Goal: Communication & Community: Answer question/provide support

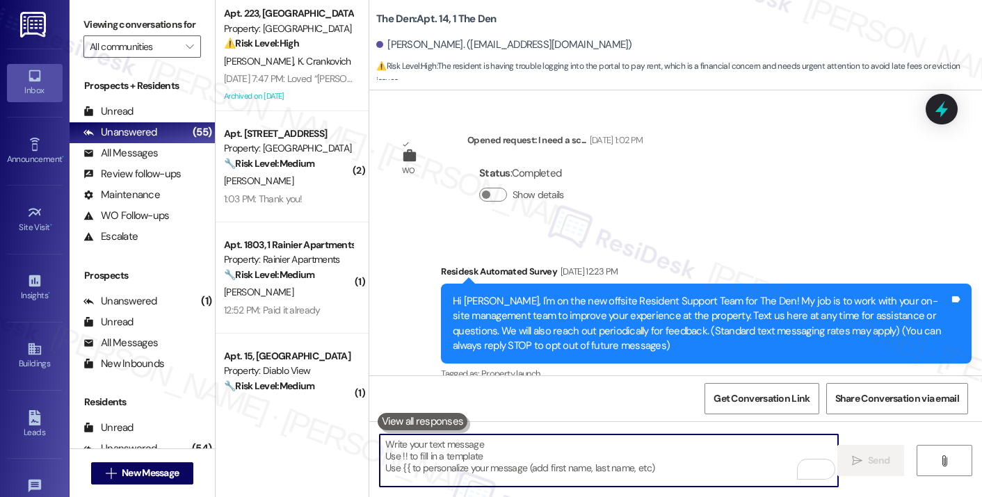
scroll to position [11818, 0]
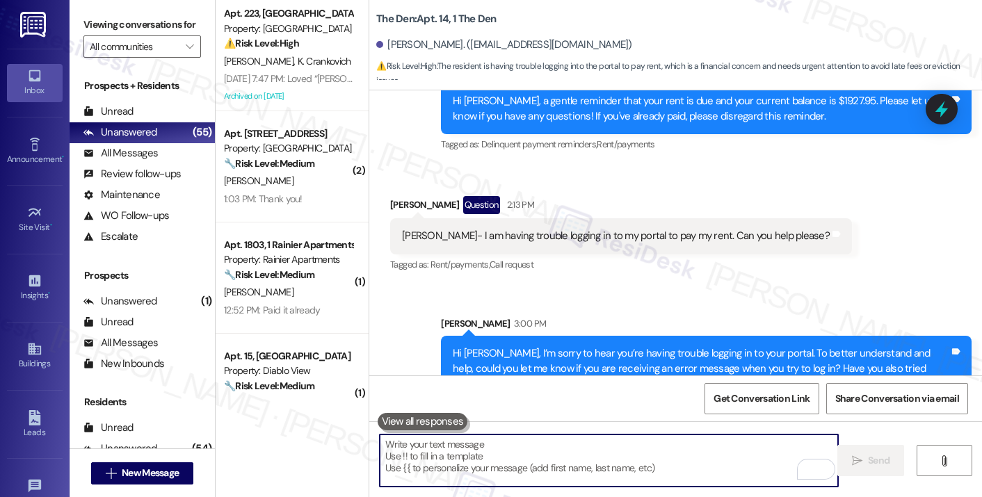
click at [524, 464] on textarea "To enrich screen reader interactions, please activate Accessibility in Grammarl…" at bounding box center [609, 461] width 458 height 52
click at [631, 346] on div "Hi [PERSON_NAME], I’m sorry to hear you’re having trouble logging in to your po…" at bounding box center [701, 368] width 496 height 44
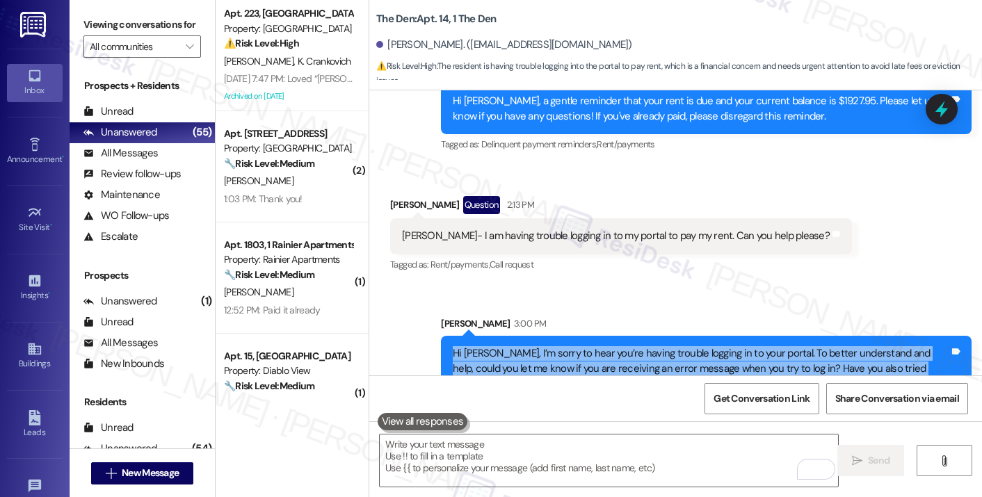
click at [631, 346] on div "Hi [PERSON_NAME], I’m sorry to hear you’re having trouble logging in to your po…" at bounding box center [701, 368] width 496 height 44
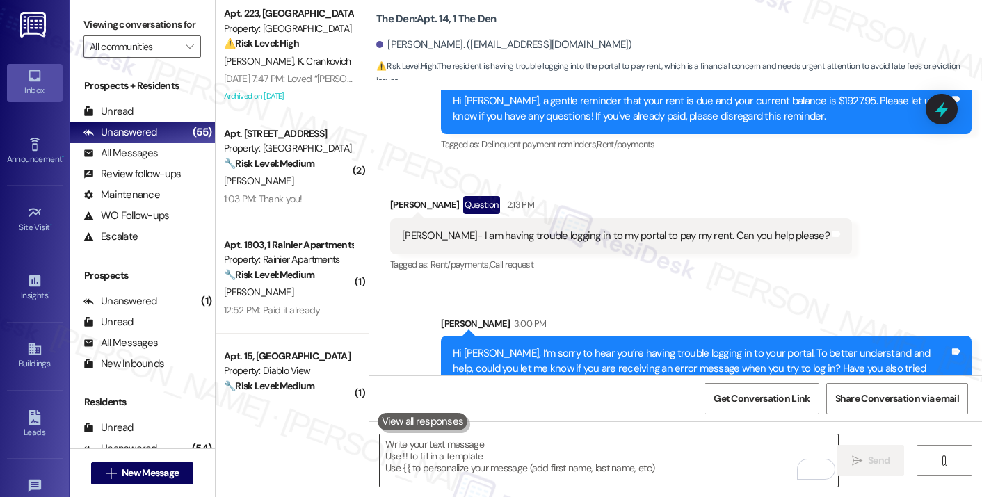
click at [451, 449] on textarea "To enrich screen reader interactions, please activate Accessibility in Grammarl…" at bounding box center [609, 461] width 458 height 52
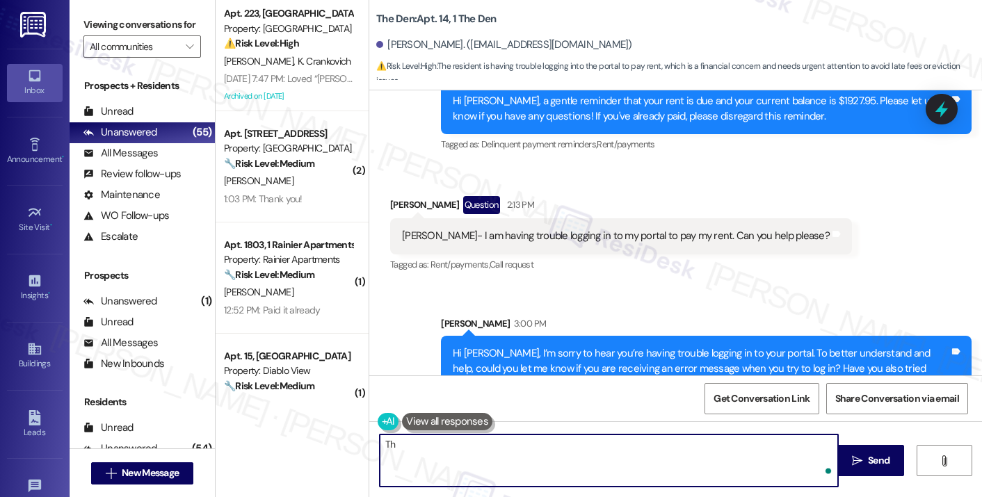
type textarea "T"
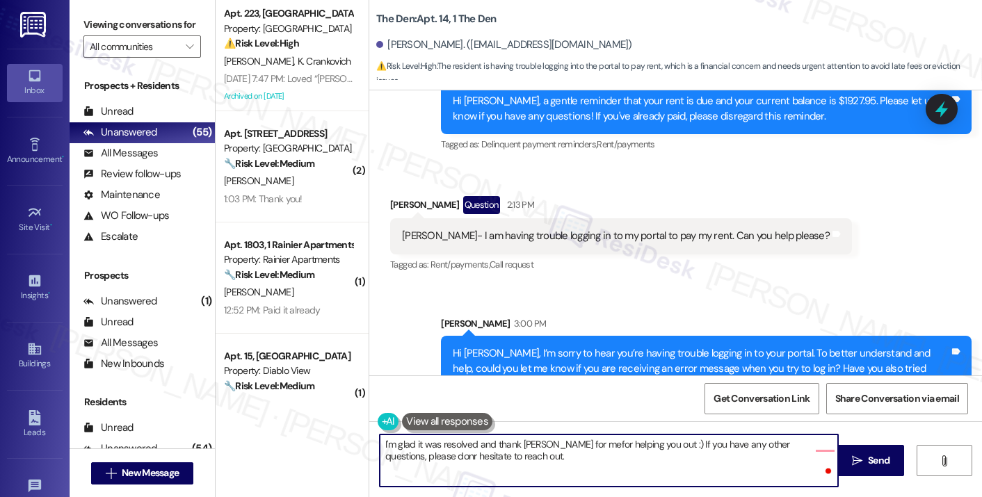
type textarea "I'm glad it was resolved and thank [PERSON_NAME] for me for helping you out :) …"
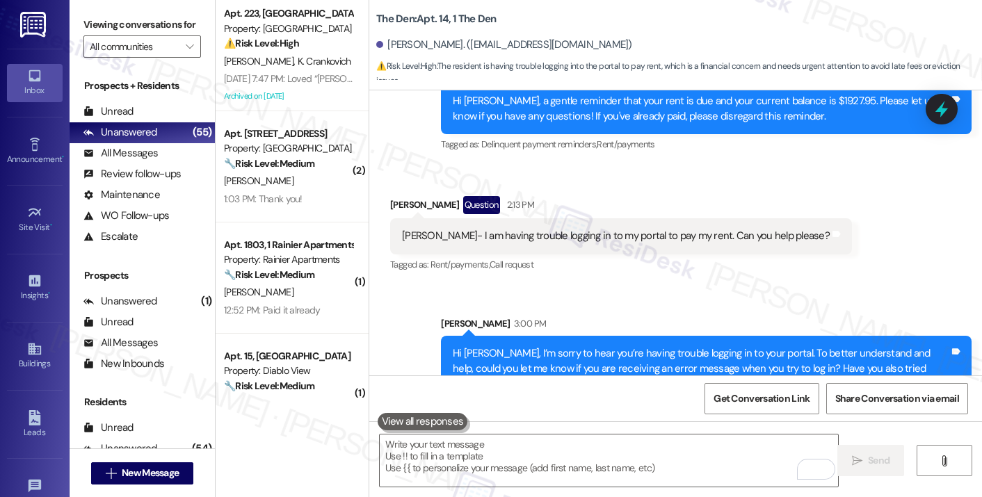
click at [103, 35] on label "Viewing conversations for" at bounding box center [142, 25] width 118 height 22
click at [459, 450] on textarea "To enrich screen reader interactions, please activate Accessibility in Grammarl…" at bounding box center [609, 461] width 458 height 52
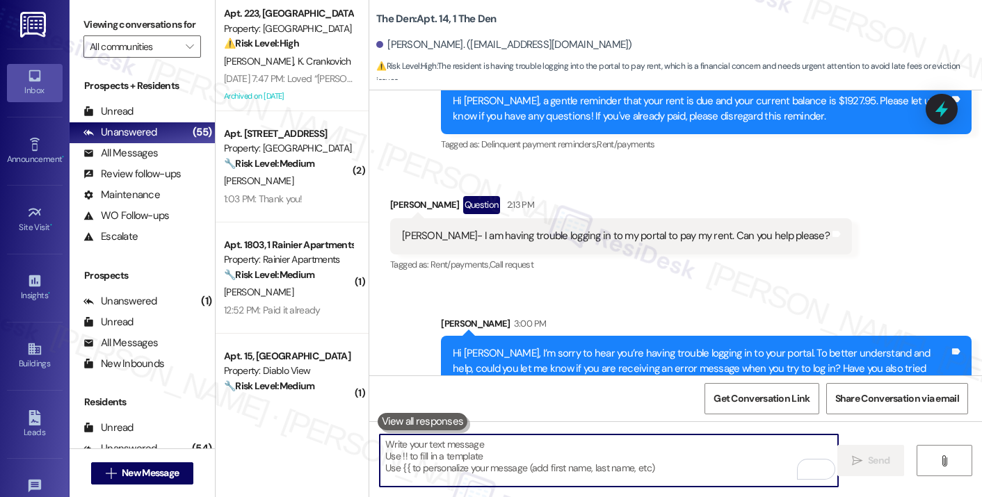
paste textarea "I’m so glad to hear it’s been resolved — please thank [PERSON_NAME] for me for …"
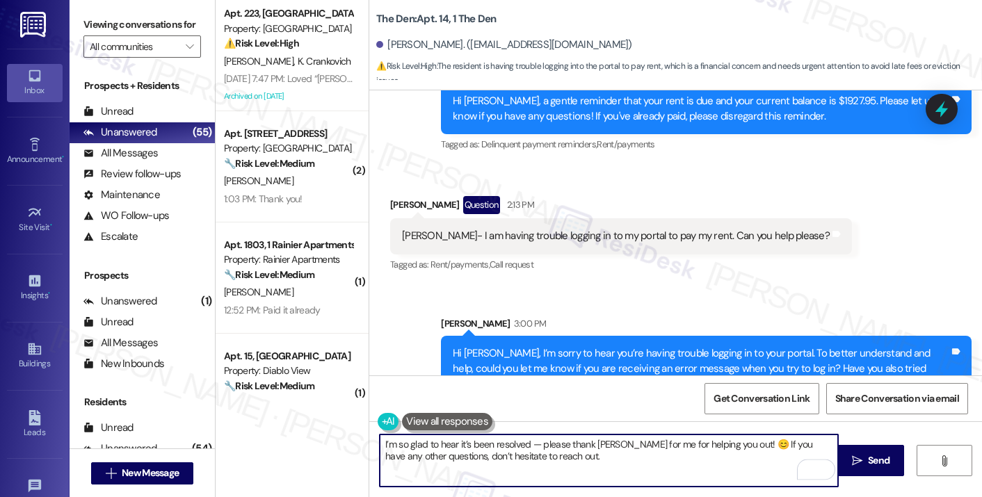
click at [460, 447] on textarea "I’m so glad to hear it’s been resolved — please thank [PERSON_NAME] for me for …" at bounding box center [609, 461] width 458 height 52
drag, startPoint x: 460, startPoint y: 447, endPoint x: 513, endPoint y: 440, distance: 53.3
click at [460, 447] on textarea "I’m so glad to hear it’s been resolved — please thank [PERSON_NAME] for me for …" at bounding box center [609, 461] width 458 height 52
click at [540, 438] on textarea "I’m so glad to hear it’s been resolved — please thank [PERSON_NAME] for me for …" at bounding box center [609, 461] width 458 height 52
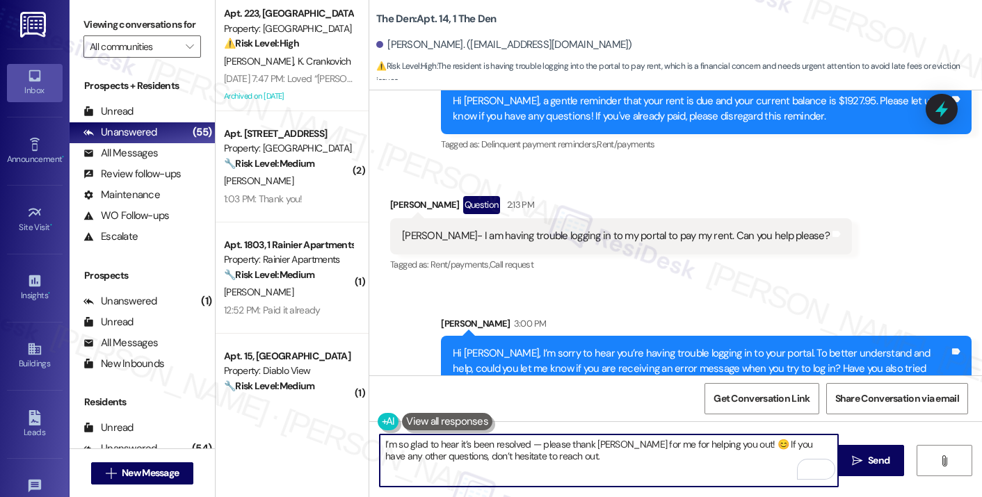
drag, startPoint x: 536, startPoint y: 439, endPoint x: 524, endPoint y: 442, distance: 12.0
click at [524, 442] on textarea "I’m so glad to hear it’s been resolved — please thank [PERSON_NAME] for me for …" at bounding box center [609, 461] width 458 height 52
click at [631, 461] on textarea "I’m so glad to hear it’s been resolved. Please thank Aiden for me for helping y…" at bounding box center [609, 461] width 458 height 52
type textarea "I’m so glad to hear it’s been resolved. Please thank Aiden for me for helping y…"
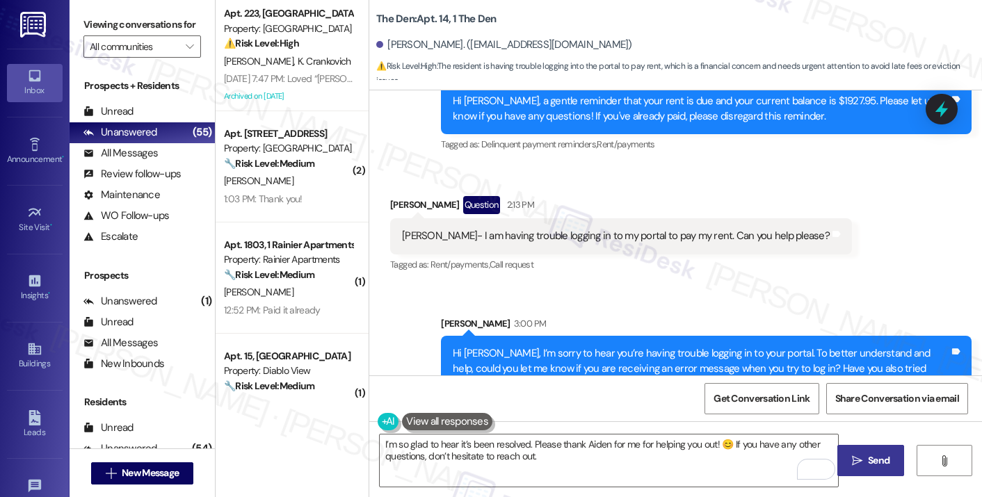
click at [865, 467] on span "Send" at bounding box center [878, 460] width 27 height 15
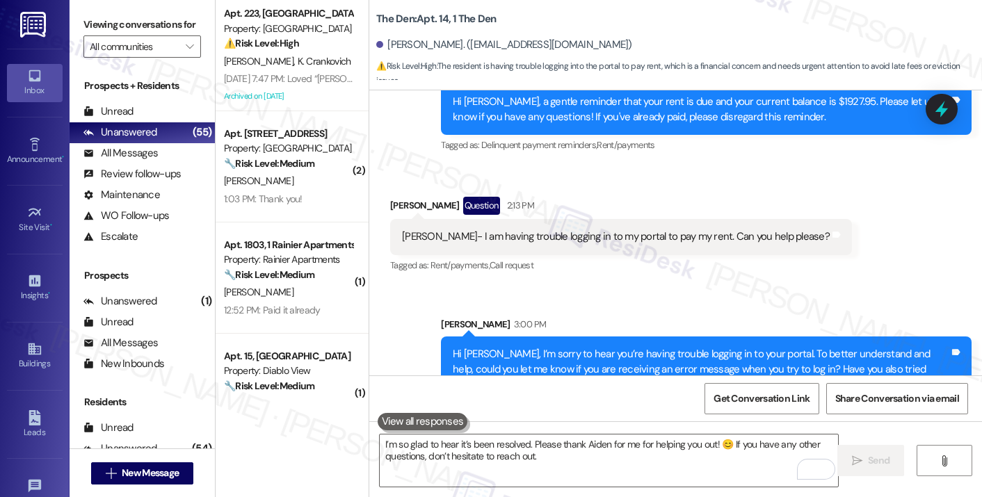
scroll to position [11930, 0]
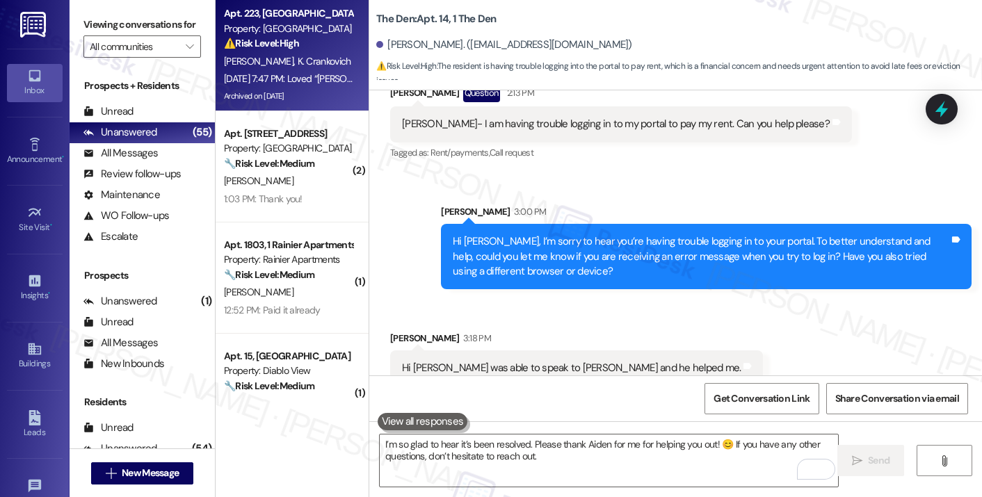
click at [224, 49] on strong "⚠️ Risk Level: High" at bounding box center [261, 43] width 75 height 13
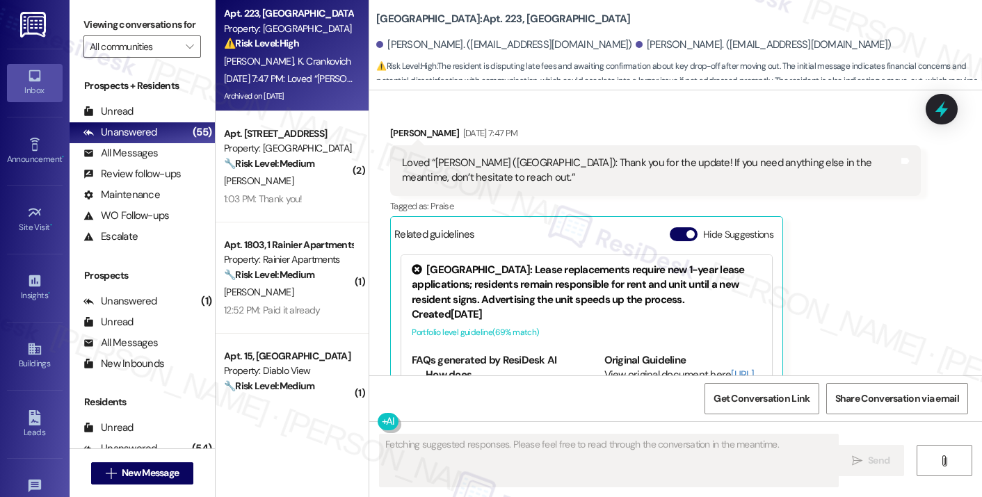
scroll to position [6479, 0]
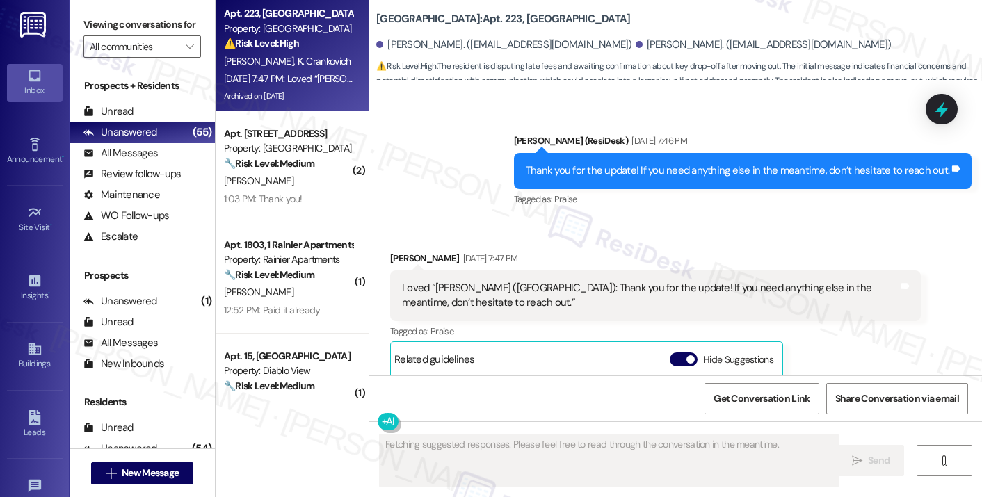
click at [488, 311] on div "Loved “[PERSON_NAME] ([GEOGRAPHIC_DATA]): Thank you for the update! If you need…" at bounding box center [655, 295] width 530 height 51
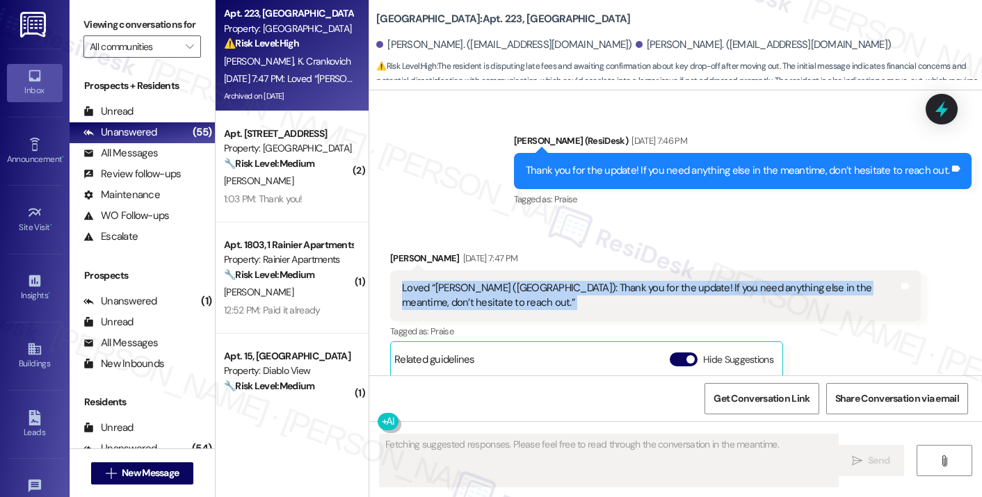
click at [488, 311] on div "Loved “[PERSON_NAME] ([GEOGRAPHIC_DATA]): Thank you for the update! If you need…" at bounding box center [655, 295] width 530 height 51
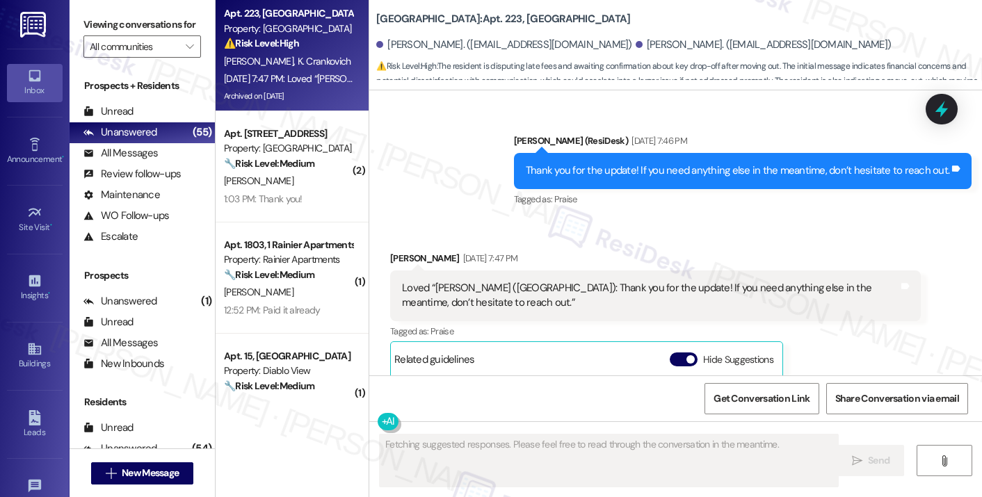
click at [629, 177] on div "Thank you for the update! If you need anything else in the meantime, don’t hesi…" at bounding box center [742, 170] width 457 height 35
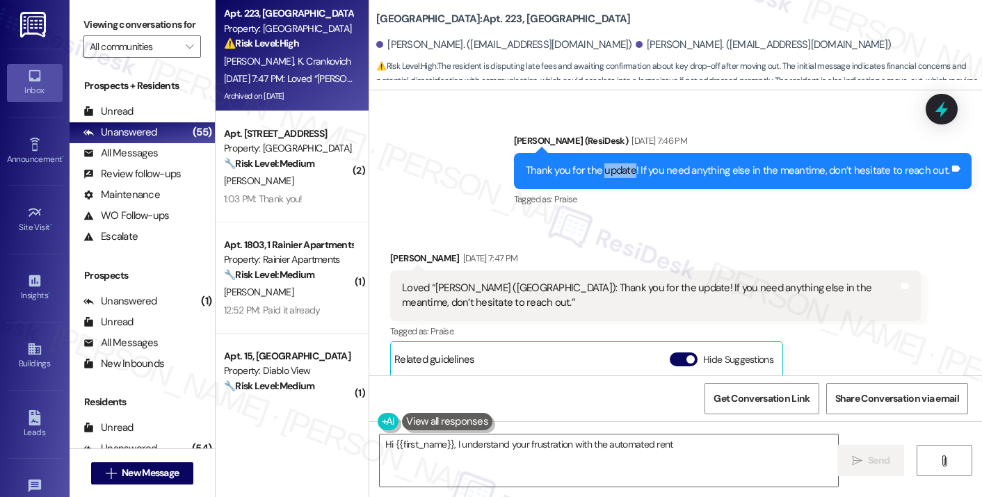
click at [629, 177] on div "Thank you for the update! If you need anything else in the meantime, don’t hesi…" at bounding box center [742, 170] width 457 height 35
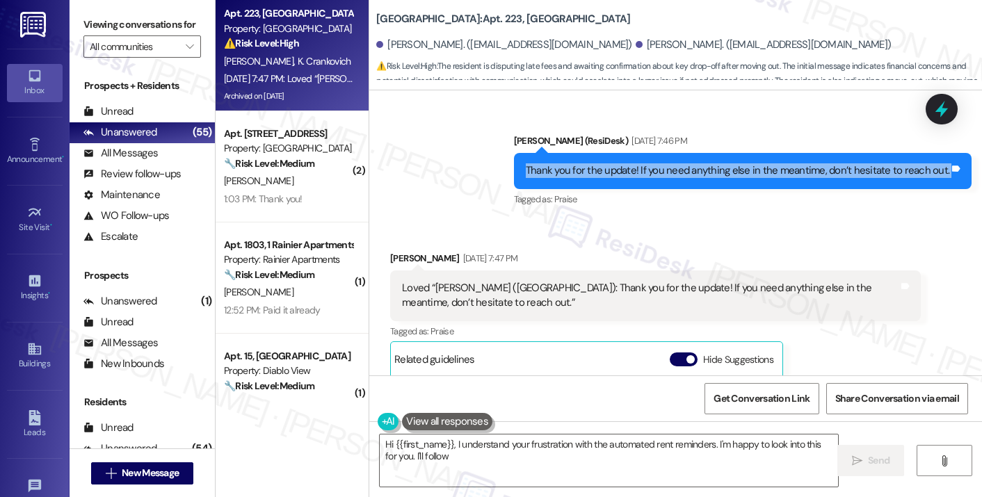
click at [629, 177] on div "Thank you for the update! If you need anything else in the meantime, don’t hesi…" at bounding box center [742, 170] width 457 height 35
type textarea "Hi {{first_name}}, I understand your frustration with the automated rent remind…"
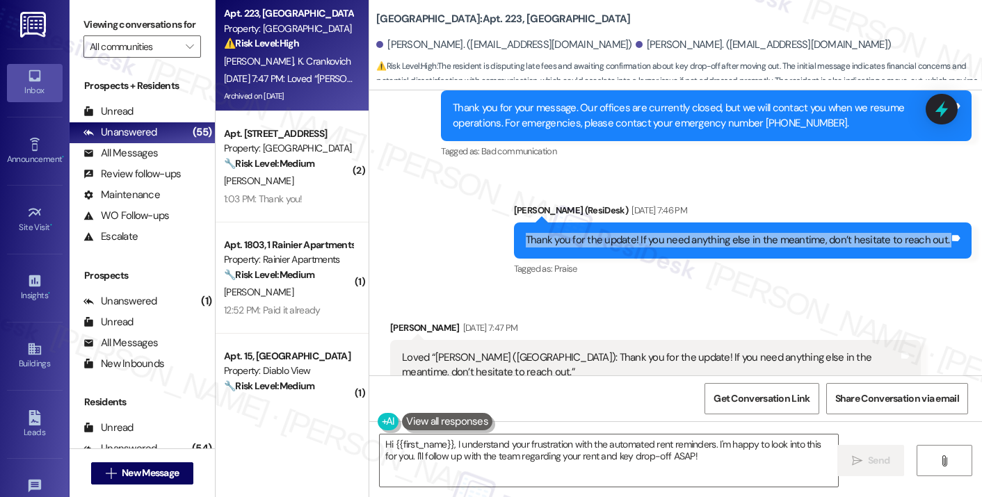
scroll to position [6270, 0]
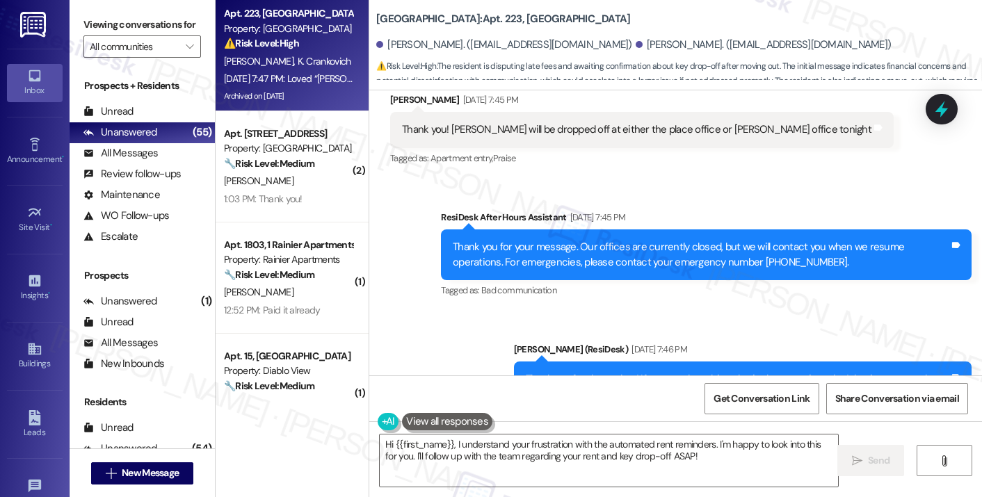
click at [525, 137] on div "Thank you! [PERSON_NAME] will be dropped off at either the place office or [PER…" at bounding box center [641, 129] width 503 height 35
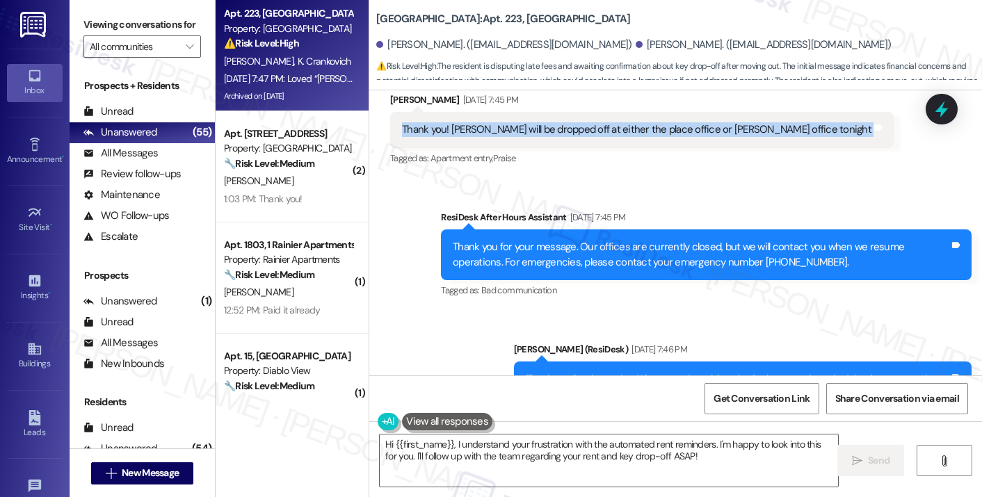
click at [525, 137] on div "Thank you! [PERSON_NAME] will be dropped off at either the place office or [PER…" at bounding box center [641, 129] width 503 height 35
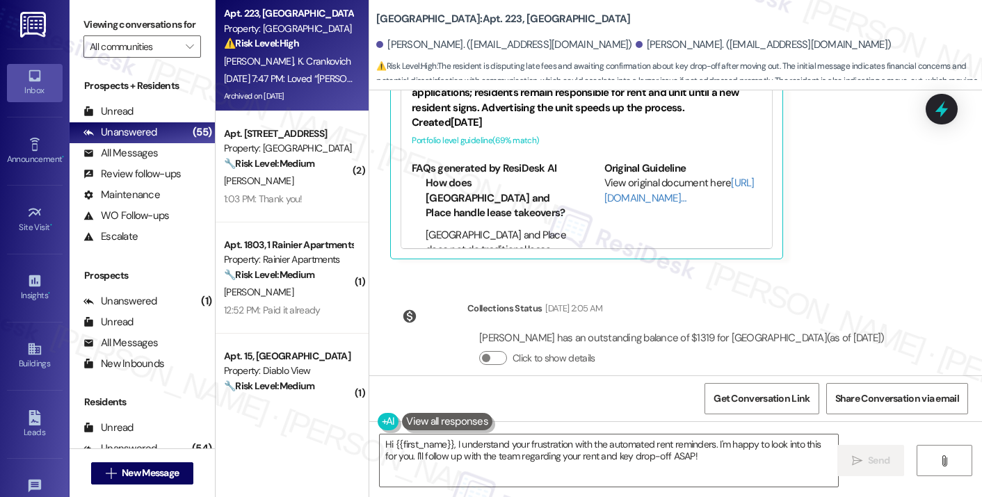
scroll to position [6816, 0]
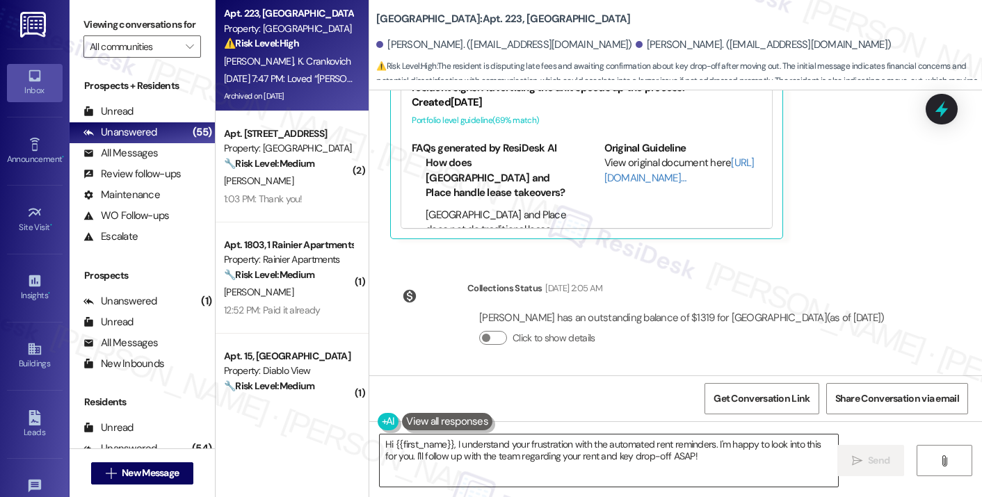
click at [565, 451] on textarea "Hi {{first_name}}, I understand your frustration with the automated rent remind…" at bounding box center [609, 461] width 458 height 52
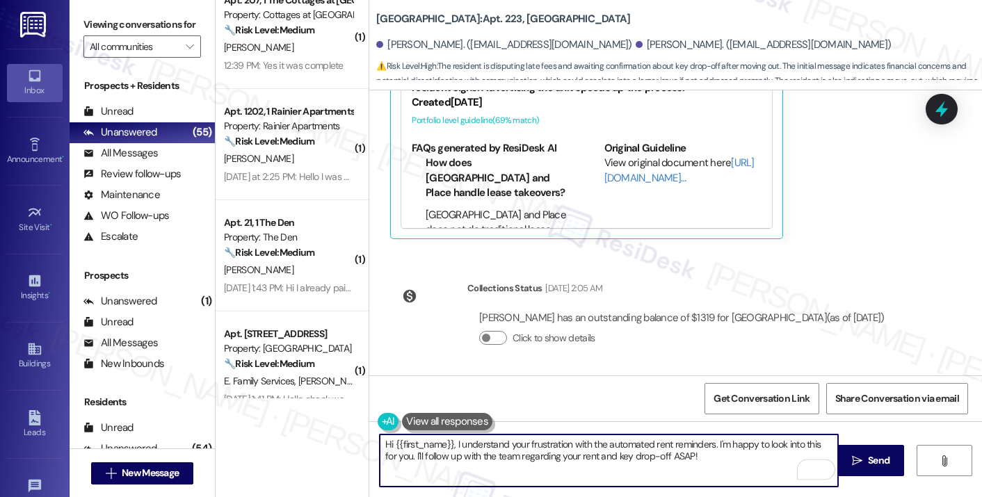
scroll to position [556, 0]
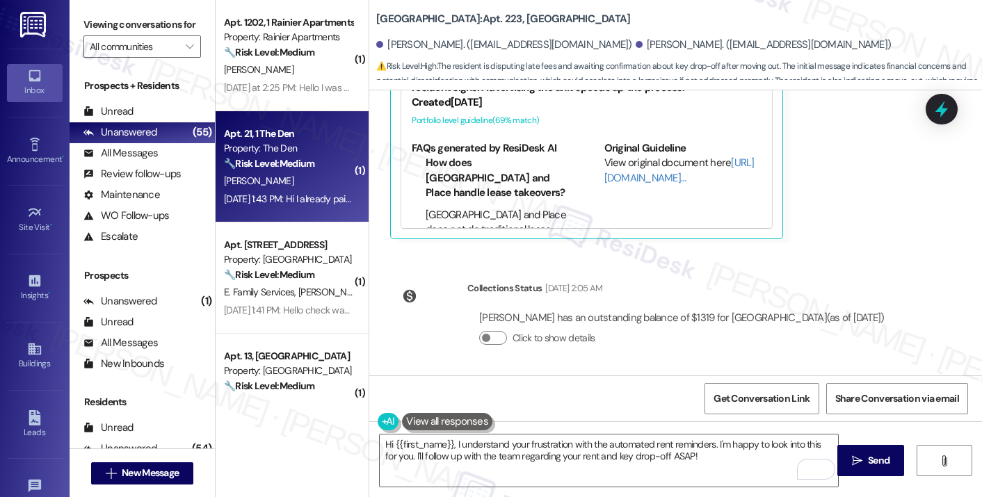
click at [256, 200] on div "[DATE] 1:43 PM: Hi I already paid my rent this morning [DATE] 1:43 PM: Hi I alr…" at bounding box center [330, 199] width 212 height 13
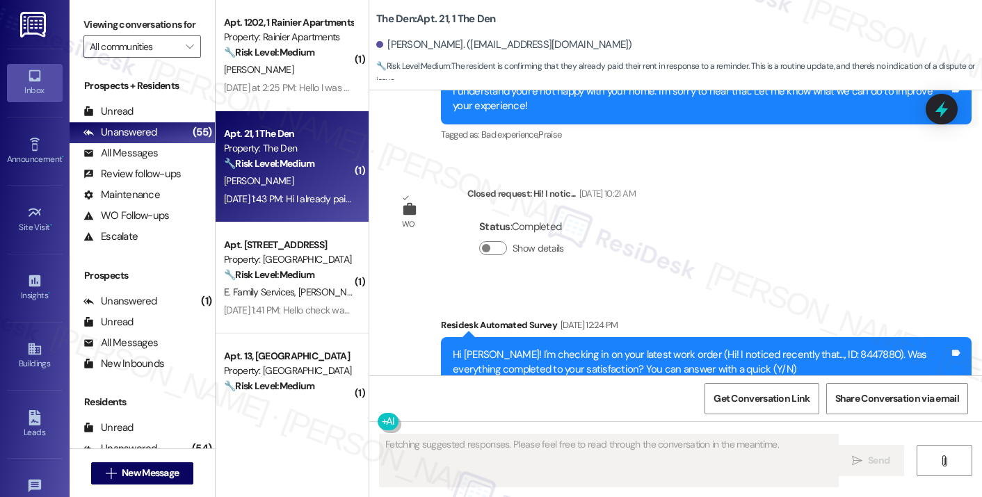
scroll to position [1389, 0]
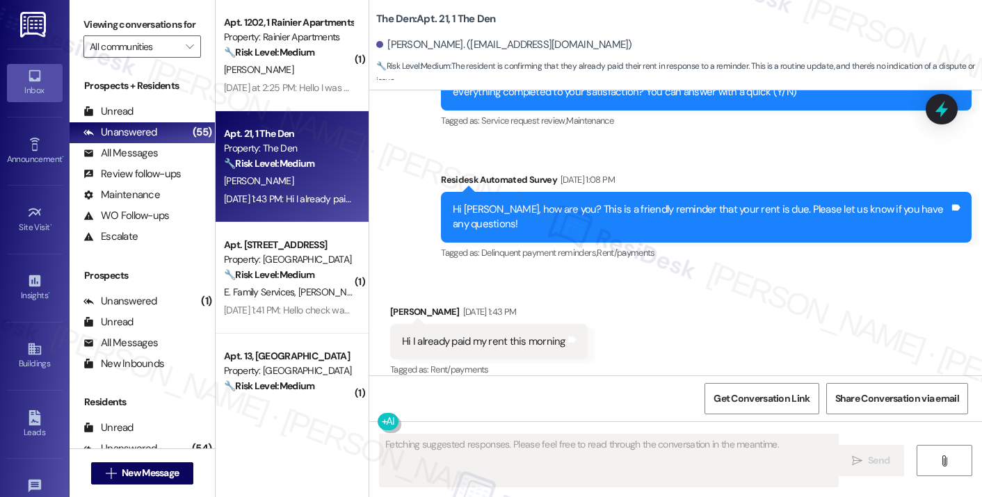
click at [488, 335] on div "Hi I already paid my rent this morning Tags and notes" at bounding box center [488, 341] width 197 height 35
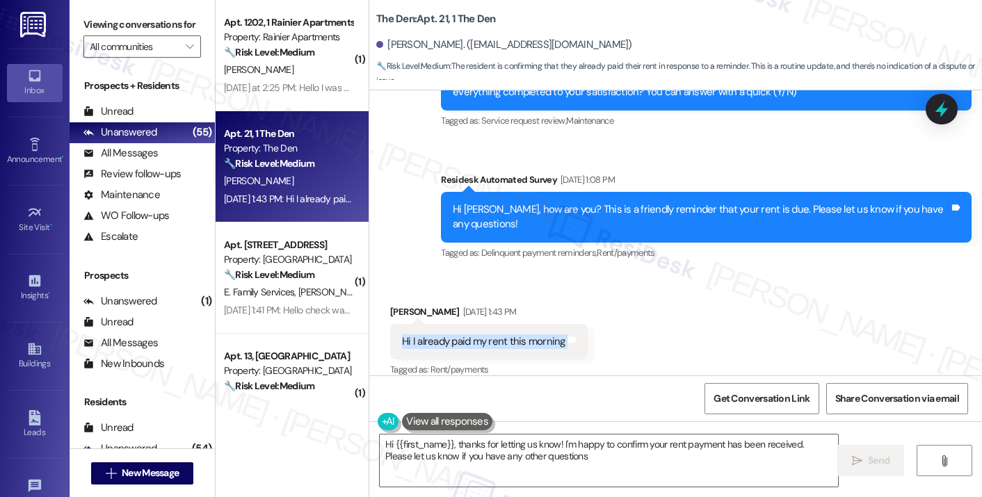
type textarea "Hi {{first_name}}, thanks for letting us know! I'm happy to confirm your rent p…"
click at [122, 16] on label "Viewing conversations for" at bounding box center [142, 25] width 118 height 22
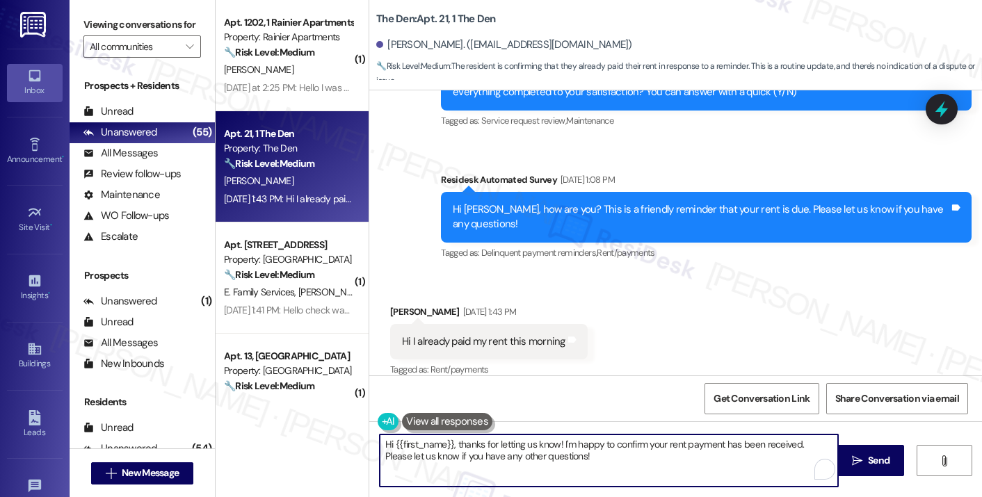
click at [536, 453] on textarea "Hi {{first_name}}, thanks for letting us know! I'm happy to confirm your rent p…" at bounding box center [609, 461] width 458 height 52
click at [536, 452] on textarea "Hi {{first_name}}, thanks for letting us know! I'm happy to confirm your rent p…" at bounding box center [609, 461] width 458 height 52
click at [607, 457] on textarea "Hi {{first_name}}, thanks for letting us know! I'm happy to confirm your rent p…" at bounding box center [609, 461] width 458 height 52
drag, startPoint x: 633, startPoint y: 459, endPoint x: 549, endPoint y: 442, distance: 86.5
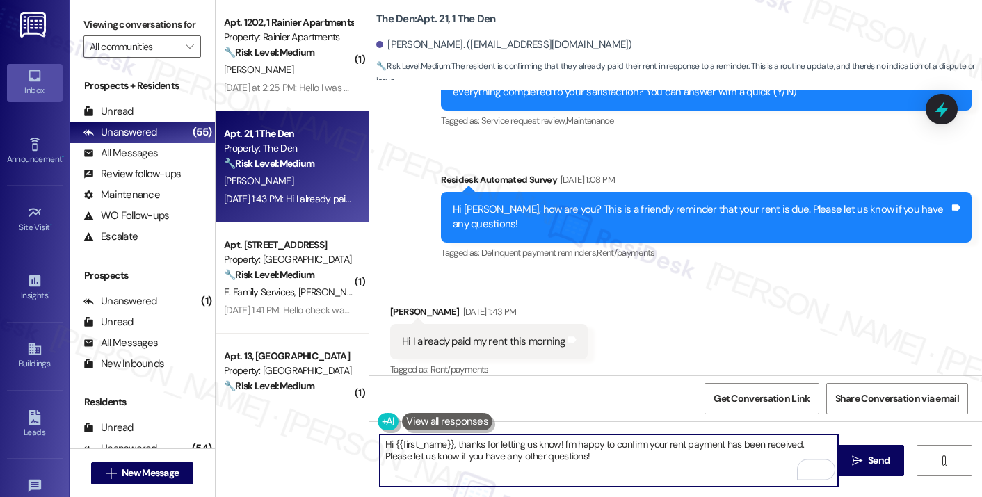
click at [548, 442] on textarea "Hi {{first_name}}, thanks for letting us know! I'm happy to confirm your rent p…" at bounding box center [609, 461] width 458 height 52
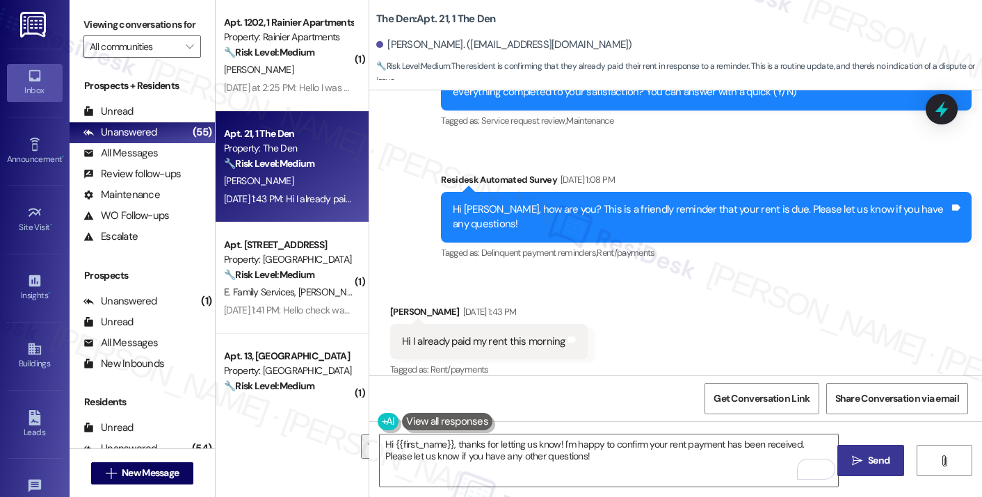
click at [855, 451] on button " Send" at bounding box center [870, 460] width 67 height 31
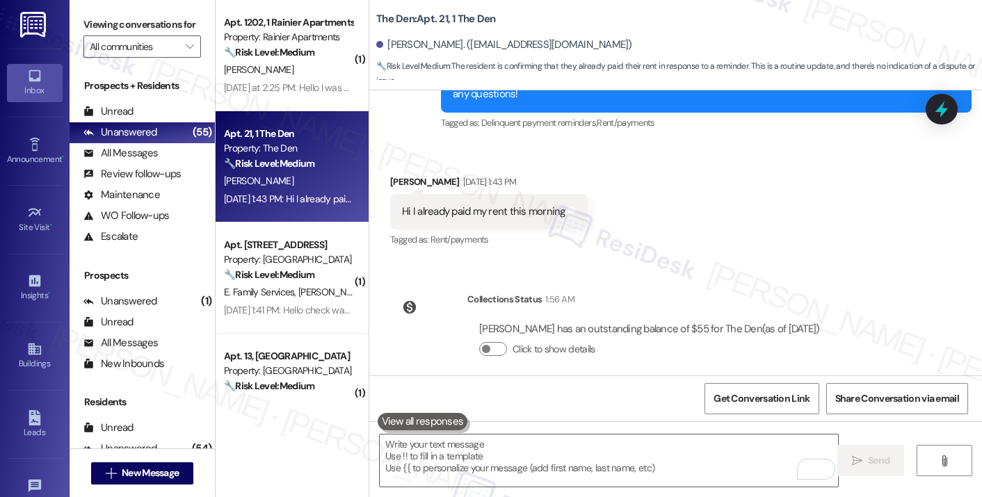
scroll to position [1630, 0]
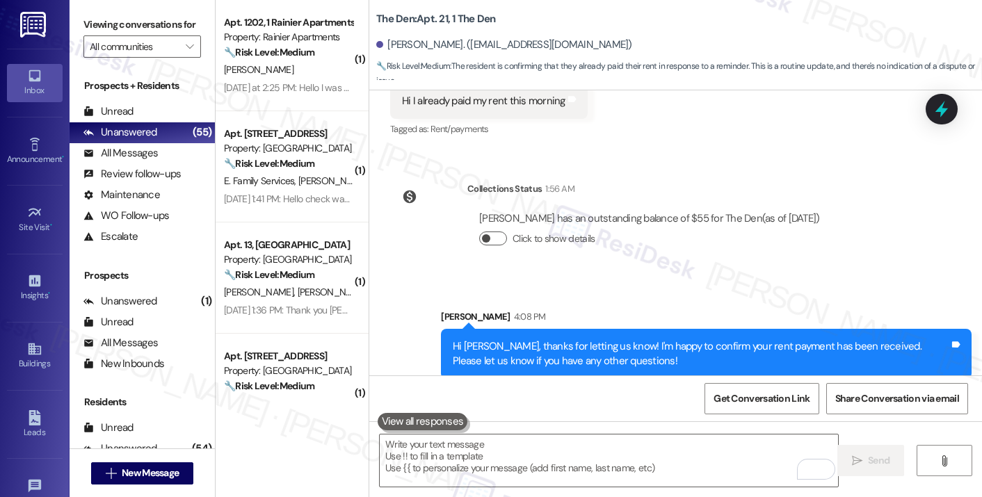
click at [492, 232] on button "Click to show details" at bounding box center [493, 239] width 28 height 14
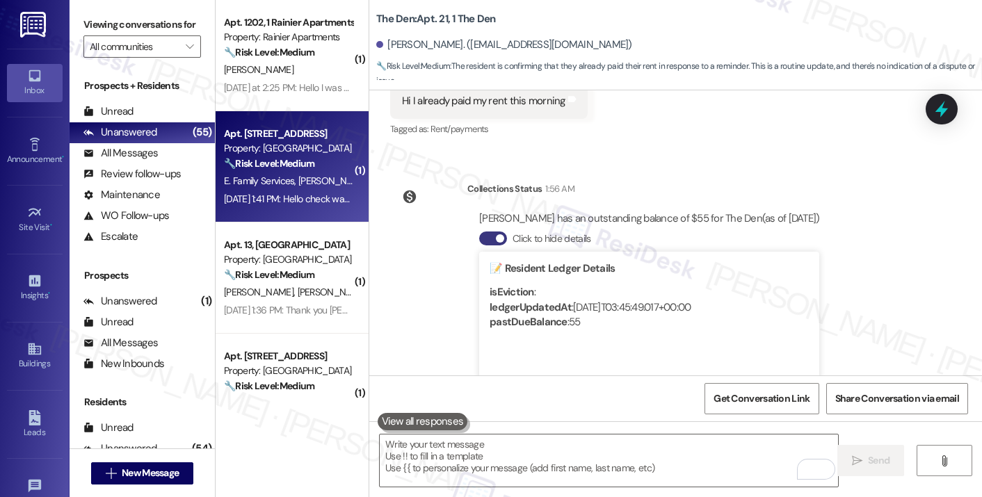
click at [276, 184] on span "E. Family Services" at bounding box center [261, 181] width 74 height 13
type textarea "Fetching suggested responses. Please feel free to read through the conversation…"
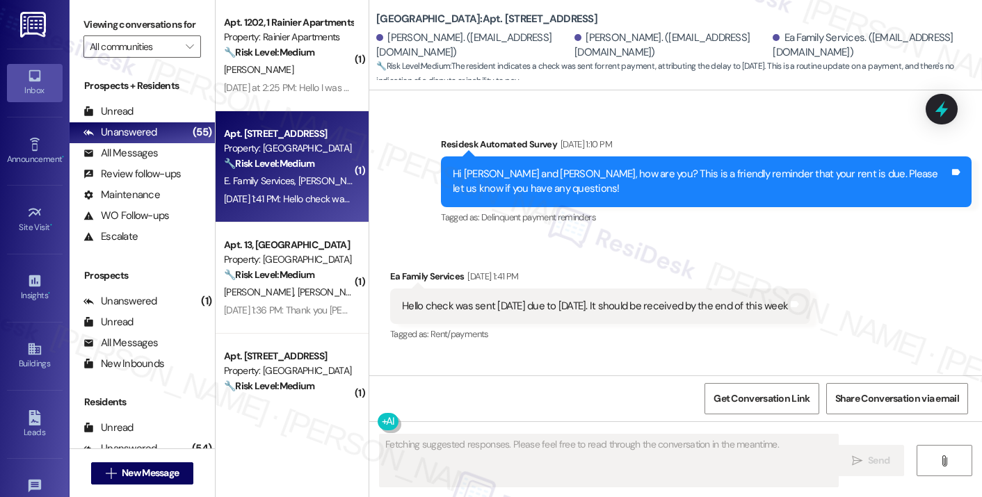
scroll to position [232, 0]
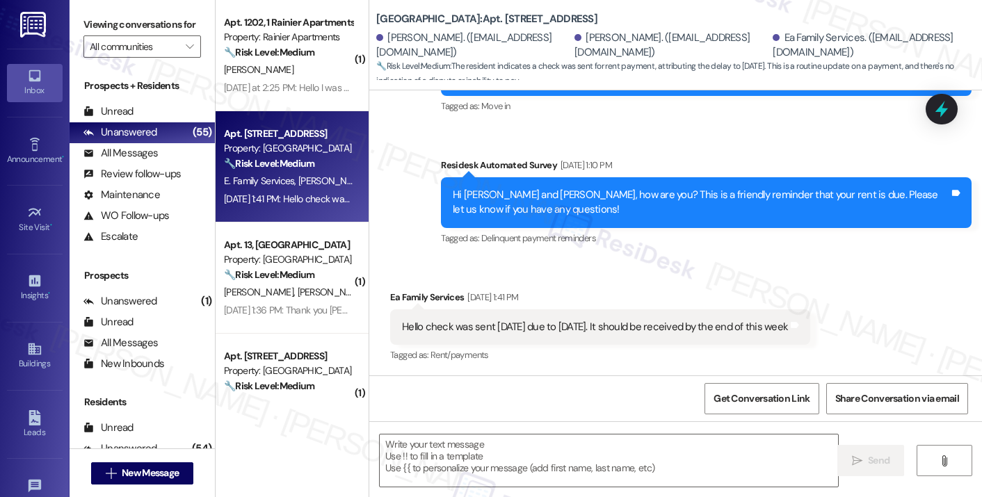
click at [542, 338] on div "Hello check was sent [DATE] due to [DATE]. It should be received by the end of …" at bounding box center [600, 326] width 420 height 35
click at [560, 326] on div "Hello check was sent [DATE] due to [DATE]. It should be received by the end of …" at bounding box center [595, 327] width 386 height 15
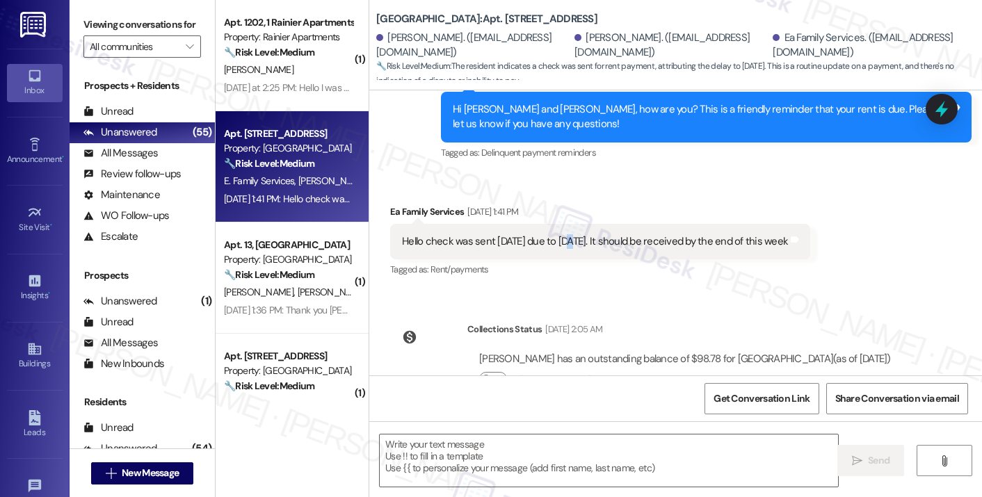
scroll to position [360, 0]
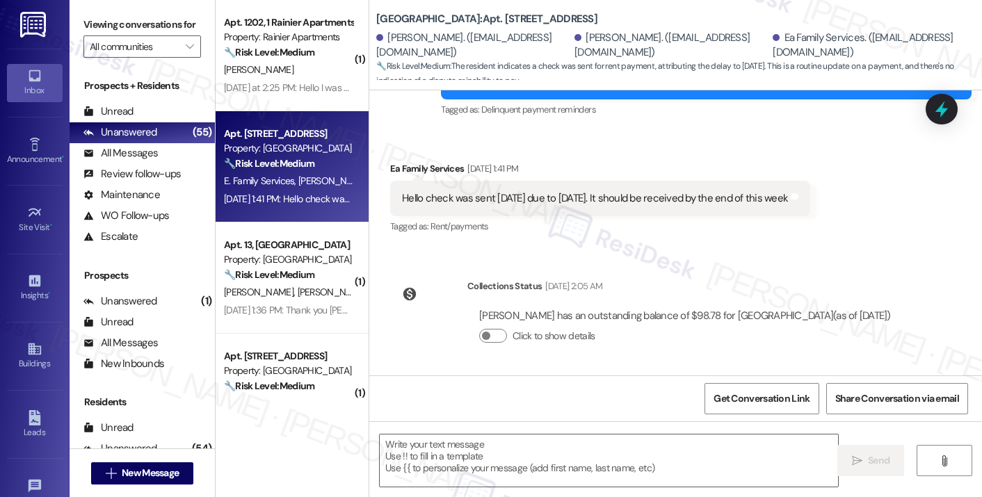
click at [517, 301] on div "[PERSON_NAME] has an outstanding balance of $98.78 for [GEOGRAPHIC_DATA] (as of…" at bounding box center [684, 331] width 435 height 67
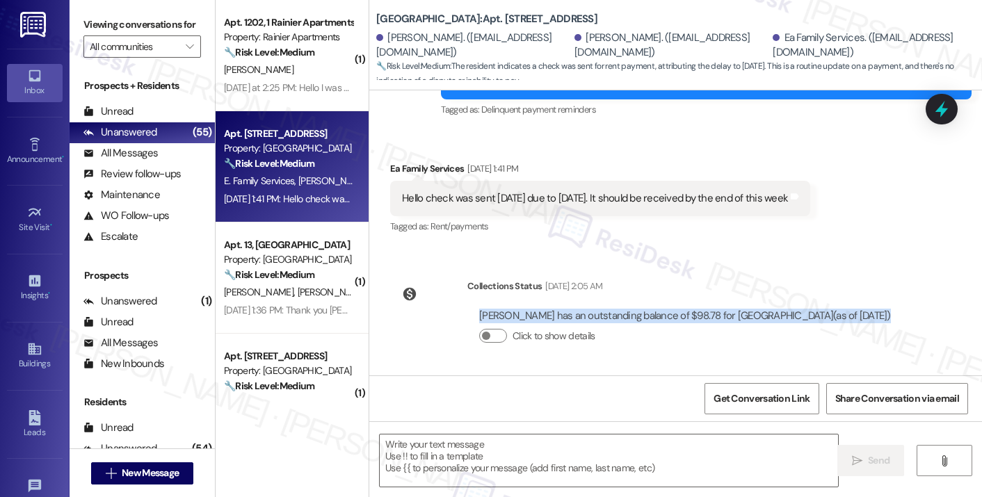
click at [517, 301] on div "[PERSON_NAME] has an outstanding balance of $98.78 for [GEOGRAPHIC_DATA] (as of…" at bounding box center [684, 331] width 435 height 67
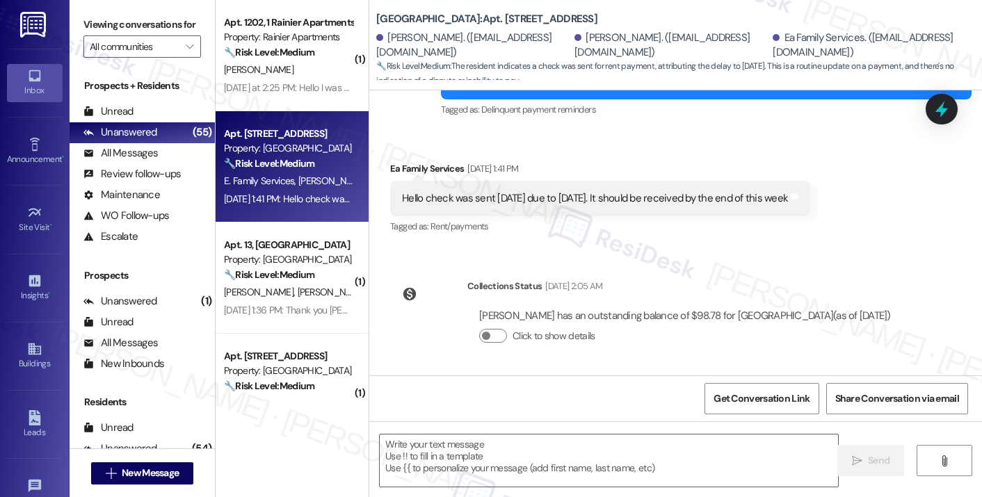
click at [549, 195] on div "Hello check was sent [DATE] due to [DATE]. It should be received by the end of …" at bounding box center [595, 198] width 386 height 15
click at [478, 444] on textarea at bounding box center [609, 461] width 458 height 52
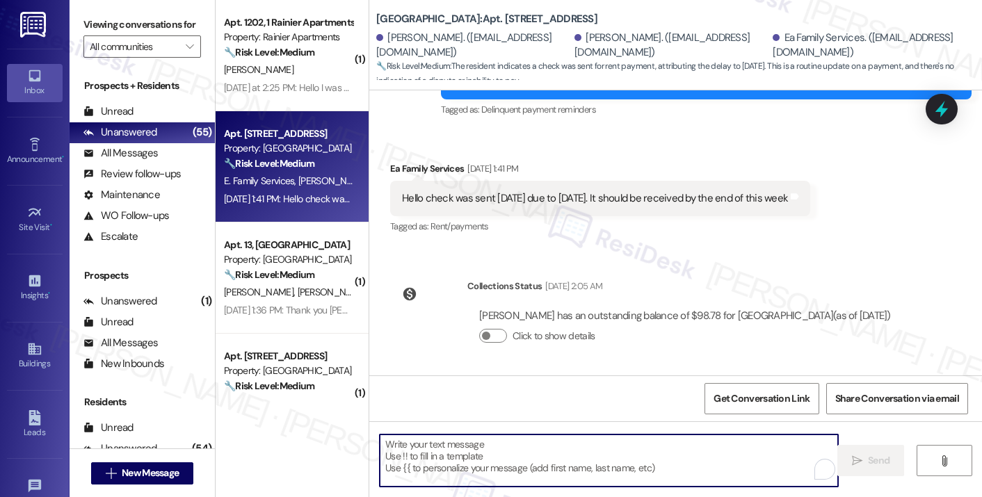
paste textarea "Hi {{first_name}}! Thanks for taking care of it. Did you receive a payment conf…"
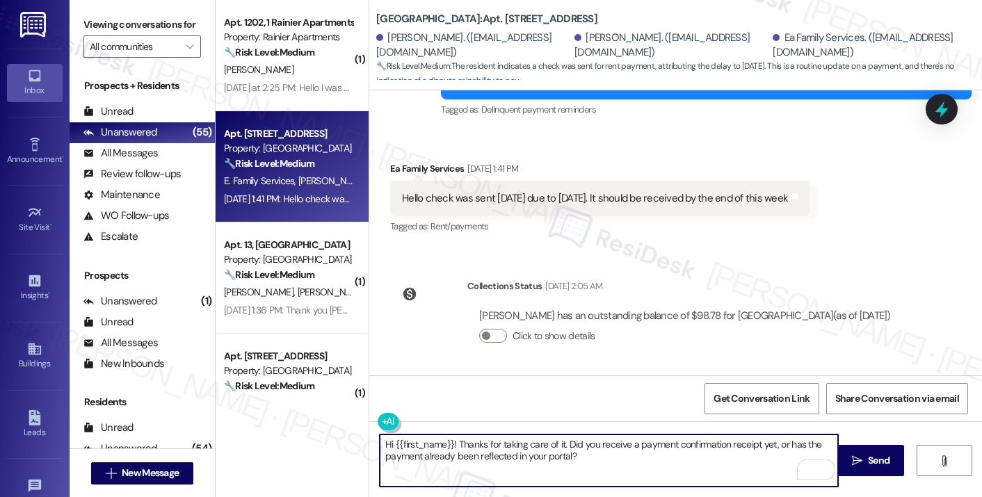
type textarea "Hi {{first_name}}! Thanks for taking care of it. Did you receive a payment conf…"
click at [390, 173] on div "Ea Family Services [DATE] 1:41 PM" at bounding box center [600, 170] width 420 height 19
click at [617, 455] on textarea "Hi {{first_name}}! Thanks for taking care of it. Did you receive a payment conf…" at bounding box center [609, 461] width 458 height 52
click at [578, 457] on textarea "Hi {{first_name}}! Thanks for taking care of it. Did you receive a payment conf…" at bounding box center [609, 461] width 458 height 52
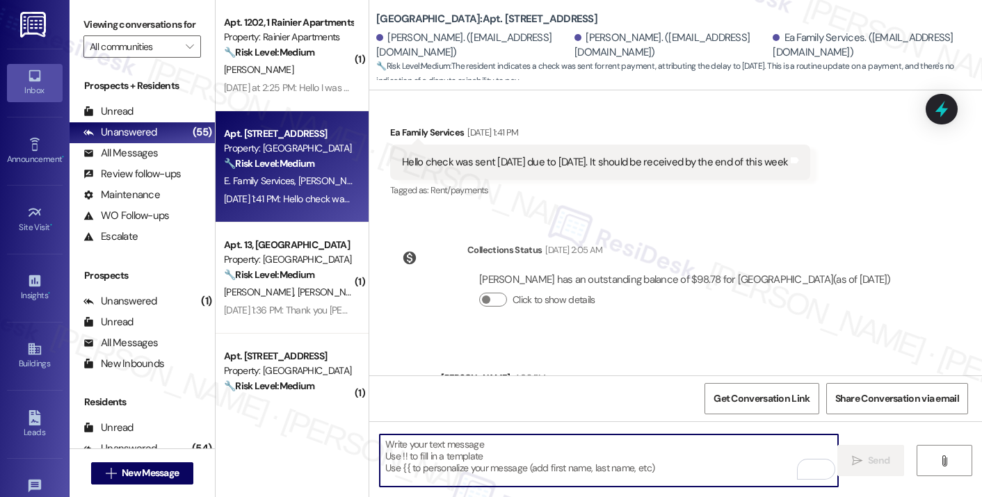
scroll to position [472, 0]
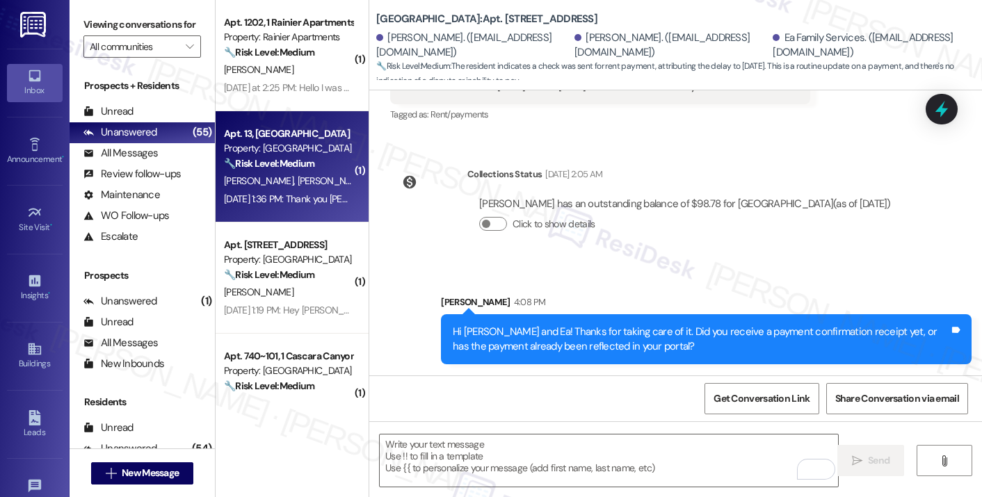
click at [307, 173] on div "[PERSON_NAME] [PERSON_NAME]" at bounding box center [287, 180] width 131 height 17
type textarea "Fetching suggested responses. Please feel free to read through the conversation…"
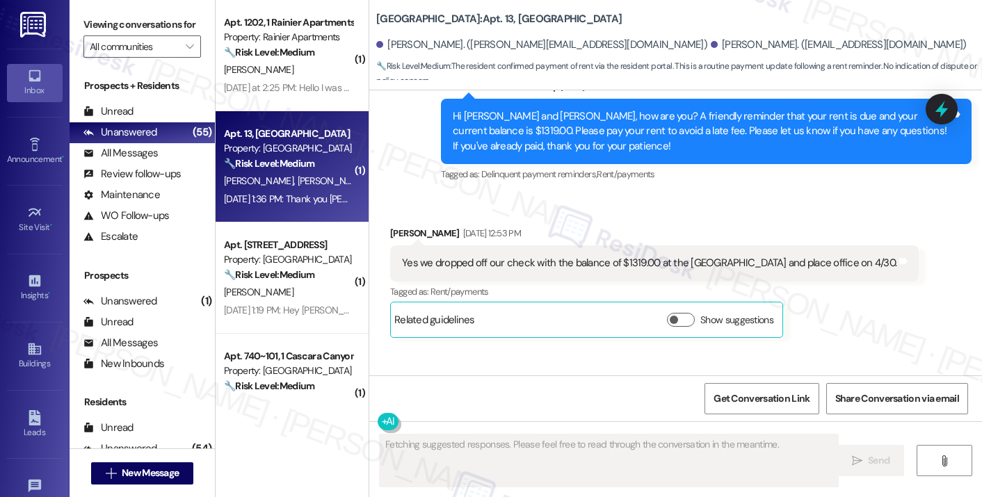
scroll to position [8288, 0]
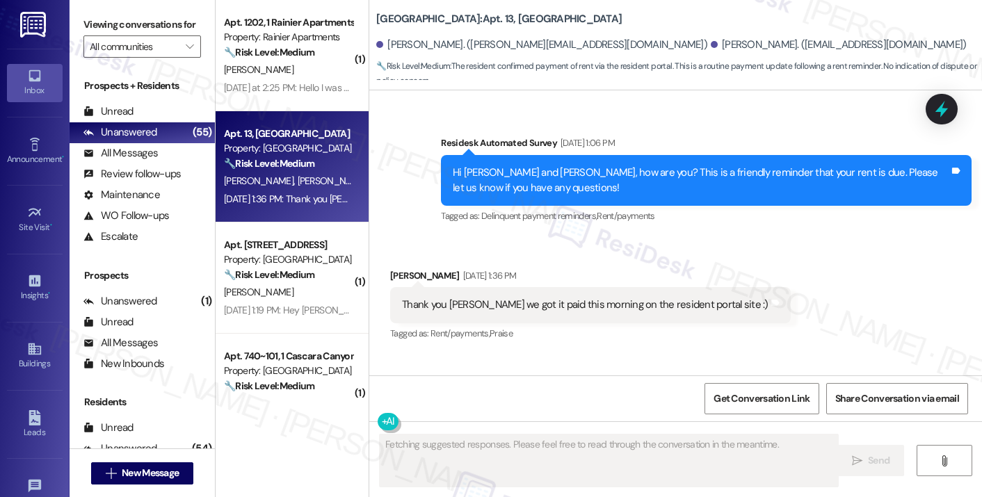
click at [502, 298] on div "Thank you [PERSON_NAME] we got it paid this morning on the resident portal site…" at bounding box center [585, 305] width 366 height 15
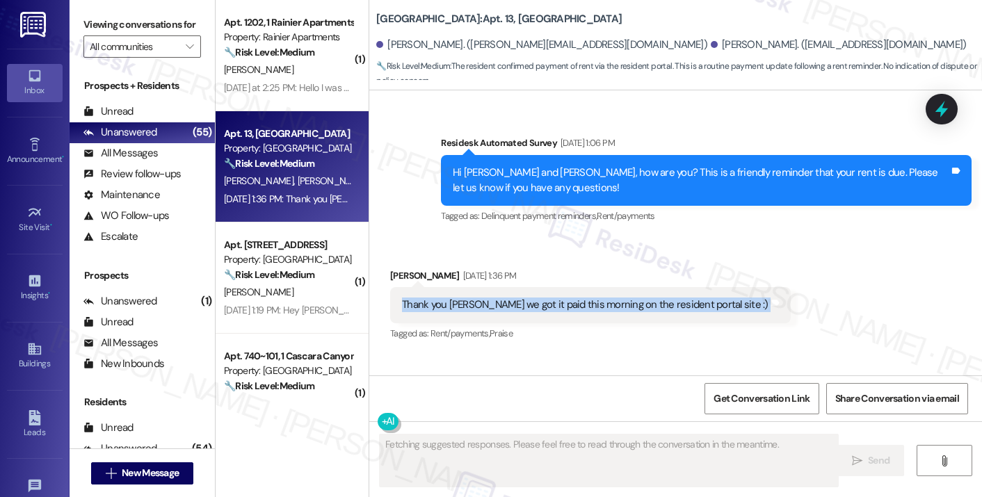
click at [502, 298] on div "Thank you [PERSON_NAME] we got it paid this morning on the resident portal site…" at bounding box center [585, 305] width 366 height 15
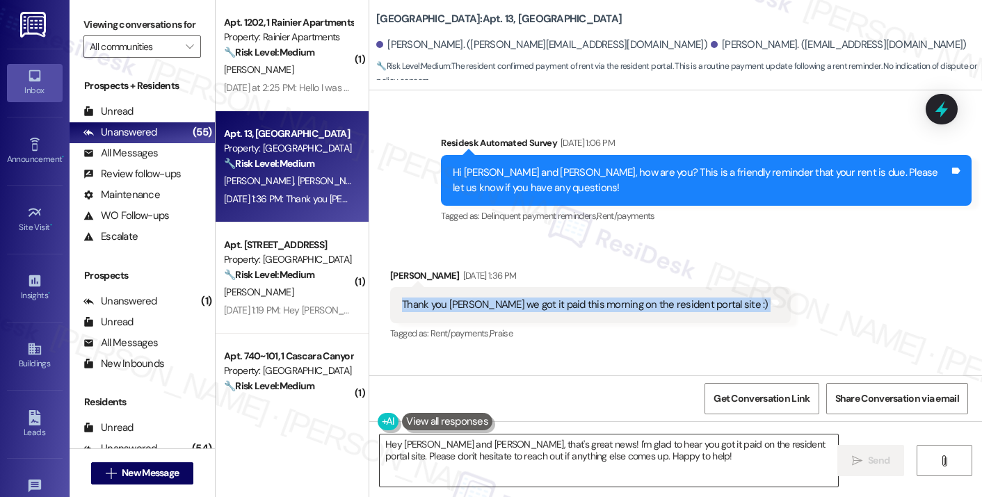
click at [490, 446] on textarea "Hey [PERSON_NAME] and [PERSON_NAME], that's great news! I'm glad to hear you go…" at bounding box center [609, 461] width 458 height 52
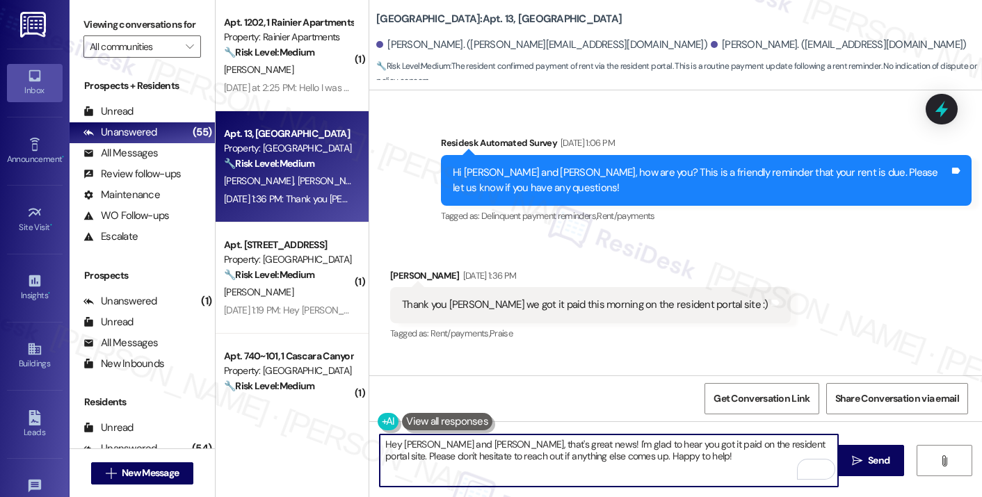
click at [407, 439] on textarea "Hey [PERSON_NAME] and [PERSON_NAME], that's great news! I'm glad to hear you go…" at bounding box center [609, 461] width 458 height 52
click at [625, 453] on textarea "Hi [PERSON_NAME], that's great news! I'm glad to hear you got it paid on the re…" at bounding box center [609, 461] width 458 height 52
drag, startPoint x: 645, startPoint y: 456, endPoint x: 572, endPoint y: 439, distance: 75.0
click at [572, 439] on textarea "Hi [PERSON_NAME], that's great news! I'm glad to hear you got it paid on the re…" at bounding box center [609, 461] width 458 height 52
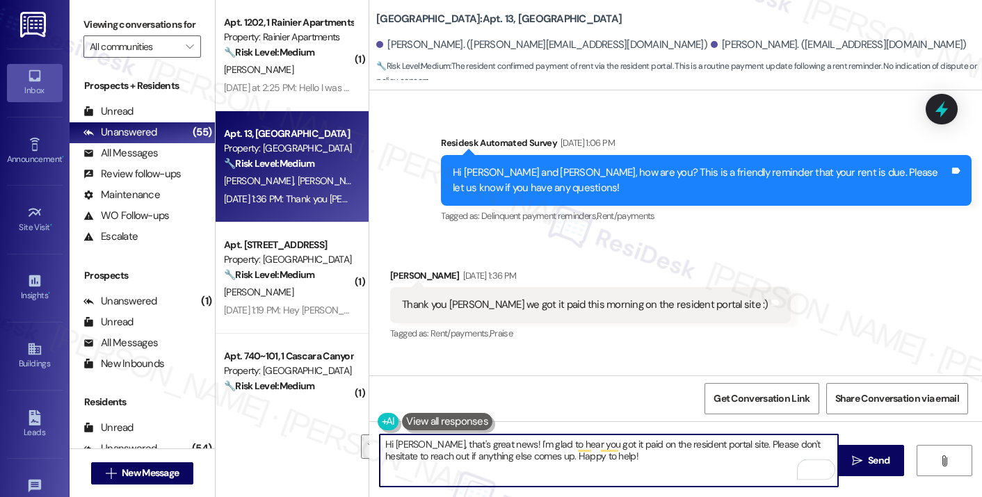
click at [633, 456] on textarea "Hi [PERSON_NAME], that's great news! I'm glad to hear you got it paid on the re…" at bounding box center [609, 461] width 458 height 52
type textarea "Hi [PERSON_NAME], that's great news! I'm glad to hear you got it paid on the re…"
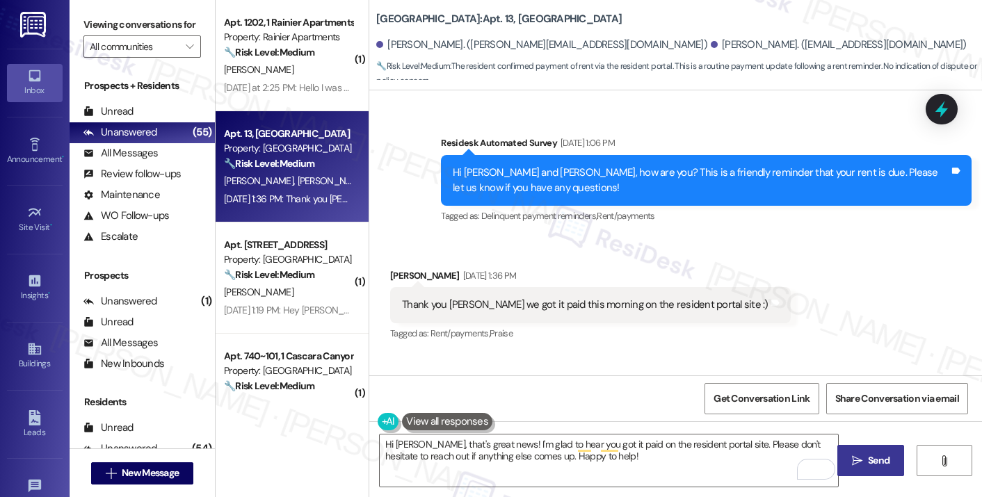
click at [862, 468] on button " Send" at bounding box center [870, 460] width 67 height 31
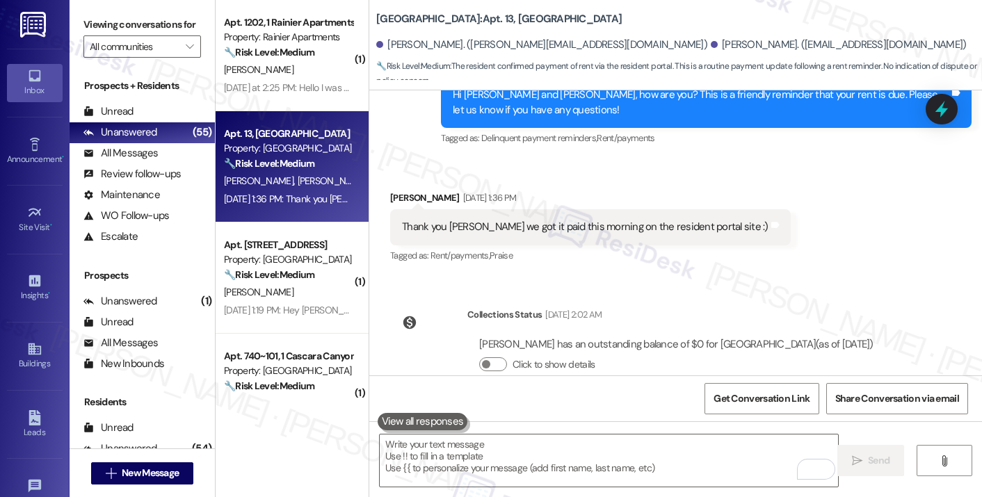
scroll to position [8399, 0]
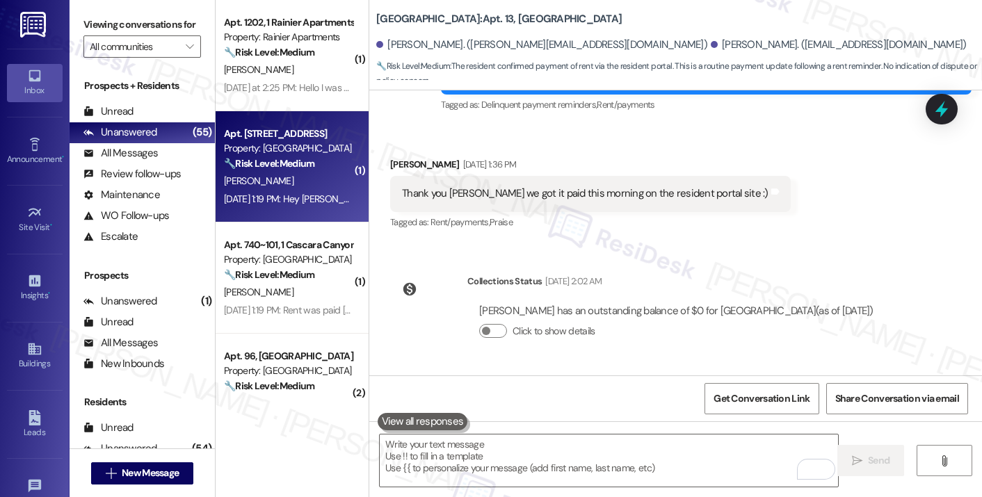
click at [323, 189] on div "[PERSON_NAME]" at bounding box center [287, 180] width 131 height 17
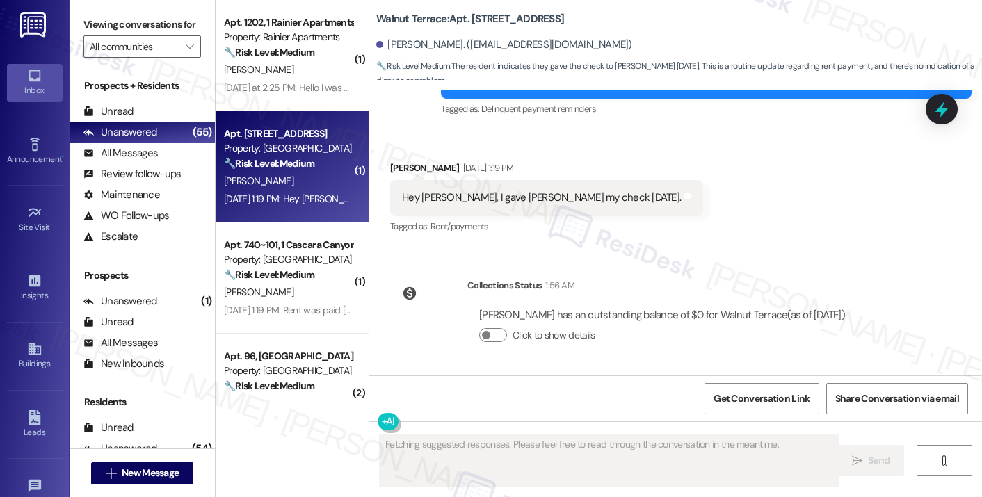
scroll to position [1560, 0]
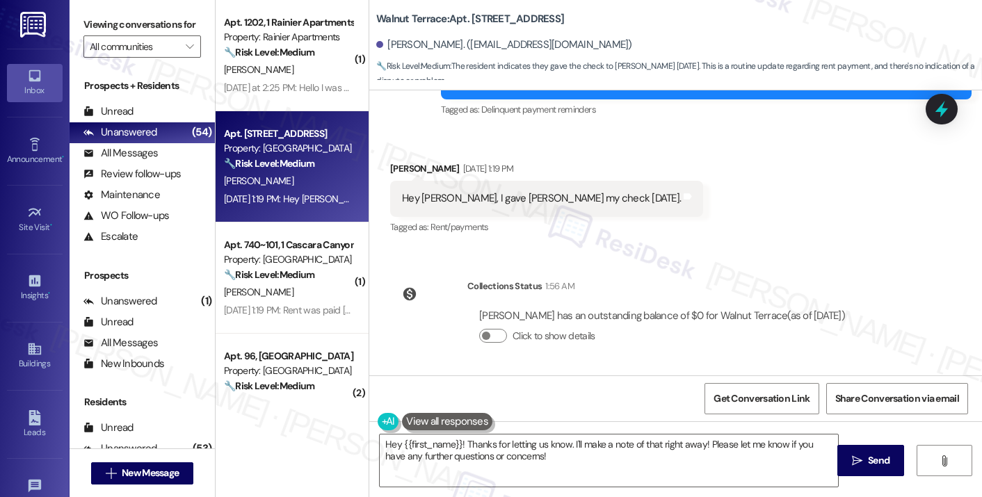
click at [503, 197] on div "Hey [PERSON_NAME], I gave [PERSON_NAME] my check [DATE]." at bounding box center [541, 198] width 279 height 15
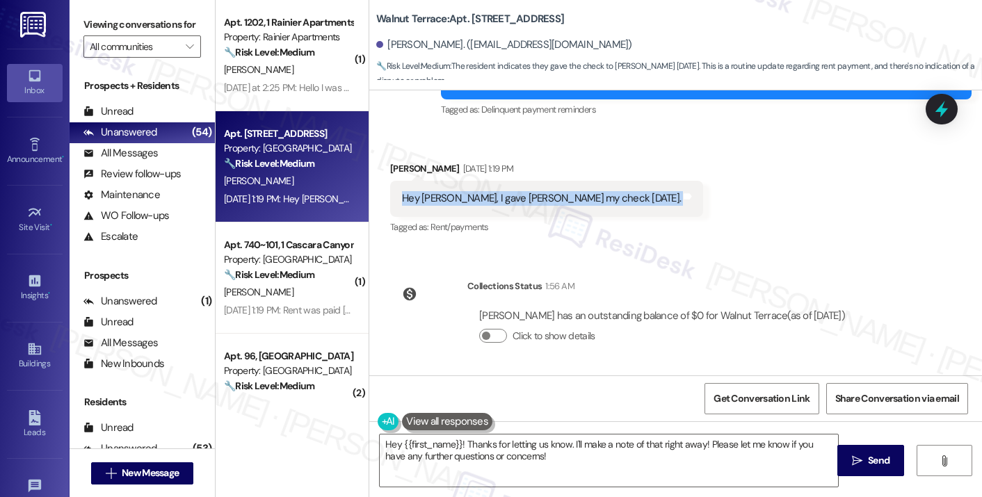
click at [503, 197] on div "Hey [PERSON_NAME], I gave [PERSON_NAME] my check [DATE]." at bounding box center [541, 198] width 279 height 15
click at [380, 448] on textarea "Hey {{first_name}}! Thanks for letting us know. I'll make a note of that right …" at bounding box center [609, 461] width 458 height 52
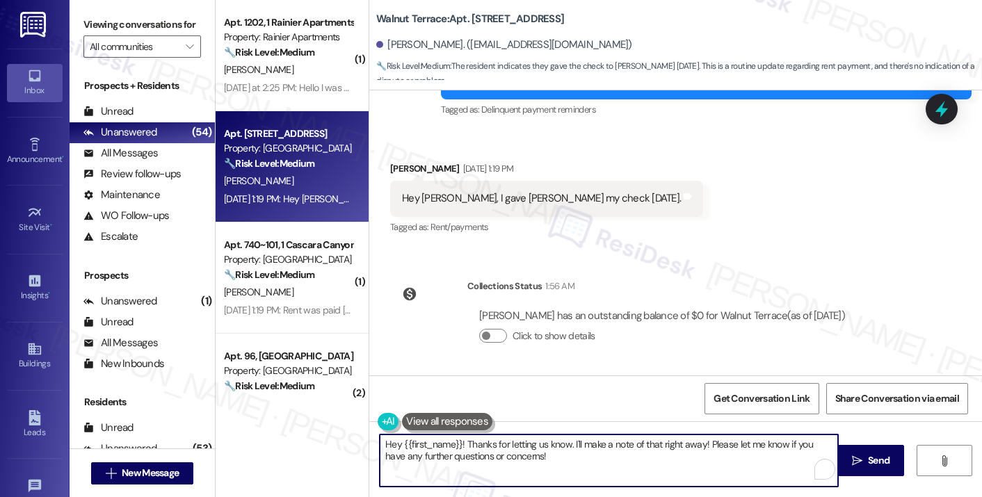
click at [382, 446] on textarea "Hey {{first_name}}! Thanks for letting us know. I'll make a note of that right …" at bounding box center [609, 461] width 458 height 52
type textarea "Hi {{first_name}}! Thanks for letting us know. I'll make a note of that right a…"
drag, startPoint x: 652, startPoint y: 464, endPoint x: 588, endPoint y: 446, distance: 66.5
click at [588, 446] on textarea "Hi {{first_name}}! Thanks for letting us know. I'll make a note of that right a…" at bounding box center [609, 461] width 458 height 52
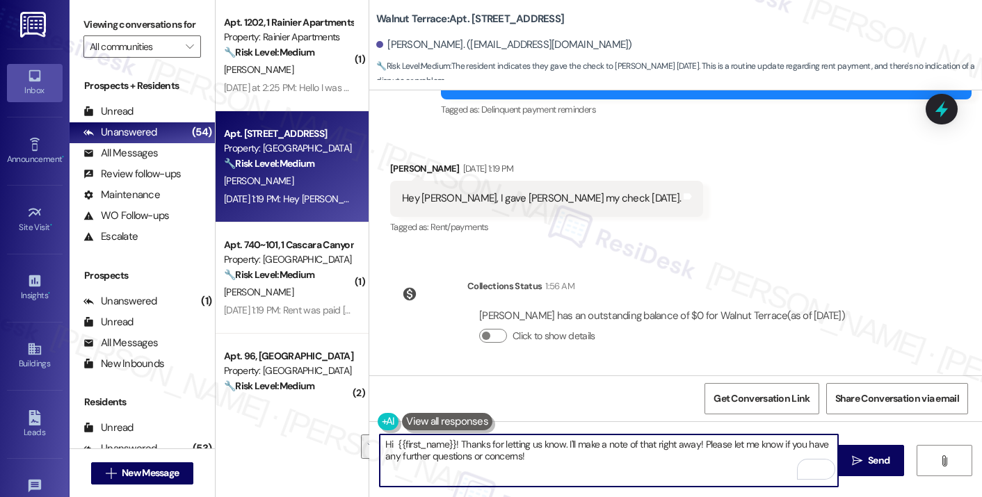
click at [578, 455] on textarea "Hi {{first_name}}! Thanks for letting us know. I'll make a note of that right a…" at bounding box center [609, 461] width 458 height 52
drag, startPoint x: 571, startPoint y: 455, endPoint x: 561, endPoint y: 442, distance: 16.4
click at [561, 442] on textarea "Hi {{first_name}}! Thanks for letting us know. I'll make a note of that right a…" at bounding box center [609, 461] width 458 height 52
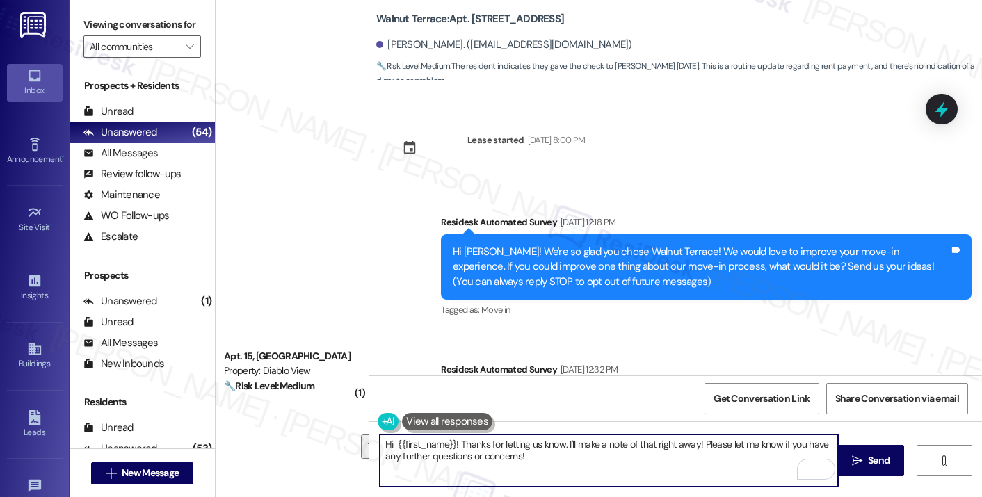
click at [596, 458] on textarea "Hi {{first_name}}! Thanks for letting us know. I'll make a note of that right a…" at bounding box center [609, 461] width 458 height 52
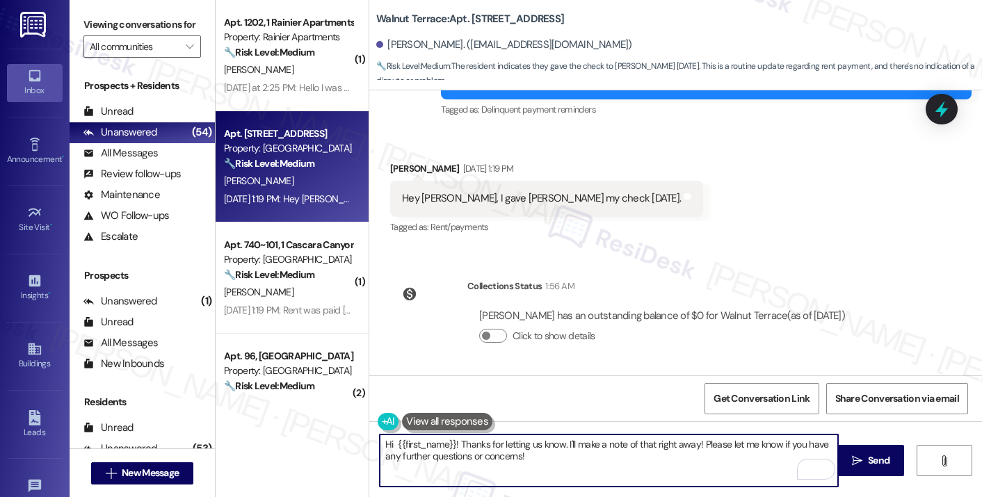
drag, startPoint x: 610, startPoint y: 458, endPoint x: 581, endPoint y: 437, distance: 35.9
click at [581, 437] on textarea "Hi {{first_name}}! Thanks for letting us know. I'll make a note of that right a…" at bounding box center [609, 461] width 458 height 52
click at [670, 460] on textarea "Hi {{first_name}}! Thanks for letting us know. I'll make a note of that right a…" at bounding box center [609, 461] width 458 height 52
drag, startPoint x: 691, startPoint y: 443, endPoint x: 629, endPoint y: 439, distance: 62.0
click at [629, 439] on textarea "Hi {{first_name}}! Thanks for letting us know. I'll make a note of that right a…" at bounding box center [609, 461] width 458 height 52
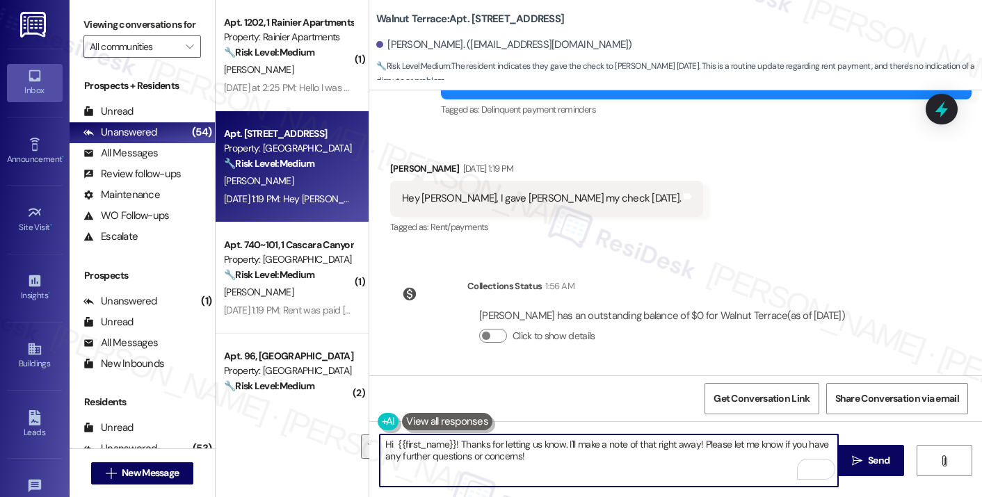
drag, startPoint x: 636, startPoint y: 461, endPoint x: 565, endPoint y: 444, distance: 73.7
click at [565, 444] on textarea "Hi {{first_name}}! Thanks for letting us know. I'll make a note of that right a…" at bounding box center [609, 461] width 458 height 52
drag, startPoint x: 695, startPoint y: 444, endPoint x: 560, endPoint y: 444, distance: 135.6
click at [560, 444] on textarea "Hi {{first_name}}! Thanks for letting us know. I'll make a note of that right a…" at bounding box center [609, 461] width 458 height 52
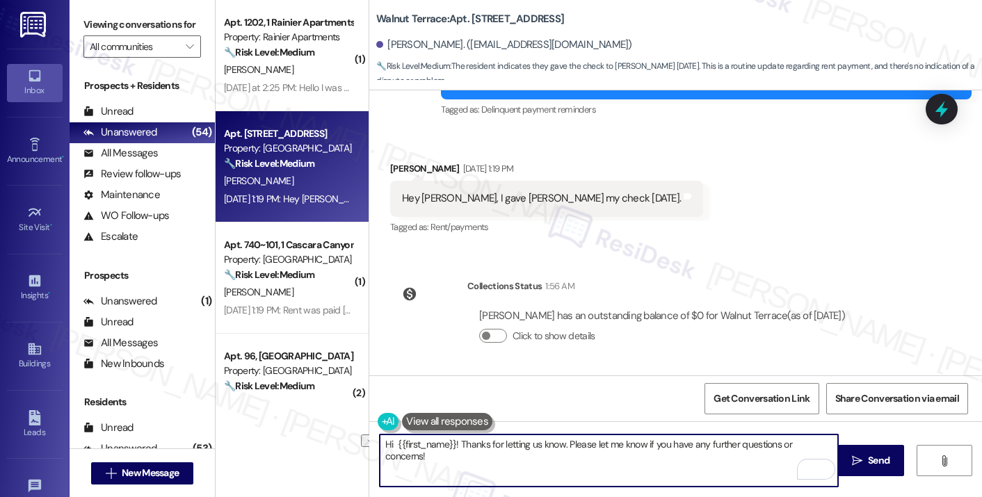
drag, startPoint x: 828, startPoint y: 442, endPoint x: 560, endPoint y: 442, distance: 268.4
click at [560, 442] on textarea "Hi {{first_name}}! Thanks for letting us know. Please let me know if you have a…" at bounding box center [609, 461] width 458 height 52
click at [478, 439] on textarea "Hi {{first_name}}! Thanks for letting us know. If you have any questions or con…" at bounding box center [609, 461] width 458 height 52
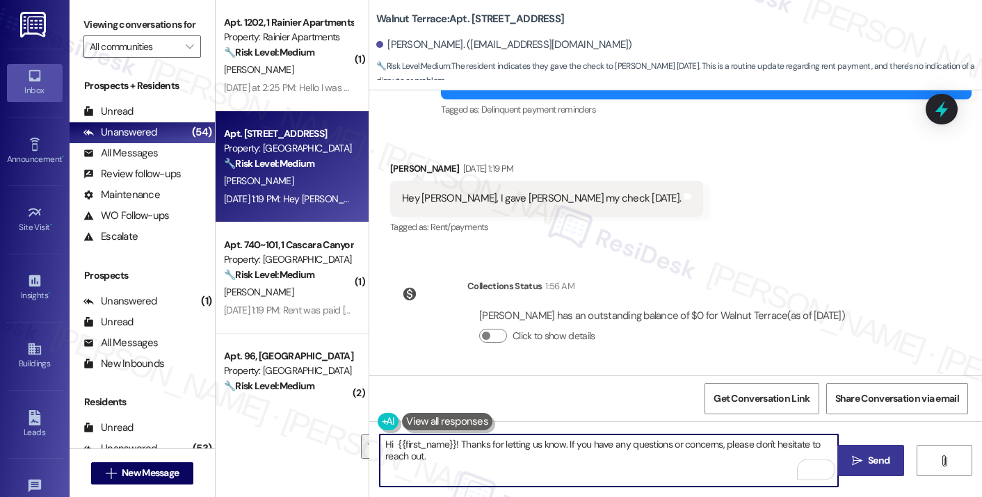
type textarea "Hi {{first_name}}! Thanks for letting us know. If you have any questions or con…"
click at [868, 450] on button " Send" at bounding box center [870, 460] width 67 height 31
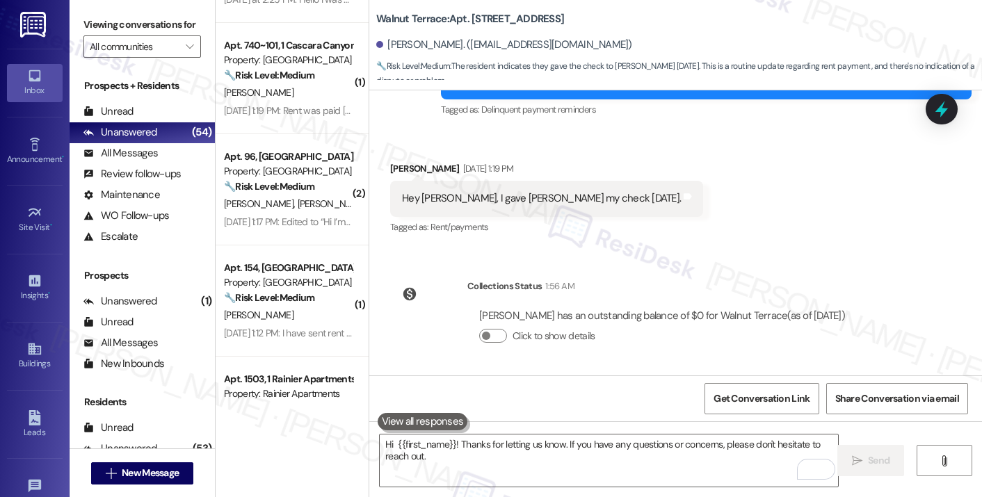
scroll to position [765, 0]
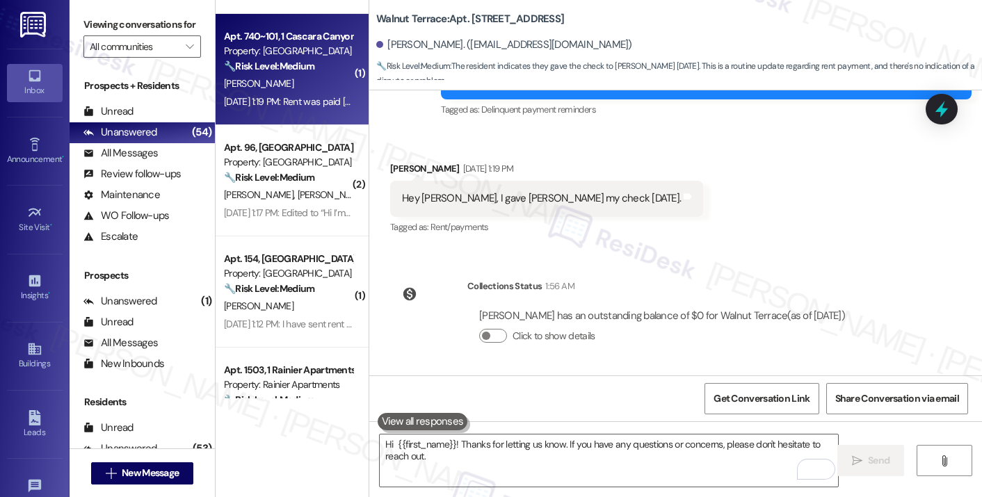
click at [298, 108] on div "Sep 03, 2025 at 1:19 PM: Rent was paid yesterday, I received a confirmation ema…" at bounding box center [385, 101] width 323 height 13
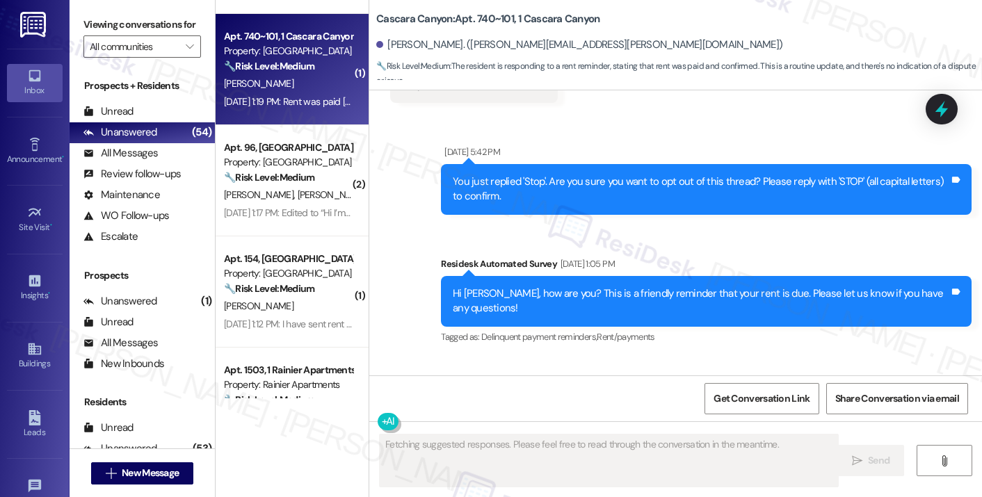
scroll to position [5397, 0]
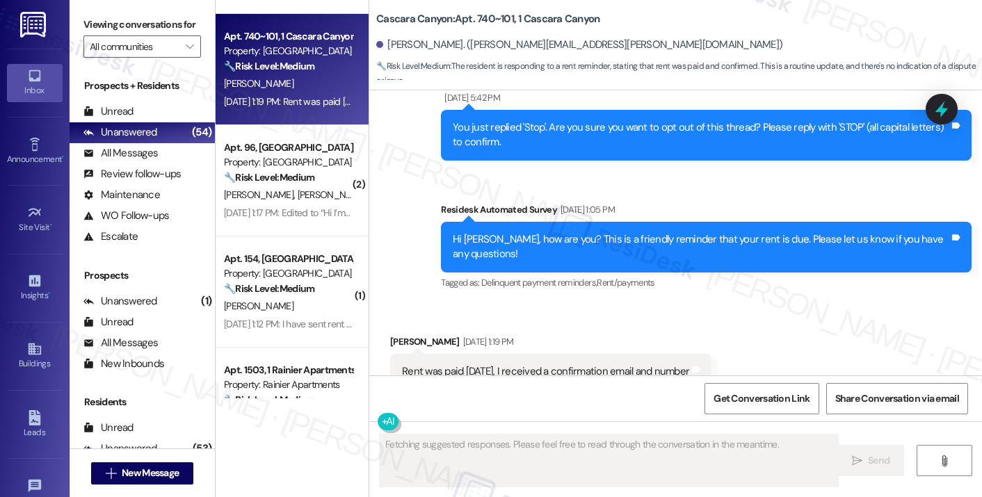
click at [534, 364] on div "Rent was paid yesterday, I received a confirmation email and number" at bounding box center [545, 371] width 287 height 15
click at [532, 364] on div "Rent was paid yesterday, I received a confirmation email and number" at bounding box center [545, 371] width 287 height 15
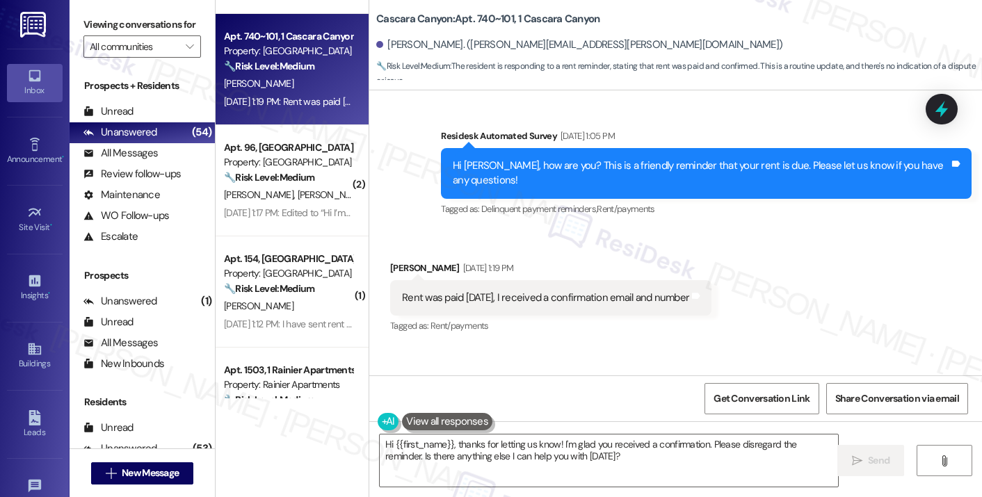
scroll to position [5525, 0]
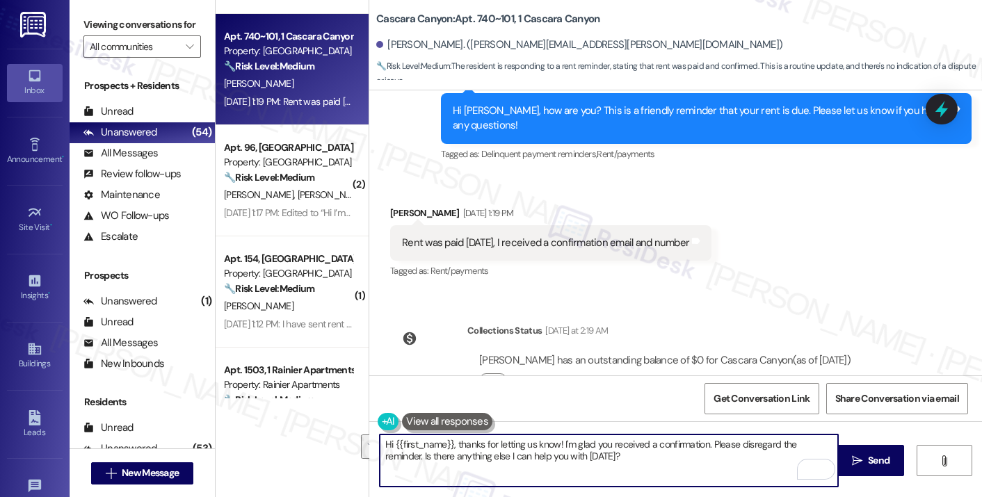
drag, startPoint x: 617, startPoint y: 457, endPoint x: 702, endPoint y: 437, distance: 88.0
click at [702, 437] on textarea "Hi {{first_name}}, thanks for letting us know! I'm glad you received a confirma…" at bounding box center [609, 461] width 458 height 52
type textarea "Hi {{first_name}}, thanks for letting us know! I'm glad you received a confirma…"
click at [605, 461] on textarea "Hi {{first_name}}, thanks for letting us know! I'm glad you received a confirma…" at bounding box center [609, 461] width 458 height 52
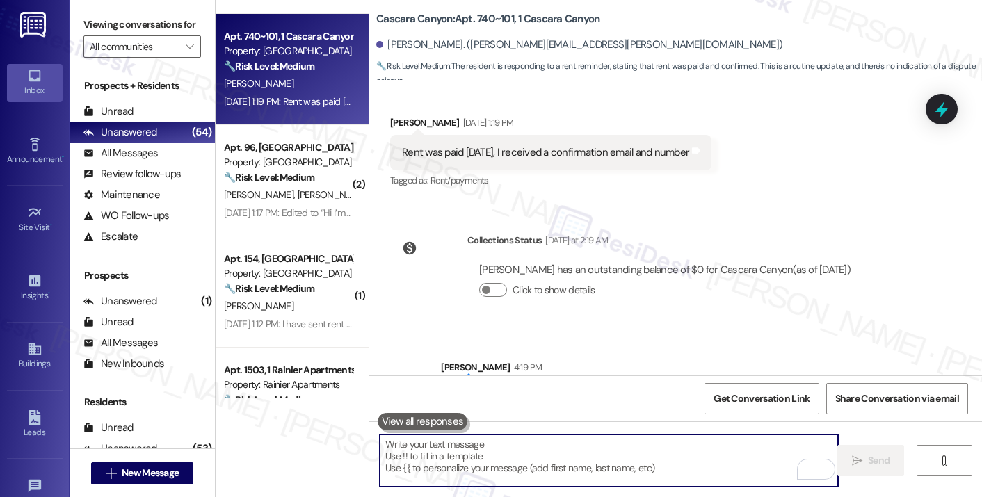
scroll to position [5637, 0]
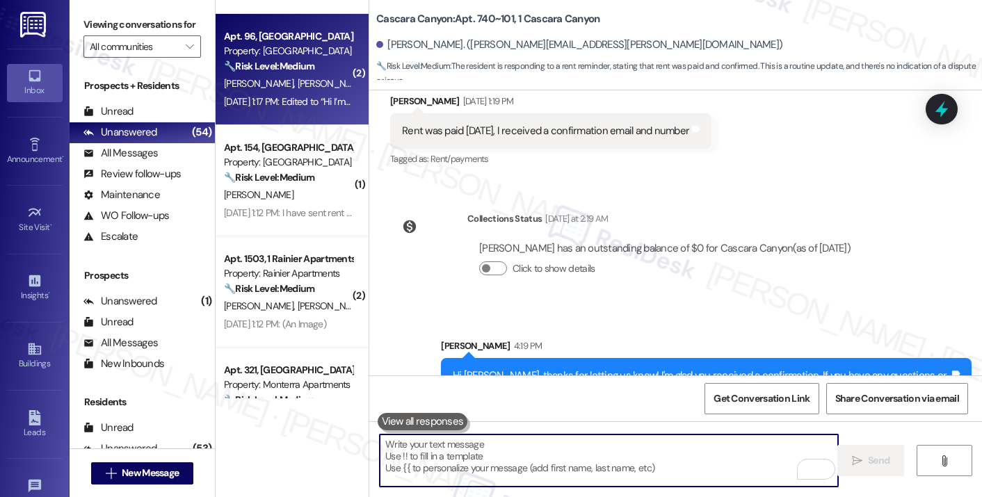
click at [275, 93] on div "Sep 03, 2025 at 1:17 PM: Edited to “Hi I’m sorry! I need to switch the card I'm…" at bounding box center [287, 101] width 131 height 17
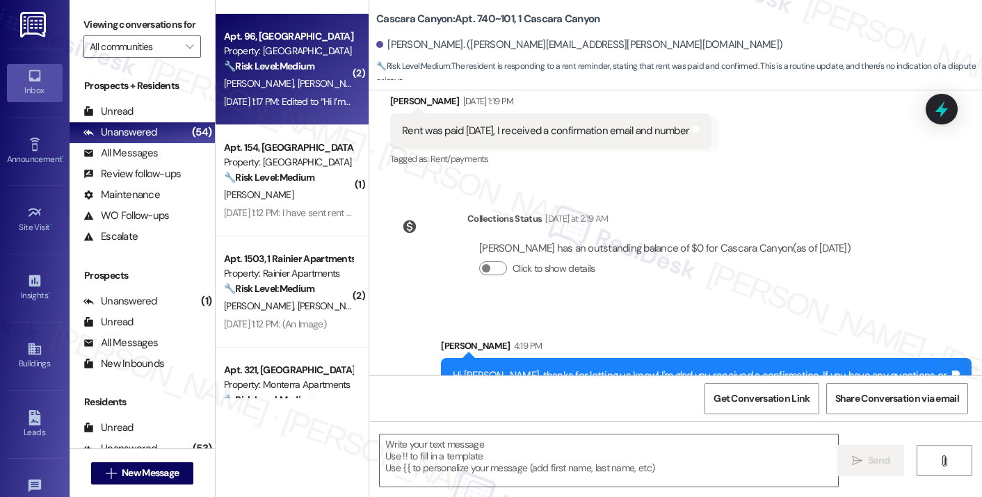
type textarea "Fetching suggested responses. Please feel free to read through the conversation…"
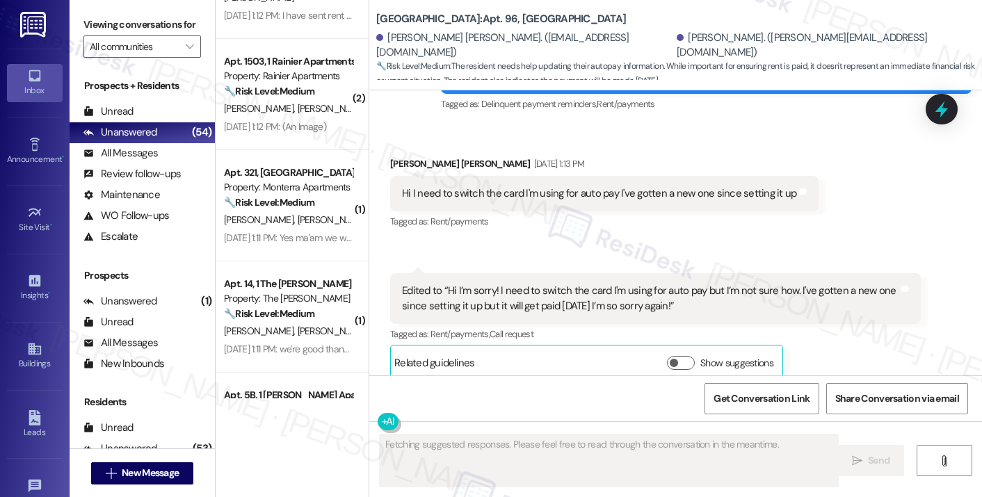
scroll to position [973, 0]
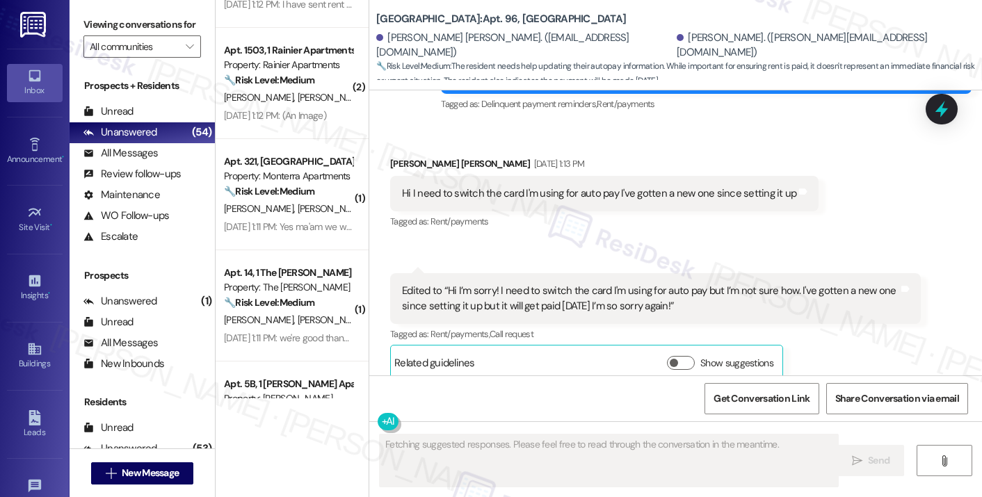
click at [470, 186] on div "Hi I need to switch the card I'm using for auto pay I've gotten a new one since…" at bounding box center [604, 193] width 428 height 35
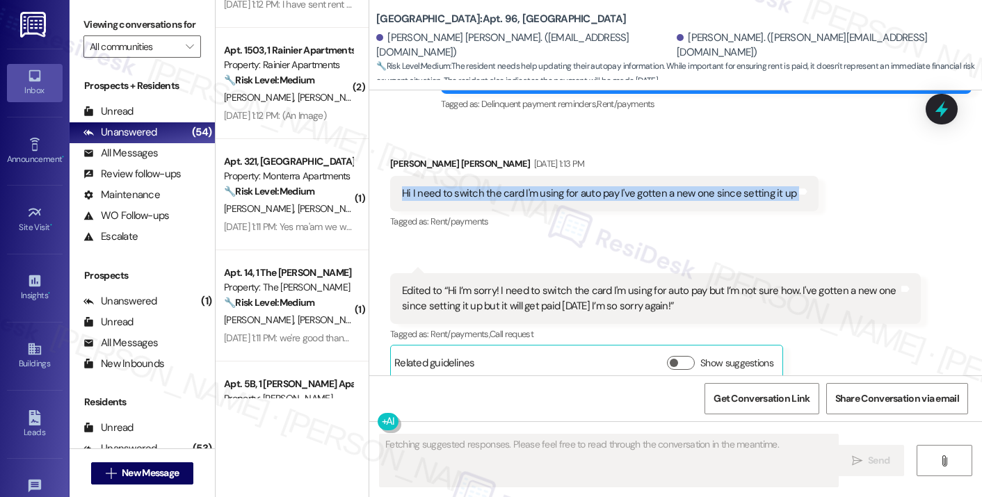
click at [470, 186] on div "Hi I need to switch the card I'm using for auto pay I've gotten a new one since…" at bounding box center [604, 193] width 428 height 35
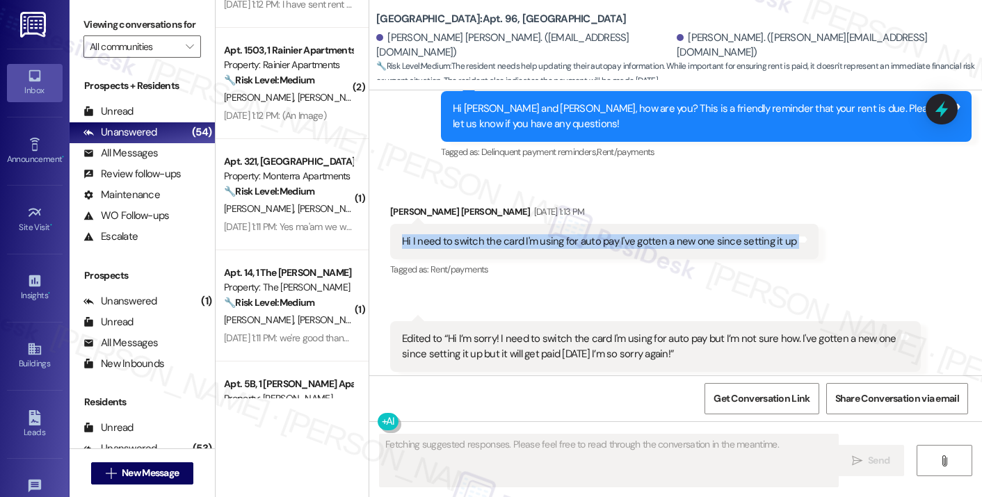
scroll to position [460, 0]
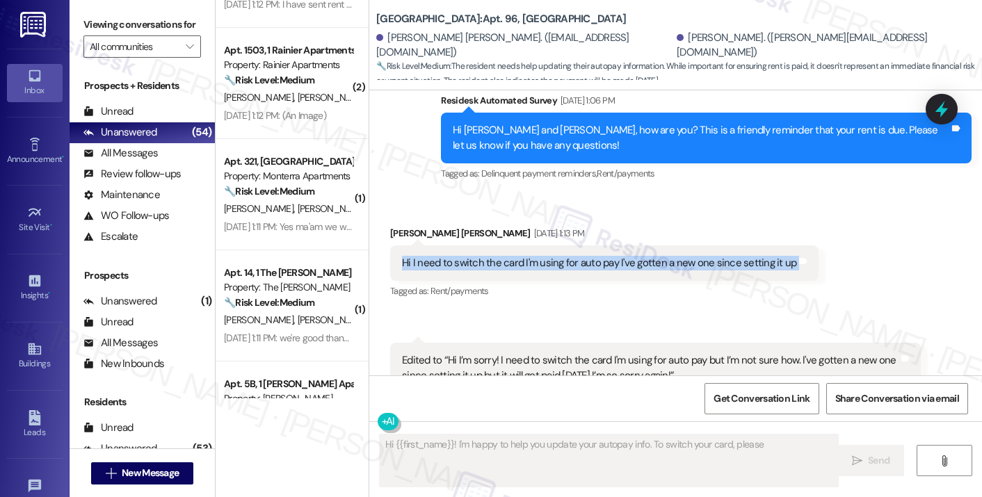
click at [669, 256] on div "Hi I need to switch the card I'm using for auto pay I've gotten a new one since…" at bounding box center [599, 263] width 394 height 15
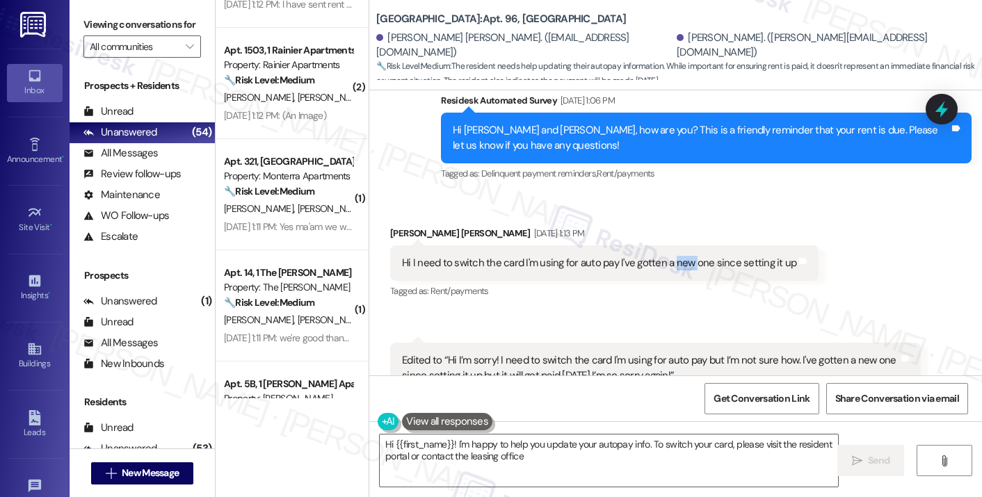
click at [669, 256] on div "Hi I need to switch the card I'm using for auto pay I've gotten a new one since…" at bounding box center [599, 263] width 394 height 15
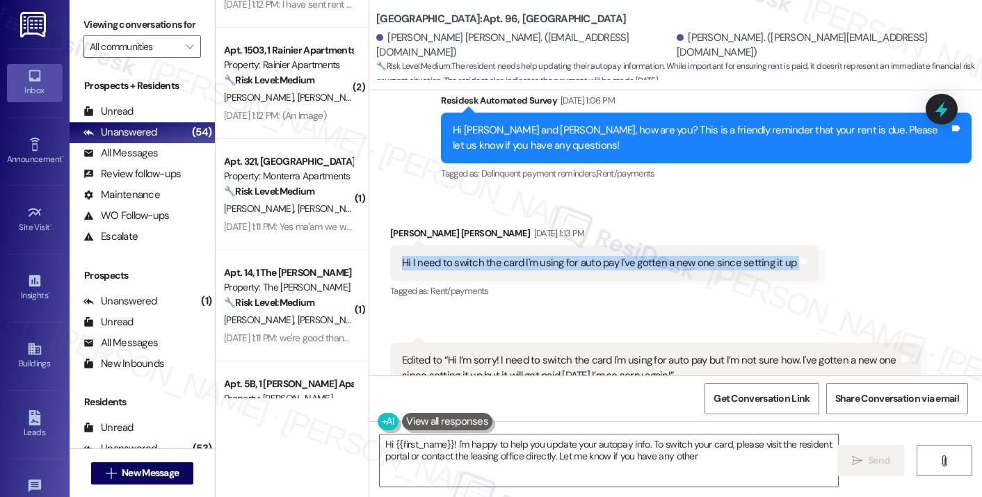
click at [669, 256] on div "Hi I need to switch the card I'm using for auto pay I've gotten a new one since…" at bounding box center [599, 263] width 394 height 15
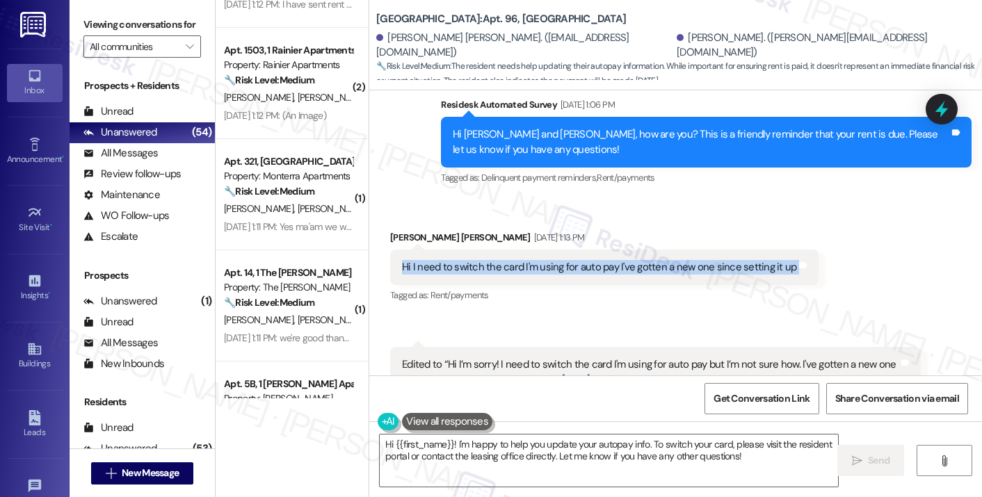
scroll to position [599, 0]
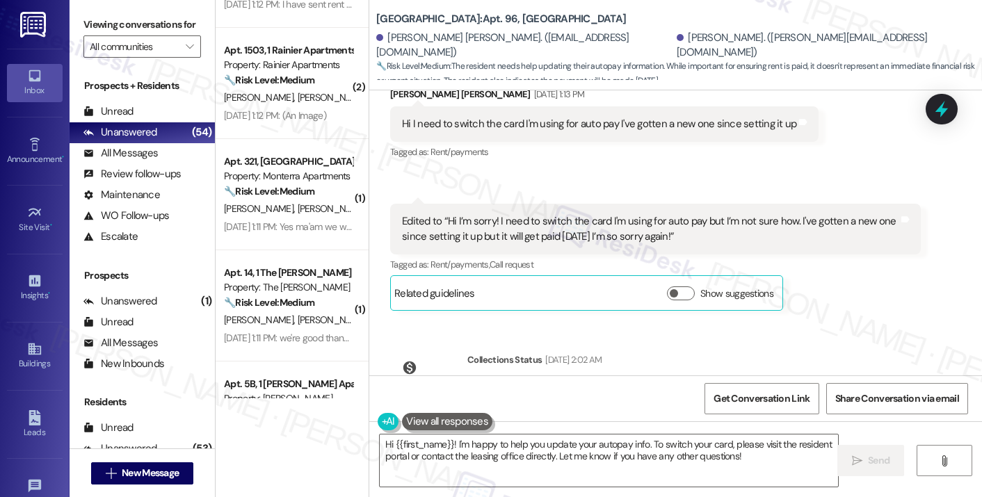
click at [537, 214] on div "Edited to “Hi I’m sorry! I need to switch the card I'm using for auto pay but I…" at bounding box center [650, 229] width 496 height 30
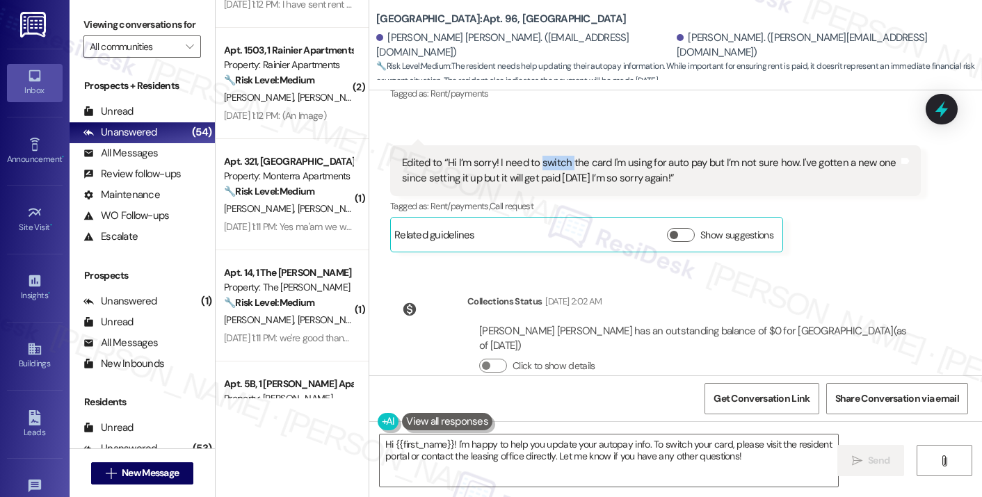
scroll to position [588, 0]
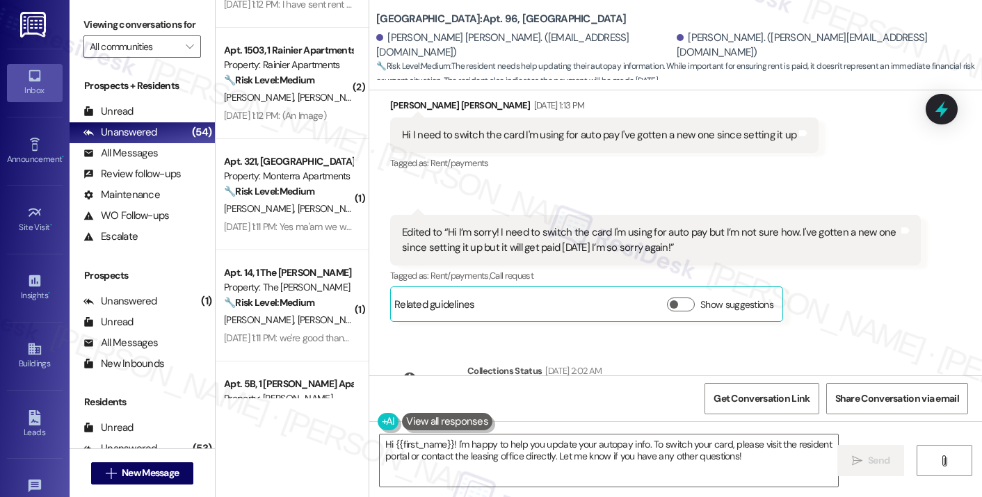
click at [721, 234] on div "Edited to “Hi I’m sorry! I need to switch the card I'm using for auto pay but I…" at bounding box center [650, 240] width 496 height 30
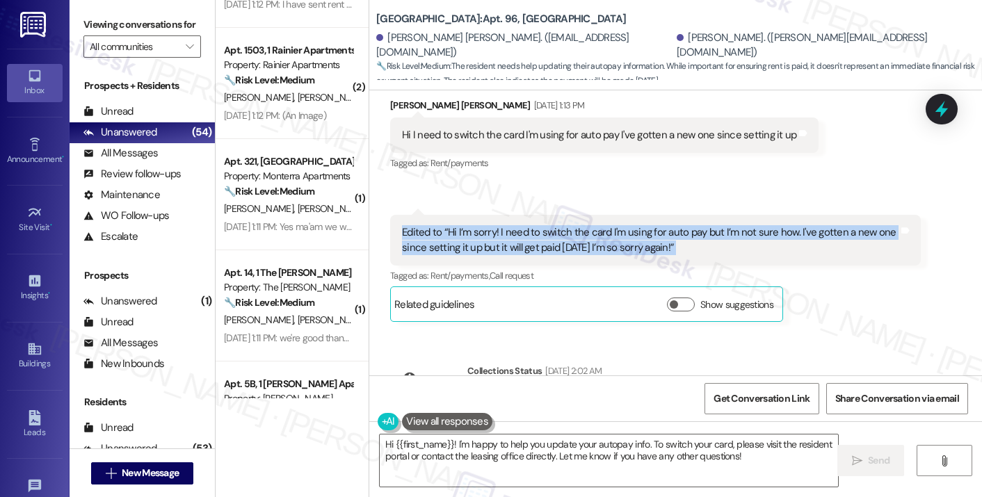
click at [721, 234] on div "Edited to “Hi I’m sorry! I need to switch the card I'm using for auto pay but I…" at bounding box center [650, 240] width 496 height 30
click at [514, 454] on textarea "Hi {{first_name}}! I'm happy to help you update your autopay info. To switch yo…" at bounding box center [609, 461] width 458 height 52
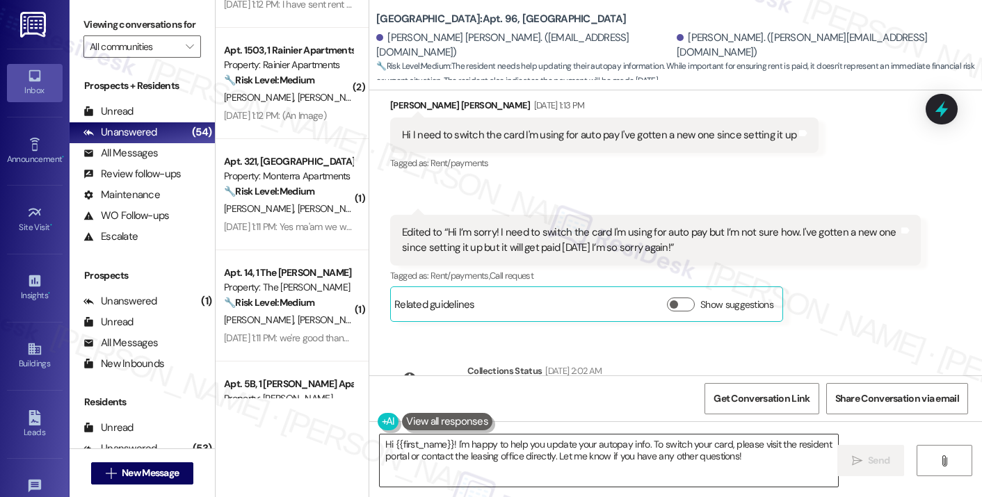
click at [514, 454] on textarea "Hi {{first_name}}! I'm happy to help you update your autopay info. To switch yo…" at bounding box center [609, 461] width 458 height 52
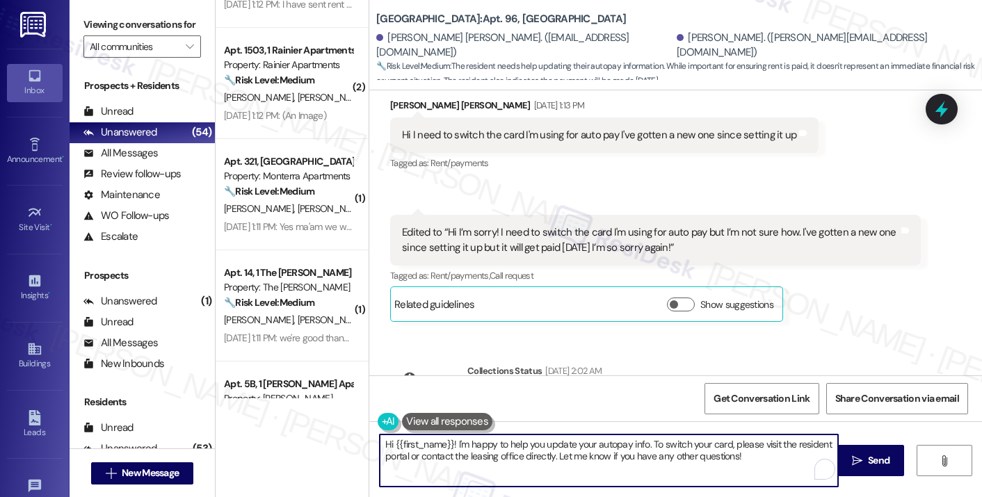
click at [514, 454] on textarea "Hi {{first_name}}! I'm happy to help you update your autopay info. To switch yo…" at bounding box center [609, 461] width 458 height 52
click at [754, 457] on textarea "Hi {{first_name}}! I'm happy to help you update your autopay info. To switch yo…" at bounding box center [609, 461] width 458 height 52
drag, startPoint x: 763, startPoint y: 452, endPoint x: 517, endPoint y: 439, distance: 247.2
click at [517, 439] on textarea "Hi {{first_name}}! I'm happy to help you update your autopay info. To switch yo…" at bounding box center [609, 461] width 458 height 52
click at [523, 438] on textarea "Hi {{first_name}}! I'm happy to help you update your autopay info. To switch yo…" at bounding box center [609, 461] width 458 height 52
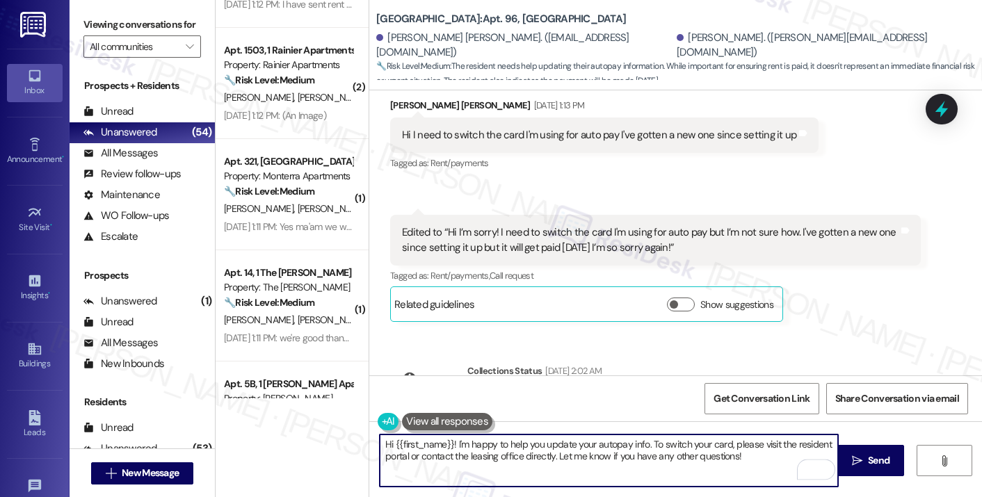
click at [523, 438] on textarea "Hi {{first_name}}! I'm happy to help you update your autopay info. To switch yo…" at bounding box center [609, 461] width 458 height 52
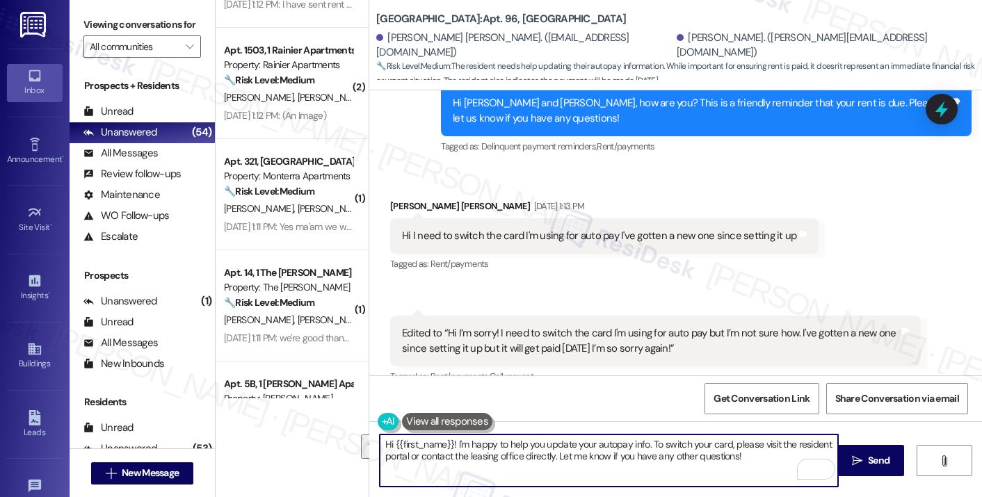
scroll to position [519, 0]
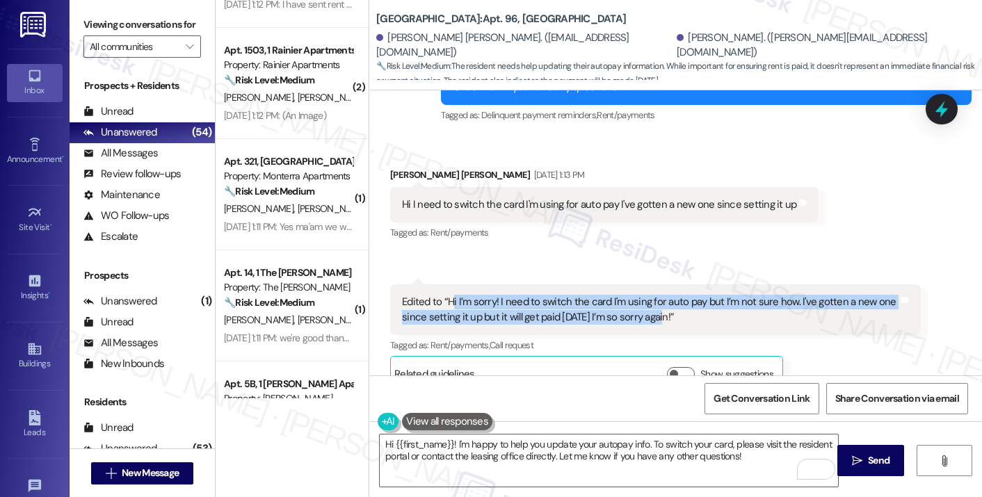
drag, startPoint x: 443, startPoint y: 291, endPoint x: 654, endPoint y: 308, distance: 211.4
click at [654, 308] on div "Edited to “Hi I’m sorry! I need to switch the card I'm using for auto pay but I…" at bounding box center [650, 310] width 496 height 30
copy div "i I’m sorry! I need to switch the card I'm using for auto pay but I’m not sure …"
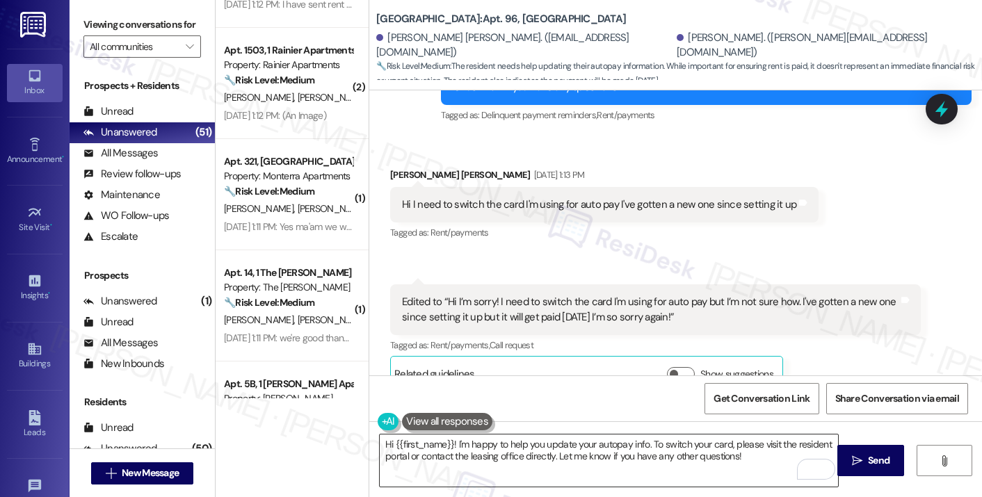
click at [544, 444] on textarea "Hi {{first_name}}! I'm happy to help you update your autopay info. To switch yo…" at bounding box center [609, 461] width 458 height 52
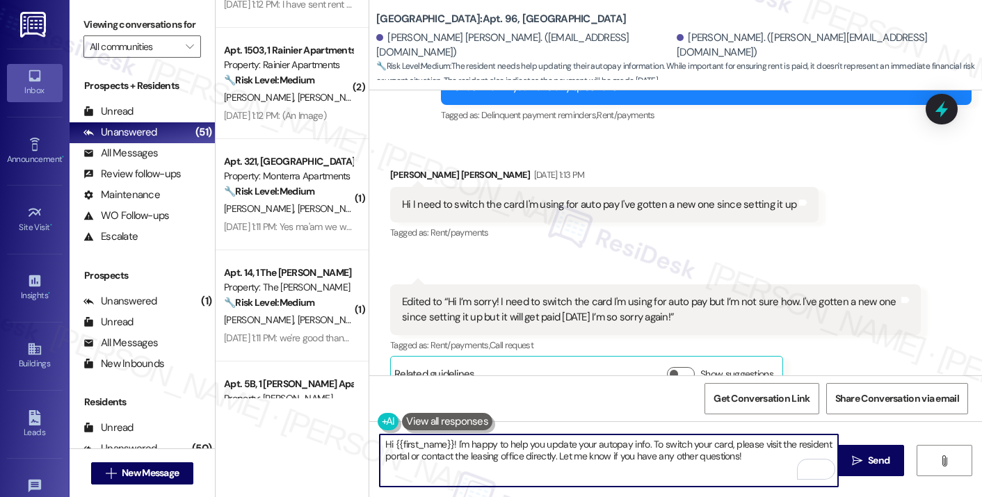
click at [544, 444] on textarea "Hi {{first_name}}! I'm happy to help you update your autopay info. To switch yo…" at bounding box center [609, 461] width 458 height 52
paste textarea "No worries at all — thanks for letting me know! Just checking in, were you able…"
click at [380, 442] on textarea "No worries at all — thanks for letting me know! Just checking in, were you able…" at bounding box center [609, 461] width 458 height 52
drag, startPoint x: 631, startPoint y: 441, endPoint x: 622, endPoint y: 442, distance: 8.4
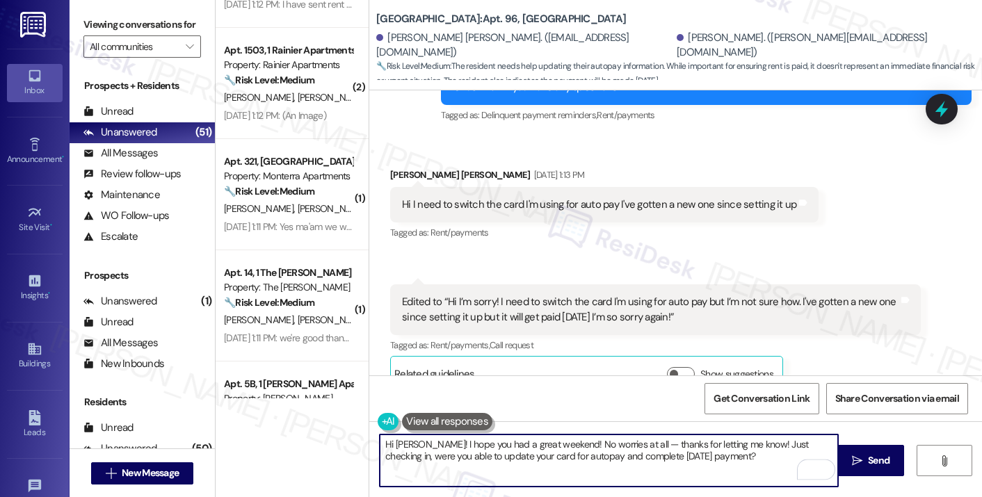
click at [622, 442] on textarea "Hi Jackson! I hope you had a great weekend! No worries at all — thanks for lett…" at bounding box center [609, 461] width 458 height 52
click at [714, 463] on textarea "Hi Jackson! I hope you had a great weekend! No worries at all, and thanks for l…" at bounding box center [609, 461] width 458 height 52
click at [635, 452] on textarea "Hi Jackson! I hope you had a great weekend! No worries at all, and thanks for l…" at bounding box center [609, 461] width 458 height 52
type textarea "Hi Jackson! I hope you had a great weekend! No worries at all, and thanks for l…"
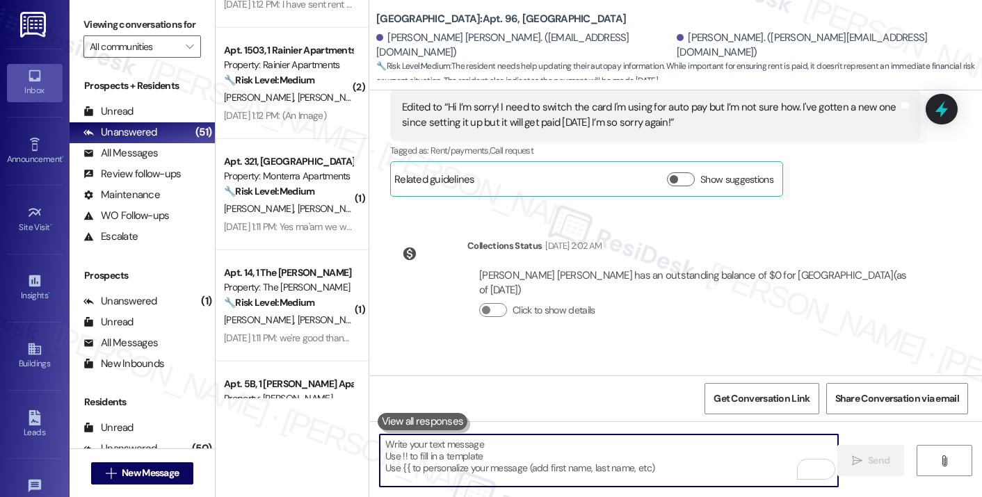
scroll to position [770, 0]
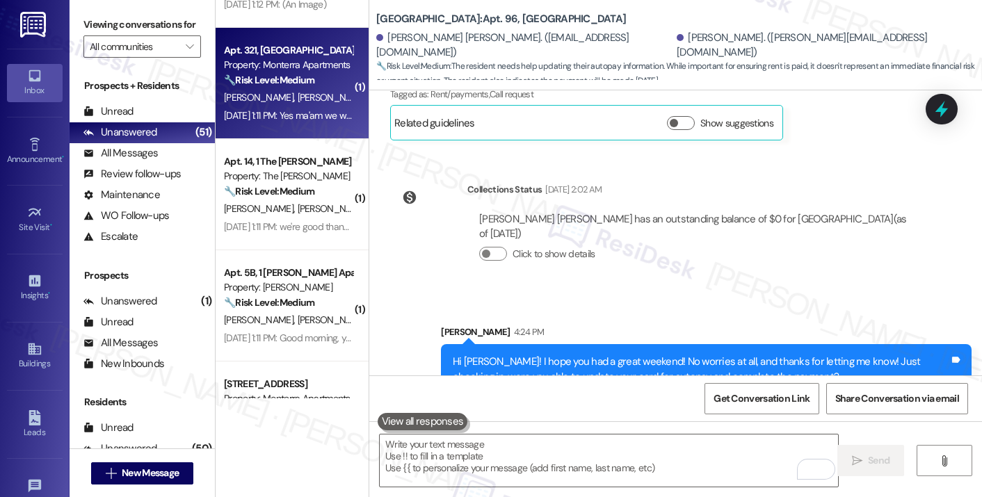
click at [298, 92] on span "D. Frank" at bounding box center [335, 97] width 74 height 13
type textarea "Fetching suggested responses. Please feel free to read through the conversation…"
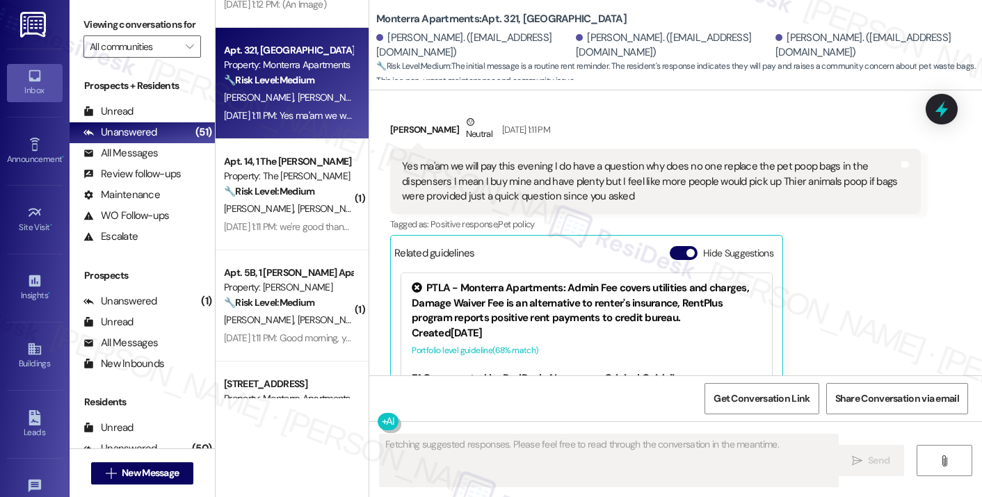
scroll to position [3913, 0]
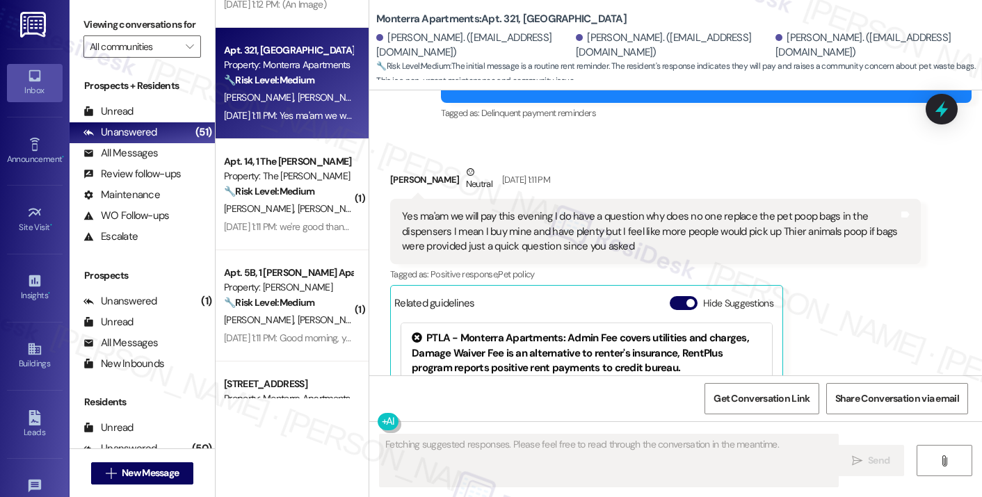
click at [437, 179] on div "Donald Frank Neutral Sep 03, 2025 at 1:11 PM" at bounding box center [655, 182] width 530 height 34
click at [505, 209] on div "Yes ma'am we will pay this evening I do have a question why does no one replace…" at bounding box center [650, 231] width 496 height 44
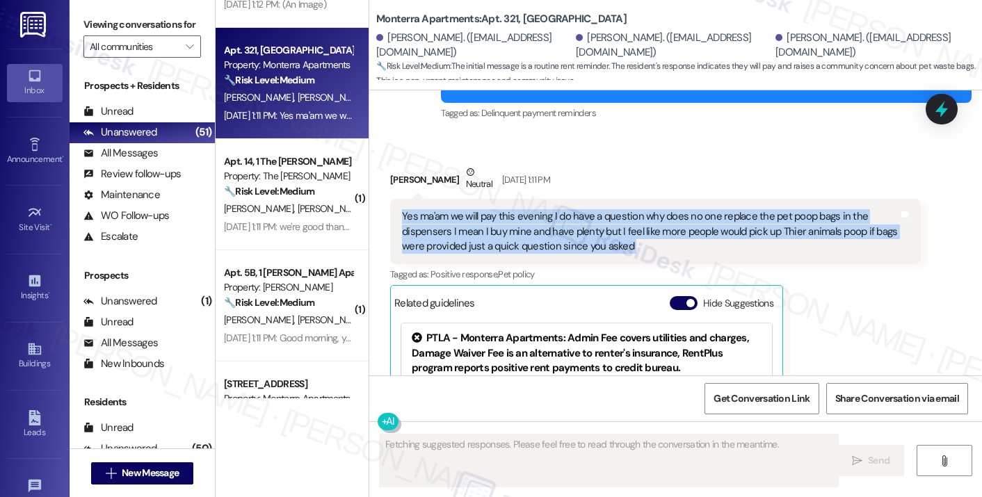
click at [505, 209] on div "Yes ma'am we will pay this evening I do have a question why does no one replace…" at bounding box center [650, 231] width 496 height 44
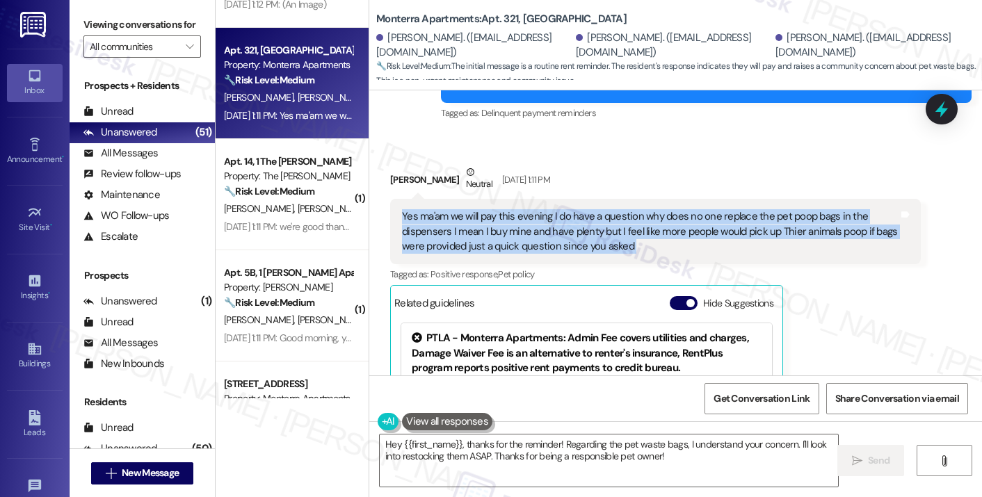
click at [513, 209] on div "Yes ma'am we will pay this evening I do have a question why does no one replace…" at bounding box center [650, 231] width 496 height 44
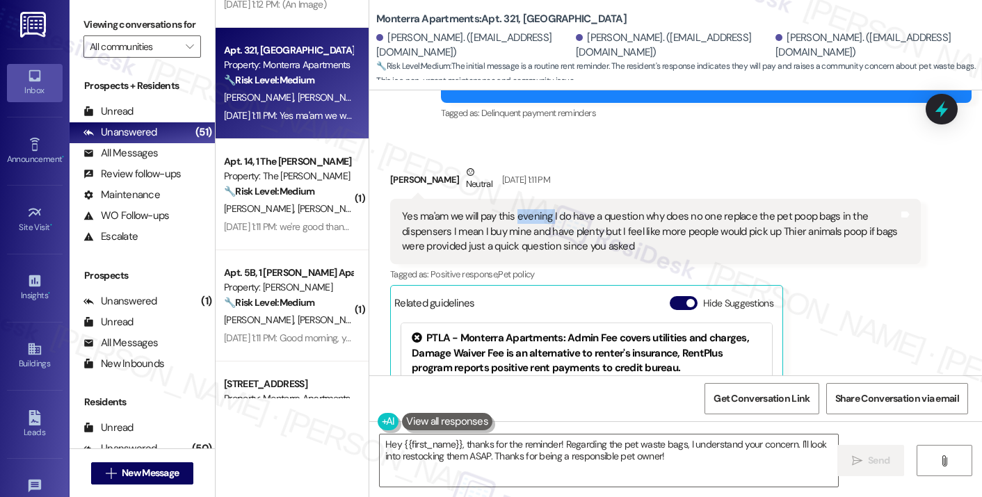
click at [513, 209] on div "Yes ma'am we will pay this evening I do have a question why does no one replace…" at bounding box center [650, 231] width 496 height 44
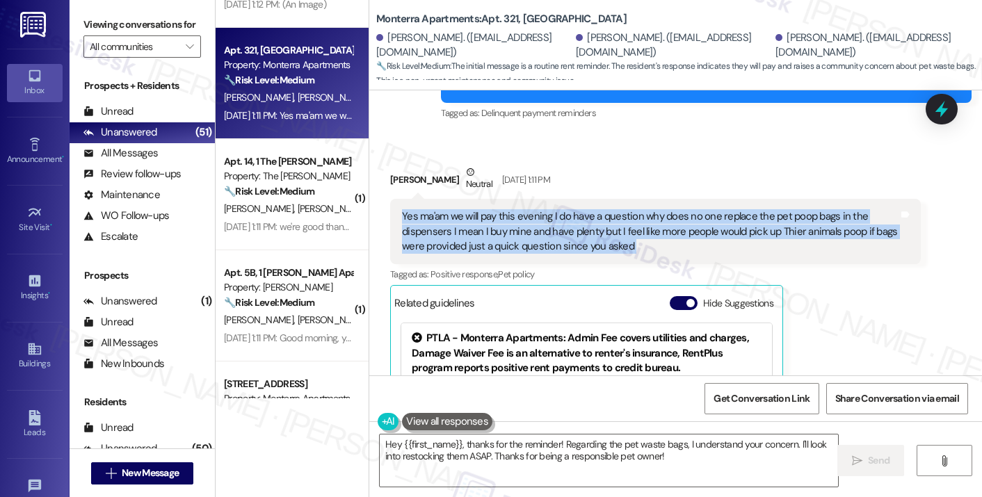
click at [513, 209] on div "Yes ma'am we will pay this evening I do have a question why does no one replace…" at bounding box center [650, 231] width 496 height 44
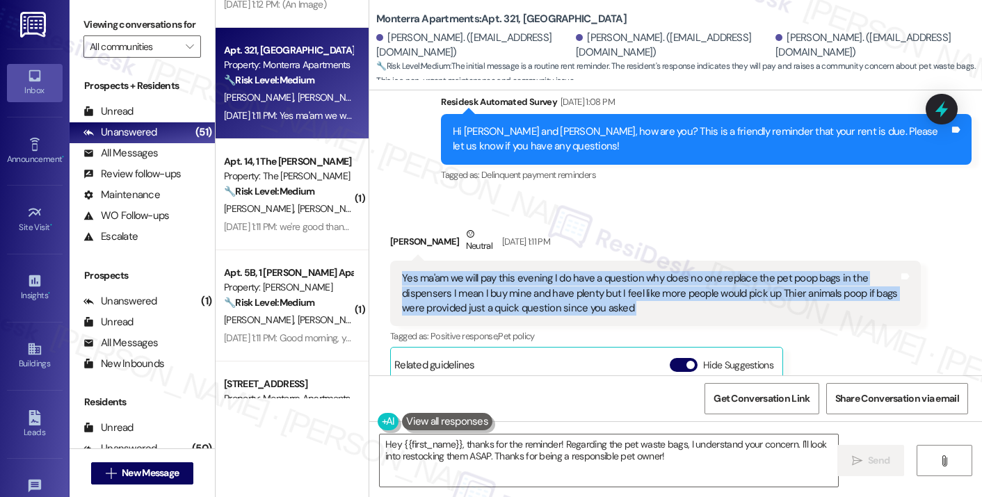
scroll to position [3975, 0]
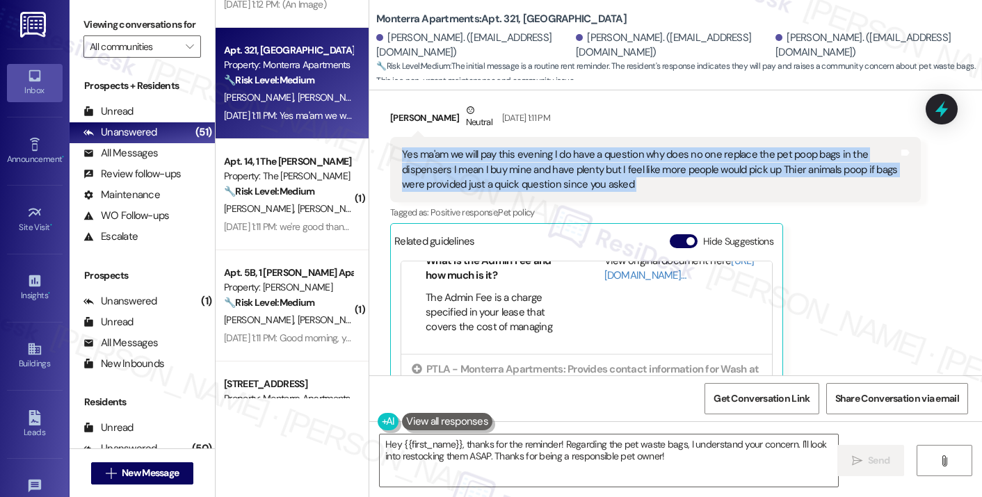
click at [620, 172] on div "Yes ma'am we will pay this evening I do have a question why does no one replace…" at bounding box center [650, 169] width 496 height 44
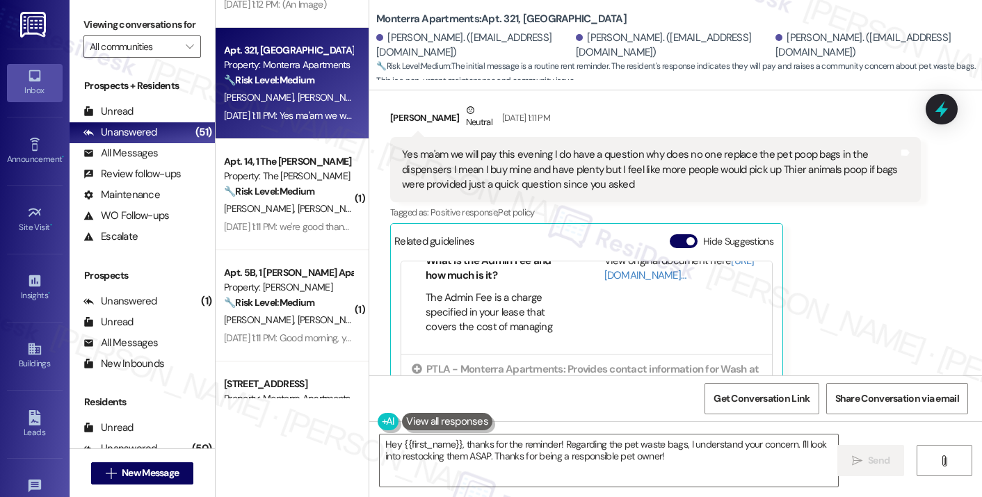
click at [620, 172] on div "Yes ma'am we will pay this evening I do have a question why does no one replace…" at bounding box center [650, 169] width 496 height 44
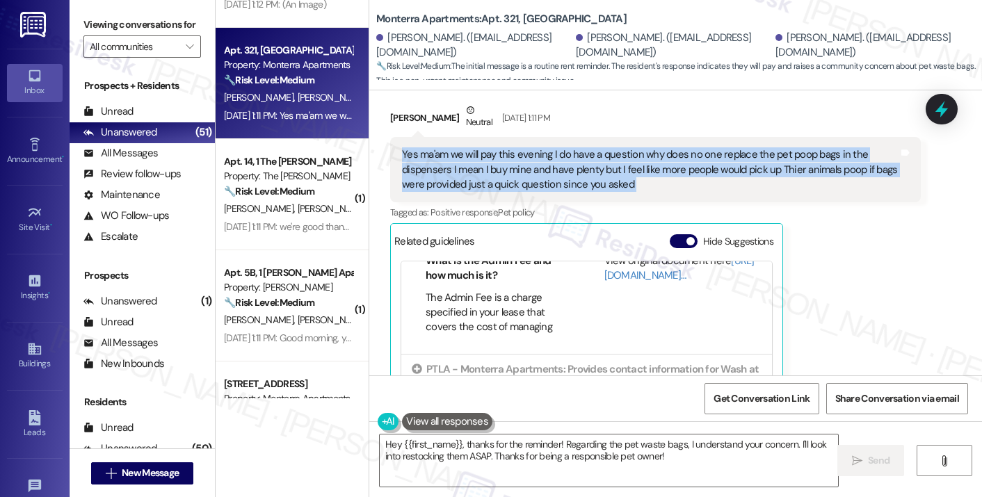
click at [620, 172] on div "Yes ma'am we will pay this evening I do have a question why does no one replace…" at bounding box center [650, 169] width 496 height 44
click at [561, 147] on div "Yes ma'am we will pay this evening I do have a question why does no one replace…" at bounding box center [650, 169] width 496 height 44
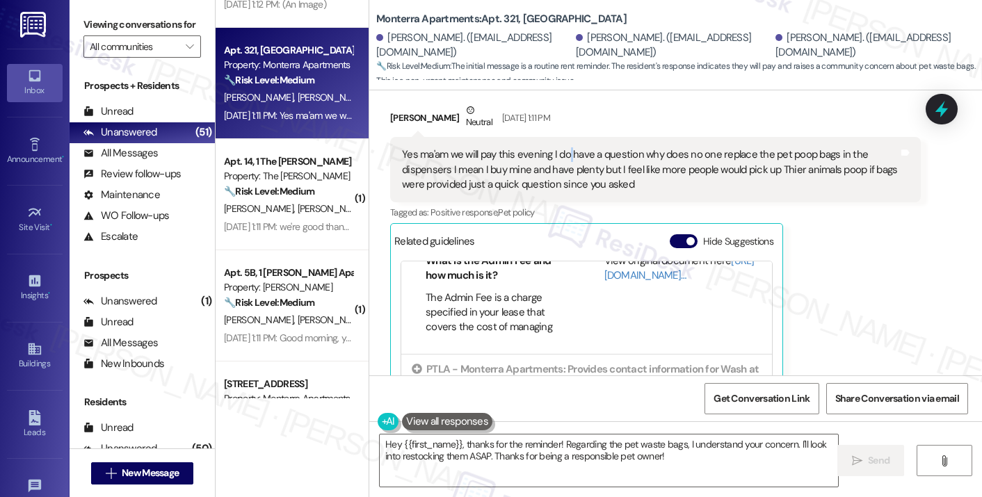
click at [561, 147] on div "Yes ma'am we will pay this evening I do have a question why does no one replace…" at bounding box center [650, 169] width 496 height 44
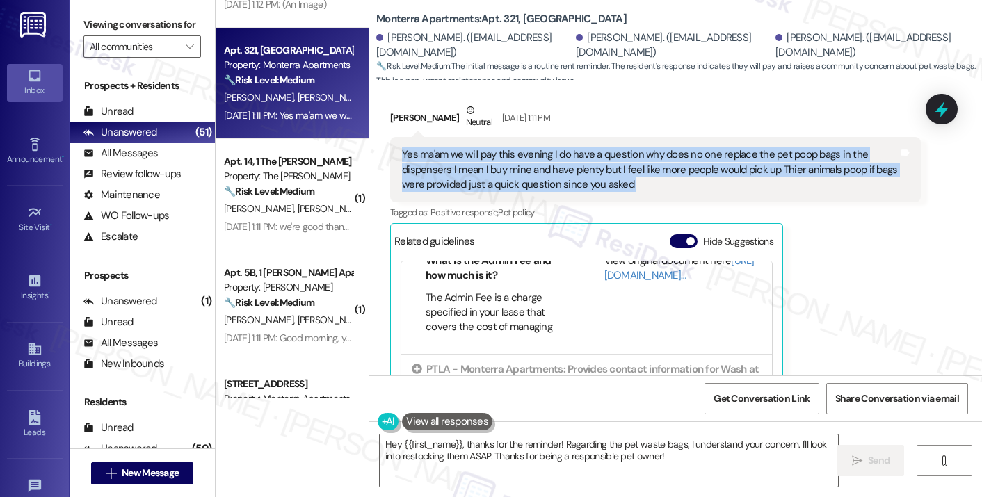
click at [561, 147] on div "Yes ma'am we will pay this evening I do have a question why does no one replace…" at bounding box center [650, 169] width 496 height 44
click at [114, 22] on label "Viewing conversations for" at bounding box center [142, 25] width 118 height 22
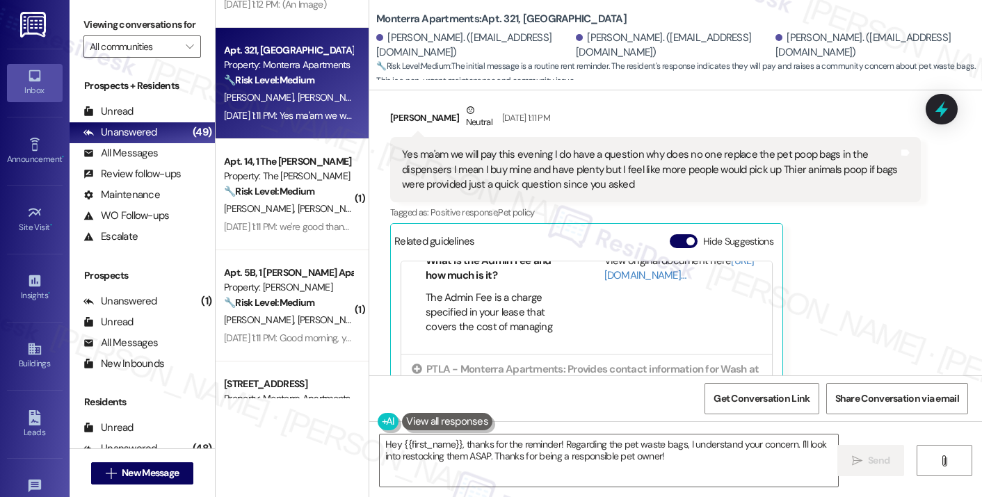
click at [132, 20] on label "Viewing conversations for" at bounding box center [142, 25] width 118 height 22
click at [657, 442] on textarea "Hey {{first_name}}, thanks for the reminder! Regarding the pet waste bags, I un…" at bounding box center [609, 461] width 458 height 52
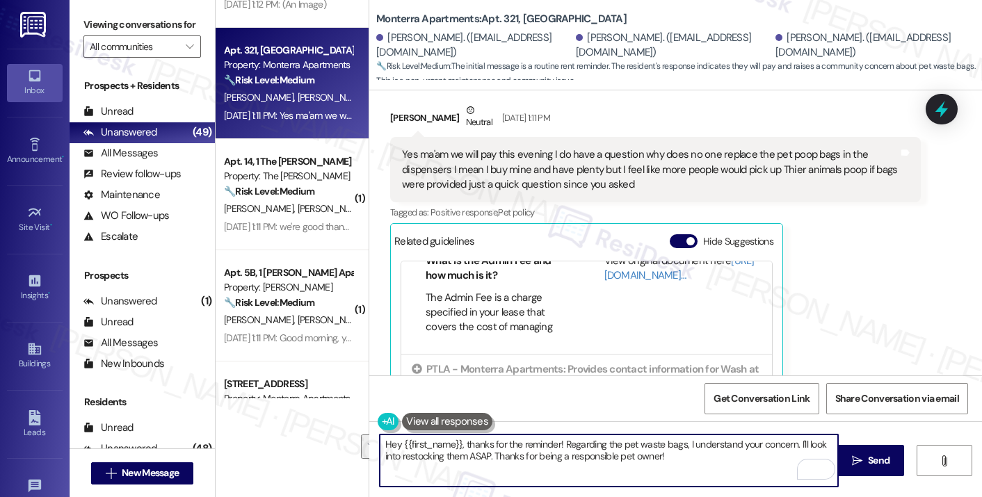
drag, startPoint x: 696, startPoint y: 457, endPoint x: 459, endPoint y: 446, distance: 237.4
click at [459, 446] on textarea "Hey {{first_name}}, thanks for the reminder! Regarding the pet waste bags, I un…" at bounding box center [609, 461] width 458 height 52
paste textarea "Thank you for letting me know you’ll be making your payment this evening, and I…"
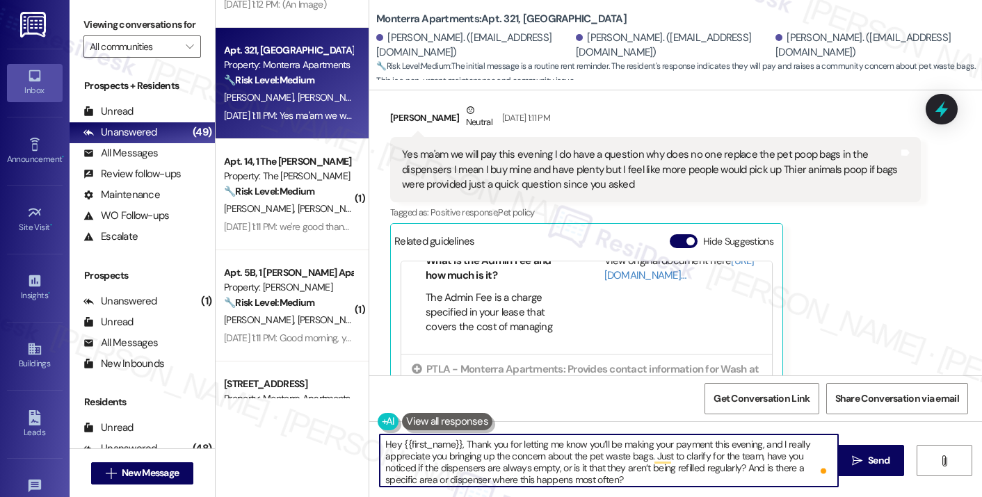
click at [406, 104] on div "Donald Frank Neutral Sep 03, 2025 at 1:11 PM" at bounding box center [655, 120] width 530 height 34
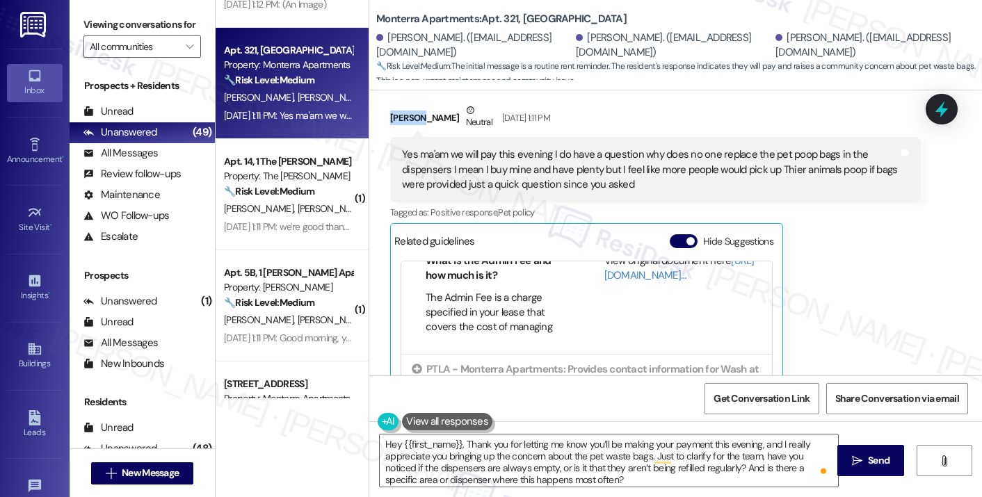
click at [406, 104] on div "Donald Frank Neutral Sep 03, 2025 at 1:11 PM" at bounding box center [655, 120] width 530 height 34
click at [391, 442] on textarea "Hey {{first_name}}, Thank you for letting me know you’ll be making your payment…" at bounding box center [609, 461] width 458 height 52
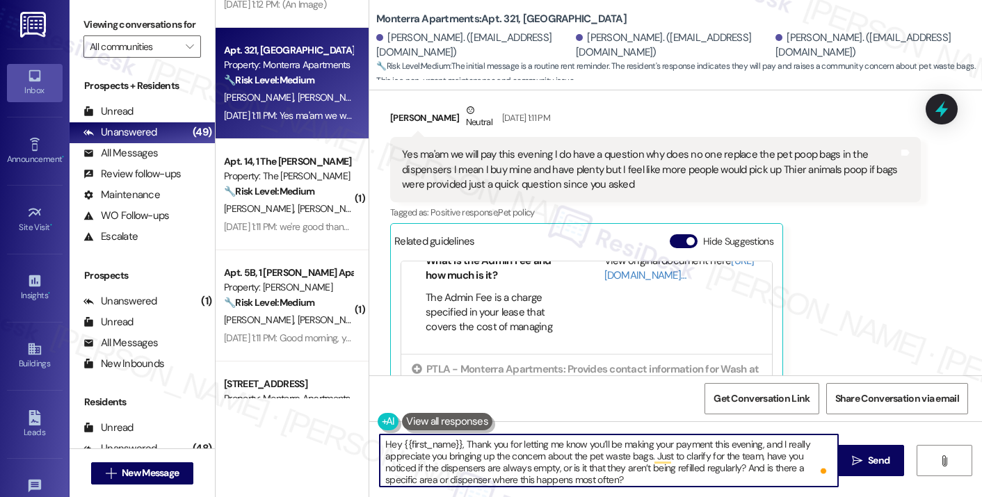
click at [391, 442] on textarea "Hey {{first_name}}, Thank you for letting me know you’ll be making your payment…" at bounding box center [609, 461] width 458 height 52
click at [390, 111] on div "Donald Frank Neutral Sep 03, 2025 at 1:11 PM" at bounding box center [655, 120] width 530 height 34
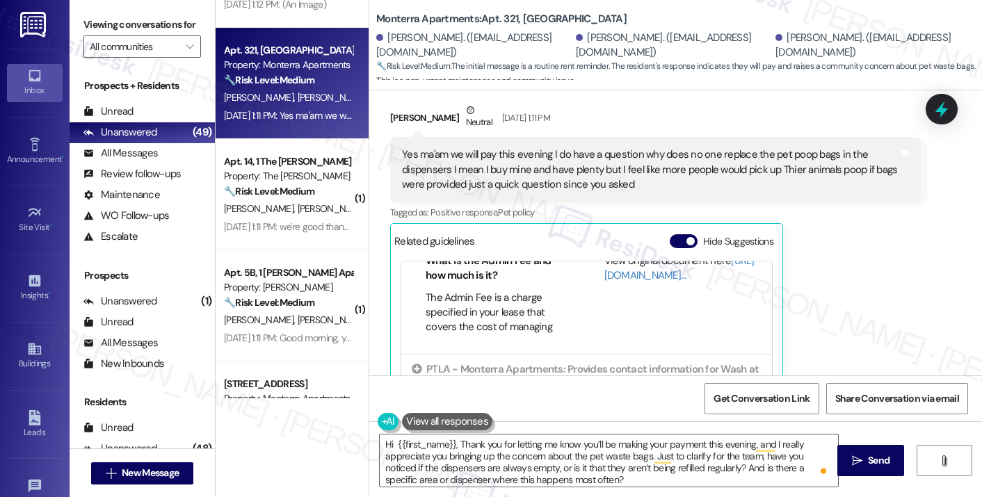
click at [391, 108] on div "Donald Frank Neutral Sep 03, 2025 at 1:11 PM" at bounding box center [655, 120] width 530 height 34
copy div "Donald"
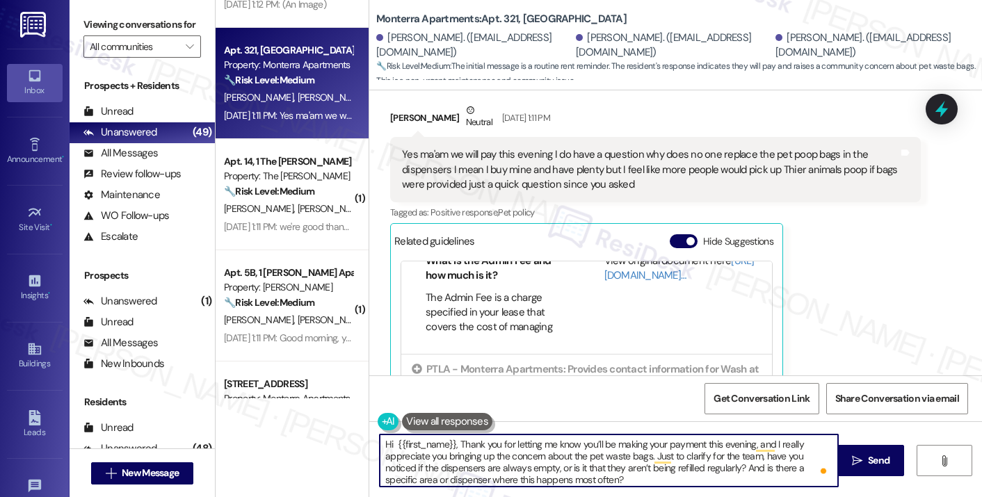
drag, startPoint x: 389, startPoint y: 443, endPoint x: 448, endPoint y: 442, distance: 59.8
click at [448, 442] on textarea "Hi {{first_name}}, Thank you for letting me know you’ll be making your payment …" at bounding box center [609, 461] width 458 height 52
paste textarea "Donald"
drag, startPoint x: 713, startPoint y: 445, endPoint x: 663, endPoint y: 435, distance: 50.5
click at [665, 437] on textarea "Hi Donald, thank you for letting me know you’ll be making your payment this eve…" at bounding box center [609, 461] width 458 height 52
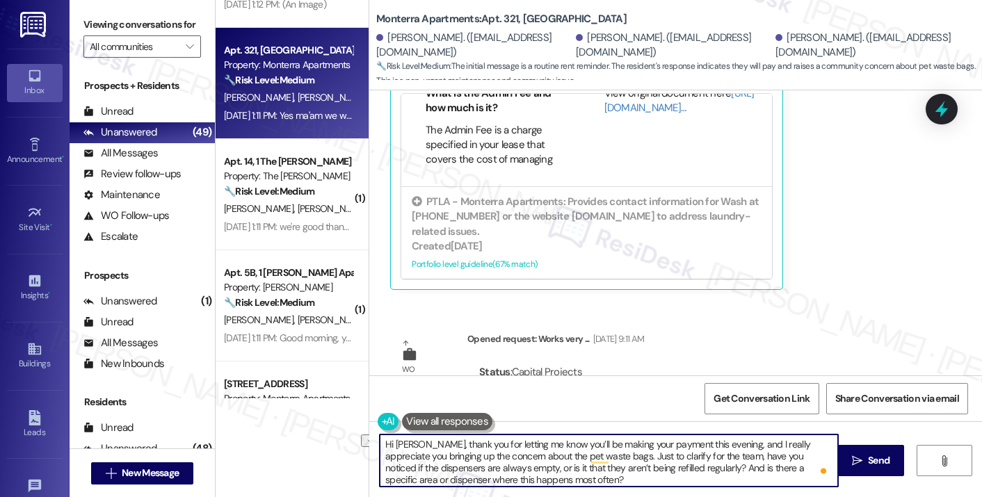
scroll to position [4184, 0]
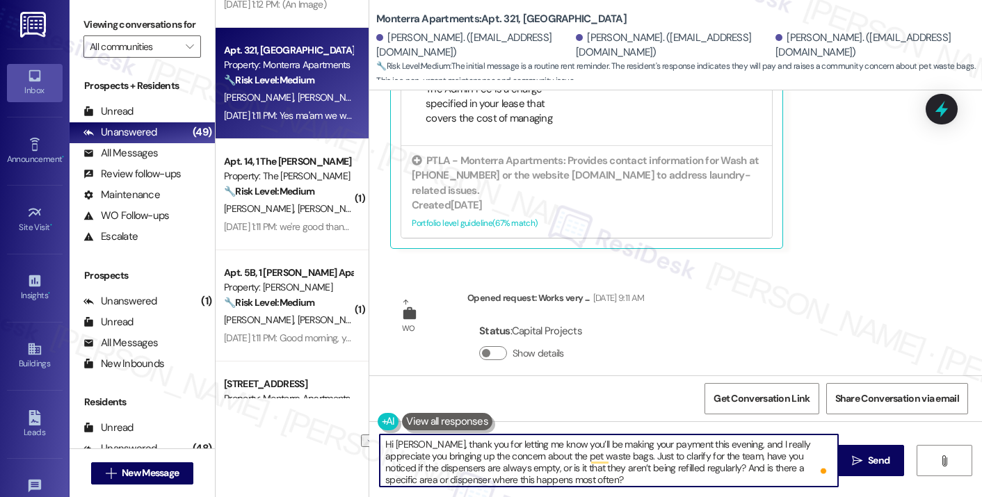
click at [642, 445] on textarea "Hi Donald, thank you for letting me know you’ll be making your payment this eve…" at bounding box center [609, 461] width 458 height 52
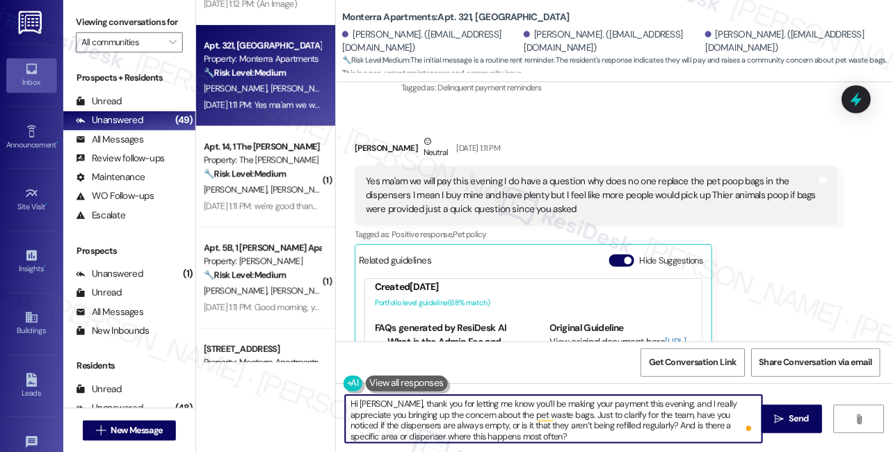
scroll to position [3905, 0]
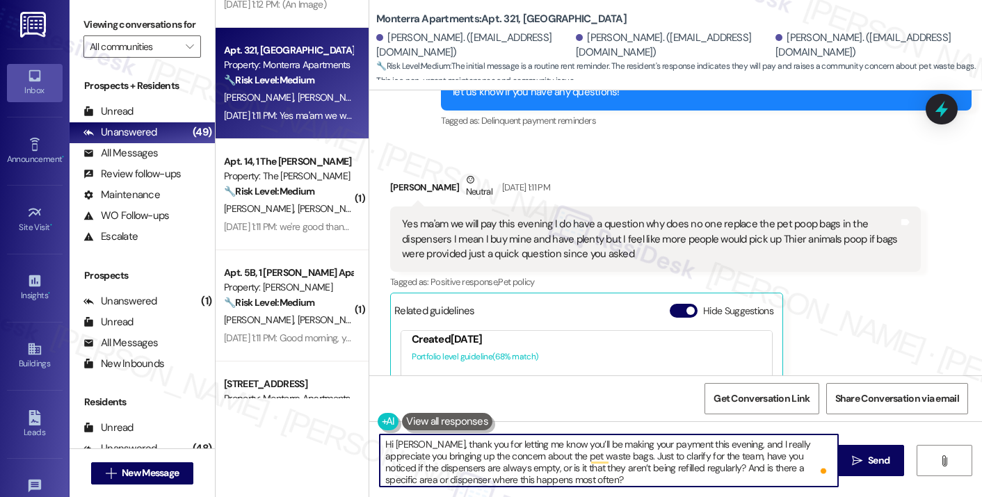
click at [610, 452] on textarea "Hi Donald, thank you for letting me know you’ll be making your payment this eve…" at bounding box center [609, 461] width 458 height 52
drag, startPoint x: 556, startPoint y: 444, endPoint x: 715, endPoint y: 442, distance: 159.2
click at [715, 442] on textarea "Hi Donald, thank you for letting me know you’ll be making your payment this eve…" at bounding box center [609, 461] width 458 height 52
click at [743, 441] on textarea "Hi Donald, thank you for letting me know you made your payment on Septmeber 3rd…" at bounding box center [609, 461] width 458 height 52
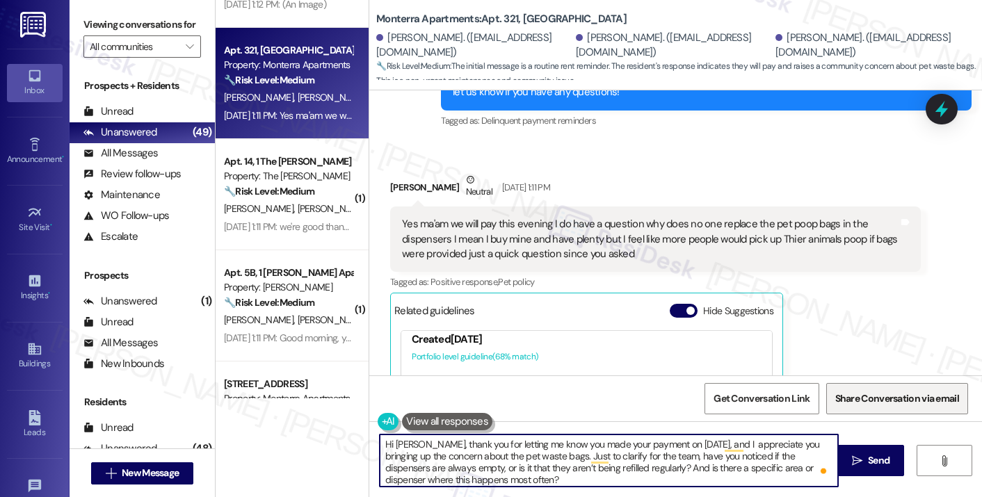
type textarea "Hi Donald, thank you for letting me know you made your payment on September 3rd…"
click at [492, 458] on textarea "Hi Donald, thank you for letting me know you made your payment on September 3rd…" at bounding box center [609, 461] width 458 height 52
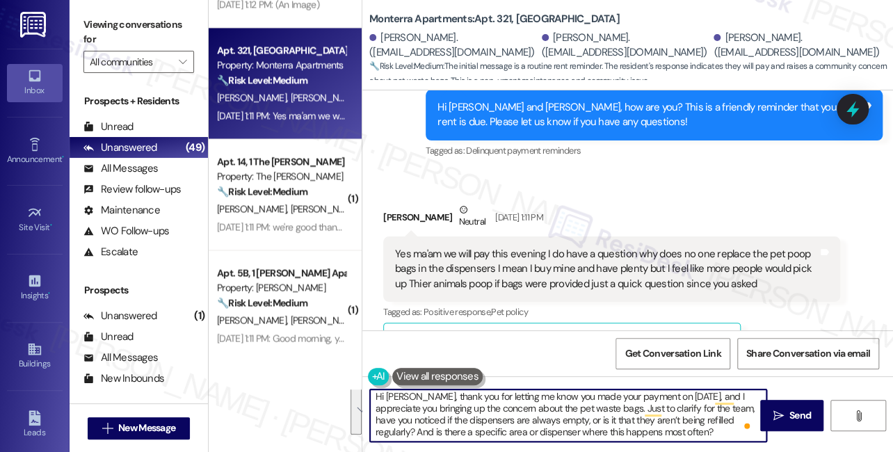
scroll to position [3, 0]
click at [676, 414] on textarea "Hi Donald, thank you for letting me know you made your payment on September 3rd…" at bounding box center [568, 415] width 396 height 52
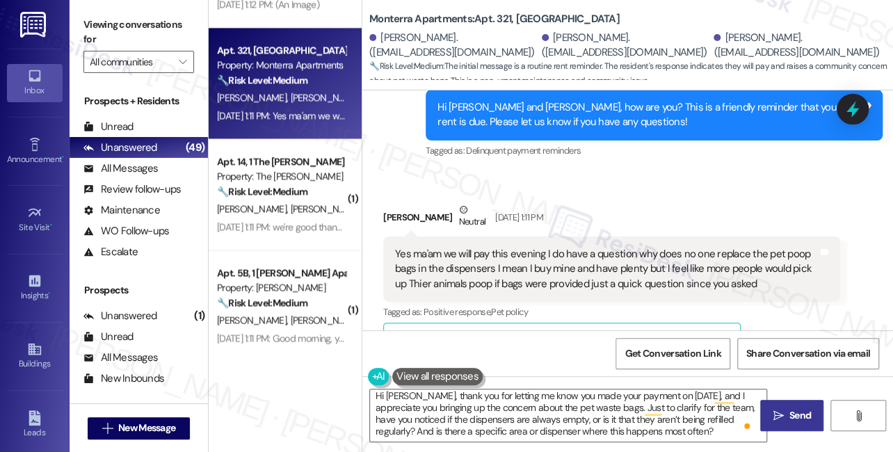
click at [778, 416] on icon "" at bounding box center [777, 415] width 10 height 11
click at [613, 412] on textarea "Hi Donald, thank you for letting me know you made your payment on September 3rd…" at bounding box center [569, 415] width 396 height 52
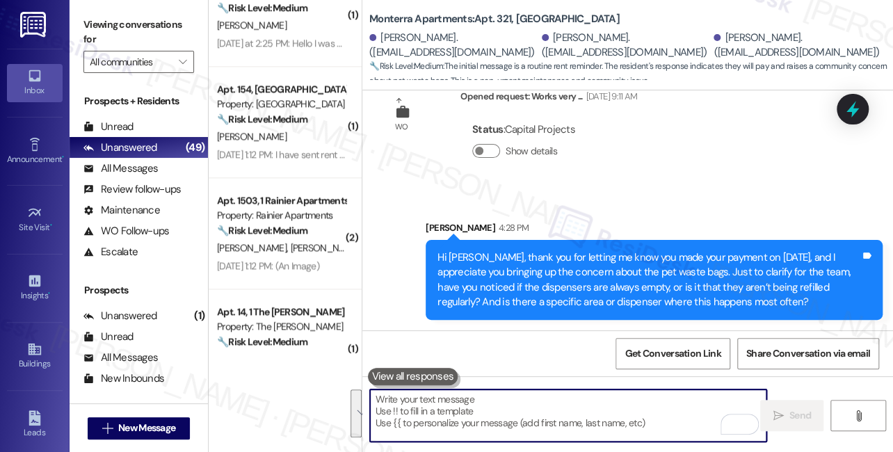
scroll to position [657, 0]
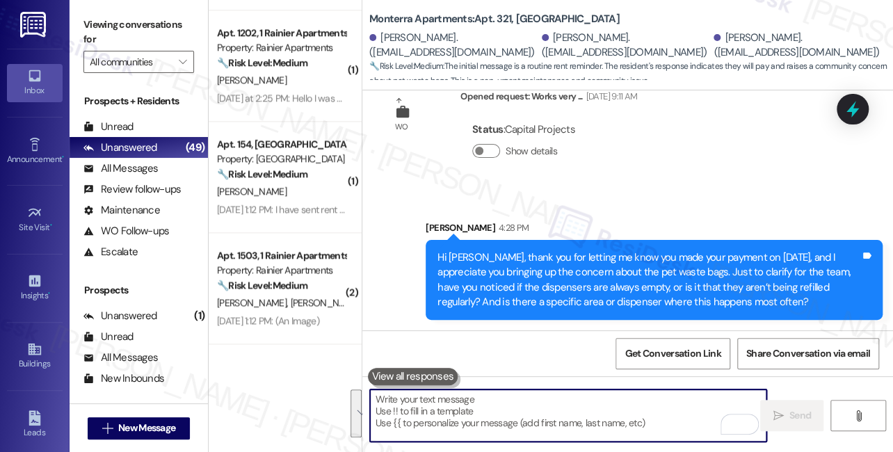
click at [287, 151] on div "Apt. 154, [GEOGRAPHIC_DATA]" at bounding box center [281, 144] width 129 height 15
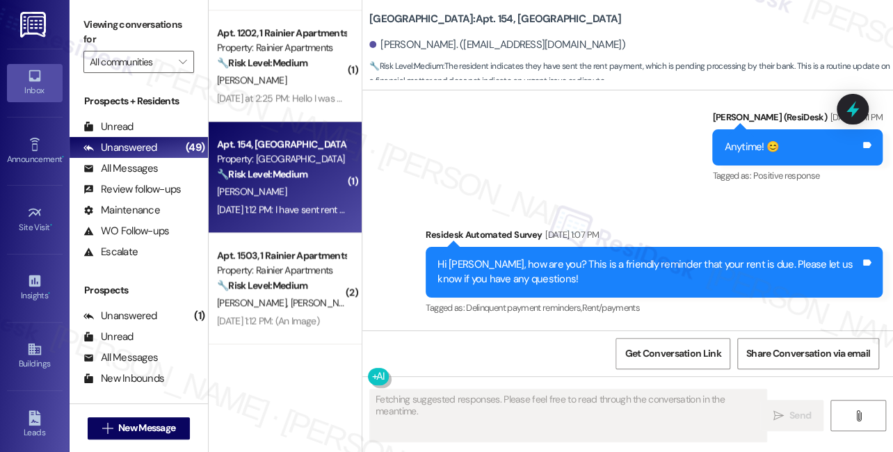
scroll to position [8959, 0]
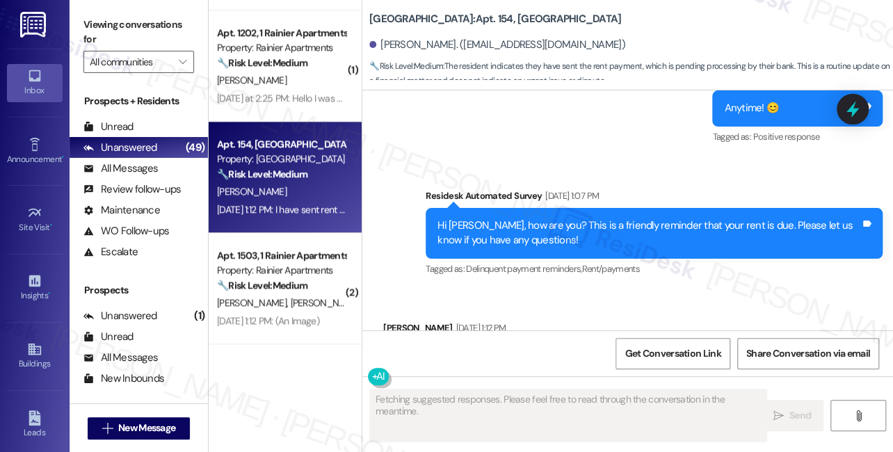
click at [501, 350] on div "I have sent rent it just needs to come out of my banking still" at bounding box center [527, 357] width 264 height 15
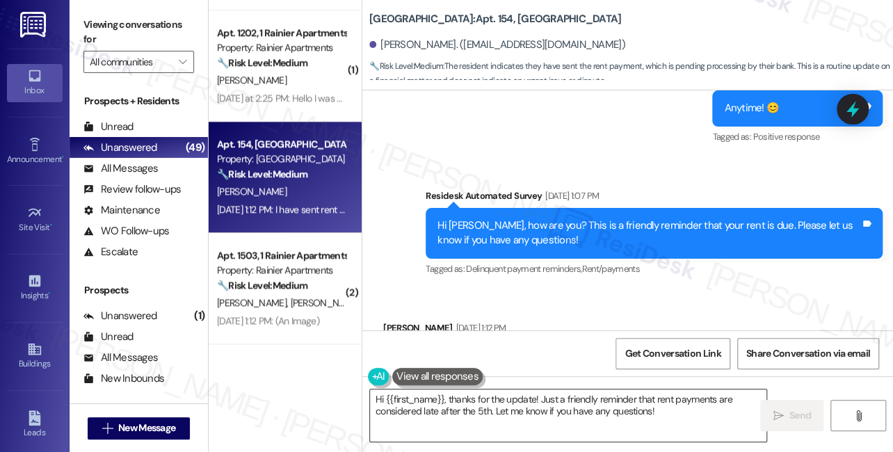
click at [546, 408] on textarea "Hi {{first_name}}, thanks for the update! Just a friendly reminder that rent pa…" at bounding box center [568, 415] width 396 height 52
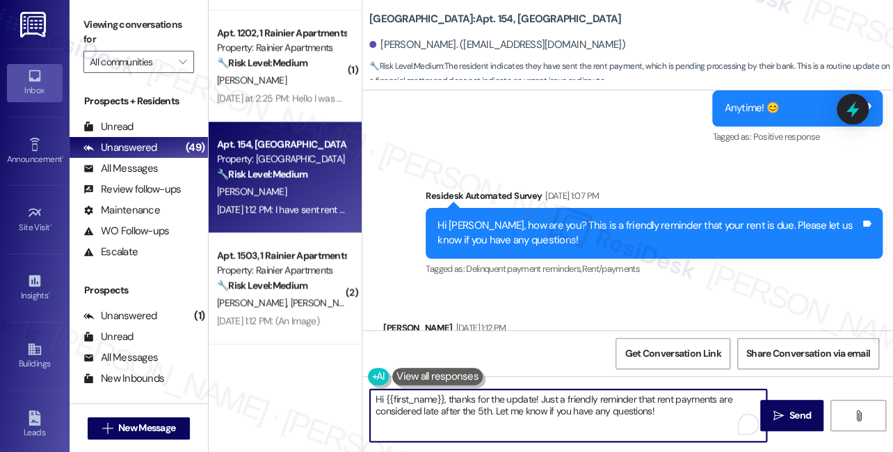
click at [546, 408] on textarea "Hi {{first_name}}, thanks for the update! Just a friendly reminder that rent pa…" at bounding box center [568, 415] width 396 height 52
click at [617, 413] on textarea "Hi {{first_name}}, thanks for the update! Just a friendly reminder that rent pa…" at bounding box center [568, 415] width 396 height 52
click at [515, 376] on div "Tagged as: Rent/payments Click to highlight conversations about Rent/payments" at bounding box center [532, 386] width 298 height 20
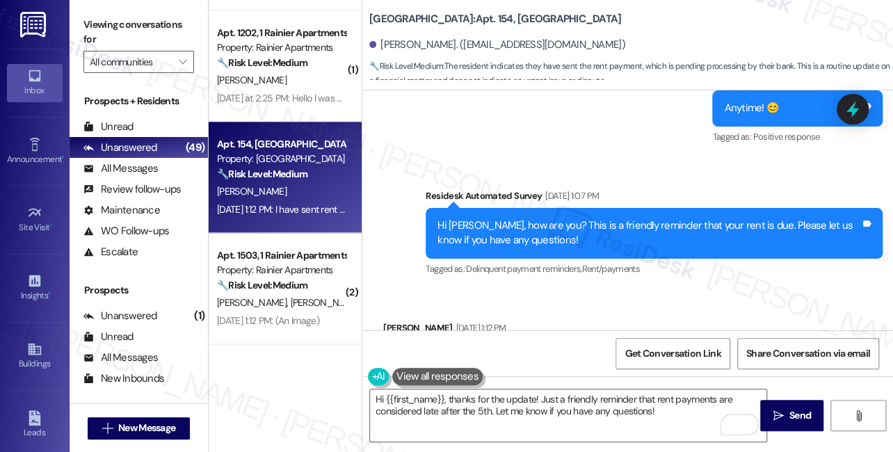
click at [532, 350] on div "I have sent rent it just needs to come out of my banking still" at bounding box center [527, 357] width 264 height 15
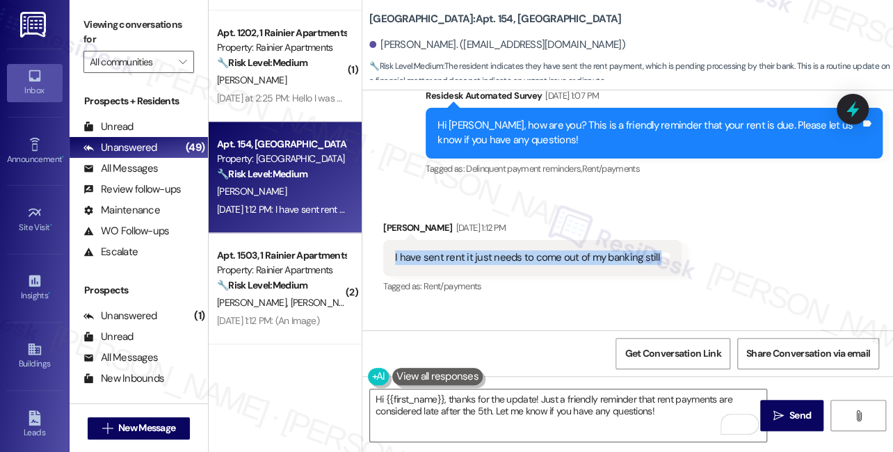
scroll to position [9103, 0]
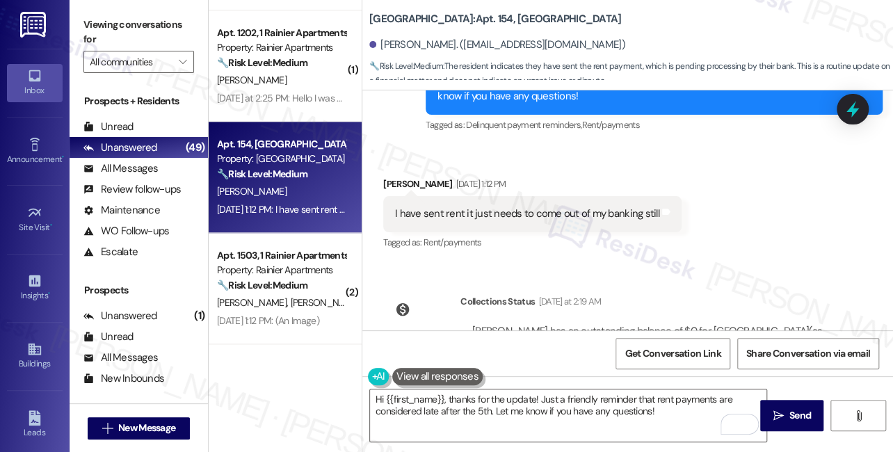
click at [124, 47] on label "Viewing conversations for" at bounding box center [138, 32] width 111 height 37
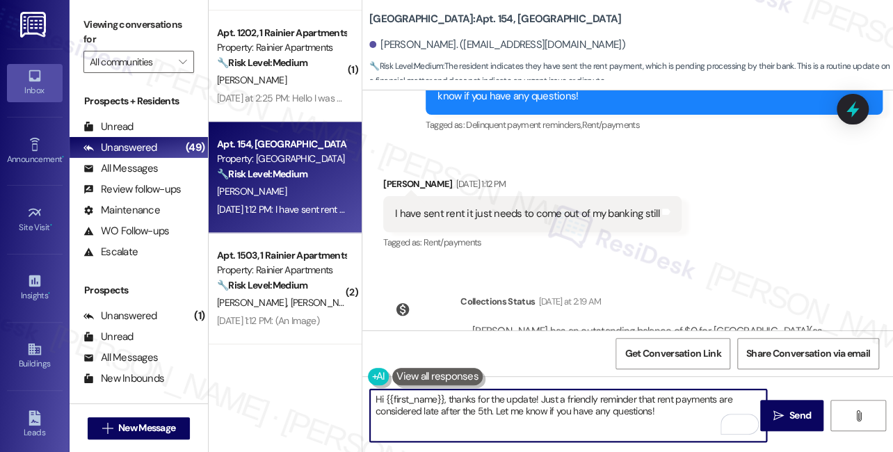
click at [469, 400] on textarea "Hi {{first_name}}, thanks for the update! Just a friendly reminder that rent pa…" at bounding box center [568, 415] width 396 height 52
paste textarea "Great! Thanks for confirming, Maira! If you have any questions or concerns in t…"
click at [389, 177] on div "Kole Rogers Sep 03, 2025 at 1:12 PM" at bounding box center [532, 186] width 298 height 19
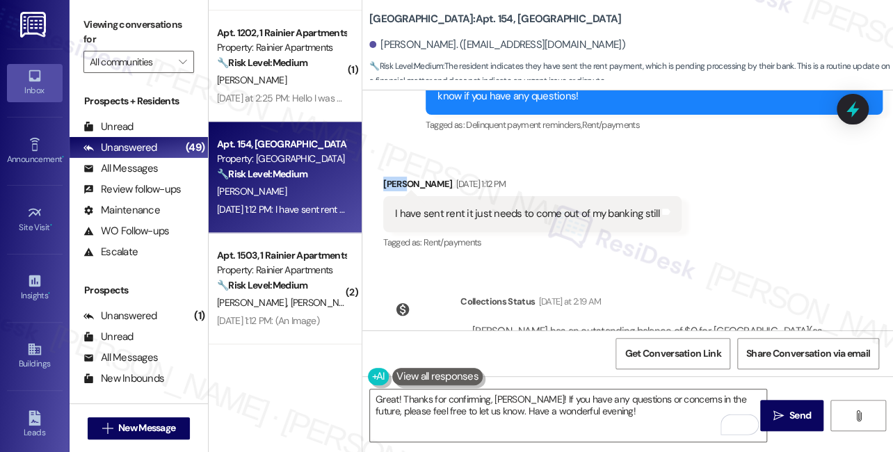
click at [389, 177] on div "Kole Rogers Sep 03, 2025 at 1:12 PM" at bounding box center [532, 186] width 298 height 19
click at [387, 396] on textarea "Great! Thanks for confirming, Maira! If you have any questions or concerns in t…" at bounding box center [568, 415] width 396 height 52
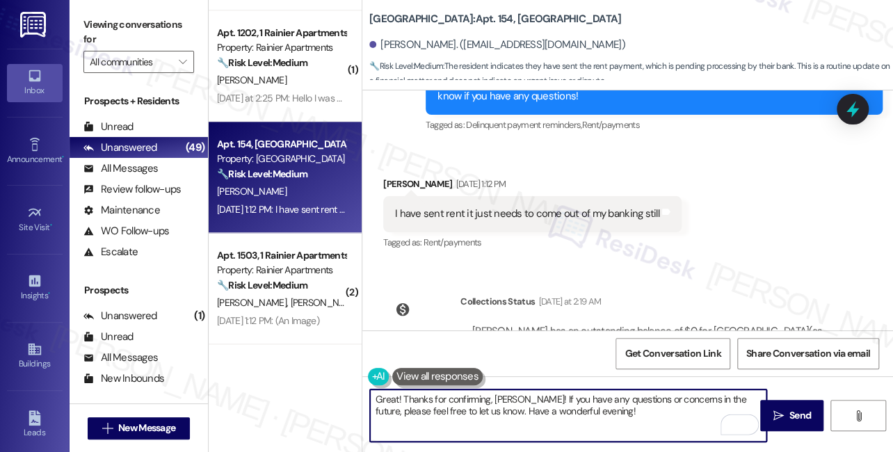
click at [387, 396] on textarea "Great! Thanks for confirming, Maira! If you have any questions or concerns in t…" at bounding box center [568, 415] width 396 height 52
click at [512, 404] on textarea "Hi Kole! Thanks for confirming, Maira! If you have any questions or concerns in…" at bounding box center [568, 415] width 396 height 52
click at [467, 412] on textarea "Hi Kole! Thanks for confirming! If you have any questions or concerns in the fu…" at bounding box center [568, 415] width 396 height 52
click at [528, 413] on textarea "Hi Kole! Thanks for confirming! If you have any questions or concerns in the fu…" at bounding box center [568, 415] width 396 height 52
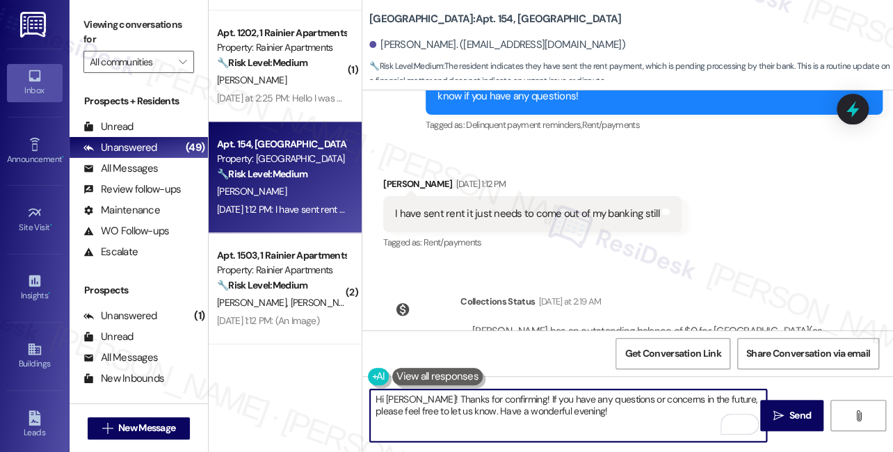
drag, startPoint x: 528, startPoint y: 413, endPoint x: 569, endPoint y: 444, distance: 50.6
click at [528, 413] on textarea "Hi Kole! Thanks for confirming! If you have any questions or concerns in the fu…" at bounding box center [568, 415] width 396 height 52
type textarea "Hi Kole! Thanks for confirming! If you have any questions or concerns in the fu…"
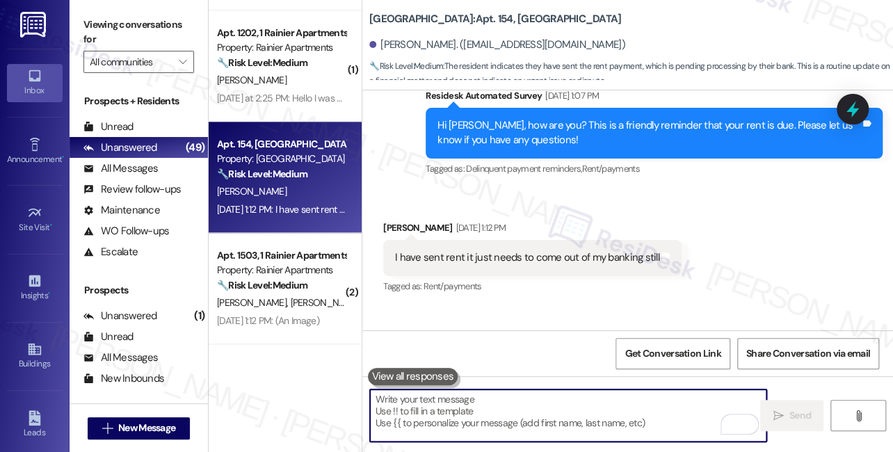
scroll to position [9212, 0]
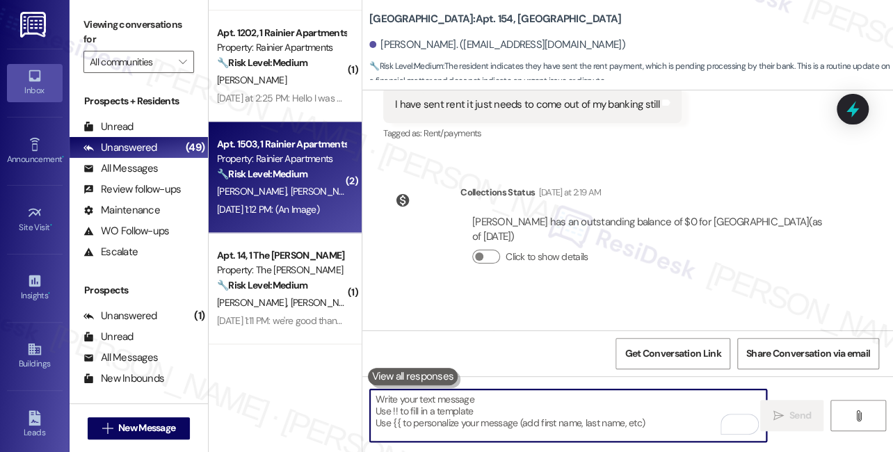
click at [293, 174] on strong "🔧 Risk Level: Medium" at bounding box center [262, 174] width 90 height 13
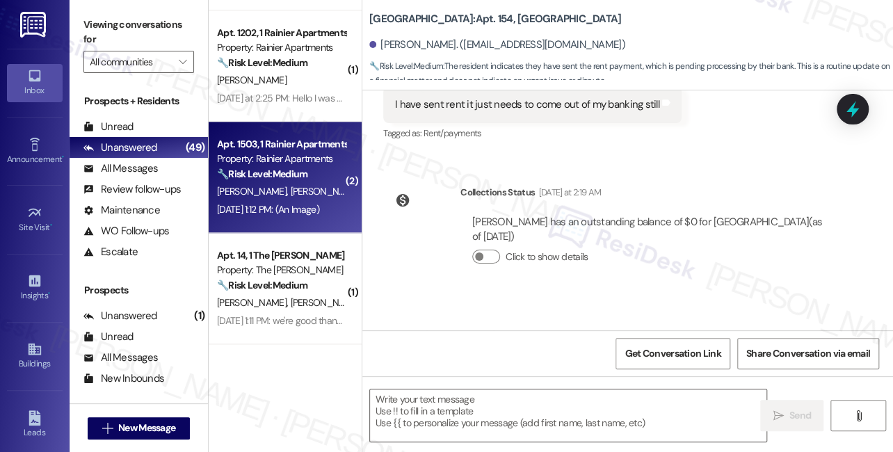
type textarea "Fetching suggested responses. Please feel free to read through the conversation…"
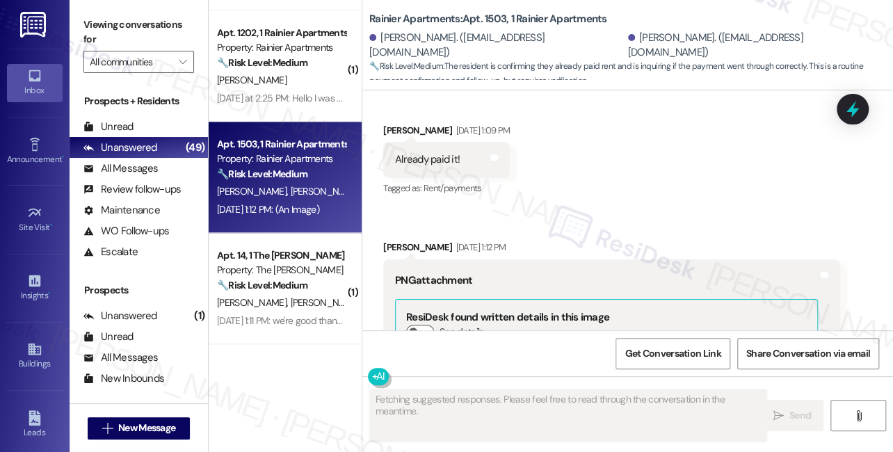
scroll to position [899, 0]
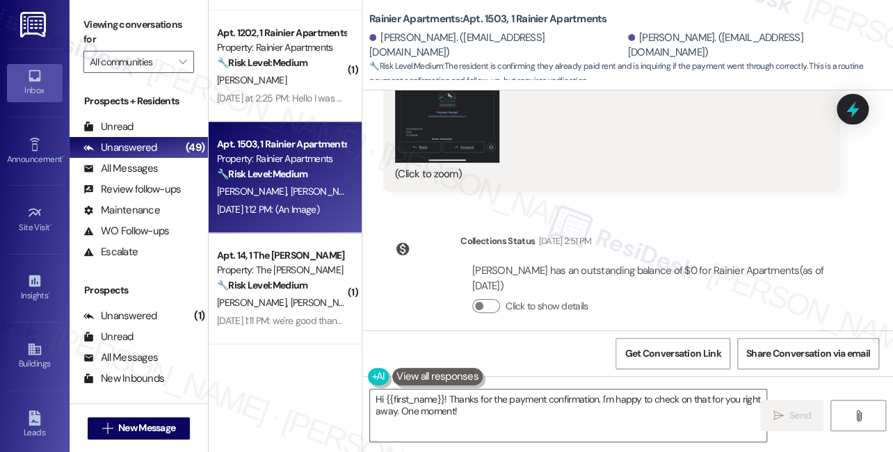
drag, startPoint x: 115, startPoint y: 31, endPoint x: 124, endPoint y: 38, distance: 11.4
click at [115, 31] on label "Viewing conversations for" at bounding box center [138, 32] width 111 height 37
click at [446, 403] on textarea "Hi {{first_name}}! Thanks for the payment confirmation. I'm happy to check on t…" at bounding box center [568, 415] width 396 height 52
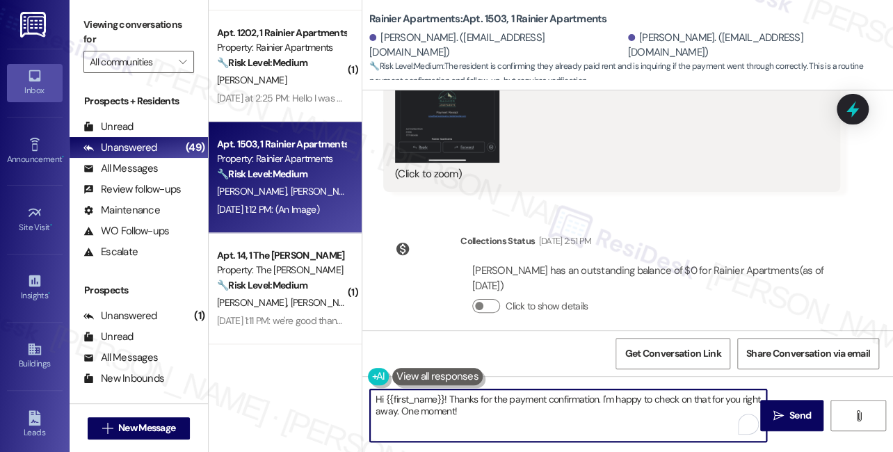
paste textarea "Great! Thanks for confirming! If you have any questions or concerns in the futu…"
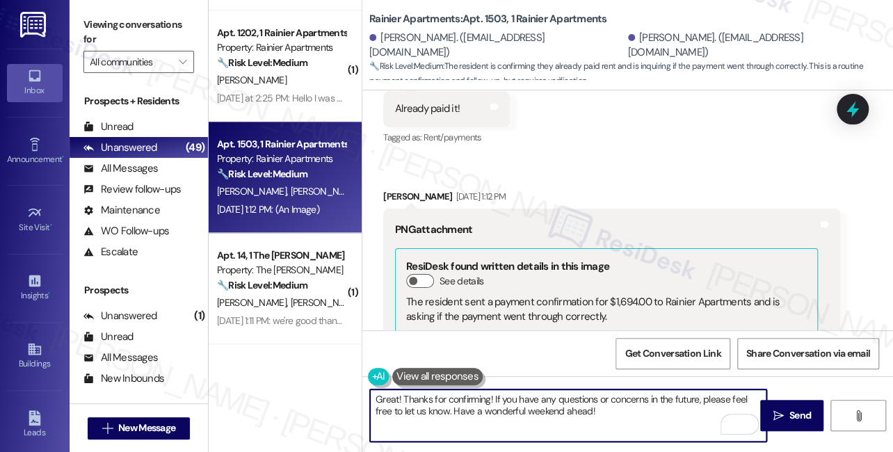
scroll to position [456, 0]
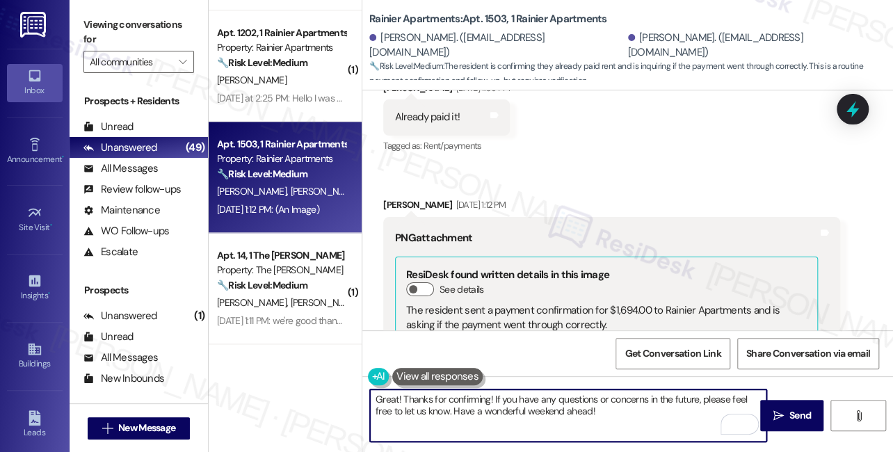
click at [398, 197] on div "Chad Messinger Sep 03, 2025 at 1:12 PM" at bounding box center [611, 206] width 457 height 19
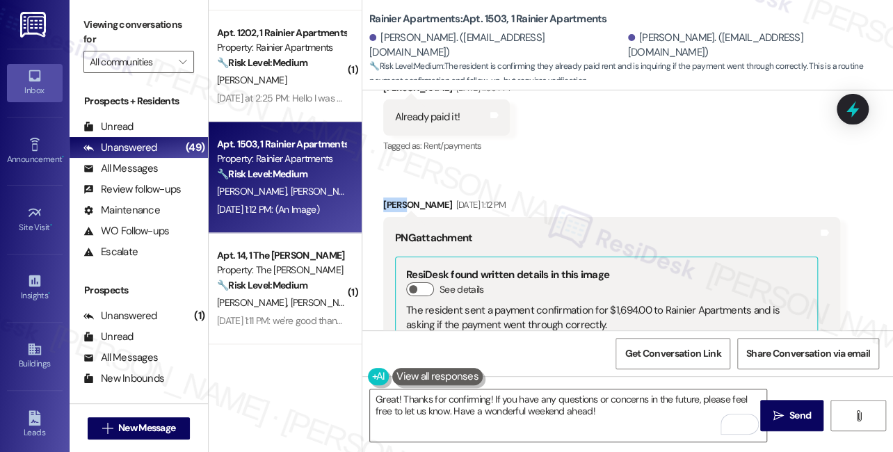
click at [398, 197] on div "Chad Messinger Sep 03, 2025 at 1:12 PM" at bounding box center [611, 206] width 457 height 19
copy div "Chad"
click at [391, 396] on textarea "Great! Thanks for confirming! If you have any questions or concerns in the futu…" at bounding box center [568, 415] width 396 height 52
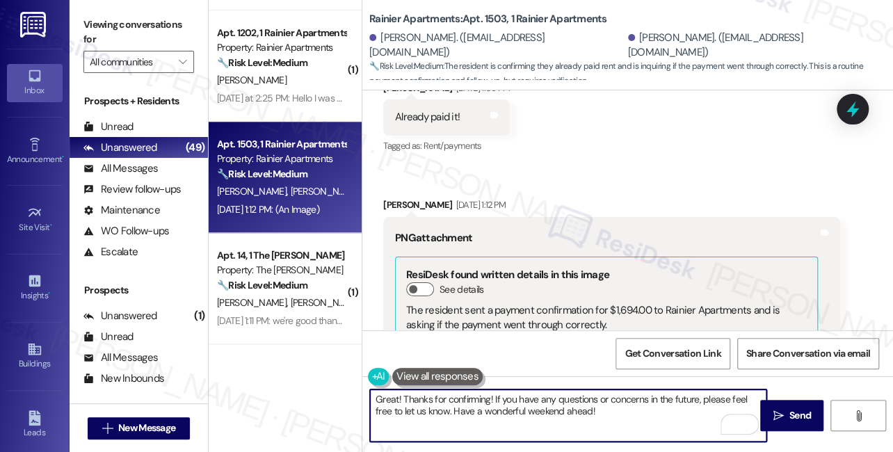
click at [391, 396] on textarea "Great! Thanks for confirming! If you have any questions or concerns in the futu…" at bounding box center [568, 415] width 396 height 52
paste textarea "Chad"
click at [501, 400] on textarea "Hi Chad! Thanks for confirming! If you have any questions or concerns in the fu…" at bounding box center [568, 415] width 396 height 52
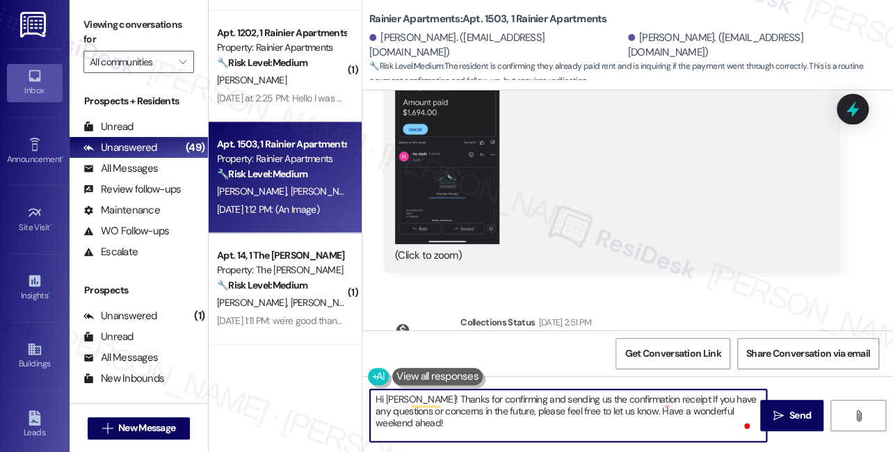
scroll to position [836, 0]
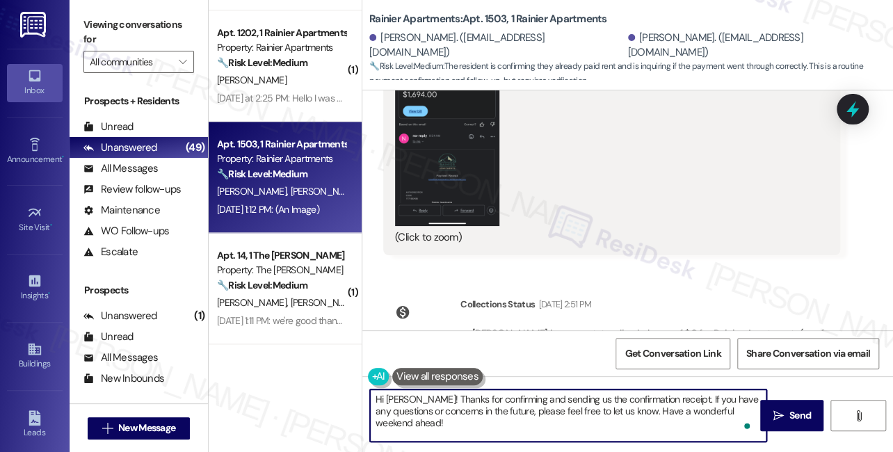
drag, startPoint x: 751, startPoint y: 411, endPoint x: 734, endPoint y: 406, distance: 17.4
click at [734, 406] on textarea "Hi Chad! Thanks for confirming and sending us the confirmation receipt. If you …" at bounding box center [568, 415] width 396 height 52
type textarea "Hi Chad! Thanks for confirming and sending us the confirmation receipt. If you …"
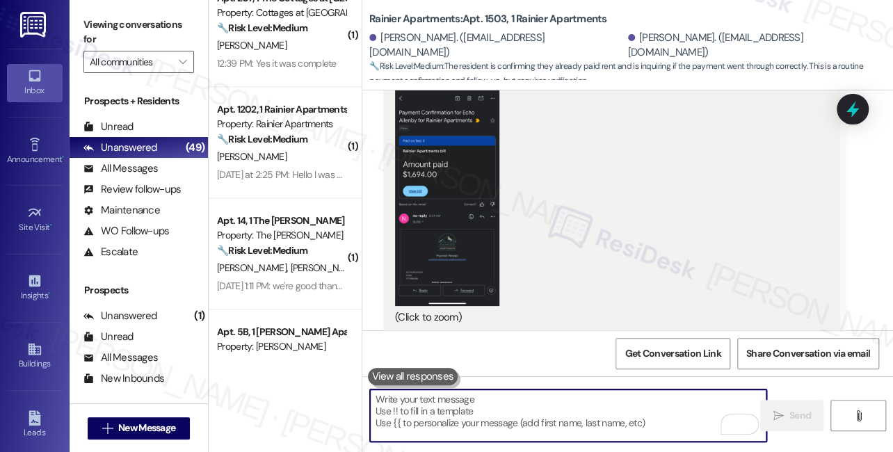
scroll to position [720, 0]
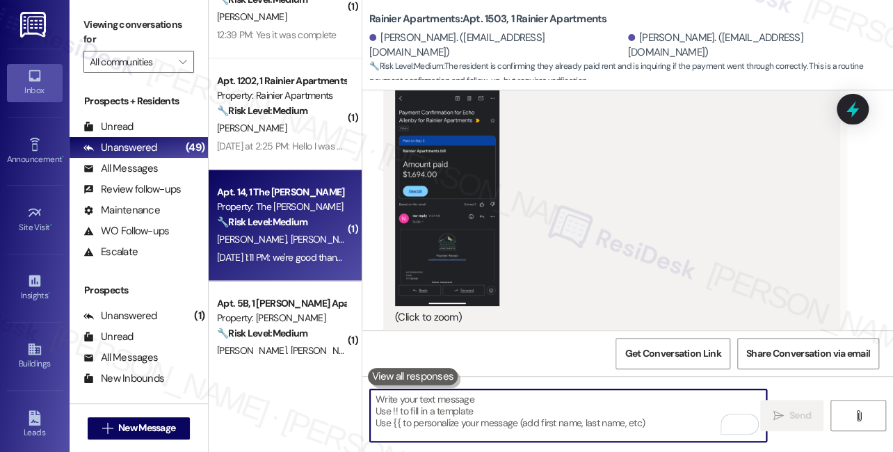
click at [311, 208] on div "Property: The Emery" at bounding box center [281, 207] width 129 height 15
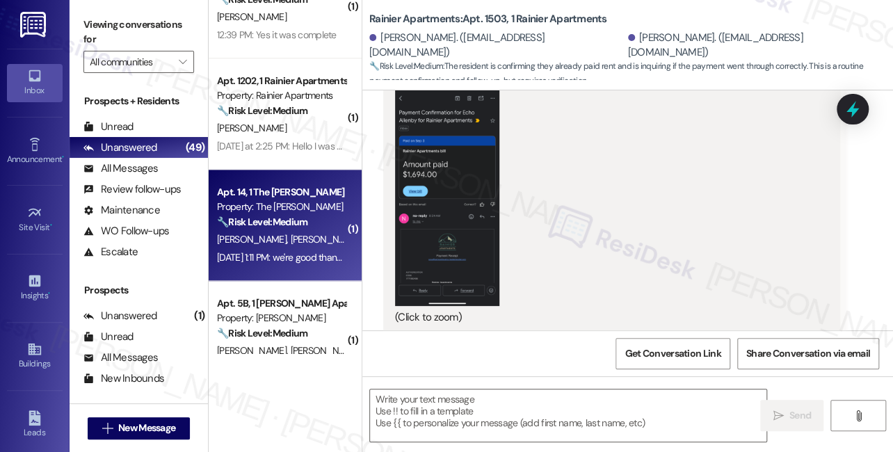
type textarea "Fetching suggested responses. Please feel free to read through the conversation…"
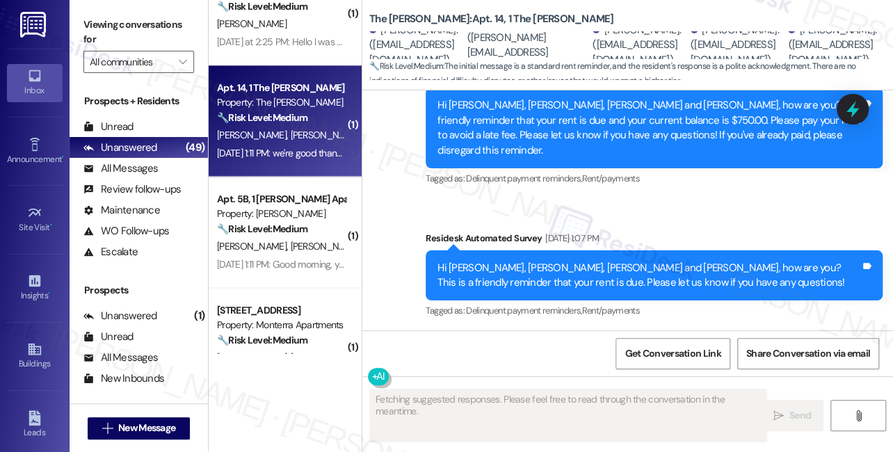
scroll to position [847, 0]
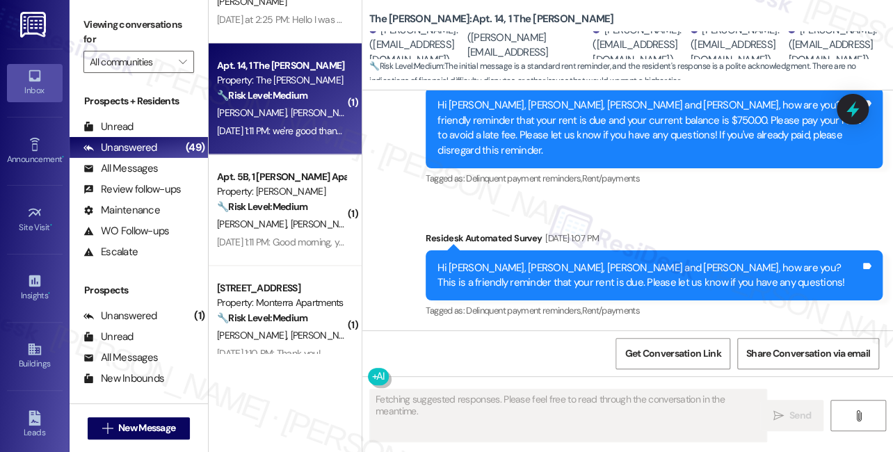
click at [493, 393] on div "we're good thank you! and thank you for the reminder :)" at bounding box center [516, 400] width 242 height 15
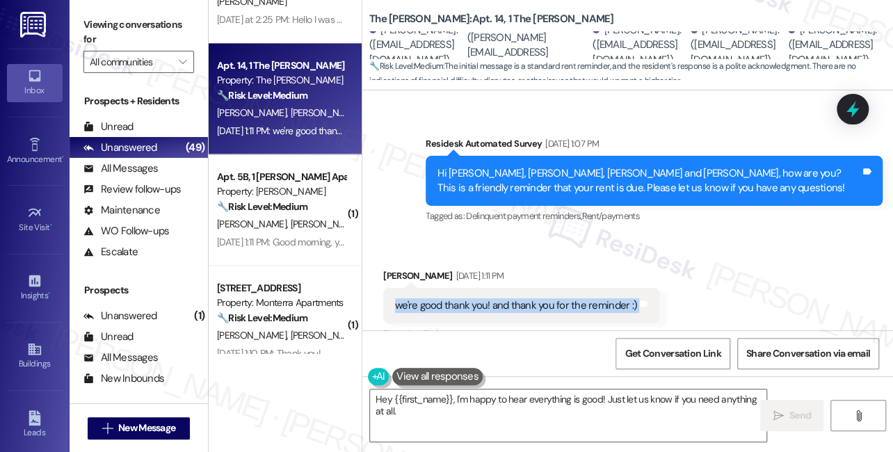
scroll to position [7651, 0]
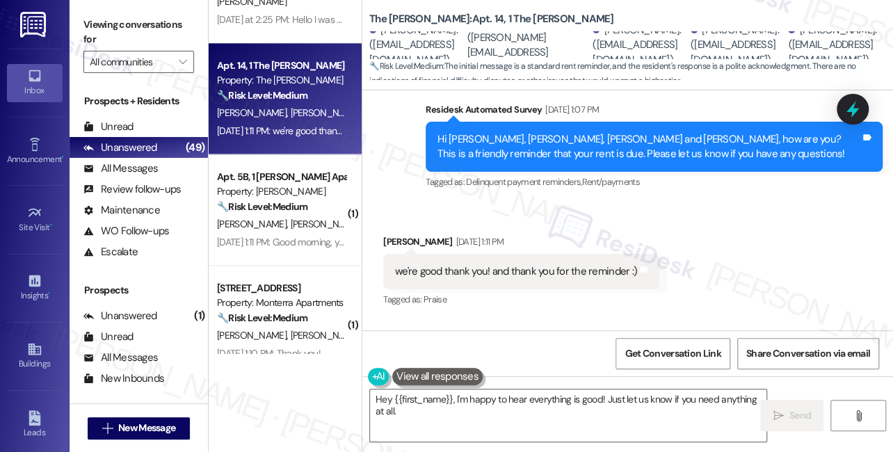
click at [396, 234] on div "Piper Shaffer Sep 03, 2025 at 1:11 PM" at bounding box center [521, 243] width 276 height 19
copy div "Piper"
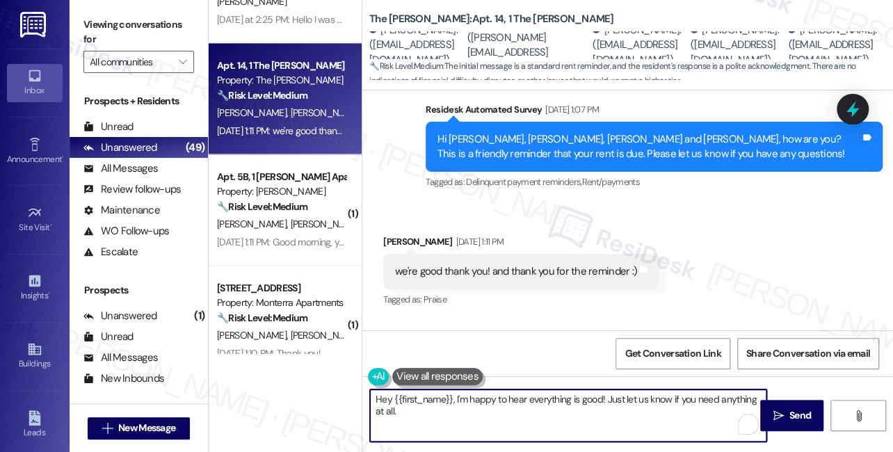
drag, startPoint x: 393, startPoint y: 395, endPoint x: 451, endPoint y: 395, distance: 58.4
click at [451, 395] on textarea "Hey {{first_name}}, I'm happy to hear everything is good! Just let us know if y…" at bounding box center [568, 415] width 396 height 52
paste textarea "Piper"
type textarea "Hi Piper, I'm happy to hear everything is good! Just let us know if you need an…"
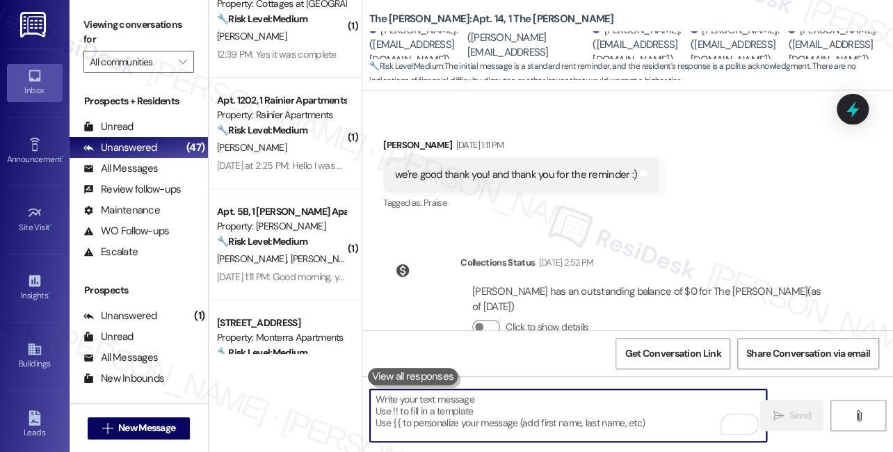
scroll to position [720, 0]
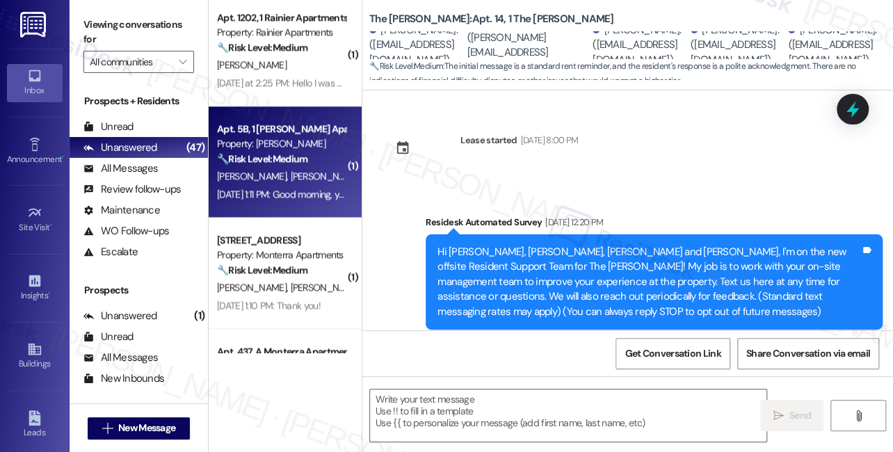
scroll to position [7748, 0]
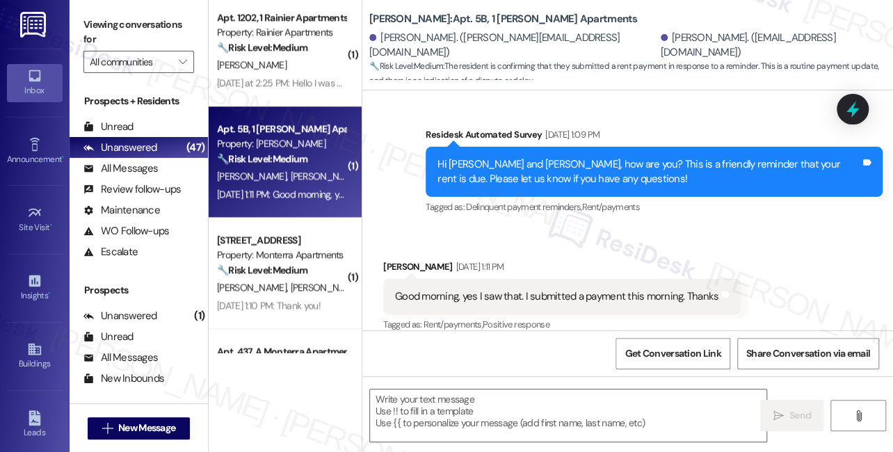
type textarea "Fetching suggested responses. Please feel free to read through the conversation…"
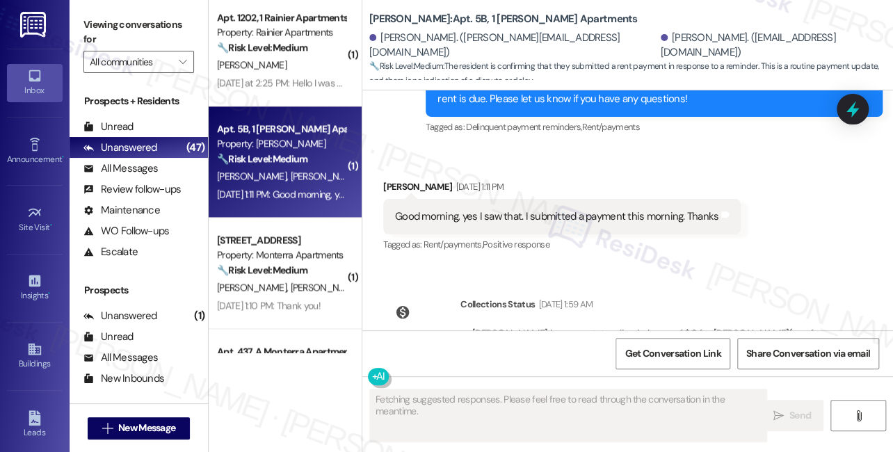
scroll to position [508, 0]
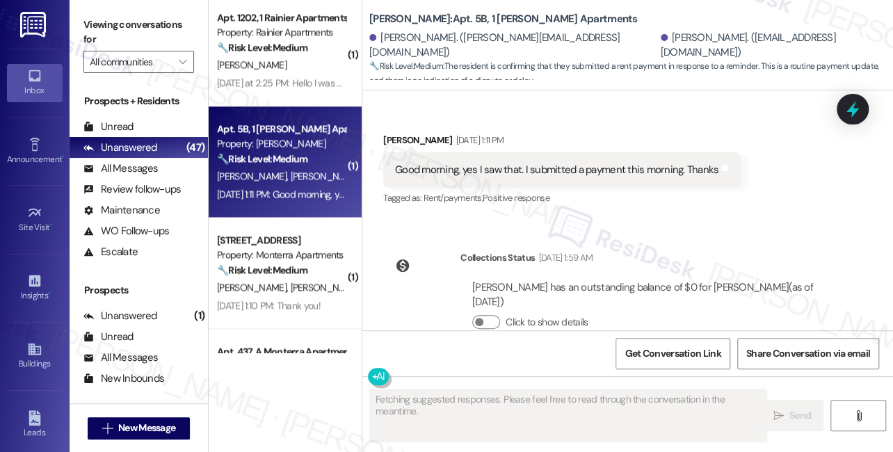
click at [536, 163] on div "Good morning, yes I saw that. I submitted a payment this morning. Thanks" at bounding box center [556, 170] width 323 height 15
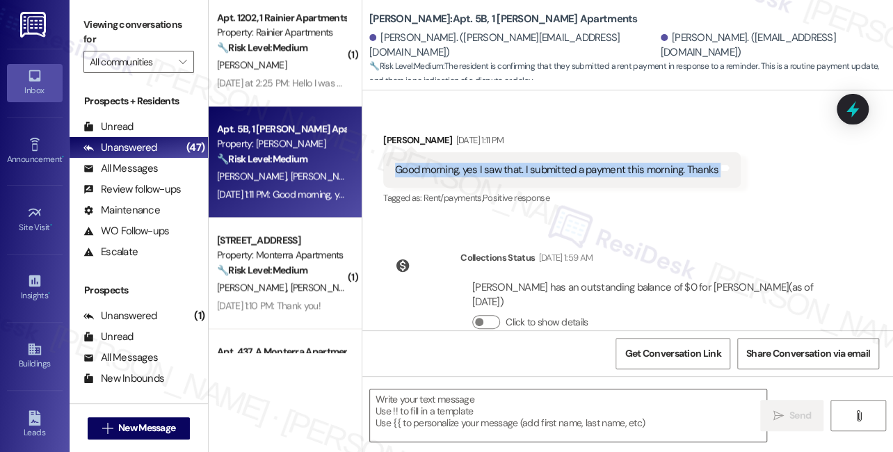
click at [536, 163] on div "Good morning, yes I saw that. I submitted a payment this morning. Thanks" at bounding box center [556, 170] width 323 height 15
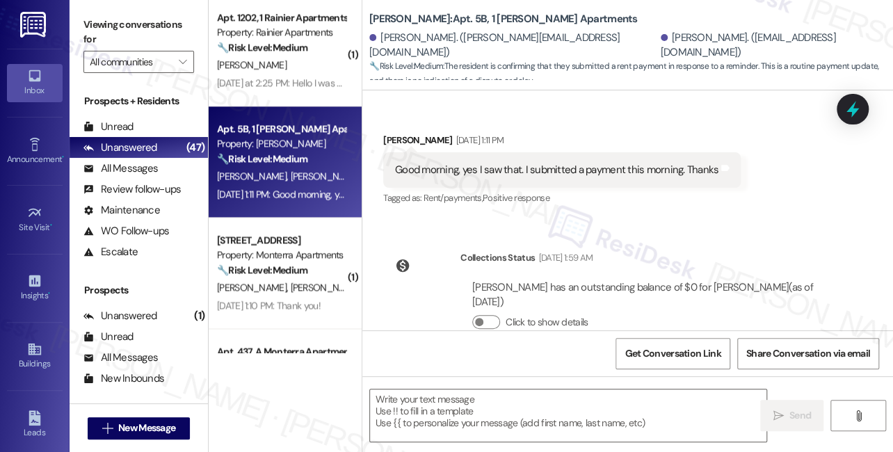
click at [120, 24] on label "Viewing conversations for" at bounding box center [138, 32] width 111 height 37
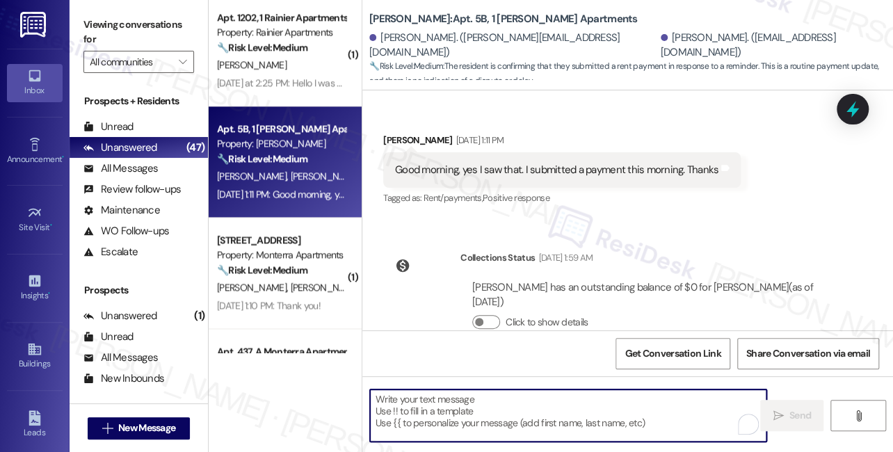
click at [396, 410] on textarea "To enrich screen reader interactions, please activate Accessibility in Grammarl…" at bounding box center [568, 415] width 396 height 52
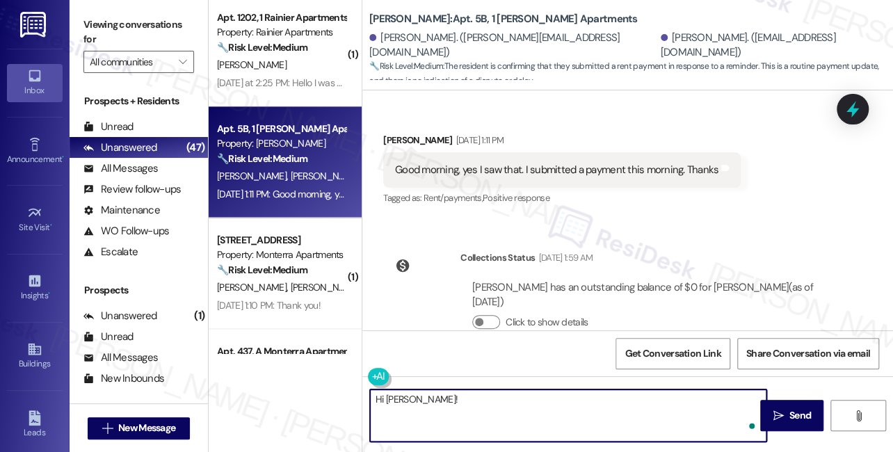
paste textarea "Great! Thanks for confirming, [PERSON_NAME]! If you have any questions or conce…"
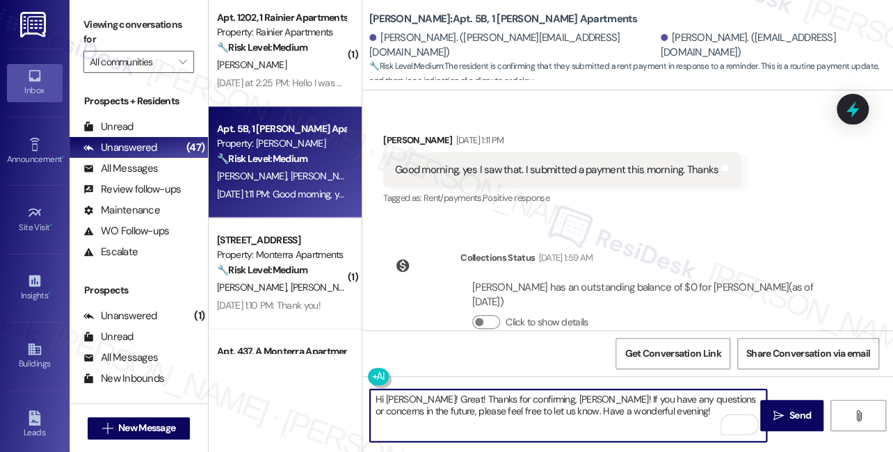
drag, startPoint x: 441, startPoint y: 398, endPoint x: 412, endPoint y: 398, distance: 28.5
click at [412, 398] on textarea "Hi Jesus! Great! Thanks for confirming, Maira! If you have any questions or con…" at bounding box center [568, 415] width 396 height 52
click at [515, 399] on textarea "Hi Jesus! Thanks for confirming, Maira! If you have any questions or concerns i…" at bounding box center [568, 415] width 396 height 52
click at [595, 416] on textarea "Hi Jesus! Thanks for confirming. If you have any questions or concerns in the f…" at bounding box center [568, 415] width 396 height 52
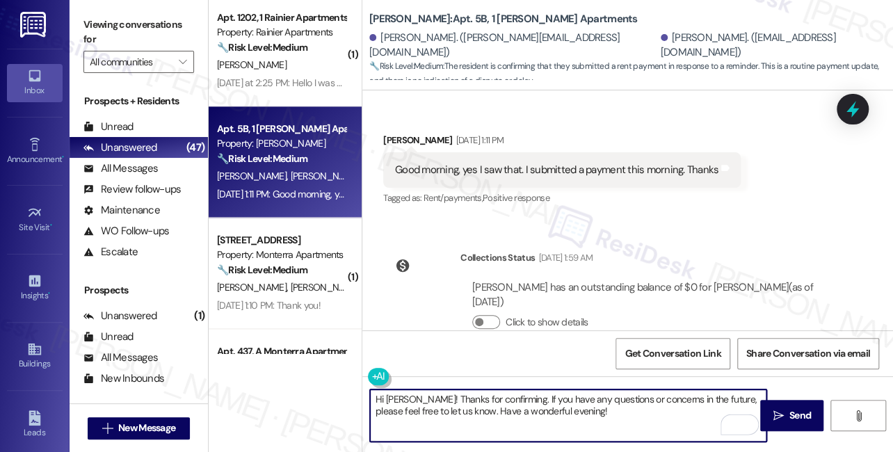
click at [524, 413] on textarea "Hi Jesus! Thanks for confirming. If you have any questions or concerns in the f…" at bounding box center [568, 415] width 396 height 52
type textarea "Hi Jesus! Thanks for confirming. If you have any questions or concerns in the f…"
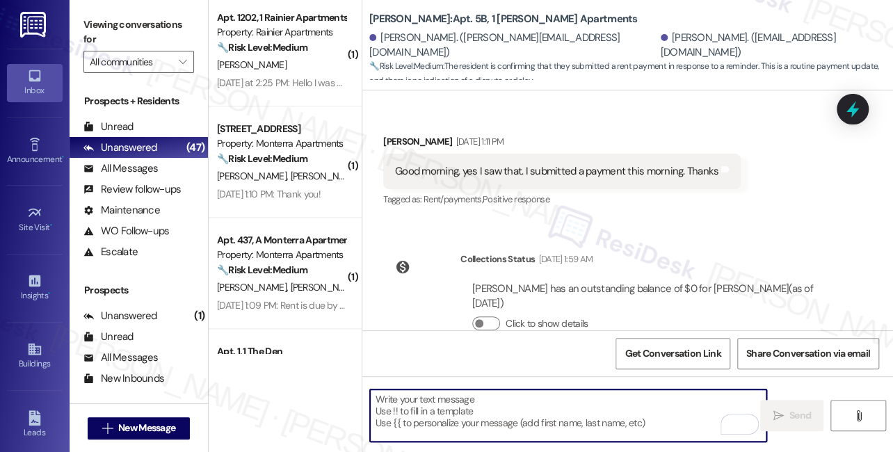
scroll to position [635, 0]
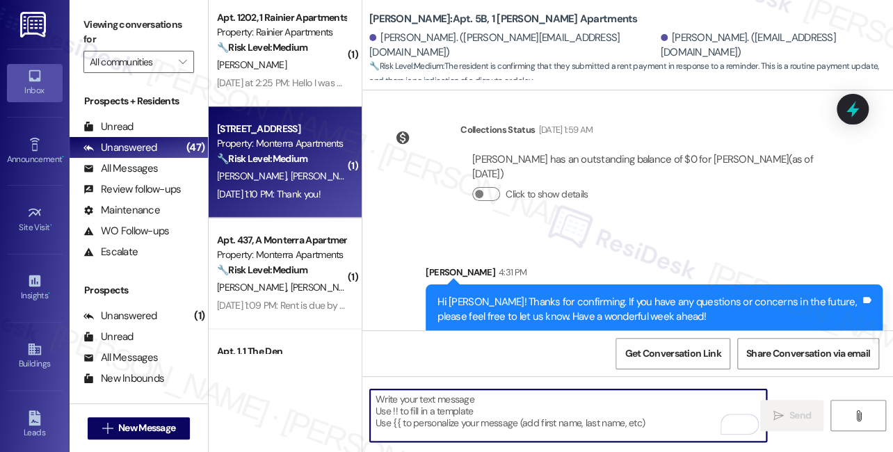
click at [302, 161] on strong "🔧 Risk Level: Medium" at bounding box center [262, 158] width 90 height 13
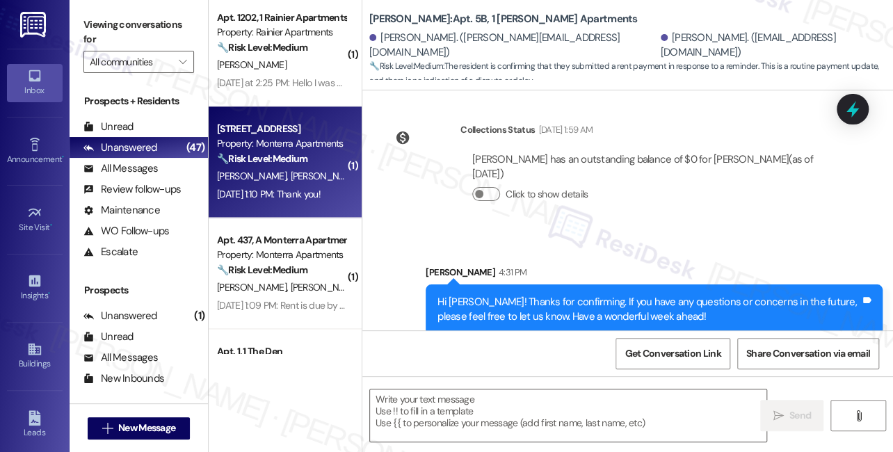
type textarea "Fetching suggested responses. Please feel free to read through the conversation…"
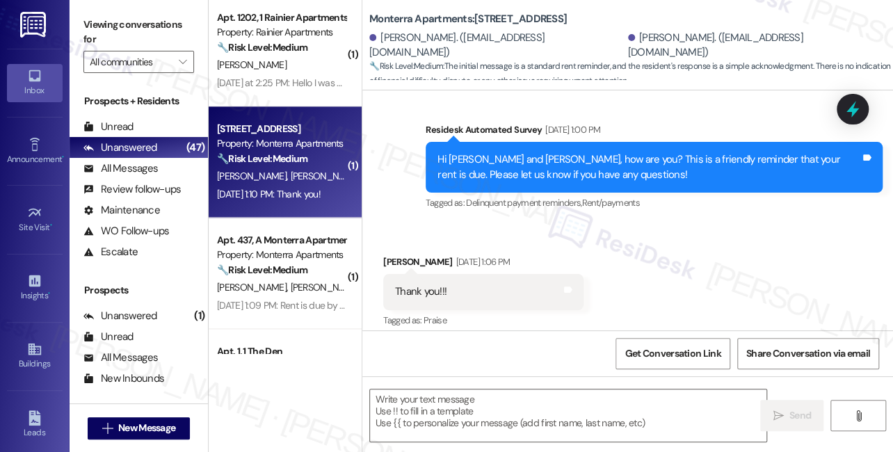
type textarea "Fetching suggested responses. Please feel free to read through the conversation…"
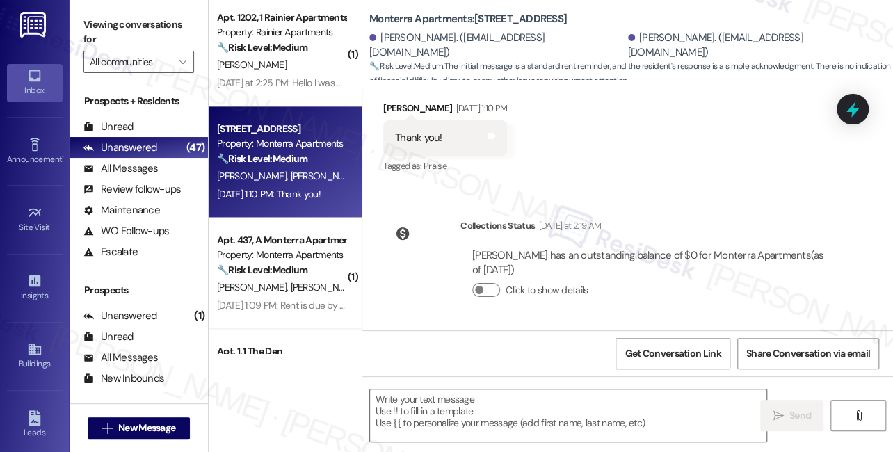
scroll to position [4391, 0]
drag, startPoint x: 126, startPoint y: 18, endPoint x: 133, endPoint y: 26, distance: 10.3
click at [126, 18] on label "Viewing conversations for" at bounding box center [138, 32] width 111 height 37
click at [416, 411] on textarea at bounding box center [568, 415] width 396 height 52
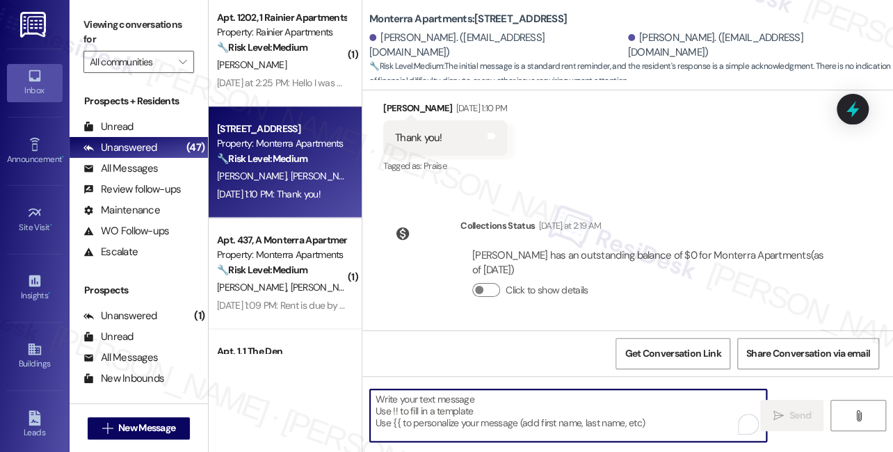
paste textarea "Great! Thanks for confirming! If you have any questions or concerns in the futu…"
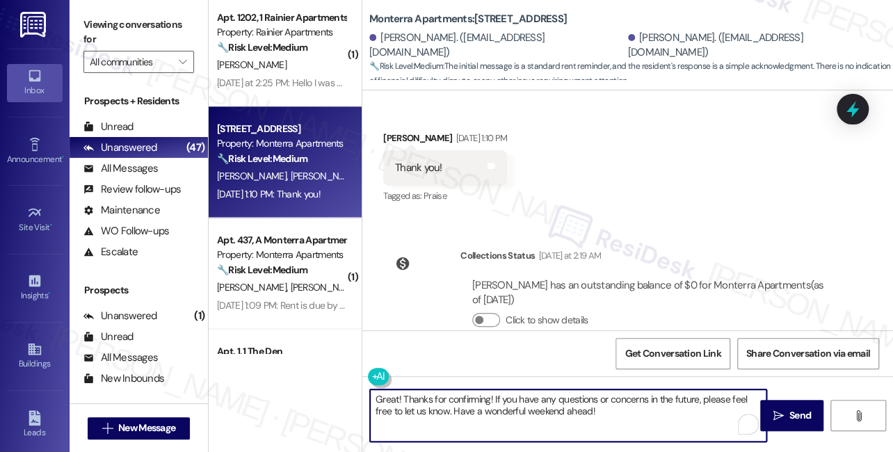
scroll to position [4265, 0]
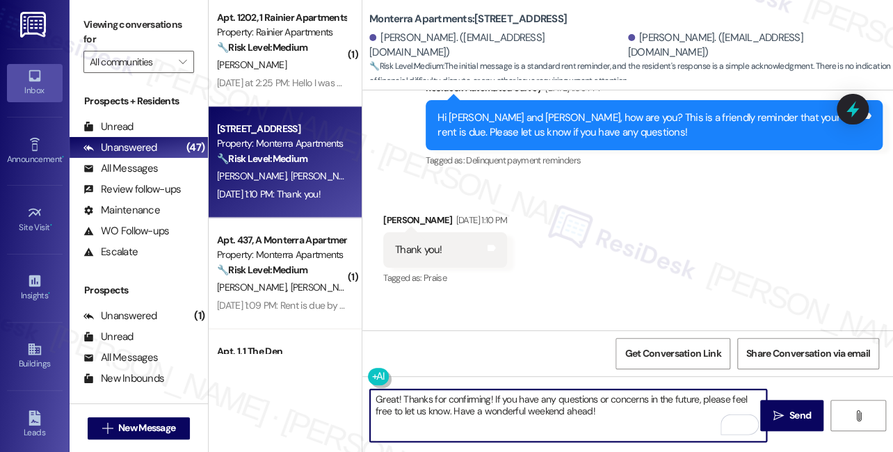
click at [380, 225] on div "Received via SMS Allison Sherman Sep 03, 2025 at 1:10 PM Thank you! Tags and no…" at bounding box center [445, 250] width 145 height 97
drag, startPoint x: 487, startPoint y: 398, endPoint x: 364, endPoint y: 394, distance: 123.1
click at [364, 394] on div "Great! Thanks for confirming! If you have any questions or concerns in the futu…" at bounding box center [561, 416] width 398 height 54
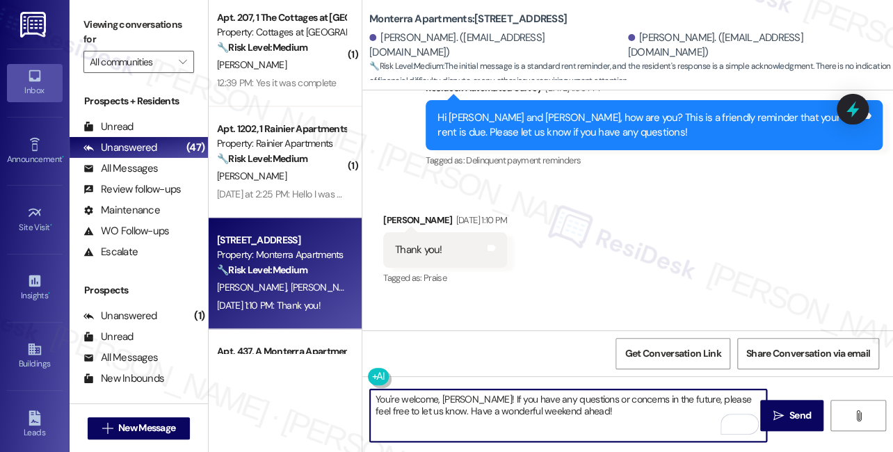
click at [524, 413] on textarea "You're welcome, Allison! If you have any questions or concerns in the future, p…" at bounding box center [568, 415] width 396 height 52
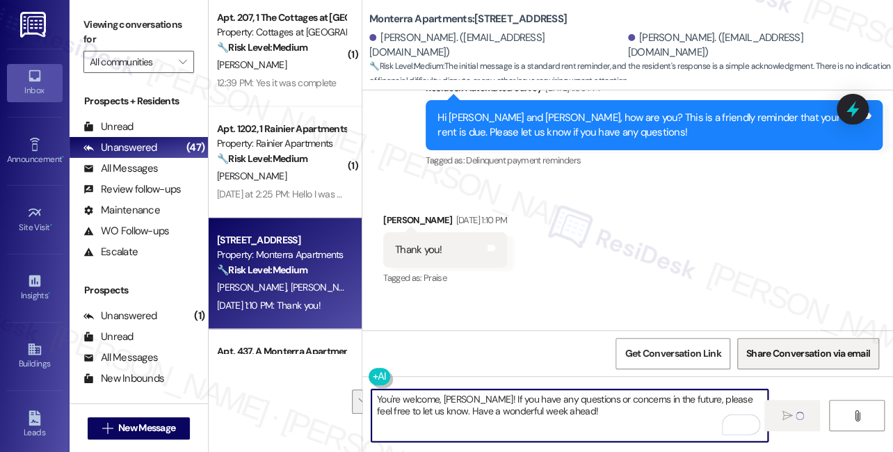
type textarea "You're welcome, Allison! If you have any questions or concerns in the future, p…"
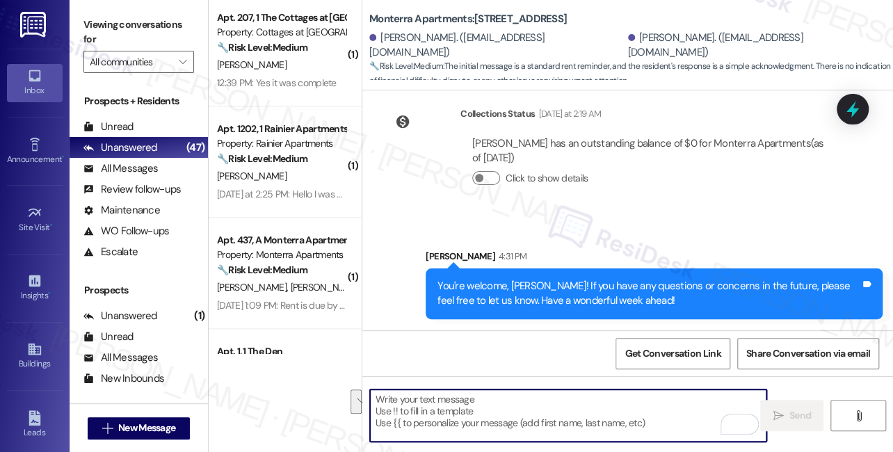
scroll to position [910, 0]
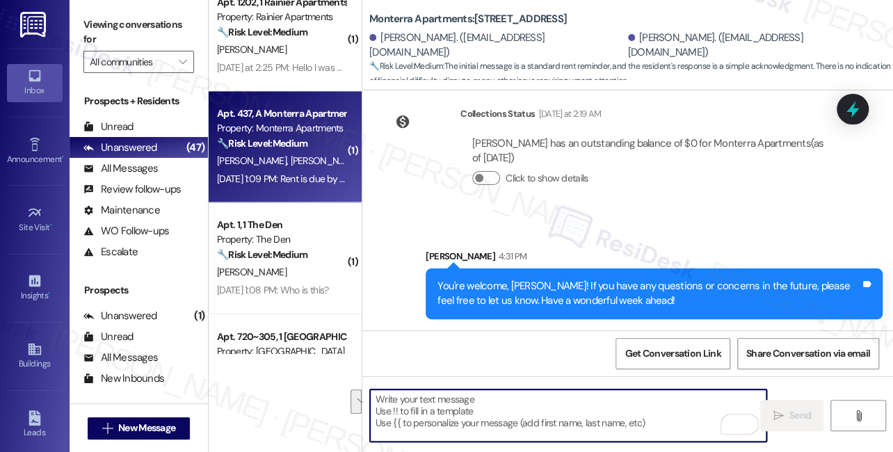
click at [291, 166] on span "A. Ruderman" at bounding box center [326, 160] width 70 height 13
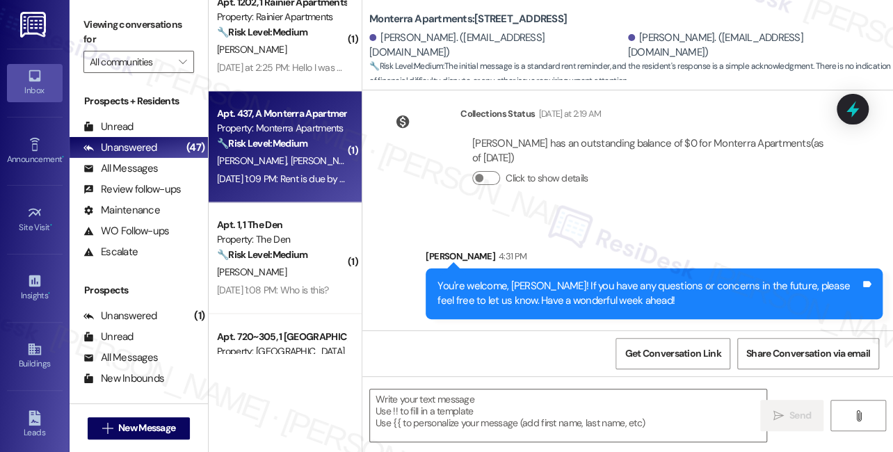
type textarea "Fetching suggested responses. Please feel free to read through the conversation…"
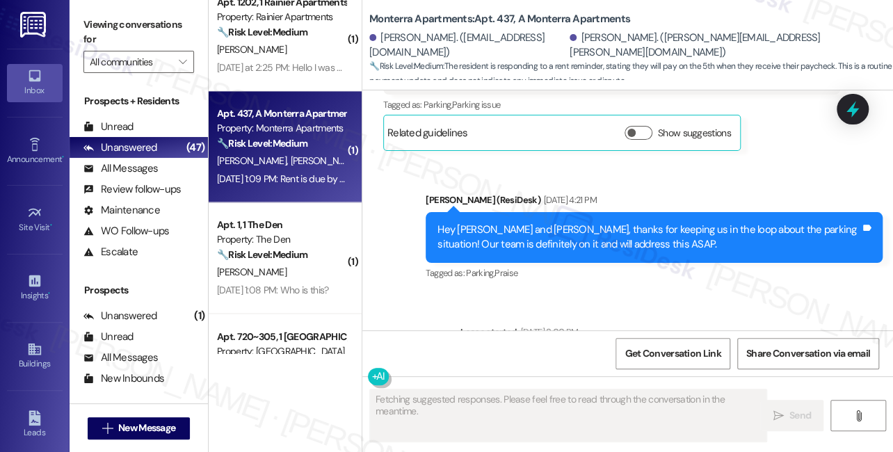
scroll to position [6035, 0]
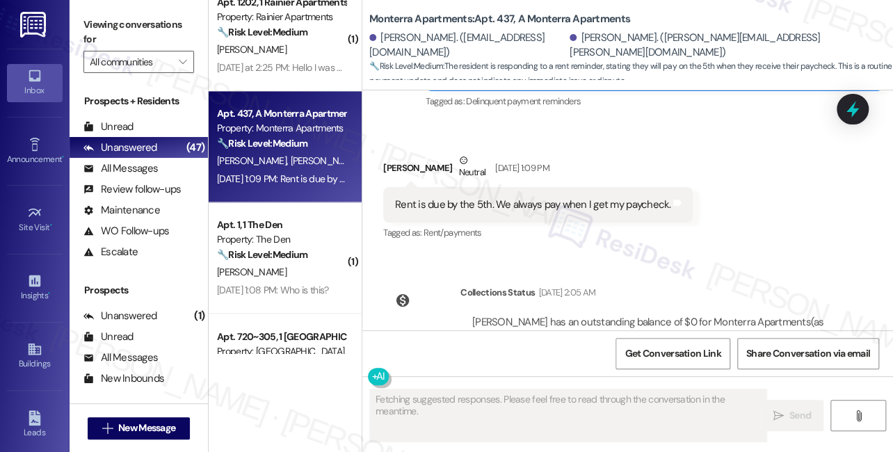
click at [487, 187] on div "Rent is due by the 5th. We always pay when I get my paycheck. Tags and notes" at bounding box center [537, 204] width 309 height 35
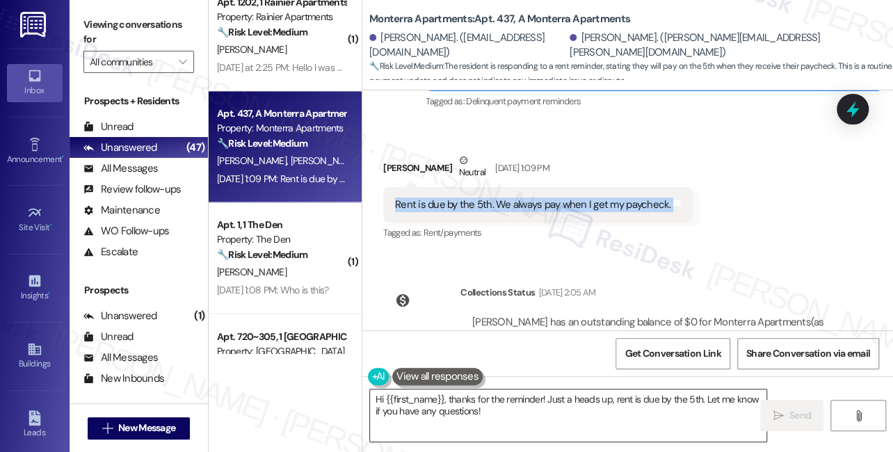
click at [483, 403] on textarea "Hi {{first_name}}, thanks for the reminder! Just a heads up, rent is due by the…" at bounding box center [568, 415] width 396 height 52
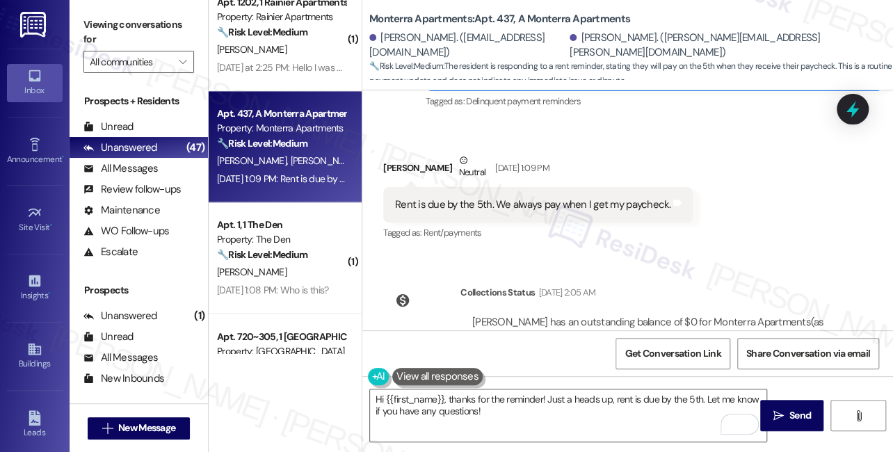
click at [112, 29] on label "Viewing conversations for" at bounding box center [138, 32] width 111 height 37
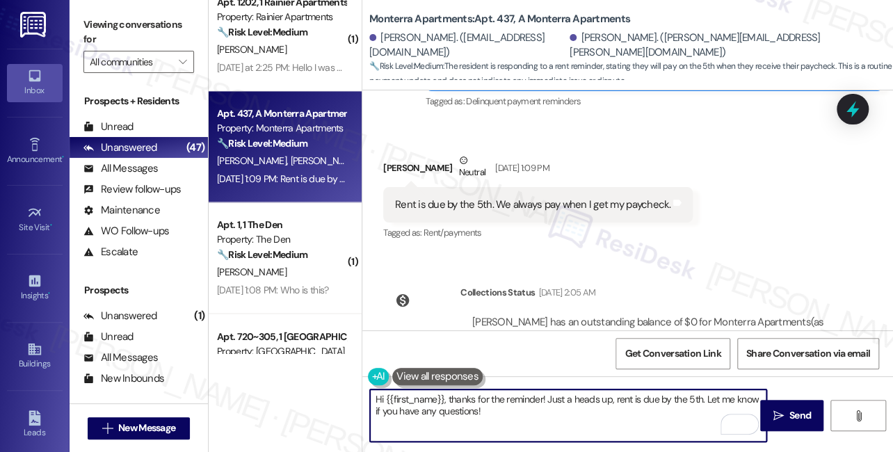
click at [407, 404] on textarea "Hi {{first_name}}, thanks for the reminder! Just a heads up, rent is due by the…" at bounding box center [568, 415] width 396 height 52
click at [484, 419] on textarea "Hi {{first_name}}, thanks for the reminder! Just a heads up, rent is due by the…" at bounding box center [568, 415] width 396 height 52
drag, startPoint x: 529, startPoint y: 426, endPoint x: 448, endPoint y: 396, distance: 86.9
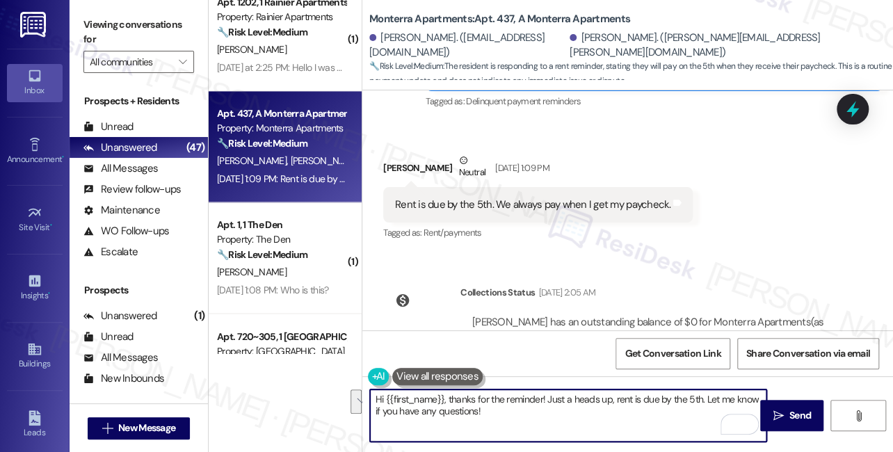
click at [448, 396] on textarea "Hi {{first_name}}, thanks for the reminder! Just a heads up, rent is due by the…" at bounding box center [568, 415] width 396 height 52
paste textarea "Great! Thanks for confirming, Maira! If you have any questions or concerns in t…"
drag, startPoint x: 478, startPoint y: 398, endPoint x: 446, endPoint y: 398, distance: 31.3
click at [446, 398] on textarea "Hi {{first_name}}, Great! Thanks for confirming, Maira! If you have any questio…" at bounding box center [568, 415] width 396 height 52
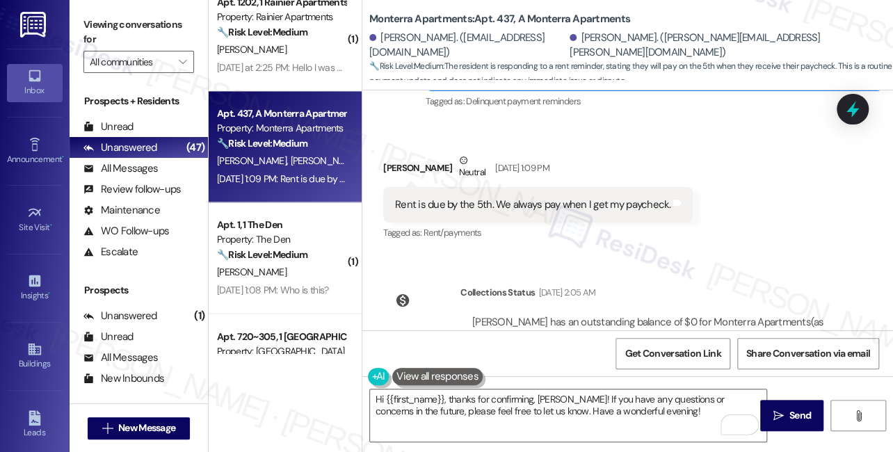
click at [400, 153] on div "Alexandra Ruderman Neutral Sep 03, 2025 at 1:09 PM" at bounding box center [537, 170] width 309 height 34
copy div "Alexandra"
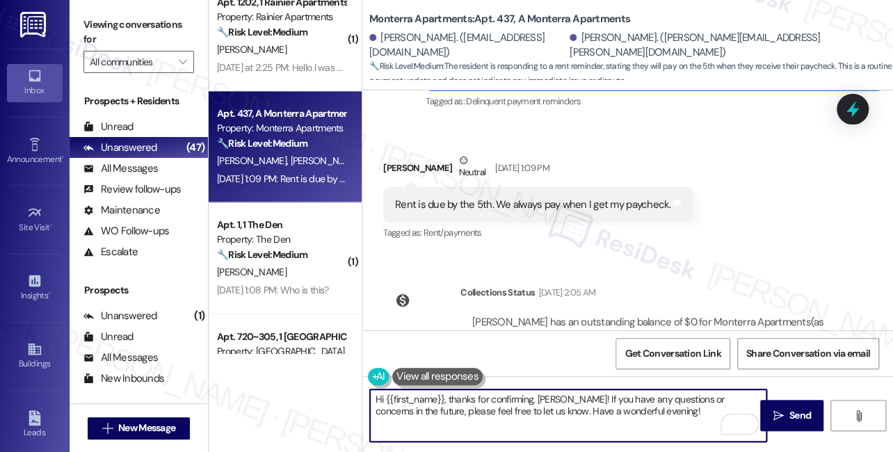
drag, startPoint x: 385, startPoint y: 395, endPoint x: 445, endPoint y: 387, distance: 60.4
click at [445, 387] on div "Hi {{first_name}}, thanks for confirming, Maira! If you have any questions or c…" at bounding box center [627, 428] width 530 height 104
paste textarea "Alexandra"
click at [527, 393] on textarea "Hi Alexandra, thanks for confirming, Maira! If you have any questions or concer…" at bounding box center [568, 415] width 396 height 52
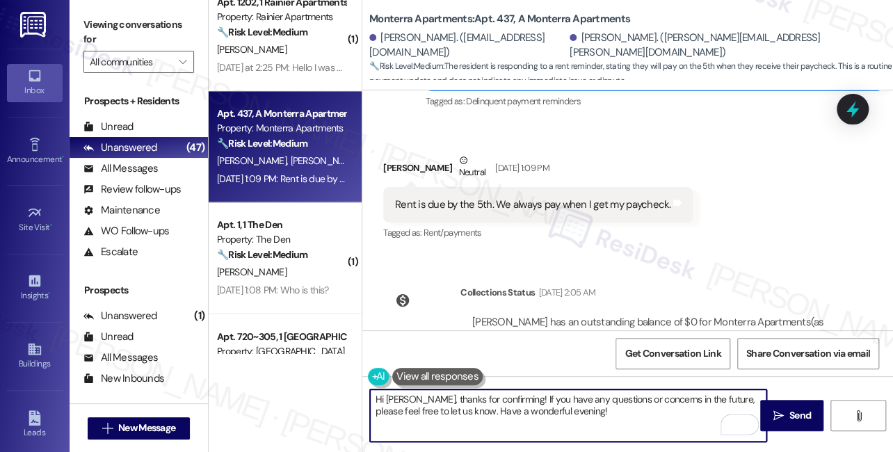
click at [512, 405] on textarea "Hi Alexandra, thanks for confirming! If you have any questions or concerns in t…" at bounding box center [568, 415] width 396 height 52
click at [551, 405] on textarea "Hi Alexandra, thanks for confirming! If you have any questions or concerns in t…" at bounding box center [568, 415] width 396 height 52
type textarea "Hi Alexandra, thanks for confirming! If you have any questions or concerns in t…"
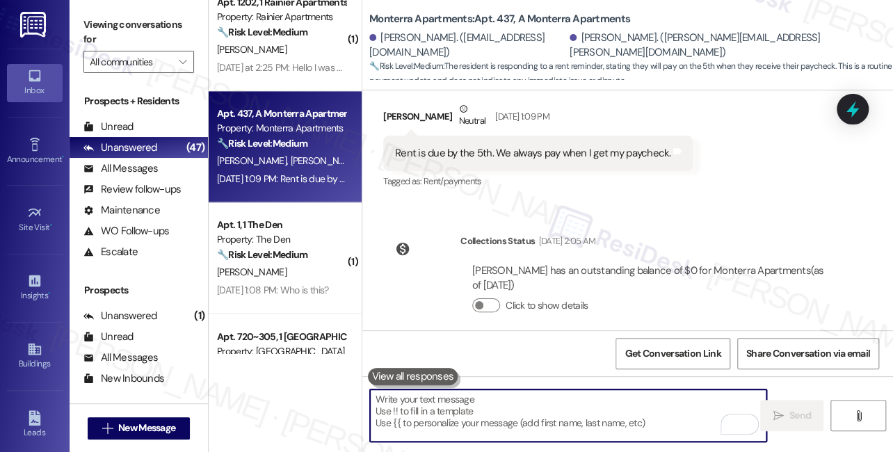
scroll to position [6146, 0]
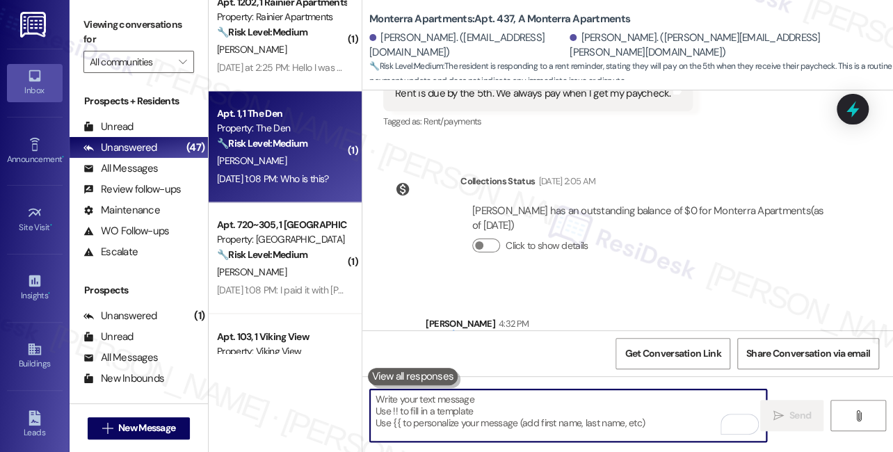
click at [309, 175] on div "Sep 03, 2025 at 1:08 PM: Who is this? Sep 03, 2025 at 1:08 PM: Who is this?" at bounding box center [272, 178] width 111 height 13
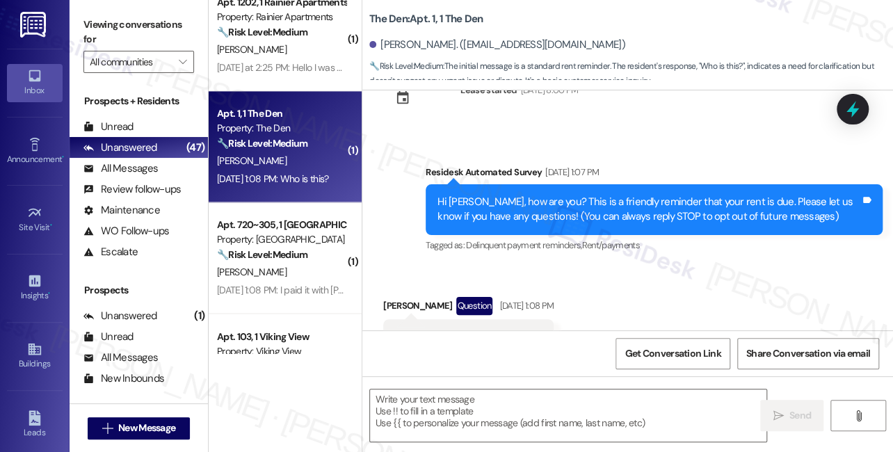
scroll to position [106, 0]
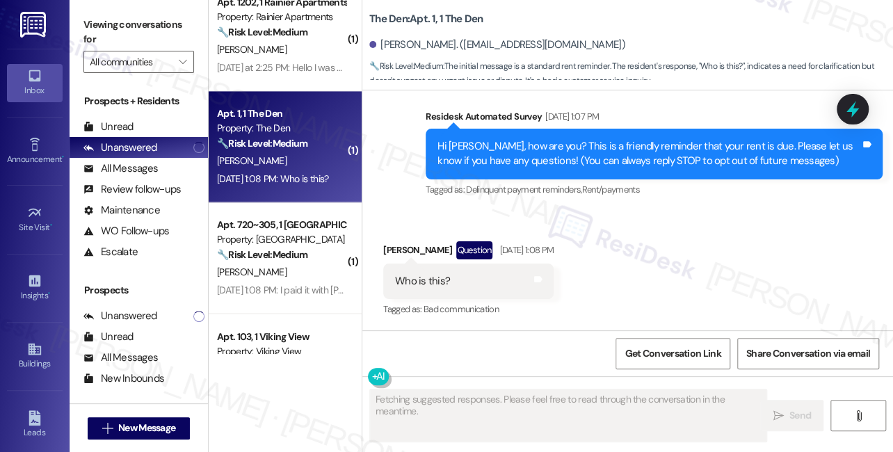
click at [572, 159] on div "Hi Steve, how are you? This is a friendly reminder that your rent is due. Pleas…" at bounding box center [648, 154] width 423 height 30
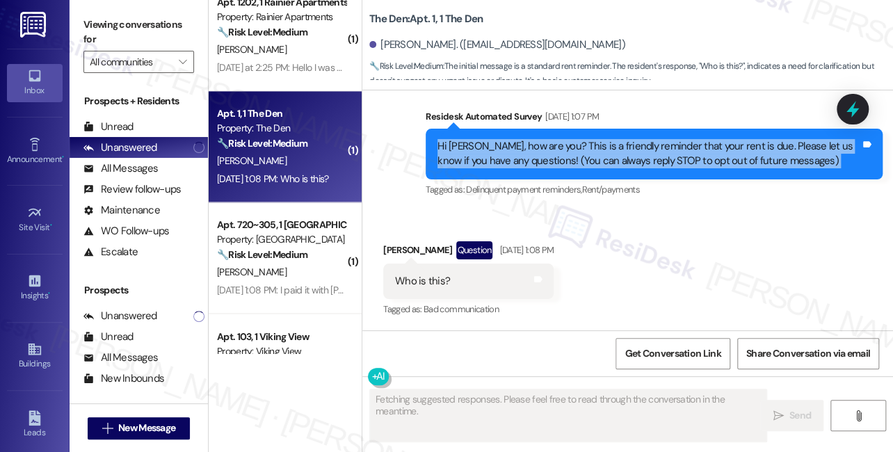
click at [572, 159] on div "Hi Steve, how are you? This is a friendly reminder that your rent is due. Pleas…" at bounding box center [648, 154] width 423 height 30
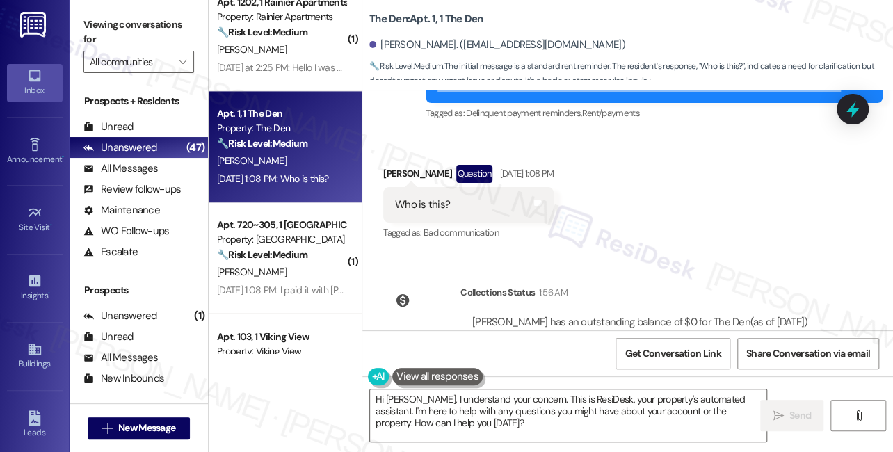
scroll to position [234, 0]
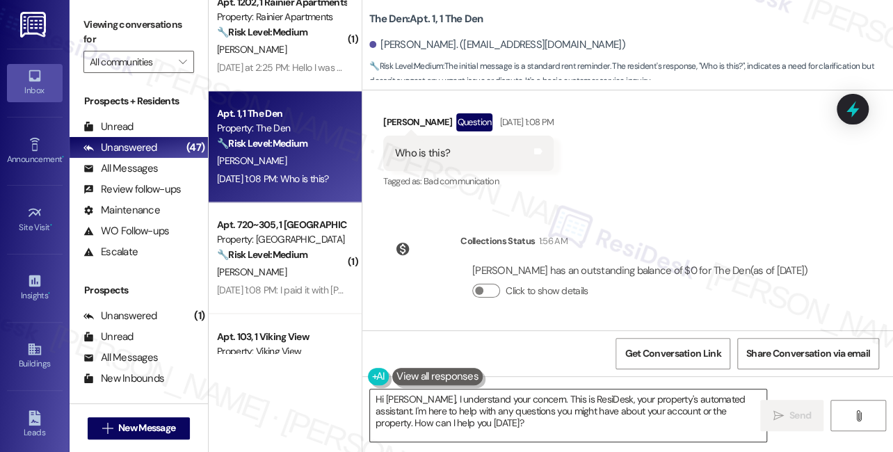
click at [554, 398] on textarea "Hi Steve, I understand your concern. This is ResiDesk, your property's automate…" at bounding box center [568, 415] width 396 height 52
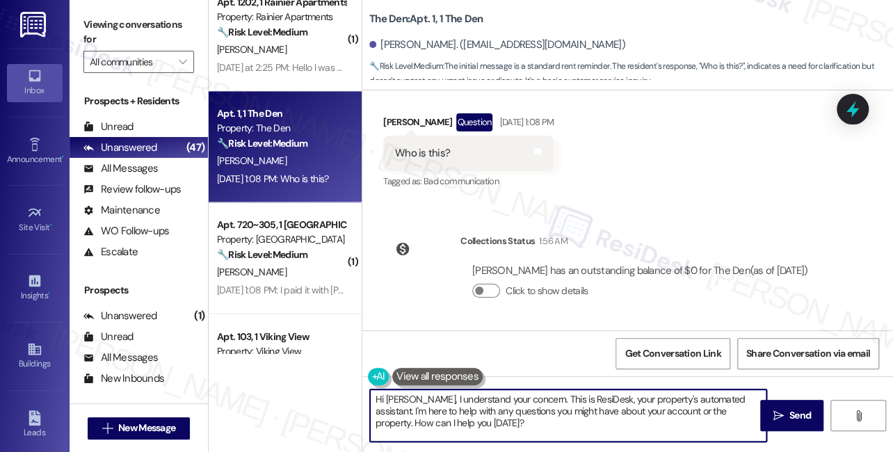
click at [554, 398] on textarea "Hi Steve, I understand your concern. This is ResiDesk, your property's automate…" at bounding box center [568, 415] width 396 height 52
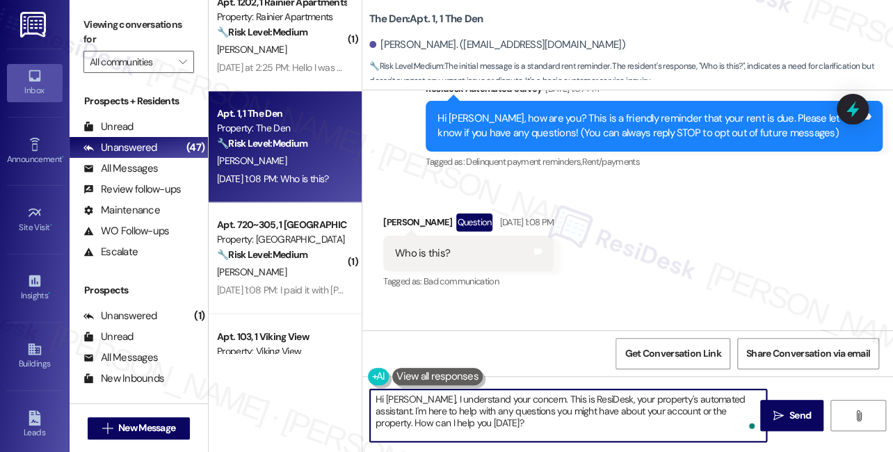
scroll to position [0, 0]
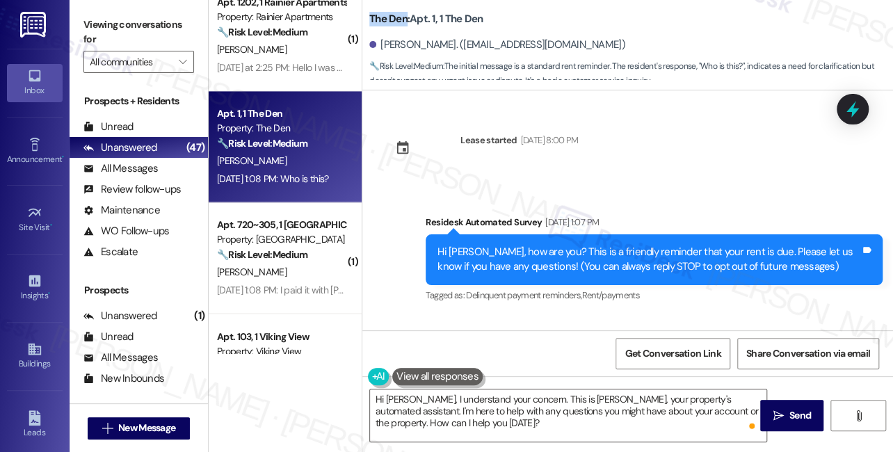
drag, startPoint x: 368, startPoint y: 18, endPoint x: 406, endPoint y: 15, distance: 37.7
click at [406, 15] on b "The Den: Apt. 1, 1 The Den" at bounding box center [425, 19] width 113 height 15
copy b "The Den"
click at [157, 59] on input "All communities" at bounding box center [131, 62] width 82 height 22
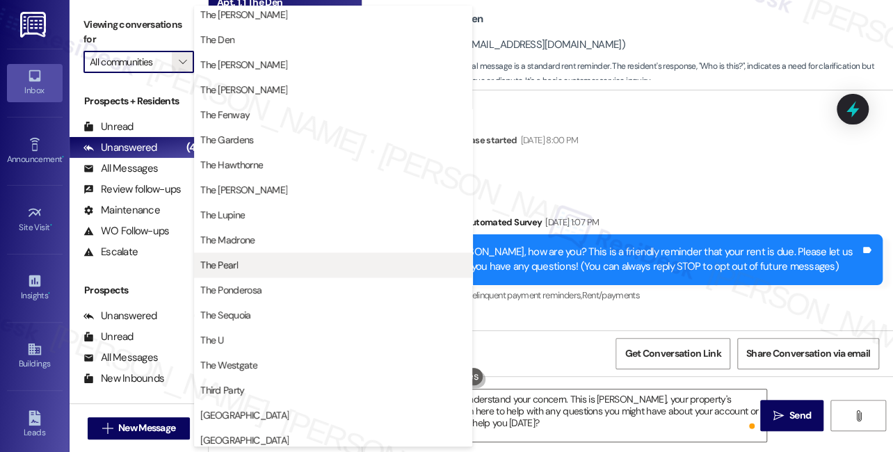
scroll to position [758, 0]
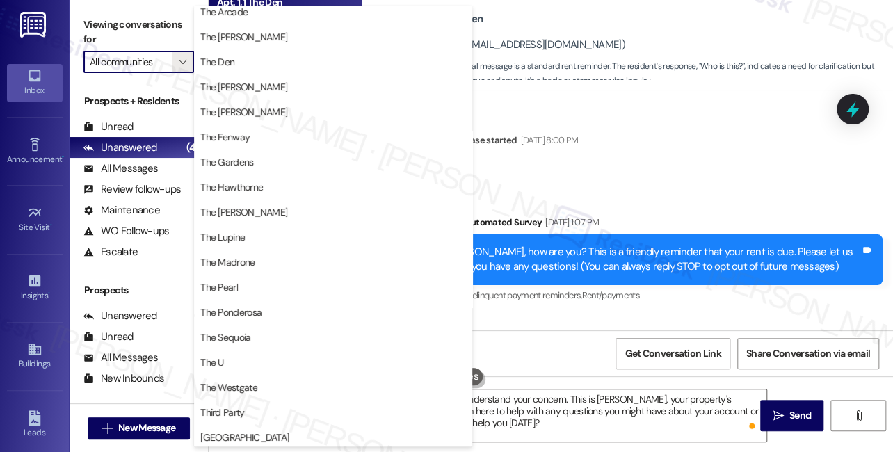
click at [107, 28] on label "Viewing conversations for" at bounding box center [138, 32] width 111 height 37
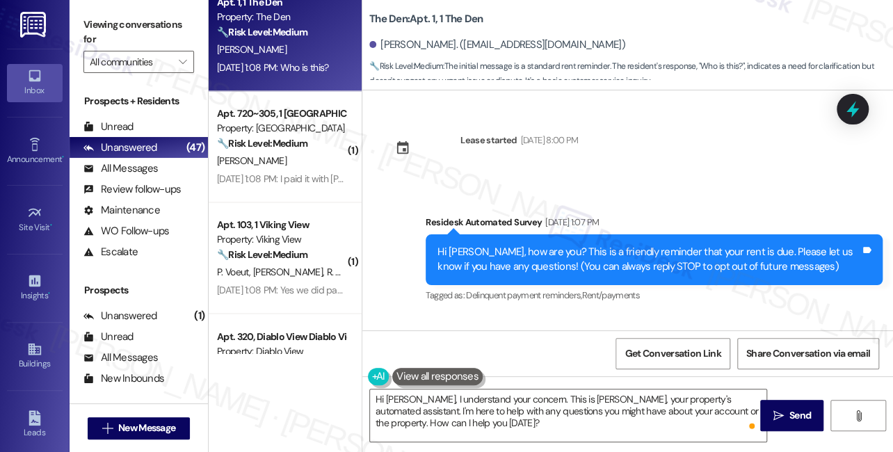
click at [108, 36] on label "Viewing conversations for" at bounding box center [138, 32] width 111 height 37
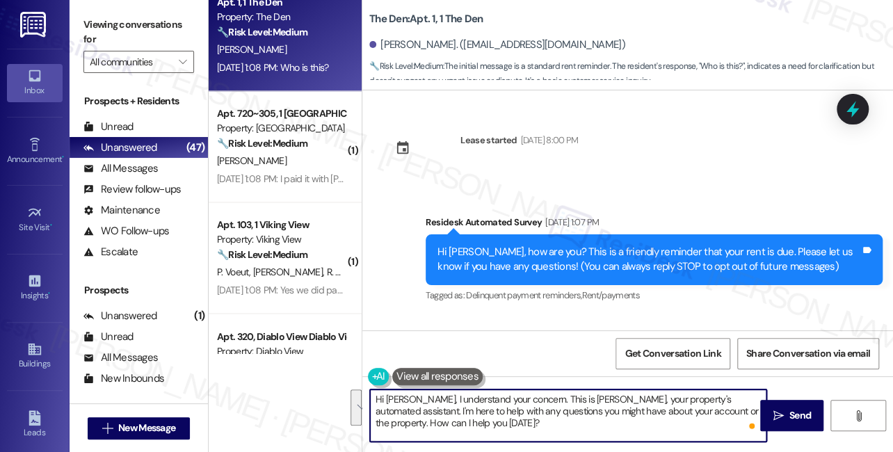
drag, startPoint x: 594, startPoint y: 430, endPoint x: 635, endPoint y: 394, distance: 54.2
click at [635, 394] on textarea "Hi Steve, I understand your concern. This is Sarah, your property's automated a…" at bounding box center [568, 415] width 396 height 52
click at [595, 422] on textarea "Hi Steve, I understand your concern. This is Sarah, your property's automated a…" at bounding box center [568, 415] width 396 height 52
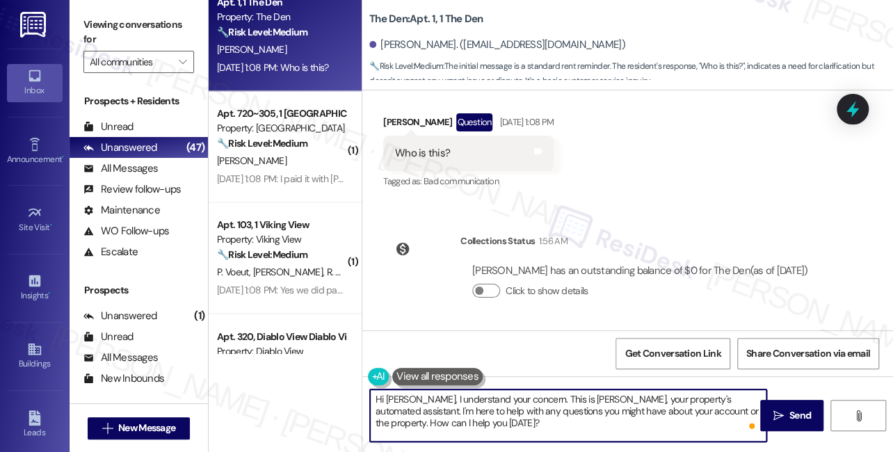
click at [571, 398] on textarea "Hi Steve, I understand your concern. This is Sarah, your property's automated a…" at bounding box center [568, 415] width 396 height 52
drag, startPoint x: 640, startPoint y: 398, endPoint x: 721, endPoint y: 391, distance: 81.6
click at [721, 391] on textarea "Hi Steve, I understand your concern. This is Sarah, your property's automated a…" at bounding box center [568, 415] width 396 height 52
click at [588, 424] on textarea "Hi Steve, I understand your concern. This is Sarah, your property's offsite res…" at bounding box center [568, 415] width 396 height 52
click at [624, 422] on textarea "Hi Steve, I understand your concern. This is Sarah, your property's offsite res…" at bounding box center [568, 415] width 396 height 52
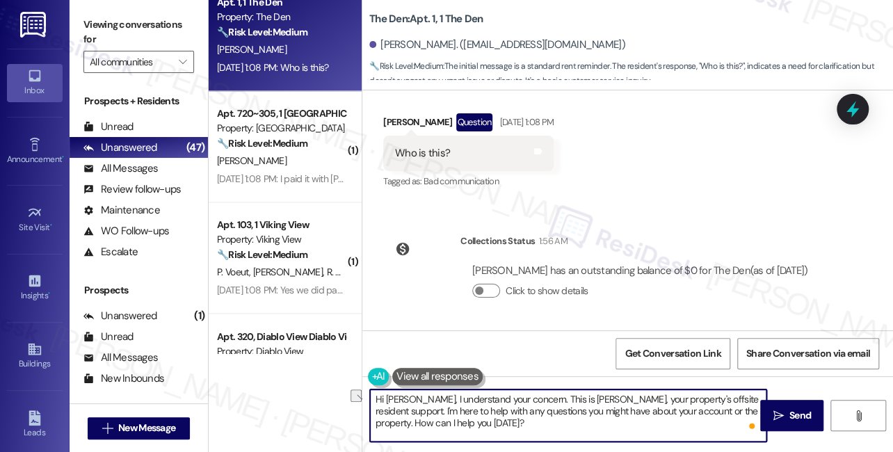
drag, startPoint x: 521, startPoint y: 395, endPoint x: 413, endPoint y: 391, distance: 108.5
click at [413, 391] on textarea "Hi Steve, I understand your concern. This is Sarah, your property's offsite res…" at bounding box center [568, 415] width 396 height 52
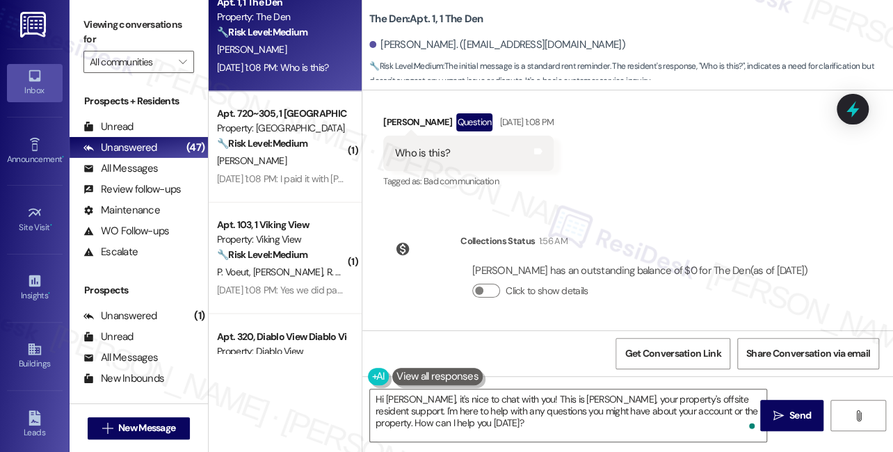
click at [122, 21] on label "Viewing conversations for" at bounding box center [138, 32] width 111 height 37
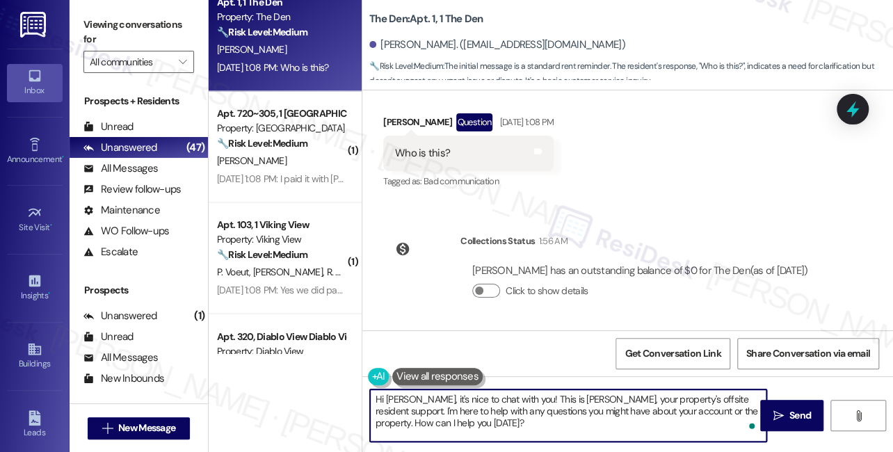
click at [606, 400] on textarea "Hi Steve, it's nice to chat with you! This is Sarah, your property's offsite re…" at bounding box center [568, 415] width 396 height 52
click at [702, 404] on textarea "Hi Steve, it's nice to chat with you! This is Sarah, your property's offsite re…" at bounding box center [568, 415] width 396 height 52
drag, startPoint x: 626, startPoint y: 395, endPoint x: 584, endPoint y: 395, distance: 42.4
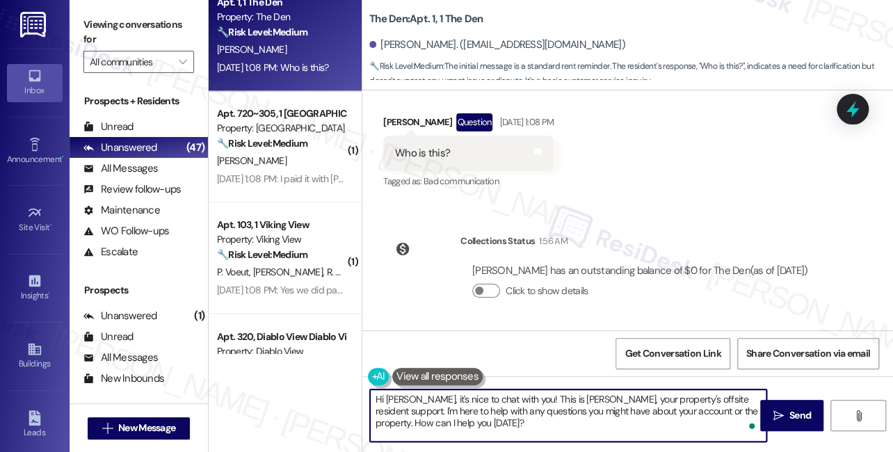
click at [584, 395] on textarea "Hi Steve, it's nice to chat with you! This is Sarah, your property's offsite re…" at bounding box center [568, 415] width 396 height 52
click at [679, 400] on textarea "Hi Steve, it's nice to chat with you! This is Sarah, your offsite resident supp…" at bounding box center [568, 415] width 396 height 52
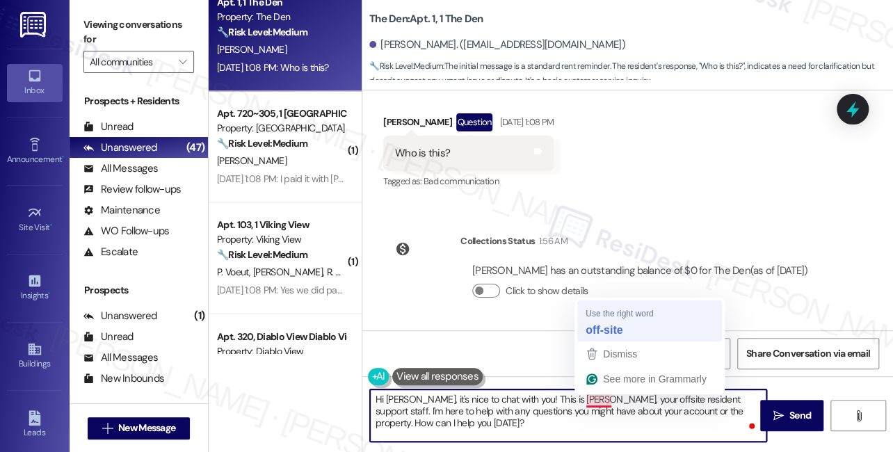
type textarea "Hi Steve, it's nice to chat with you! This is Sarah, your off-site resident sup…"
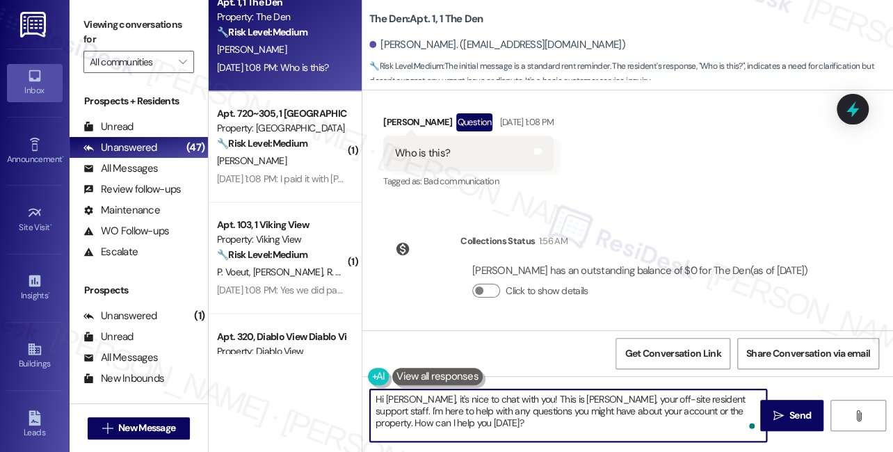
click at [610, 408] on textarea "Hi Steve, it's nice to chat with you! This is Sarah, your off-site resident sup…" at bounding box center [568, 415] width 396 height 52
click at [582, 420] on textarea "Hi Steve, it's nice to chat with you! This is Sarah, your off-site resident sup…" at bounding box center [568, 415] width 396 height 52
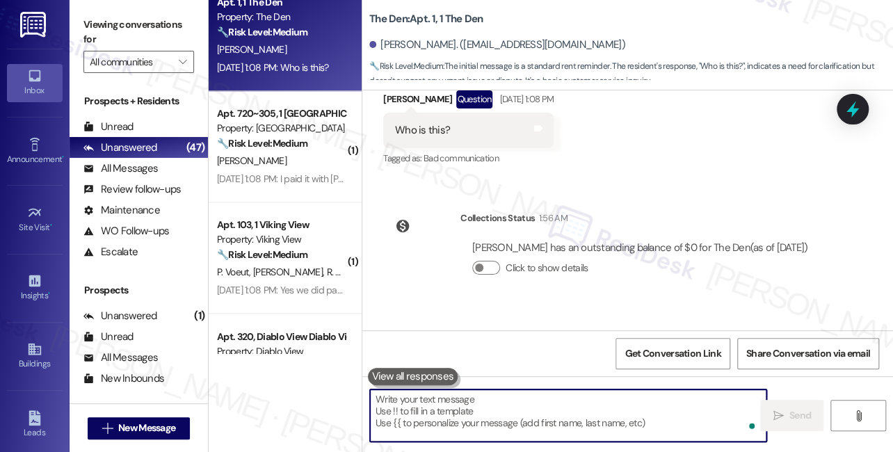
scroll to position [360, 0]
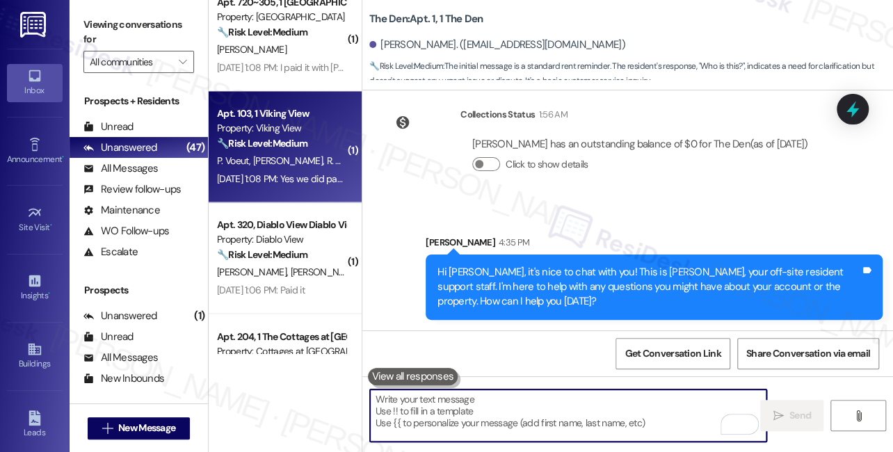
click at [327, 157] on span "R. Voeut" at bounding box center [343, 160] width 32 height 13
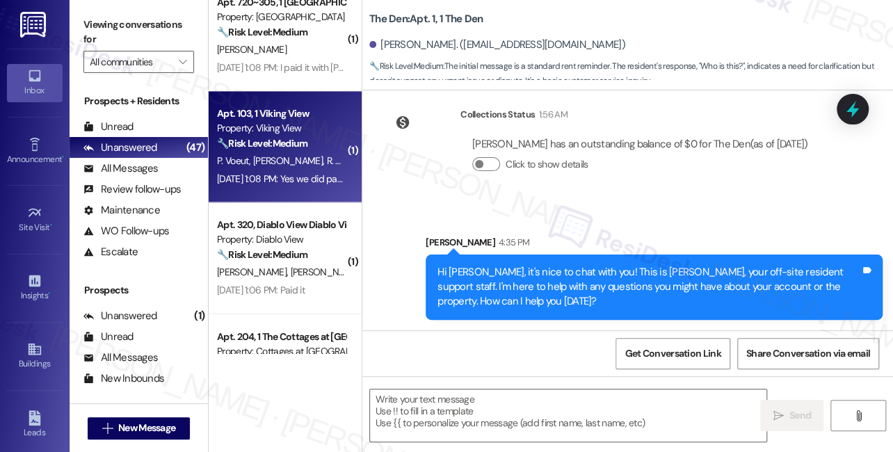
type textarea "Fetching suggested responses. Please feel free to read through the conversation…"
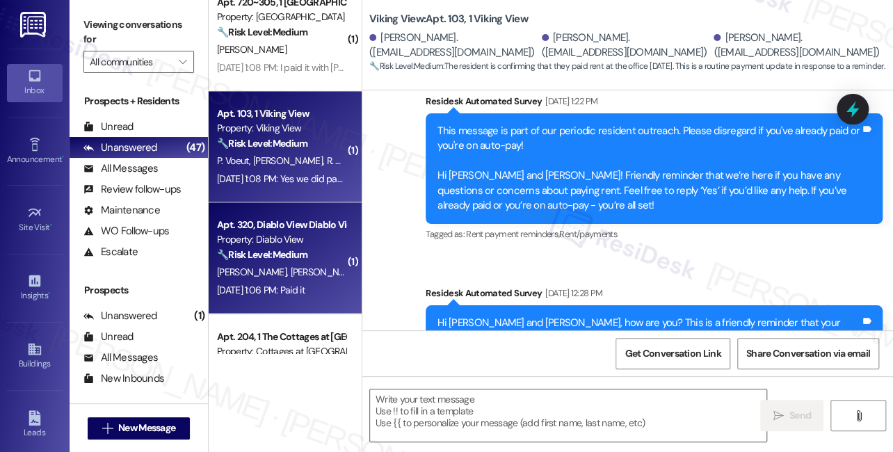
type textarea "Fetching suggested responses. Please feel free to read through the conversation…"
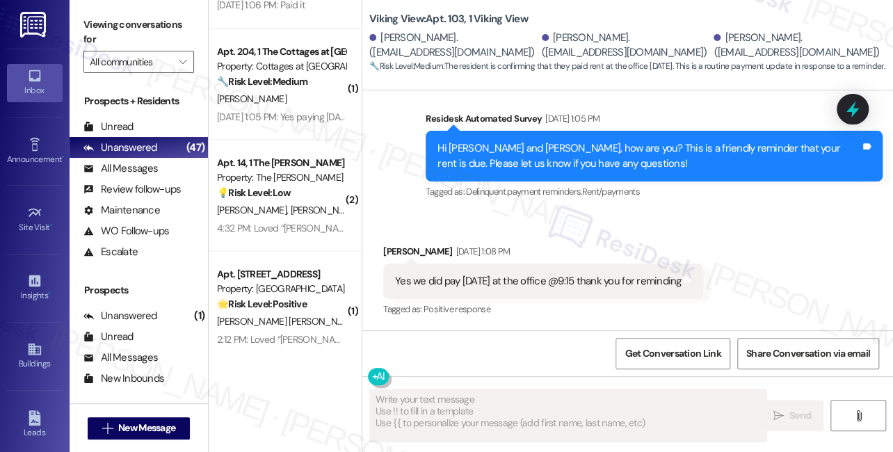
scroll to position [973, 0]
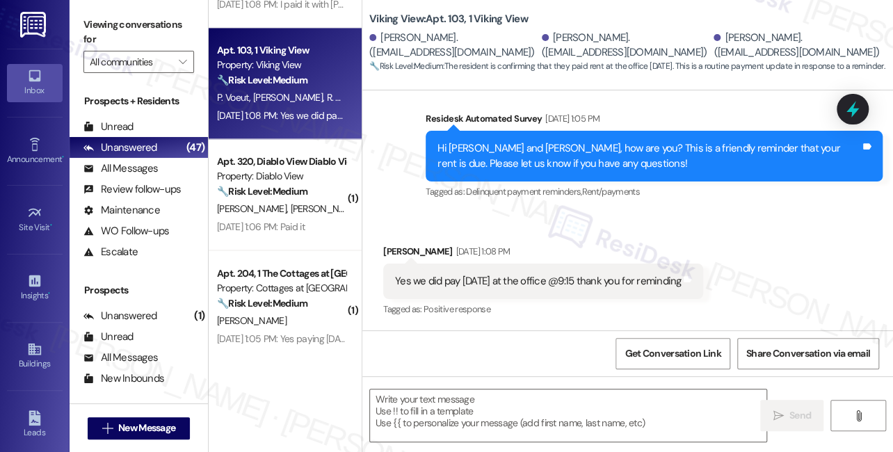
click at [491, 281] on div "Yes we did pay yesterday at the office @9:15 thank you for reminding" at bounding box center [538, 281] width 286 height 15
click at [491, 282] on div "Yes we did pay yesterday at the office @9:15 thank you for reminding" at bounding box center [538, 281] width 286 height 15
click at [517, 403] on textarea at bounding box center [568, 415] width 396 height 52
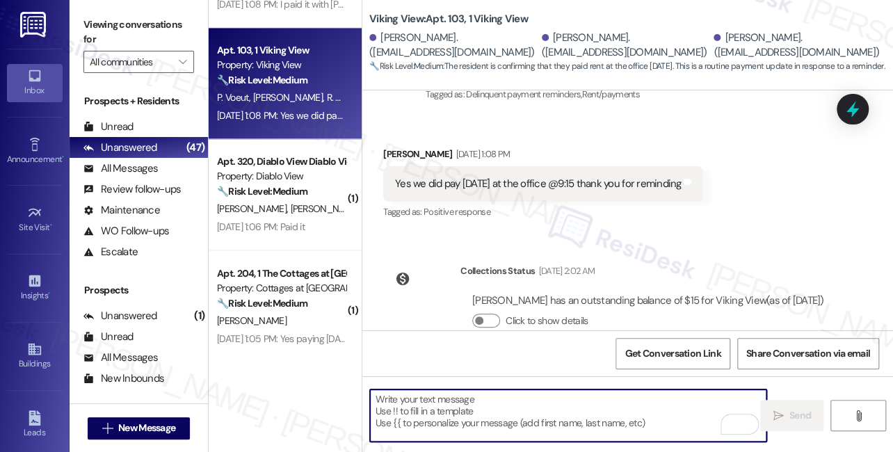
scroll to position [2465, 0]
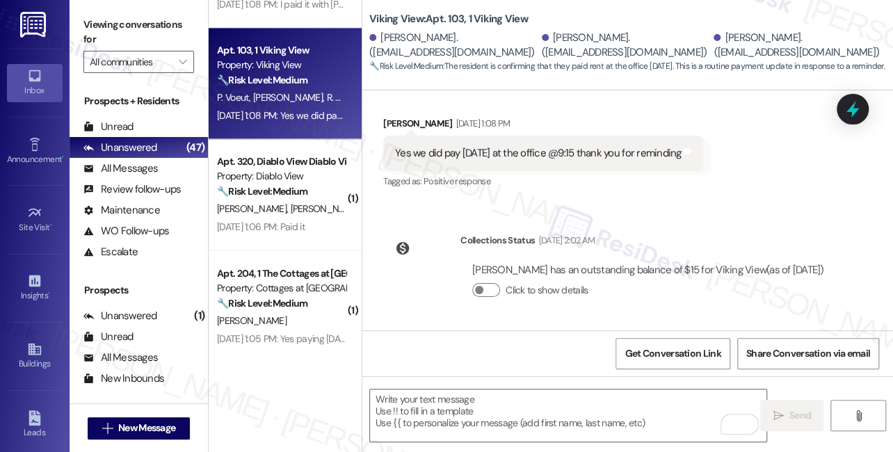
click at [84, 19] on label "Viewing conversations for" at bounding box center [138, 32] width 111 height 37
click at [457, 405] on textarea "To enrich screen reader interactions, please activate Accessibility in Grammarl…" at bounding box center [568, 415] width 396 height 52
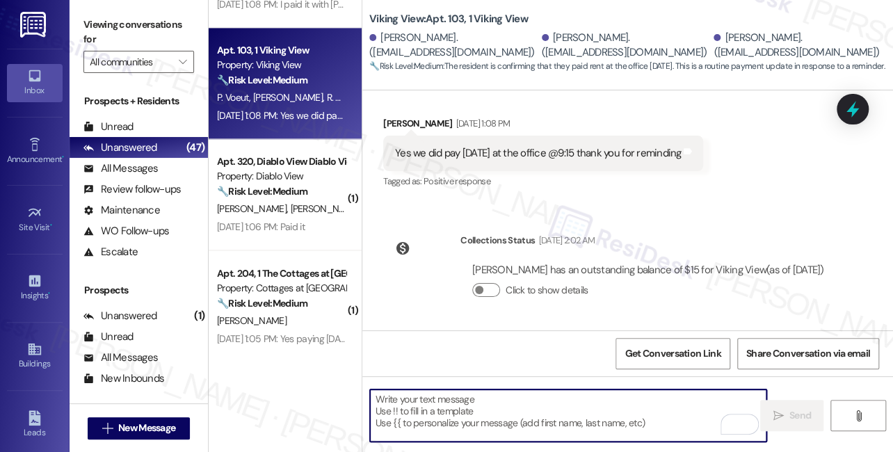
paste textarea "Great! Thanks for confirming, {{first_name}}. If you have any questions or conc…"
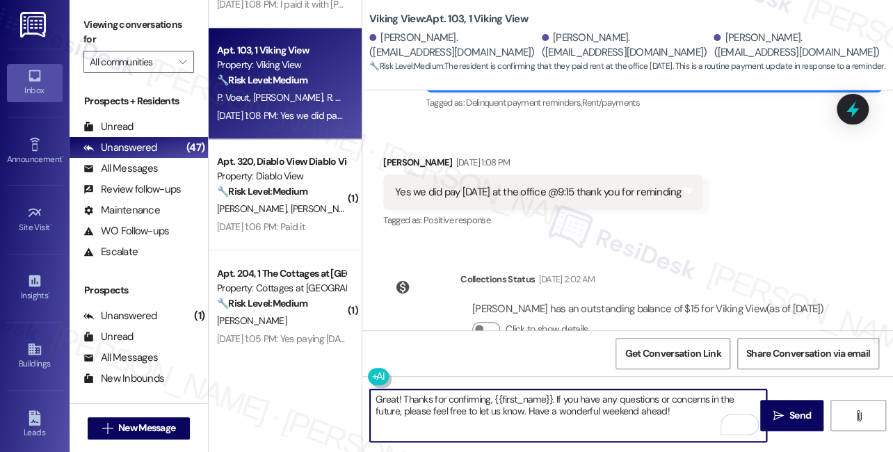
scroll to position [2339, 0]
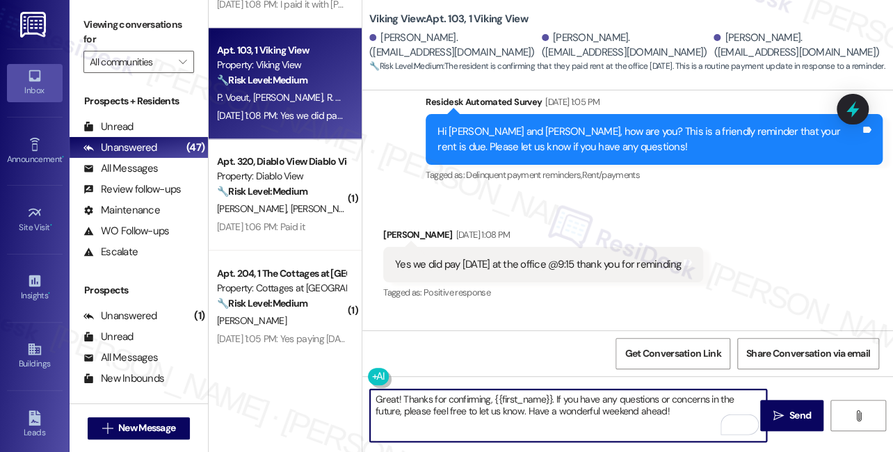
click at [400, 231] on div "Pheap Voeut Sep 03, 2025 at 1:08 PM" at bounding box center [543, 236] width 320 height 19
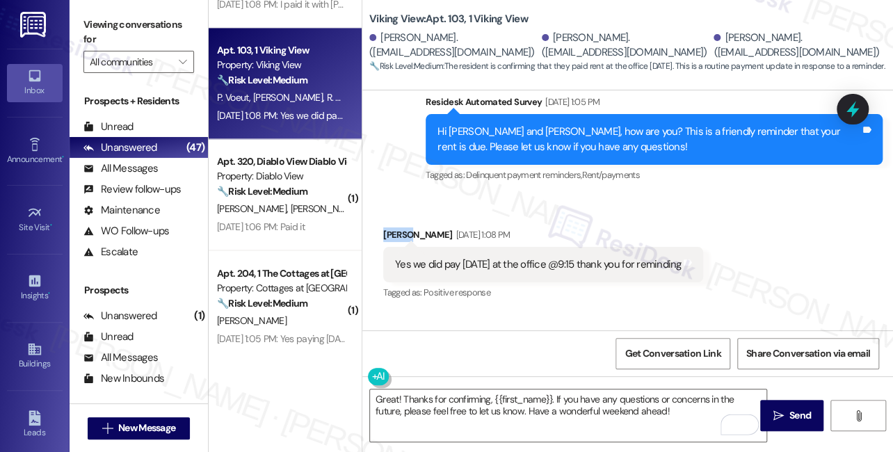
click at [400, 231] on div "Pheap Voeut Sep 03, 2025 at 1:08 PM" at bounding box center [543, 236] width 320 height 19
copy div "Pheap"
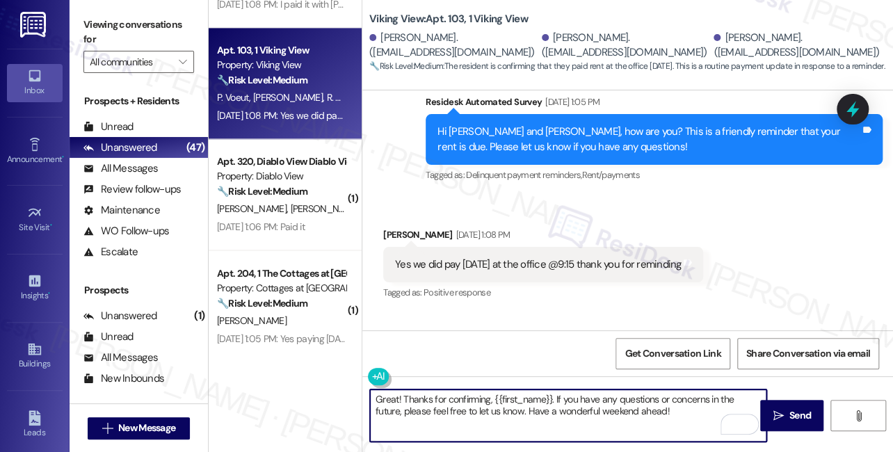
drag, startPoint x: 493, startPoint y: 396, endPoint x: 549, endPoint y: 389, distance: 56.8
click at [549, 389] on div "Great! Thanks for confirming, {{first_name}}. If you have any questions or conc…" at bounding box center [568, 416] width 398 height 54
paste textarea "Pheap"
click at [592, 412] on textarea "Great! Thanks for confirming, Pheap. If you have any questions or concerns in t…" at bounding box center [568, 415] width 396 height 52
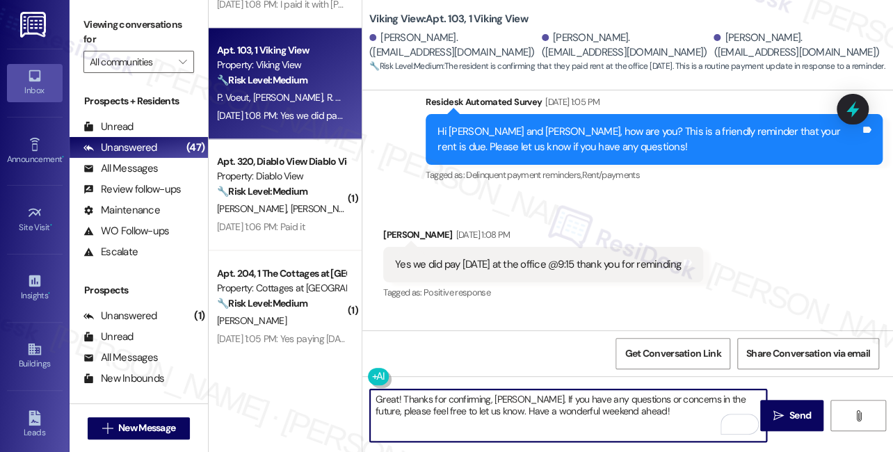
drag, startPoint x: 575, startPoint y: 411, endPoint x: 558, endPoint y: 411, distance: 17.4
click at [558, 411] on textarea "Great! Thanks for confirming, Pheap. If you have any questions or concerns in t…" at bounding box center [568, 415] width 396 height 52
click at [559, 410] on textarea "Great! Thanks for confirming, Pheap. If you have any questions or concerns in t…" at bounding box center [568, 415] width 396 height 52
type textarea "Great! Thanks for confirming, Pheap. If you have any questions or concerns in t…"
click at [640, 409] on textarea "Great! Thanks for confirming, Pheap. If you have any questions or concerns in t…" at bounding box center [568, 415] width 396 height 52
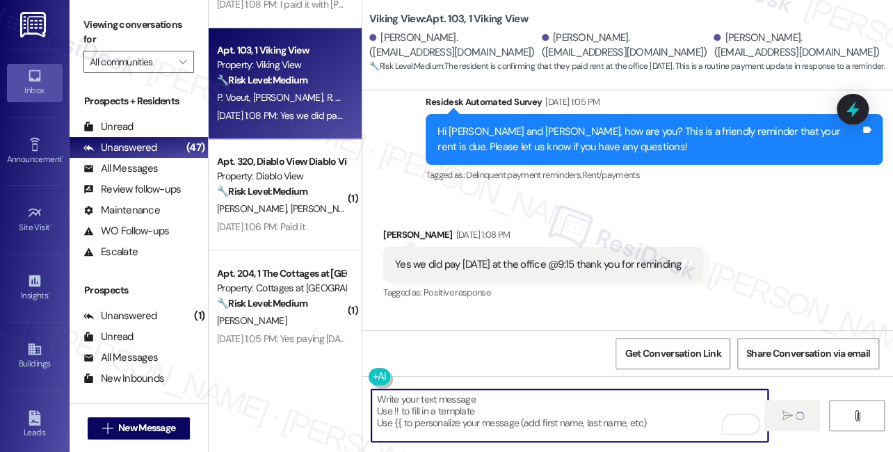
scroll to position [2322, 0]
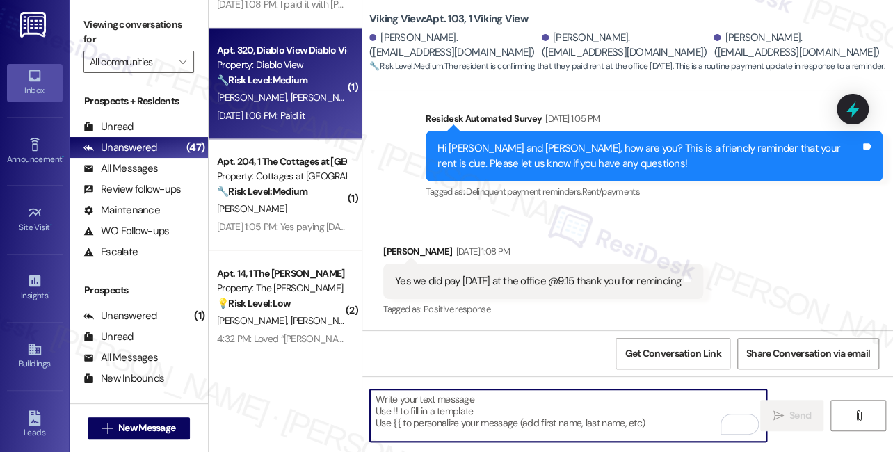
click at [292, 87] on div "🔧 Risk Level: Medium The resident confirmed payment of rent in response to a fr…" at bounding box center [281, 80] width 129 height 15
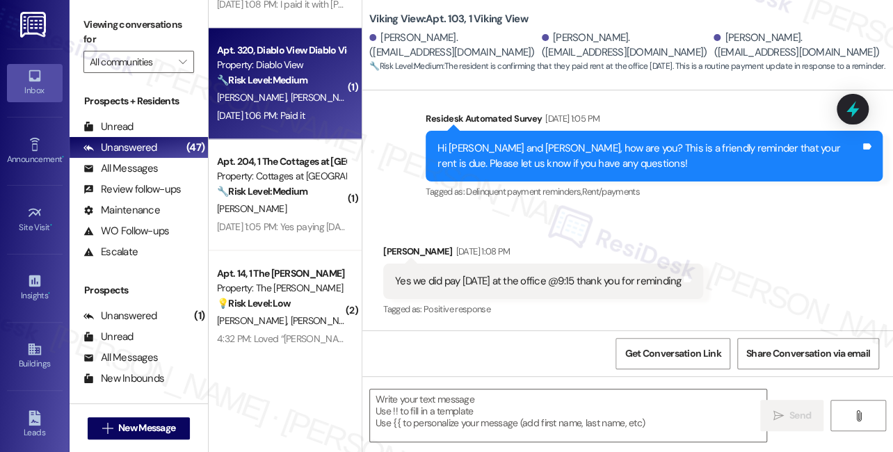
type textarea "Fetching suggested responses. Please feel free to read through the conversation…"
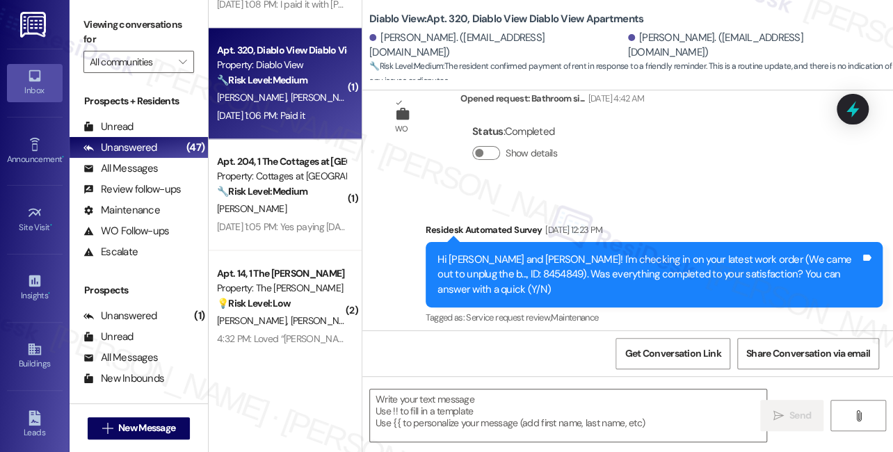
type textarea "Fetching suggested responses. Please feel free to read through the conversation…"
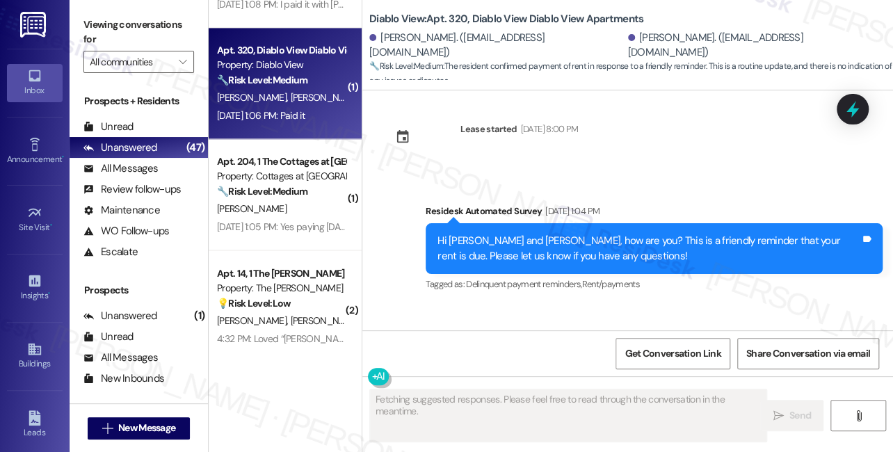
scroll to position [1366, 0]
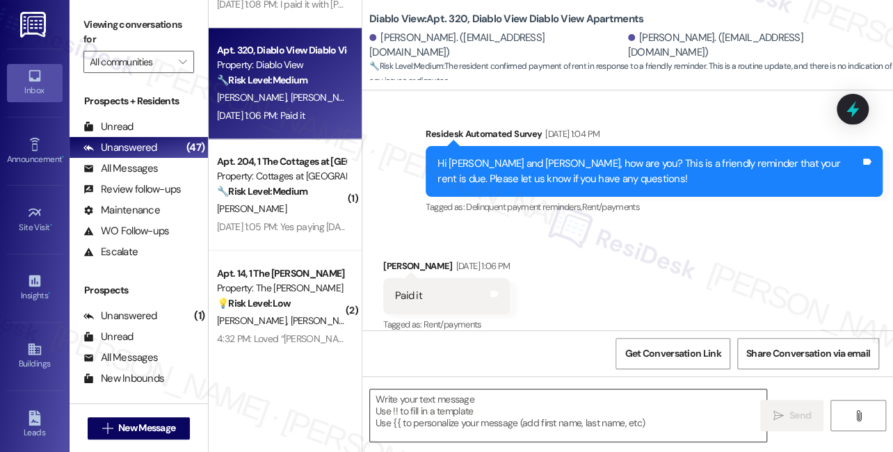
click at [487, 413] on textarea at bounding box center [568, 415] width 396 height 52
drag, startPoint x: 111, startPoint y: 38, endPoint x: 140, endPoint y: 81, distance: 51.9
click at [111, 38] on label "Viewing conversations for" at bounding box center [138, 32] width 111 height 37
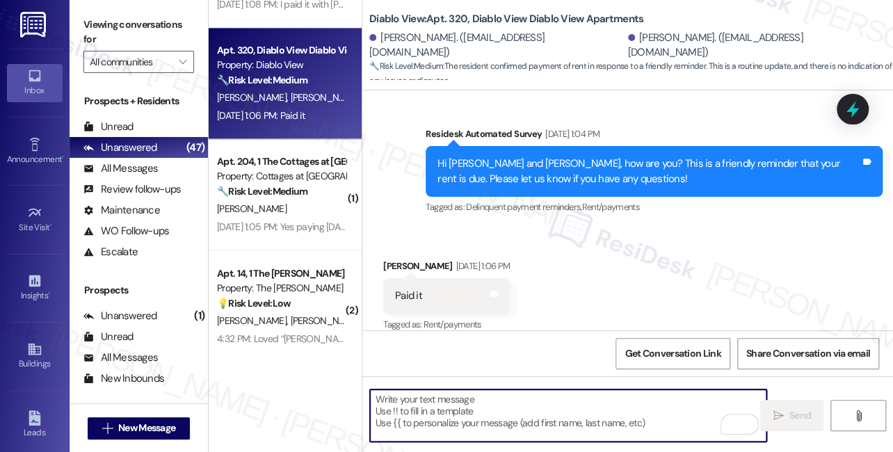
click at [448, 408] on textarea "To enrich screen reader interactions, please activate Accessibility in Grammarl…" at bounding box center [568, 415] width 396 height 52
paste textarea "Hi {{first_name}}! Thanks for taking care of it. Did you receive a payment conf…"
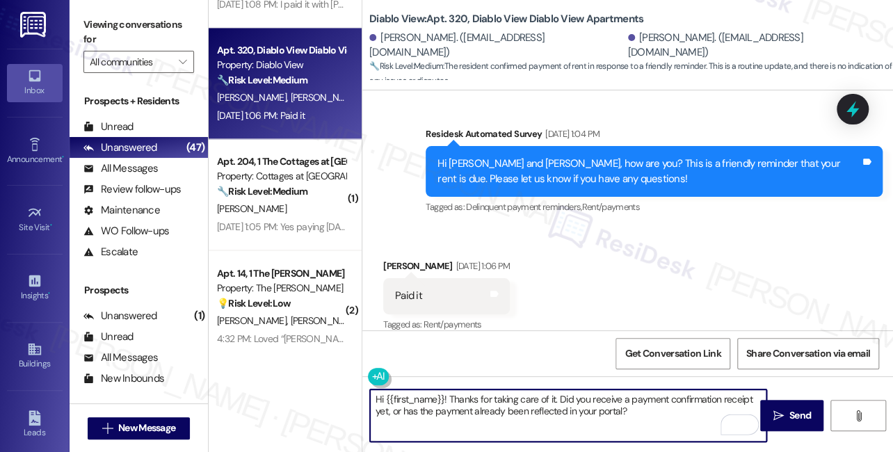
click at [393, 259] on div "Lenore Soto Sep 03, 2025 at 1:06 PM" at bounding box center [446, 268] width 127 height 19
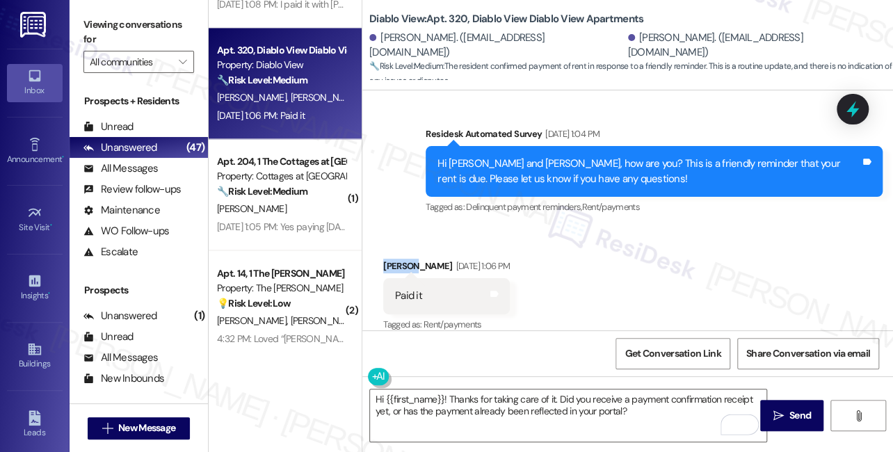
click at [393, 259] on div "Lenore Soto Sep 03, 2025 at 1:06 PM" at bounding box center [446, 268] width 127 height 19
copy div "Lenore"
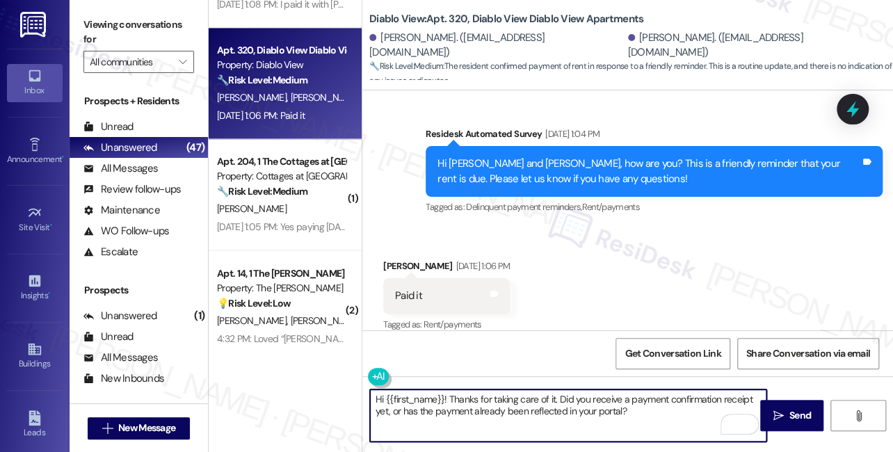
drag, startPoint x: 445, startPoint y: 403, endPoint x: 386, endPoint y: 401, distance: 59.1
click at [386, 401] on textarea "Hi {{first_name}}! Thanks for taking care of it. Did you receive a payment conf…" at bounding box center [568, 415] width 396 height 52
paste textarea "Lenore"
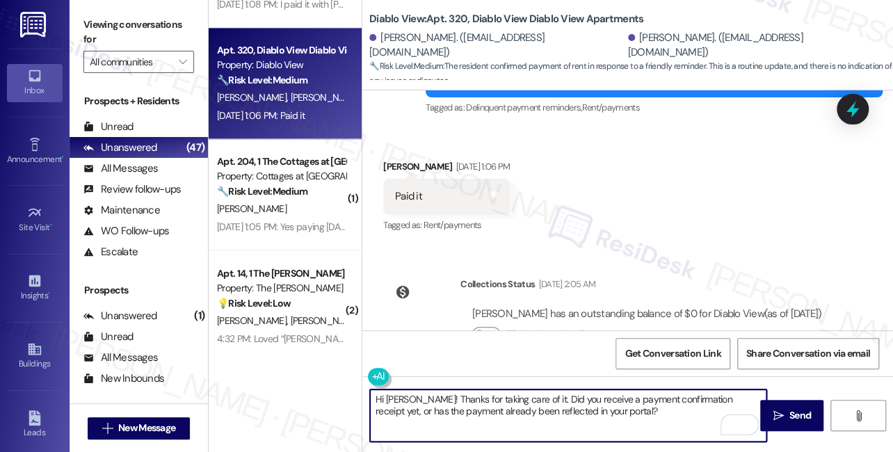
scroll to position [1509, 0]
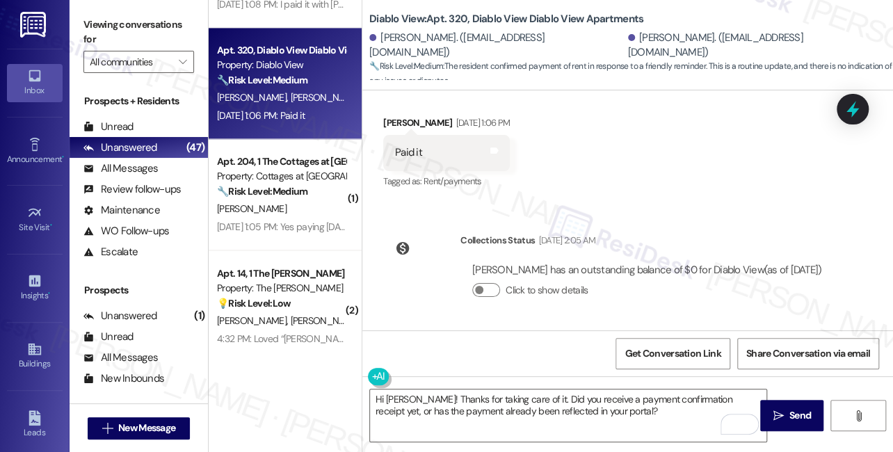
click at [122, 38] on label "Viewing conversations for" at bounding box center [138, 32] width 111 height 37
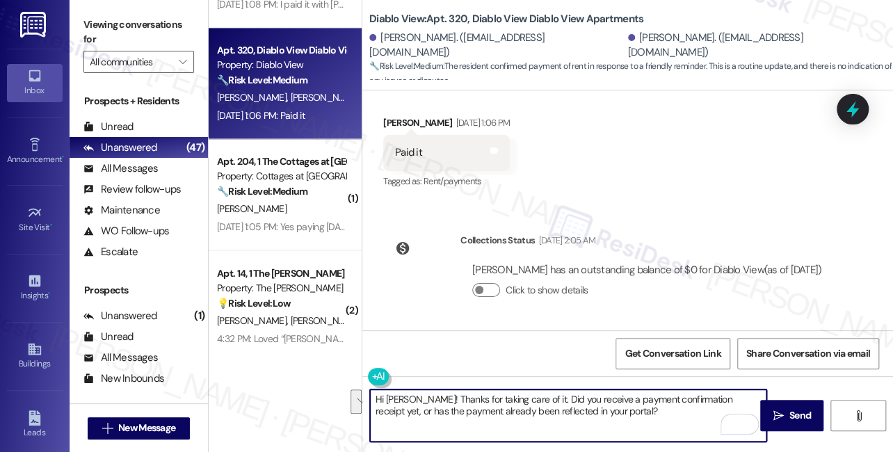
drag, startPoint x: 627, startPoint y: 422, endPoint x: 527, endPoint y: 403, distance: 101.9
click at [527, 403] on textarea "Hi Lenore! Thanks for taking care of it. Did you receive a payment confirmation…" at bounding box center [568, 415] width 396 height 52
paste textarea "If you have any questions or concerns in the future, please feel free to let us…"
click at [553, 407] on textarea "Hi Lenore! Thanks for taking care of it. If you have any questions or concerns …" at bounding box center [568, 415] width 396 height 52
click at [552, 407] on textarea "Hi Lenore! Thanks for taking care of it. If you have any questions or concerns …" at bounding box center [568, 415] width 396 height 52
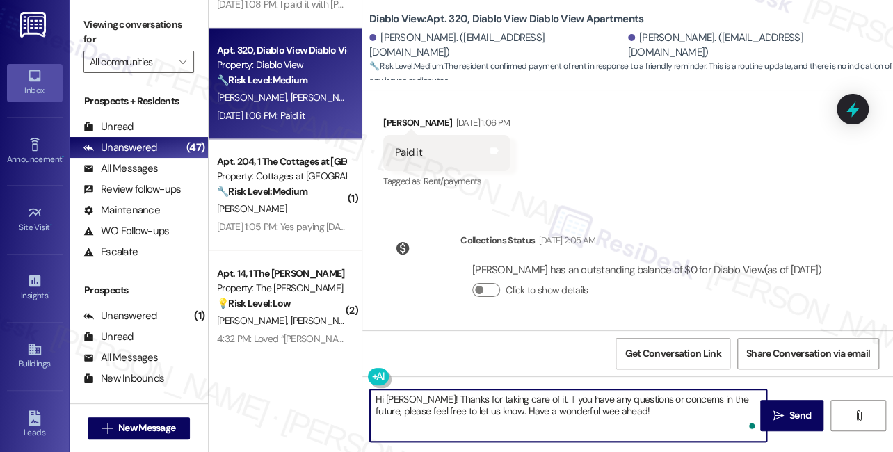
type textarea "Hi Lenore! Thanks for taking care of it. If you have any questions or concerns …"
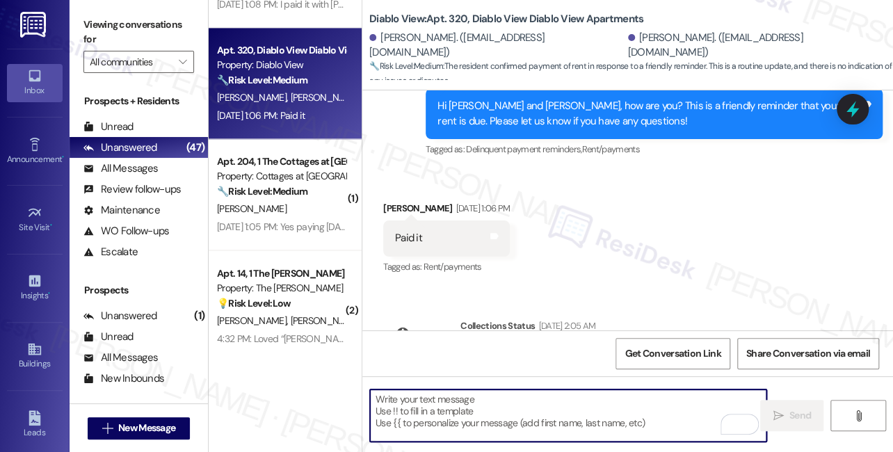
scroll to position [1492, 0]
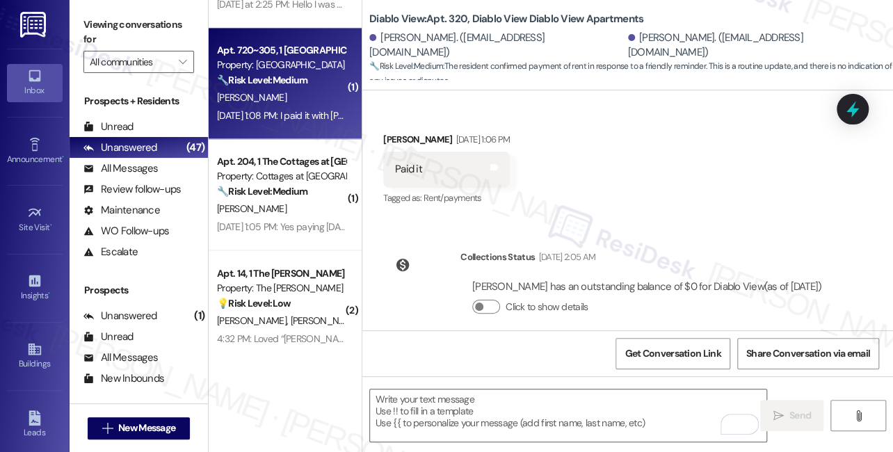
click at [277, 129] on div "Apt. 720~305, 1 Cascara Canyon Property: Cascara Canyon 🔧 Risk Level: Medium Th…" at bounding box center [285, 83] width 153 height 111
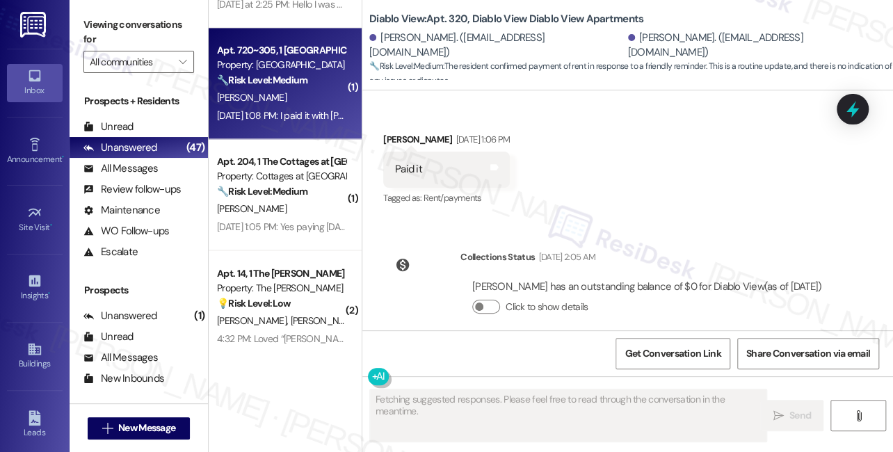
scroll to position [245, 0]
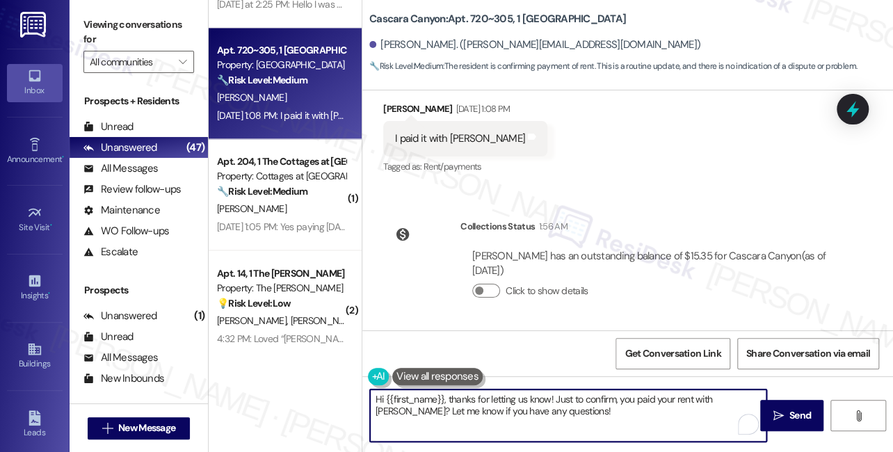
drag, startPoint x: 569, startPoint y: 414, endPoint x: 562, endPoint y: 389, distance: 26.6
click at [560, 391] on textarea "Hi {{first_name}}, thanks for letting us know! Just to confirm, you paid your r…" at bounding box center [568, 415] width 396 height 52
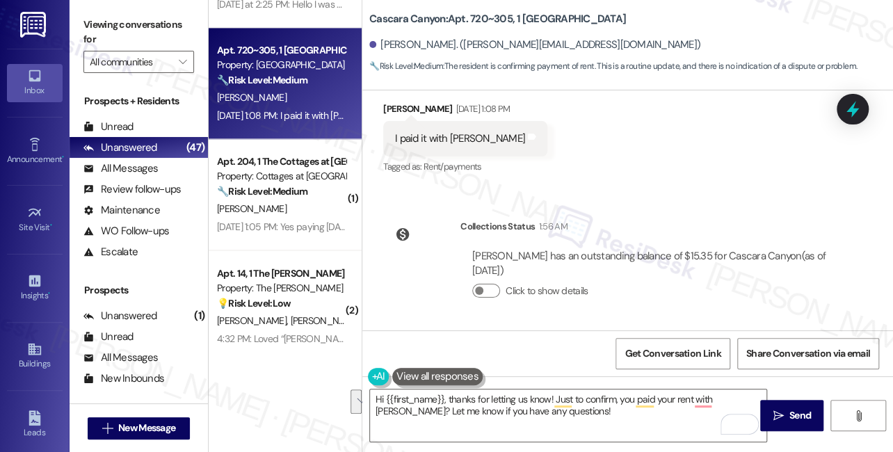
click at [116, 14] on label "Viewing conversations for" at bounding box center [138, 32] width 111 height 37
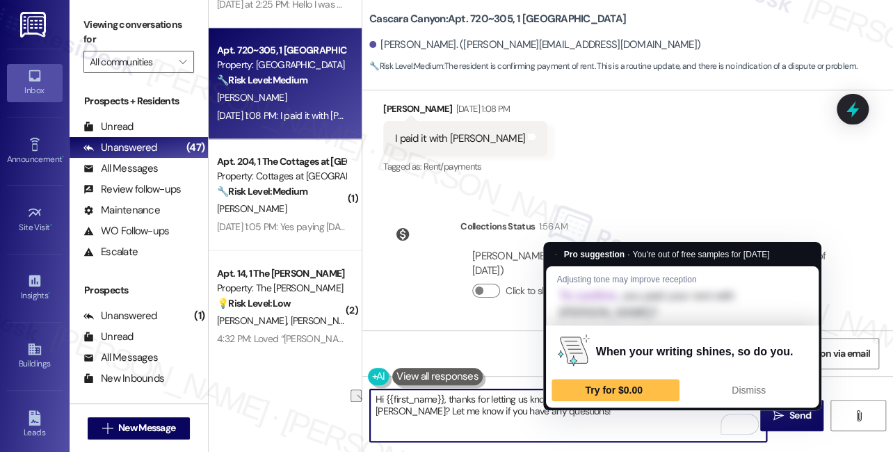
drag, startPoint x: 576, startPoint y: 405, endPoint x: 543, endPoint y: 400, distance: 33.1
click at [543, 400] on textarea "Hi {{first_name}}, thanks for letting us know! Just to confirm, you paid your r…" at bounding box center [568, 415] width 396 height 52
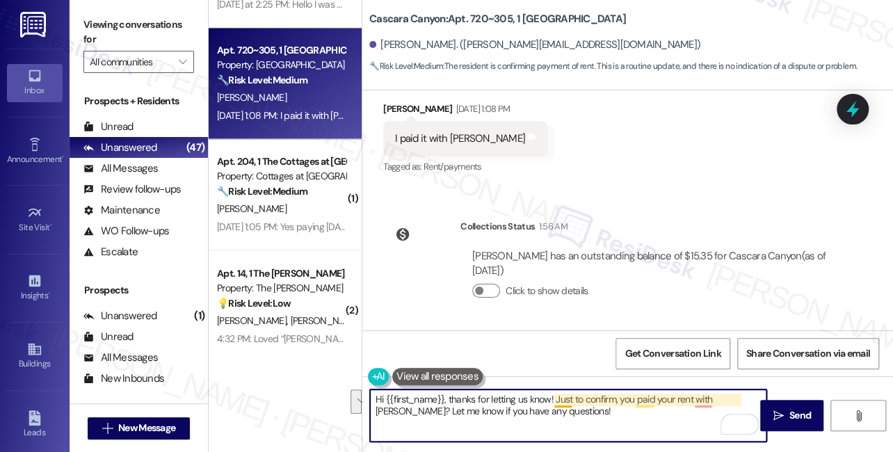
drag, startPoint x: 578, startPoint y: 427, endPoint x: 556, endPoint y: 398, distance: 36.7
click at [556, 398] on textarea "Hi {{first_name}}, thanks for letting us know! Just to confirm, you paid your r…" at bounding box center [568, 415] width 396 height 52
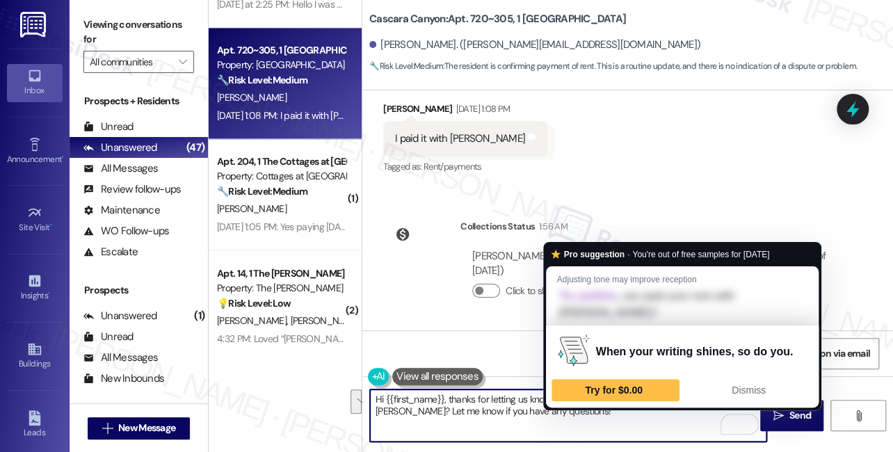
paste textarea "If you have any questions or concerns in the future, please feel free to let us…"
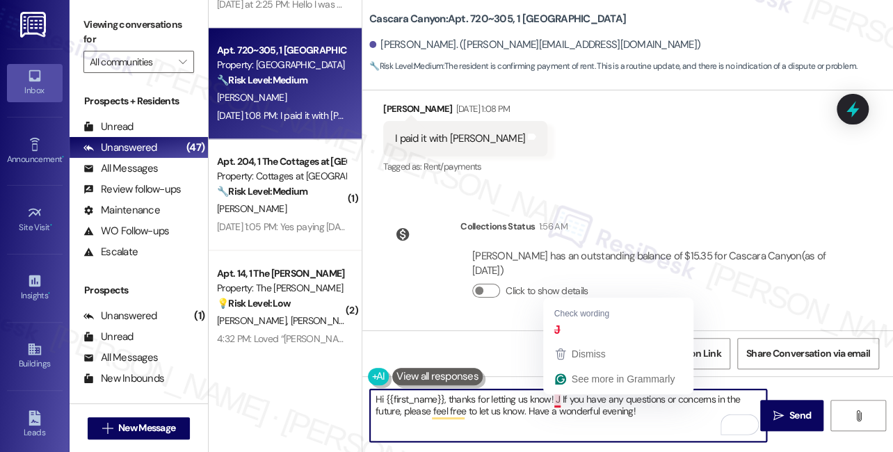
click at [557, 397] on textarea "Hi {{first_name}}, thanks for letting us know! J If you have any questions or c…" at bounding box center [568, 415] width 396 height 52
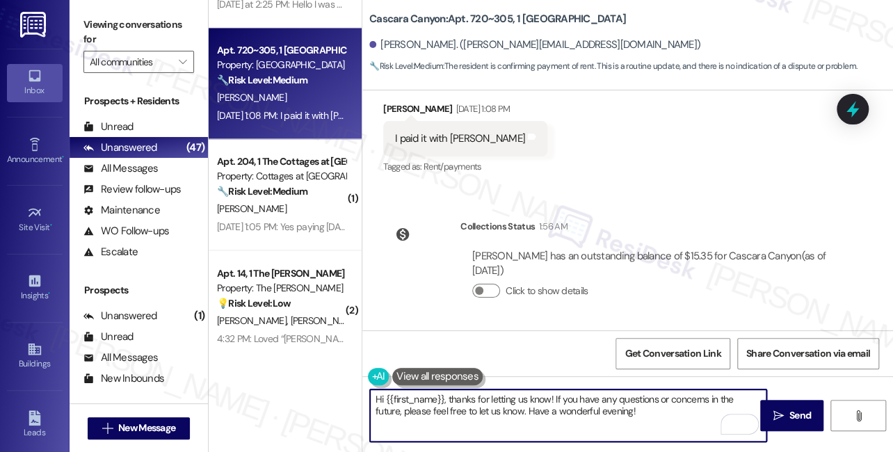
click at [635, 405] on textarea "Hi {{first_name}}, thanks for letting us know! If you have any questions or con…" at bounding box center [568, 415] width 396 height 52
type textarea "Hi {{first_name}}, thanks for letting us know! If you have any quetions or conc…"
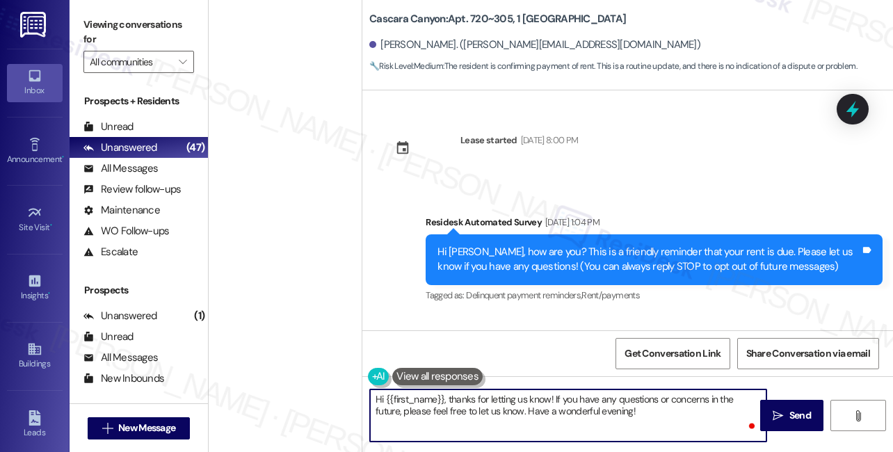
click at [626, 412] on textarea "Hi {{first_name}}, thanks for letting us know! If you have any questions or con…" at bounding box center [568, 415] width 396 height 52
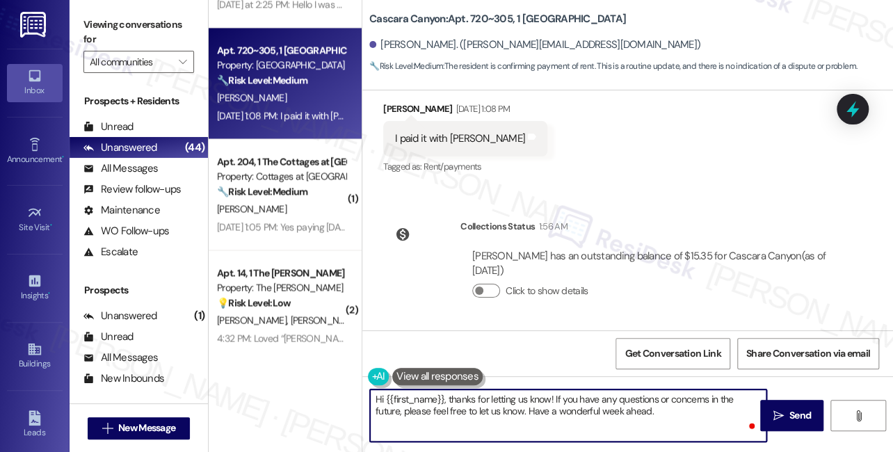
type textarea "Hi {{first_name}}, thanks for letting us know! If you have any questions or con…"
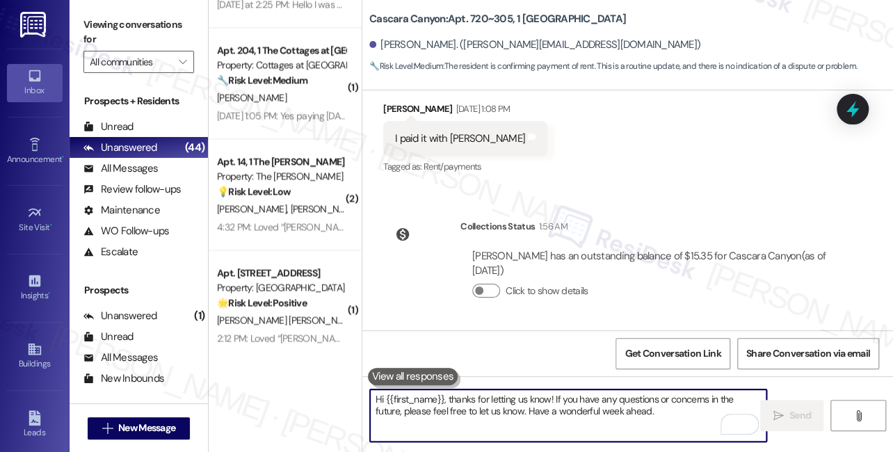
scroll to position [357, 0]
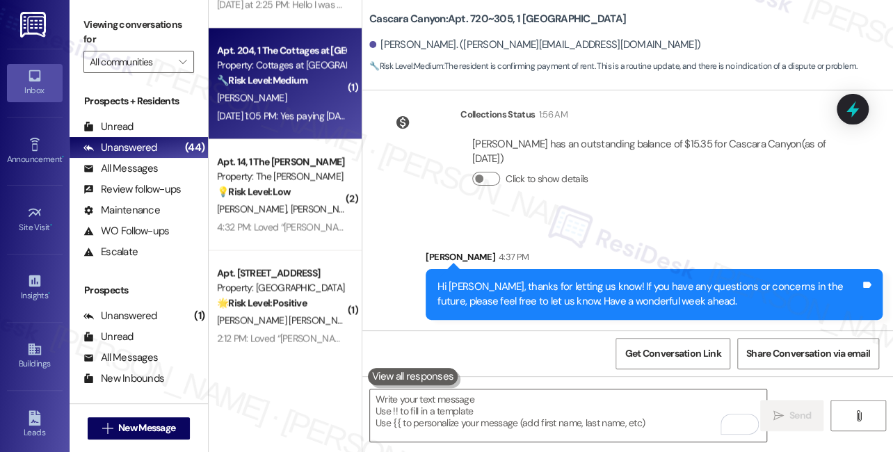
click at [300, 104] on div "G. Williams" at bounding box center [281, 97] width 131 height 17
type textarea "Fetching suggested responses. Please feel free to read through the conversation…"
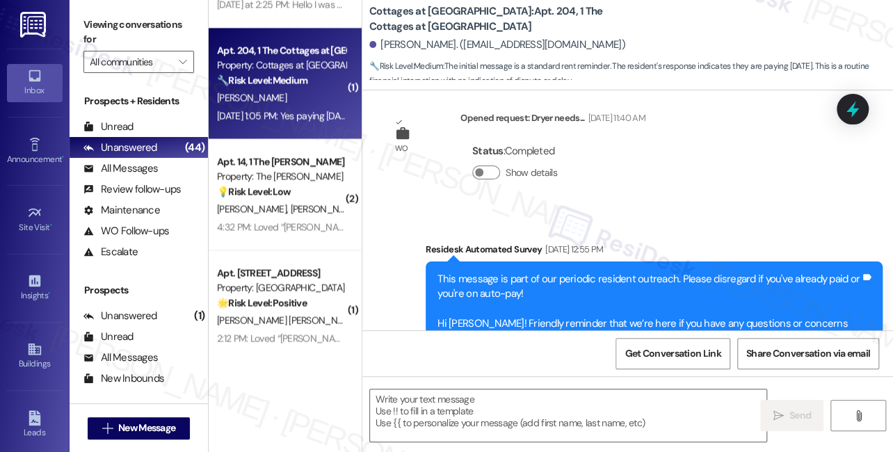
type textarea "Fetching suggested responses. Please feel free to read through the conversation…"
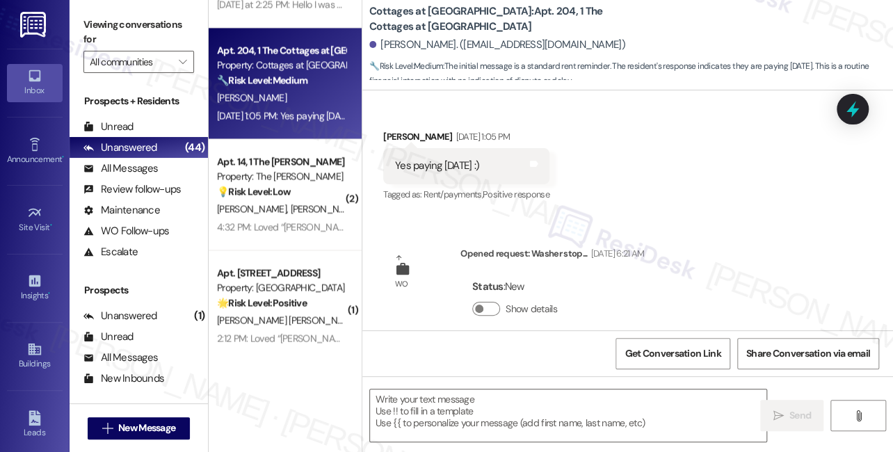
scroll to position [836, 0]
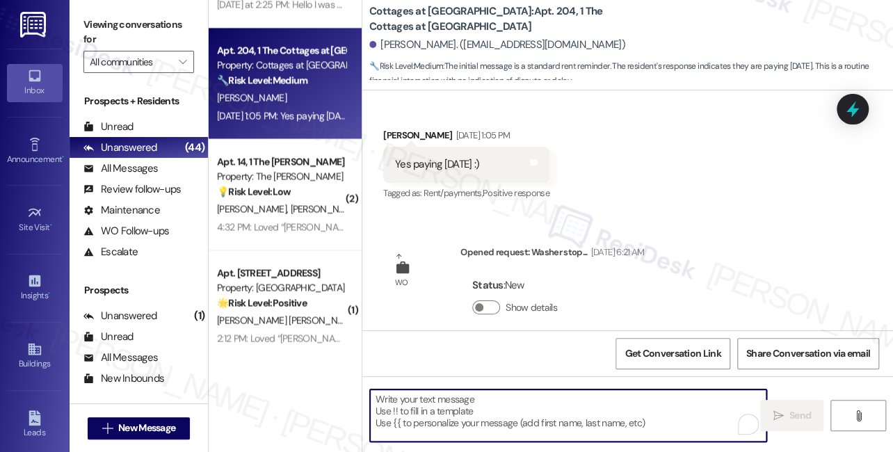
click at [467, 403] on textarea "To enrich screen reader interactions, please activate Accessibility in Grammarl…" at bounding box center [568, 415] width 396 height 52
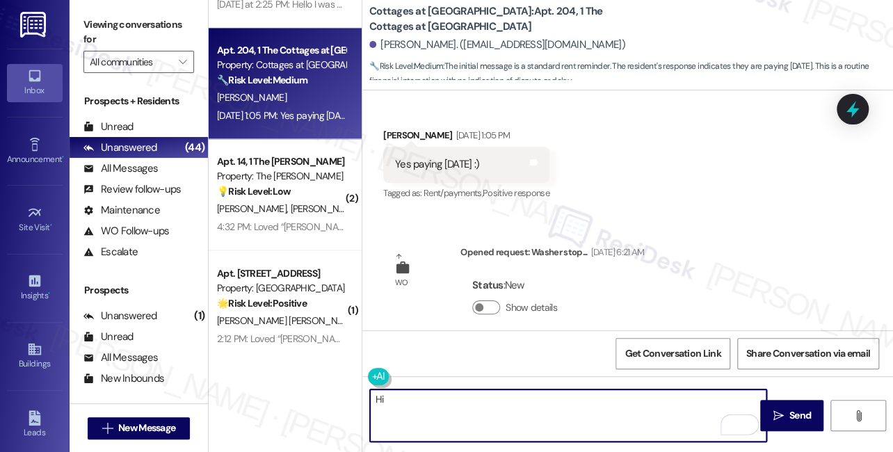
click at [406, 147] on div "Yes paying today :) Tags and notes" at bounding box center [466, 164] width 166 height 35
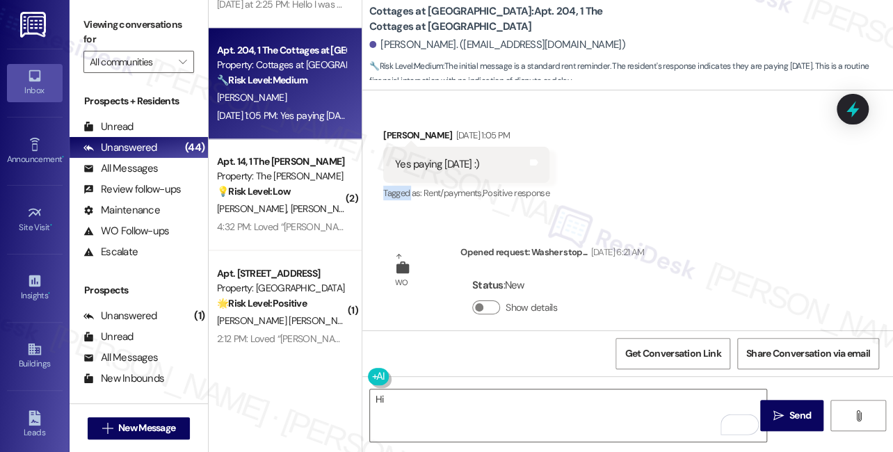
click at [406, 147] on div "Yes paying today :) Tags and notes" at bounding box center [466, 164] width 166 height 35
copy div "Tagged"
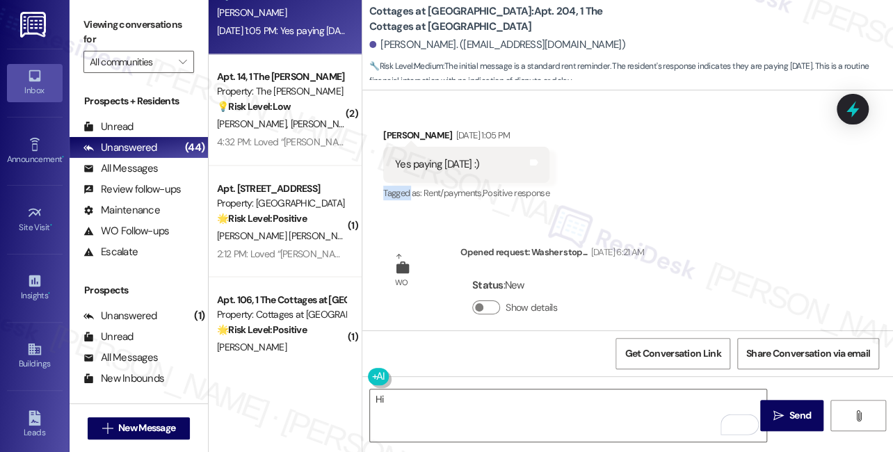
scroll to position [1163, 0]
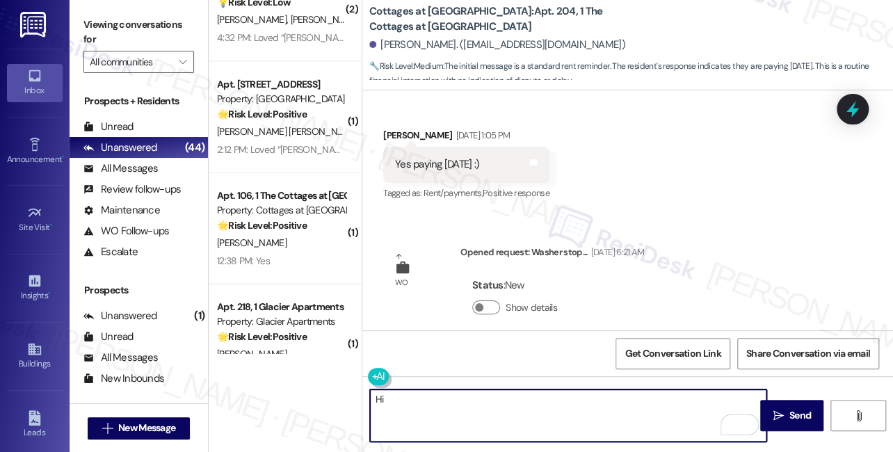
click at [456, 397] on textarea "Hi" at bounding box center [568, 415] width 396 height 52
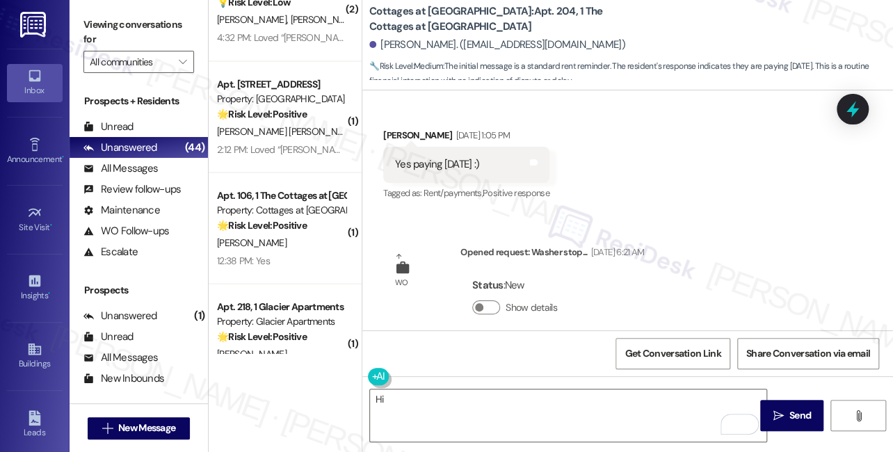
click at [407, 118] on div "Received via SMS Gabrielle Williams Sep 03, 2025 at 1:05 PM Yes paying today :)…" at bounding box center [466, 166] width 187 height 97
copy div "Gabrielle"
click at [445, 396] on textarea "Hi" at bounding box center [568, 415] width 396 height 52
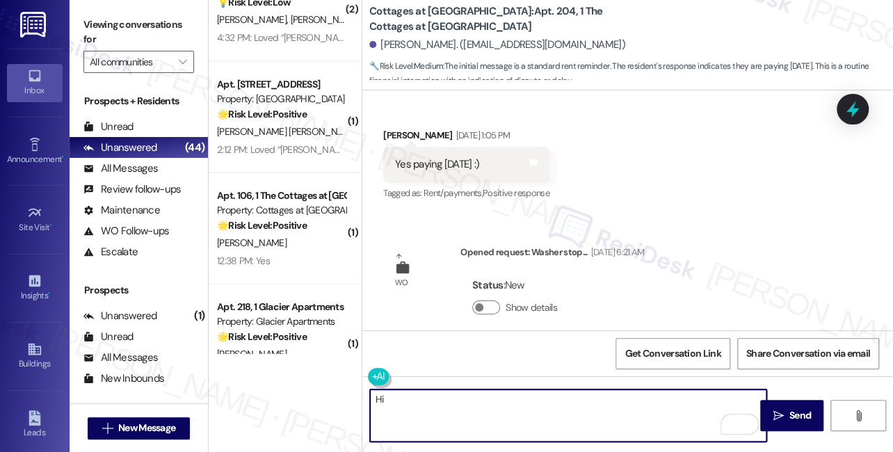
paste textarea "Gabrielle"
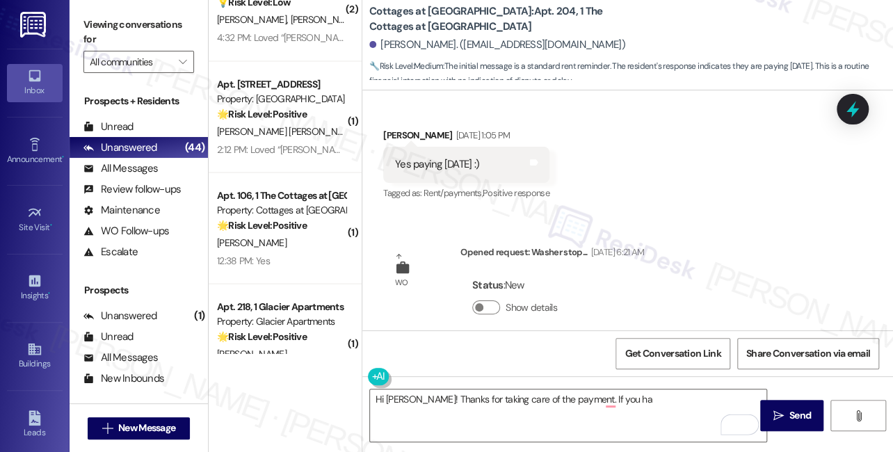
click at [113, 47] on label "Viewing conversations for" at bounding box center [138, 32] width 111 height 37
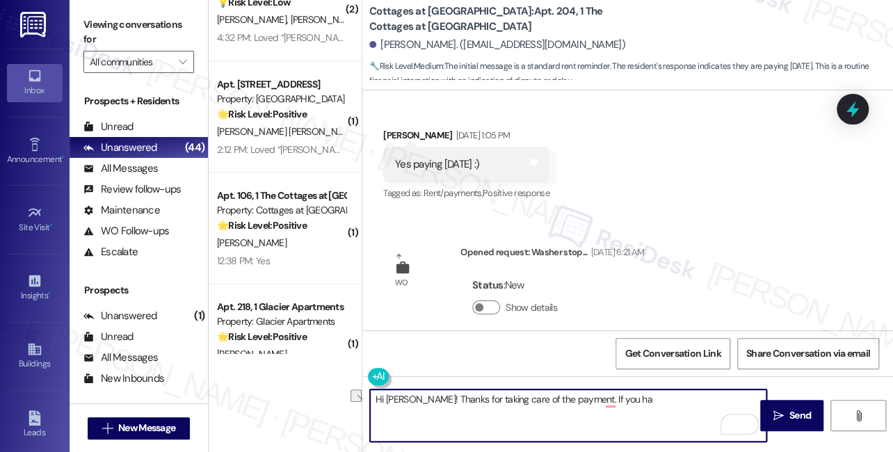
drag, startPoint x: 647, startPoint y: 409, endPoint x: 582, endPoint y: 396, distance: 65.9
click at [582, 396] on textarea "Hi Gabrielle! Thanks for taking care of the payment. If you ha" at bounding box center [568, 415] width 396 height 52
paste textarea "Did you receive a payment confirmation receipt yet, or has the payment already …"
click at [562, 396] on textarea "Hi Gabrielle! Thanks for taking care of the payment. Did you receive a payment …" at bounding box center [568, 415] width 396 height 52
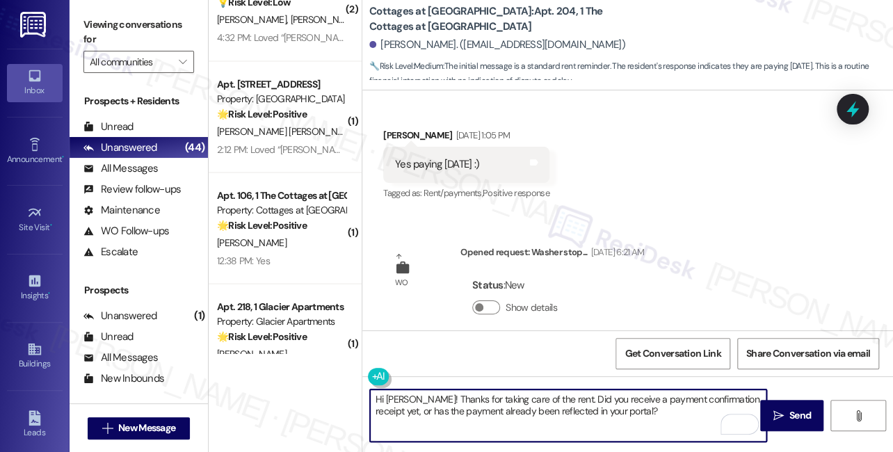
drag, startPoint x: 426, startPoint y: 400, endPoint x: 434, endPoint y: 399, distance: 8.4
click at [426, 400] on textarea "Hi Gabrielle! Thanks for taking care of the rent. Did you receive a payment con…" at bounding box center [568, 415] width 396 height 52
type textarea "Hi Gabrielle! I hope you had a great weekend! Thanks for taking care of the ren…"
click at [751, 406] on textarea "Hi Gabrielle! I hope you had a great weekend! Thanks for taking care of the ren…" at bounding box center [568, 415] width 396 height 52
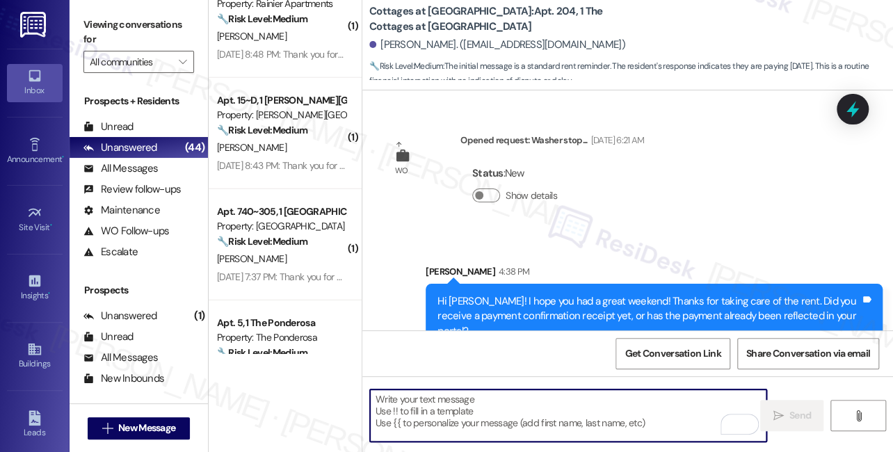
scroll to position [4430, 0]
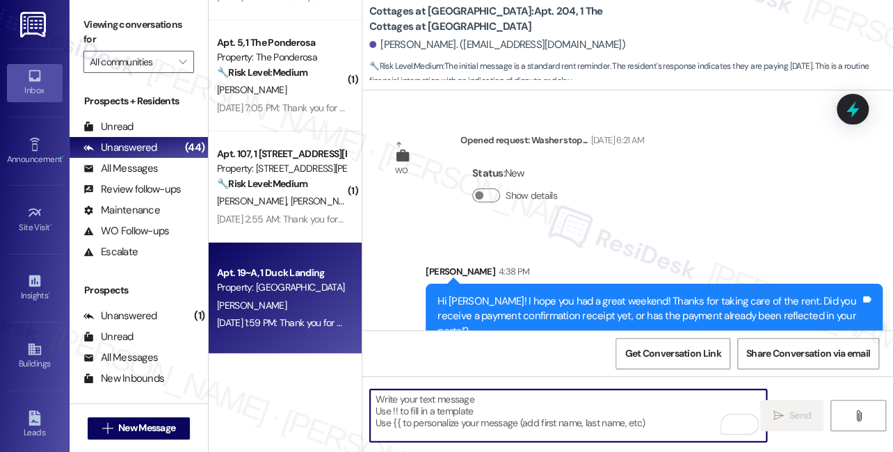
click at [300, 291] on div "Property: Duck Landing" at bounding box center [281, 287] width 129 height 15
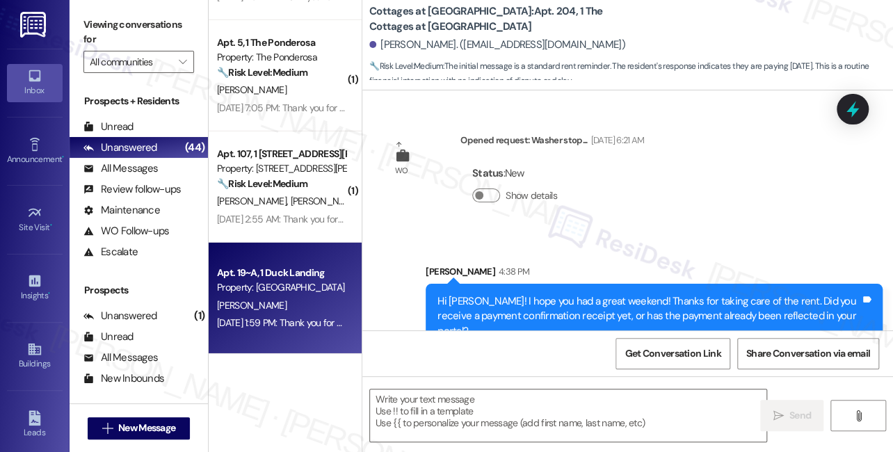
type textarea "Fetching suggested responses. Please feel free to read through the conversation…"
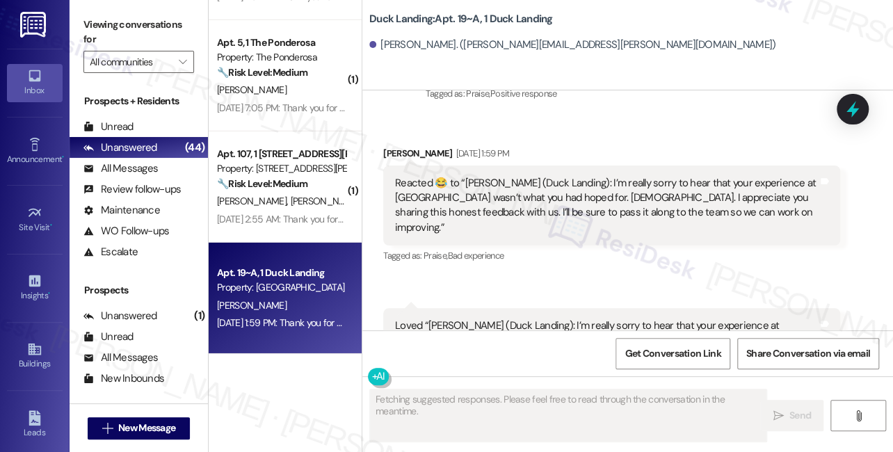
scroll to position [14538, 0]
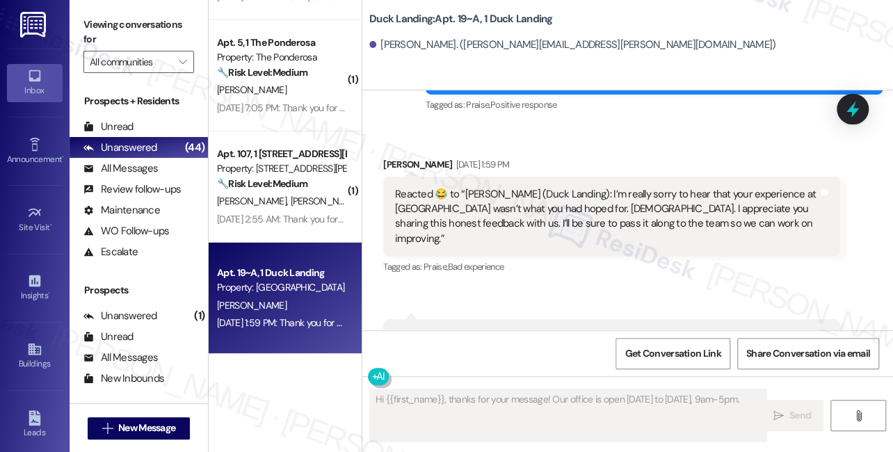
click at [480, 330] on div "Loved “Sarah (Duck Landing): I’m really sorry to hear that your experience at D…" at bounding box center [606, 360] width 423 height 60
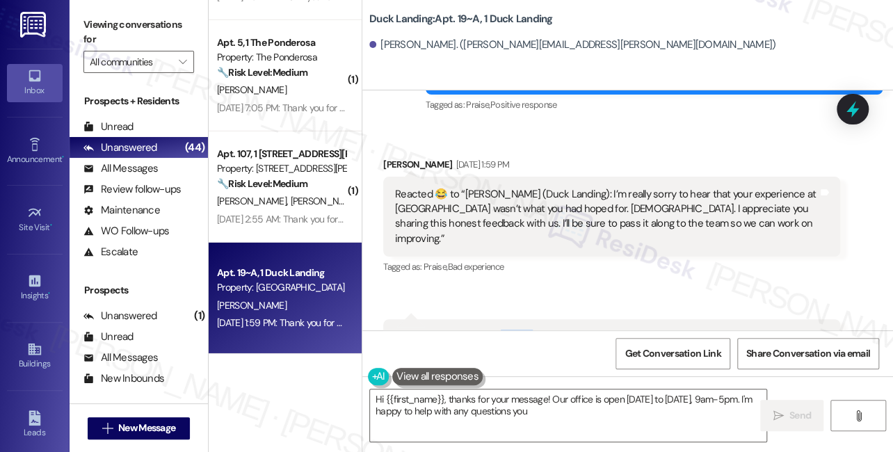
click at [480, 330] on div "Loved “Sarah (Duck Landing): I’m really sorry to hear that your experience at D…" at bounding box center [606, 360] width 423 height 60
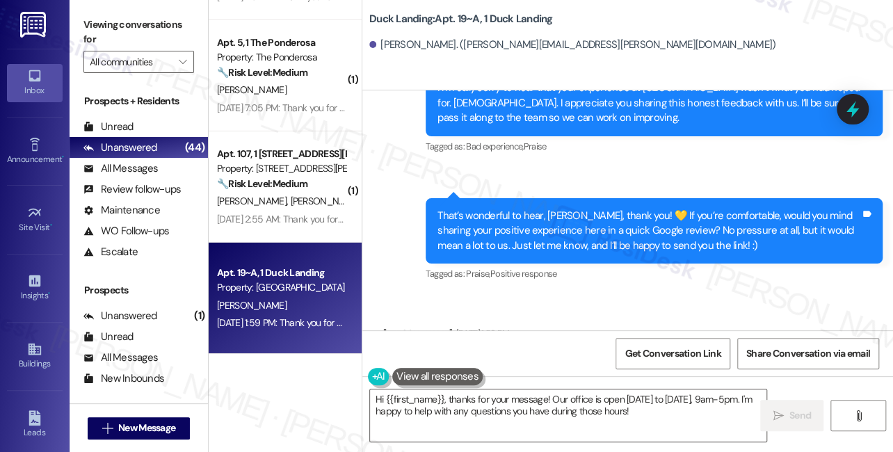
scroll to position [14033, 0]
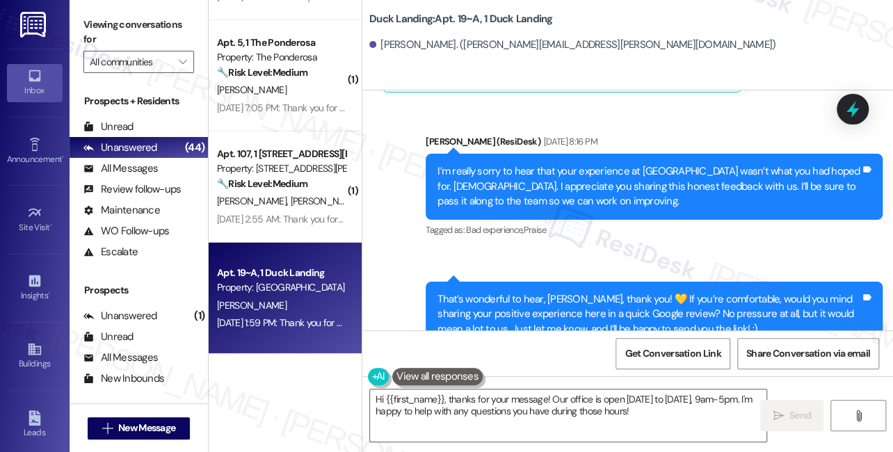
click at [492, 292] on div "That’s wonderful to hear, Yu-Shou, thank you! 💛 If you’re comfortable, would yo…" at bounding box center [648, 314] width 423 height 44
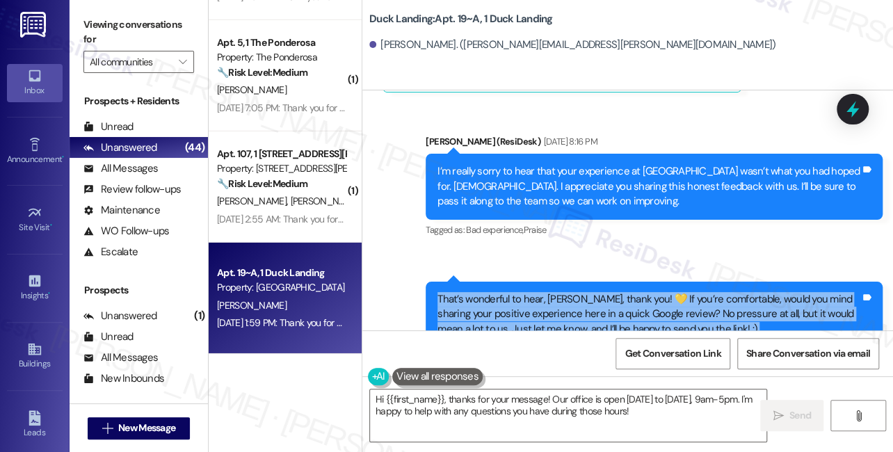
click at [492, 292] on div "That’s wonderful to hear, Yu-Shou, thank you! 💛 If you’re comfortable, would yo…" at bounding box center [648, 314] width 423 height 44
click at [569, 292] on div "That’s wonderful to hear, Yu-Shou, thank you! 💛 If you’re comfortable, would yo…" at bounding box center [648, 314] width 423 height 44
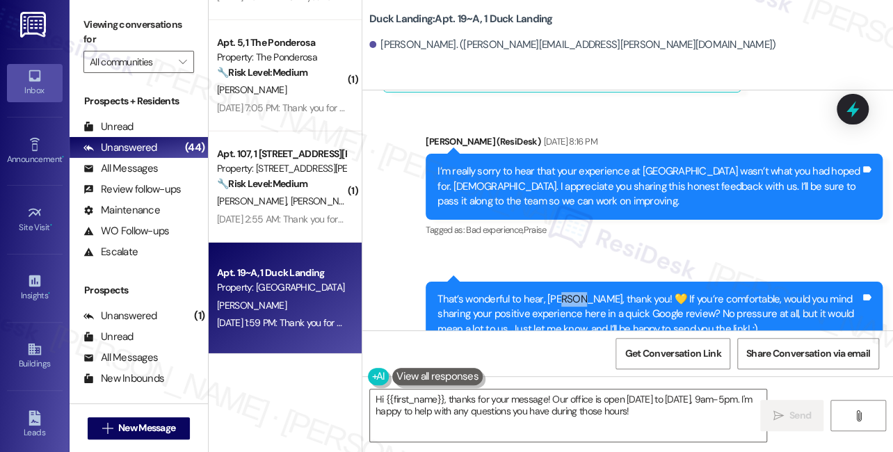
click at [569, 292] on div "That’s wonderful to hear, Yu-Shou, thank you! 💛 If you’re comfortable, would yo…" at bounding box center [648, 314] width 423 height 44
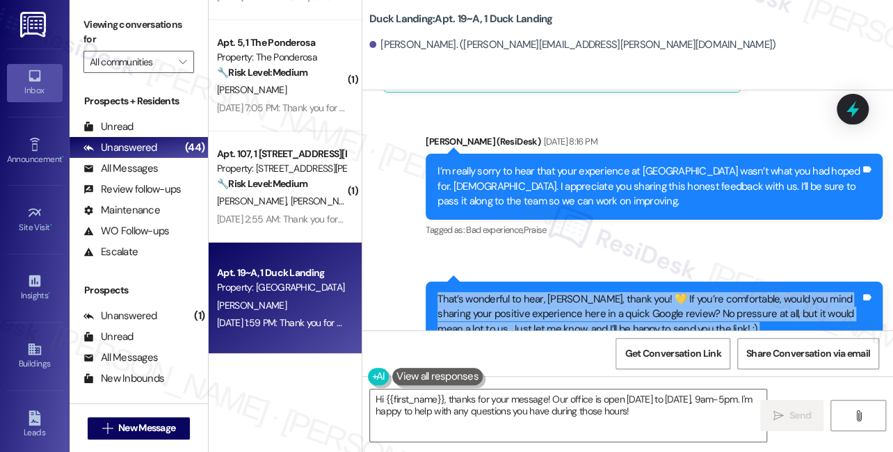
click at [569, 292] on div "That’s wonderful to hear, Yu-Shou, thank you! 💛 If you’re comfortable, would yo…" at bounding box center [648, 314] width 423 height 44
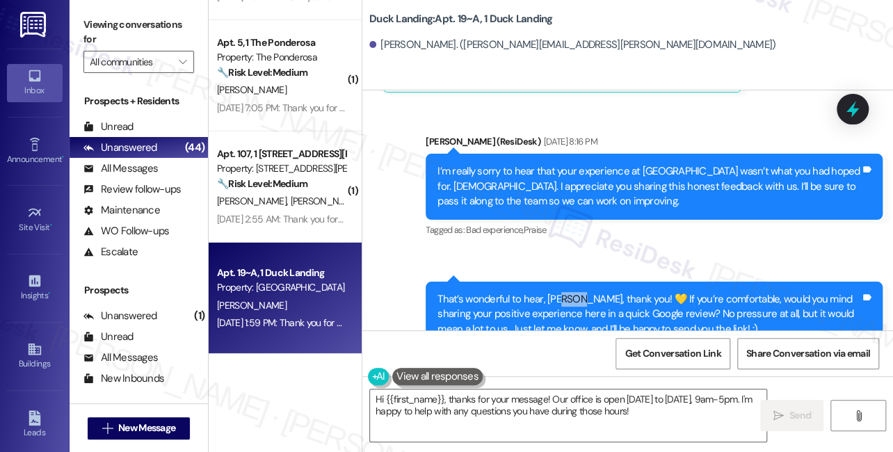
click at [569, 292] on div "That’s wonderful to hear, Yu-Shou, thank you! 💛 If you’re comfortable, would yo…" at bounding box center [648, 314] width 423 height 44
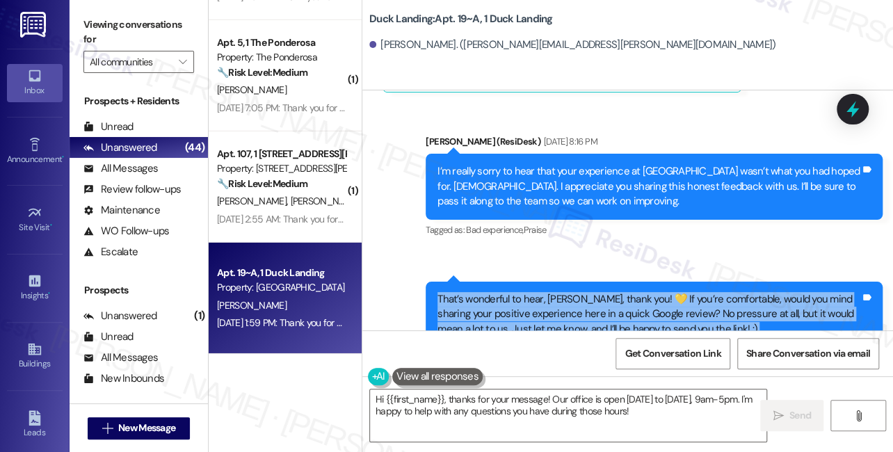
click at [569, 292] on div "That’s wonderful to hear, Yu-Shou, thank you! 💛 If you’re comfortable, would yo…" at bounding box center [648, 314] width 423 height 44
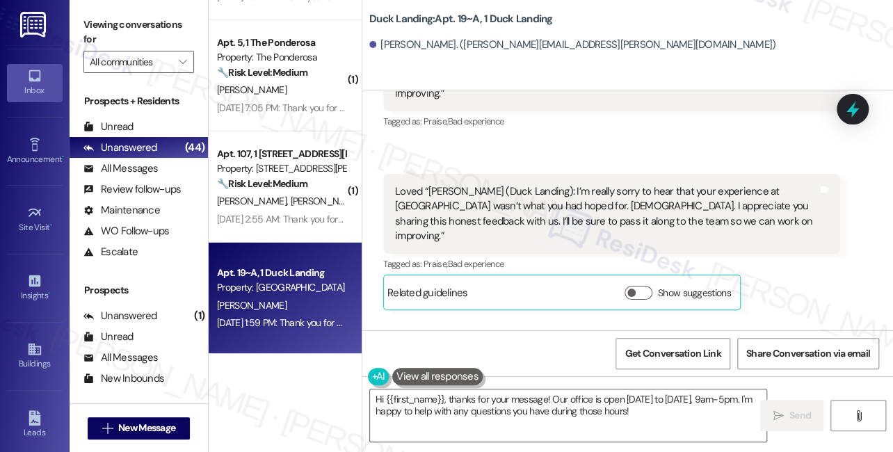
scroll to position [14538, 0]
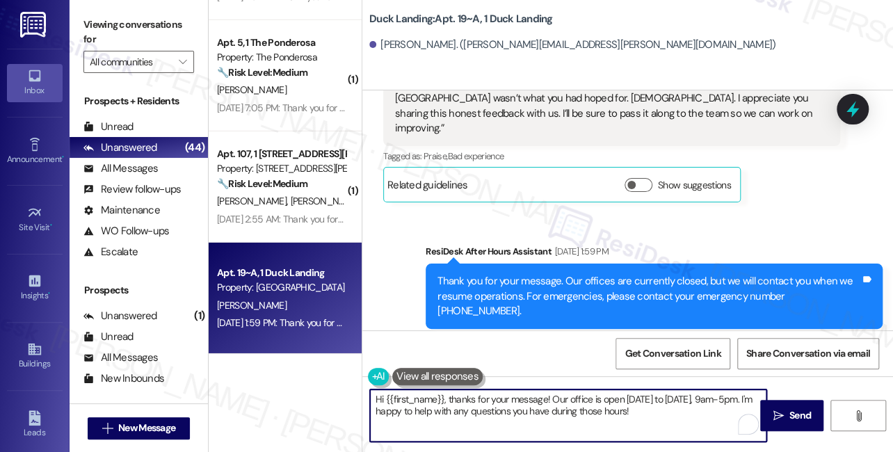
drag, startPoint x: 640, startPoint y: 413, endPoint x: 549, endPoint y: 396, distance: 92.7
click at [549, 396] on textarea "Hi {{first_name}}, thanks for your message! Our office is open Monday to Friday…" at bounding box center [568, 415] width 396 height 52
type textarea "Hi {{first_name}}, thanks for your message! If you have any questions or concer…"
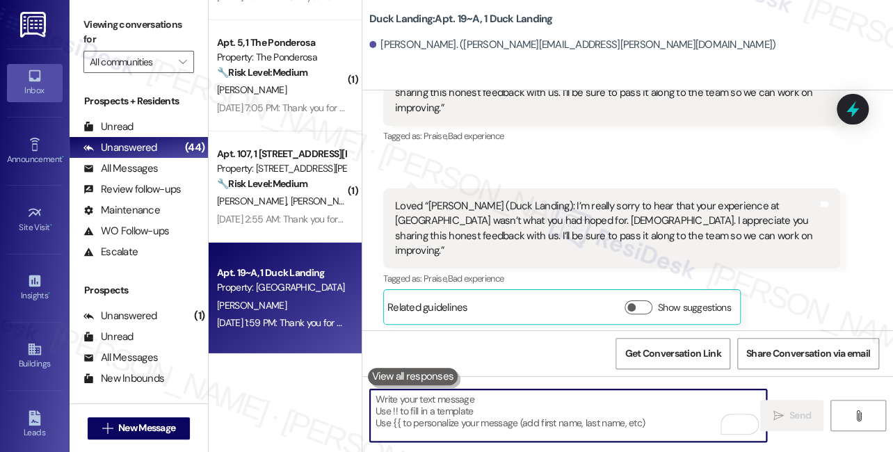
scroll to position [14296, 0]
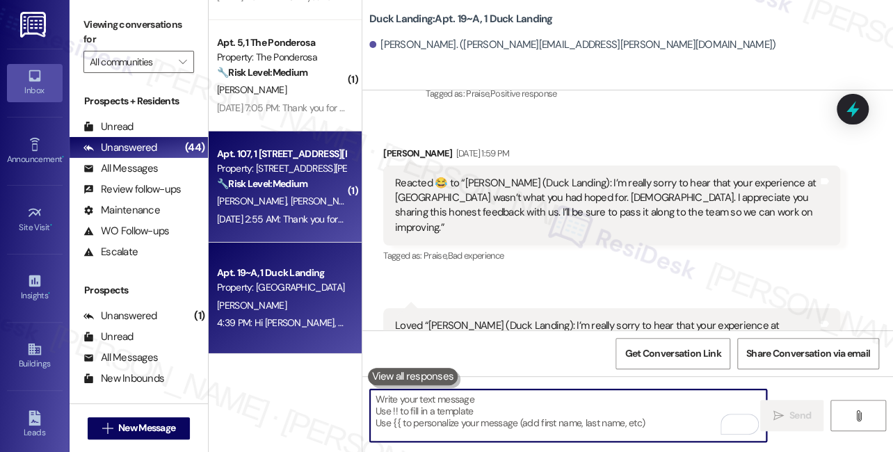
click at [276, 217] on div "Sep 04, 2025 at 2:55 AM: Thank you for your message. Our offices are currently …" at bounding box center [638, 219] width 843 height 13
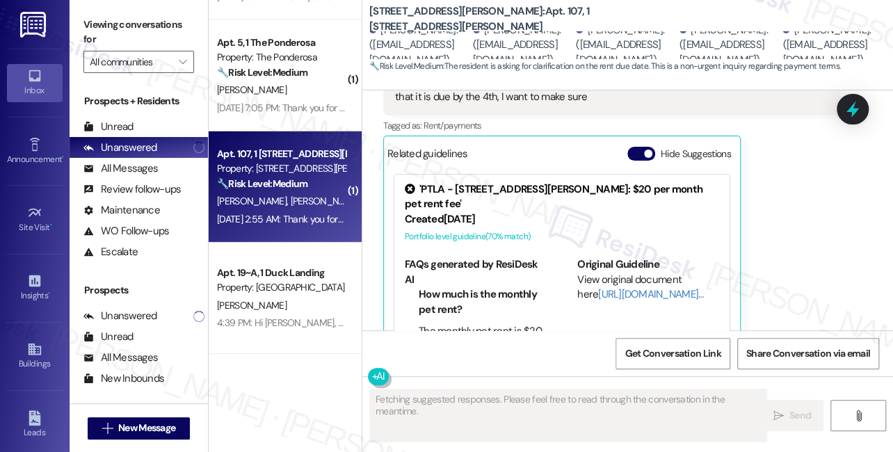
scroll to position [746, 0]
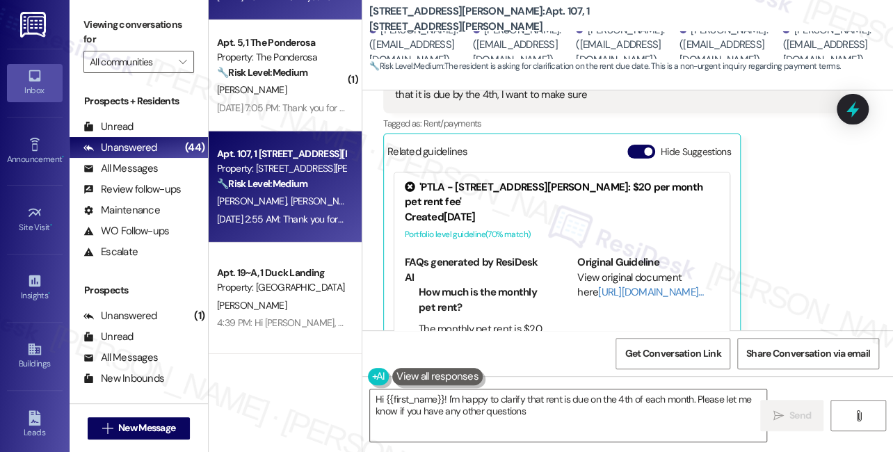
type textarea "Hi {{first_name}}! I'm happy to clarify that rent is due on the 4th of each mon…"
